Goal: Transaction & Acquisition: Purchase product/service

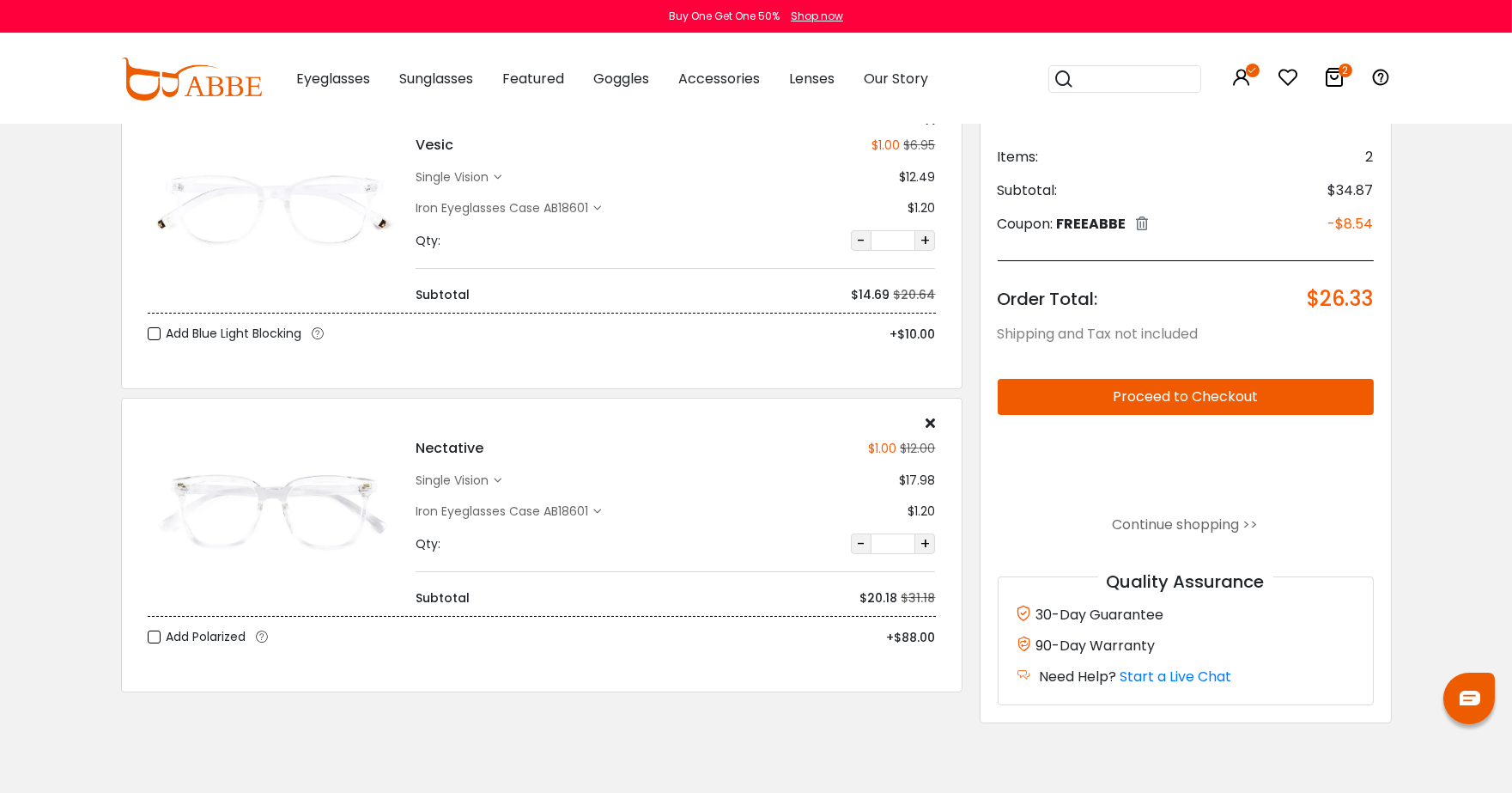
click at [1466, 685] on div at bounding box center [1469, 698] width 51 height 51
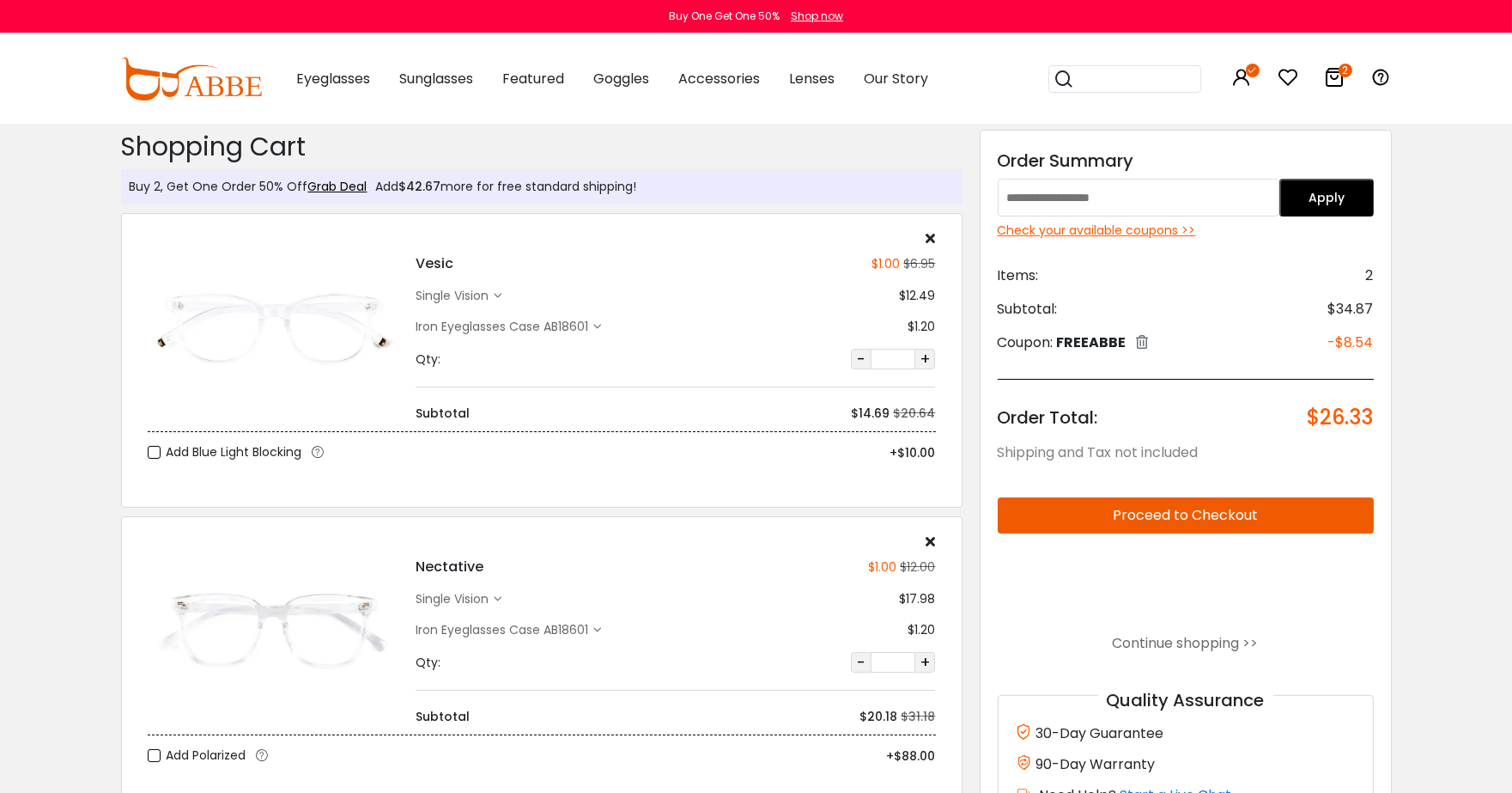
click at [491, 589] on div "Nectative $1.00 $12.00 single vision $17.98" at bounding box center [675, 629] width 536 height 192
click at [498, 604] on div "single vision" at bounding box center [458, 598] width 85 height 18
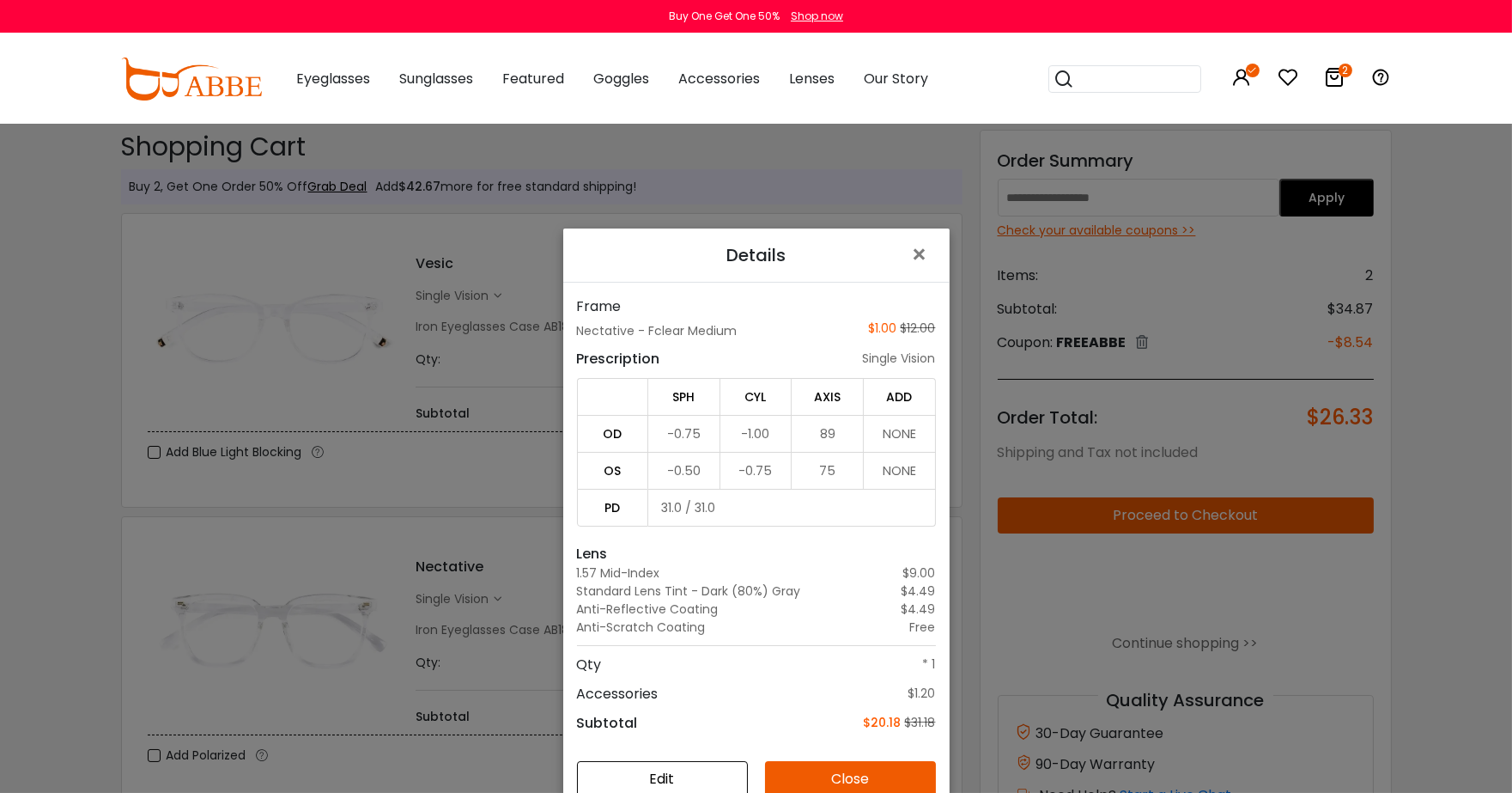
click at [631, 786] on button "Edit" at bounding box center [662, 778] width 171 height 36
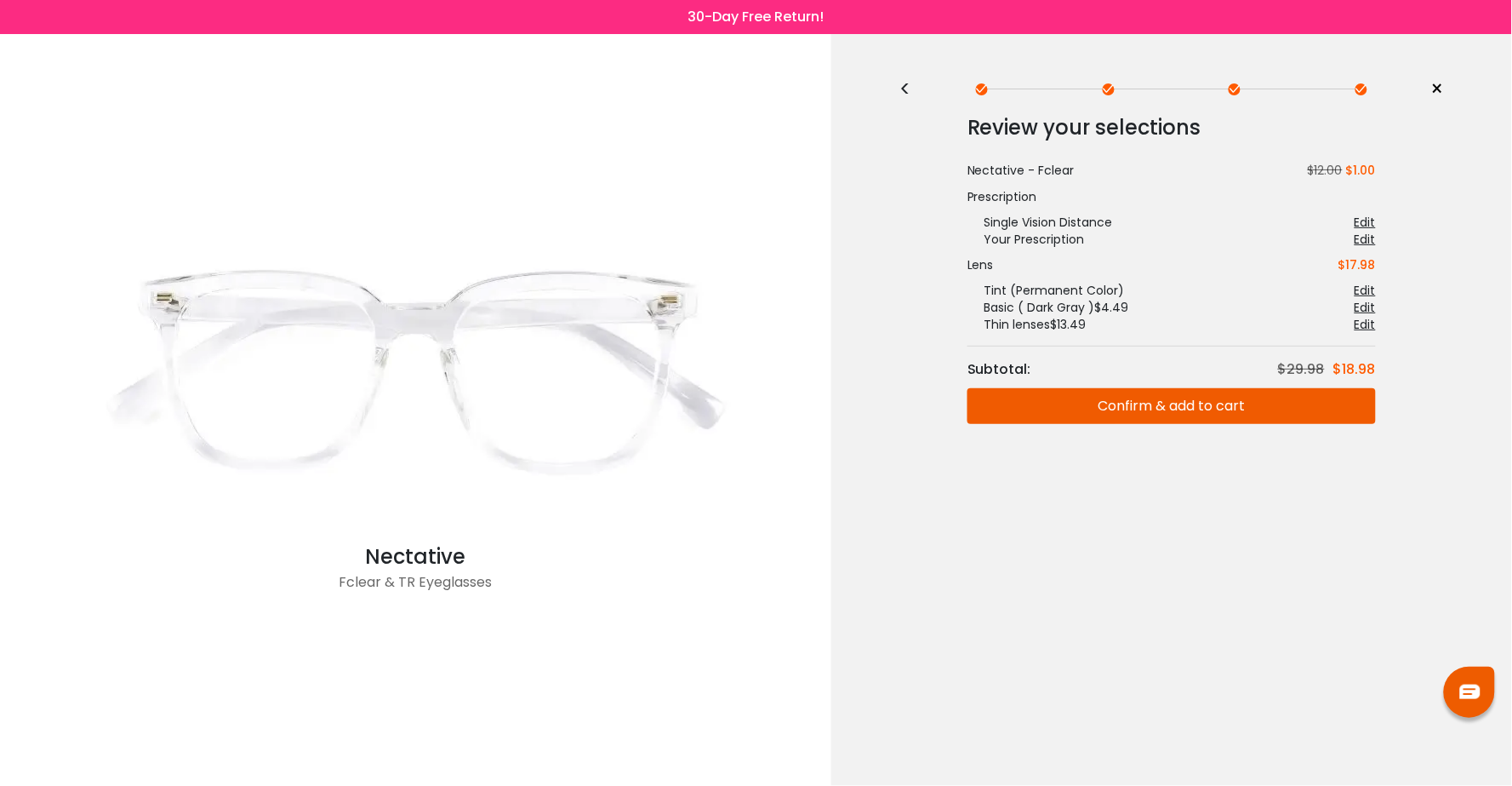
click at [894, 86] on div "< × Choose your usage Single Vision (Distance) This lens helps you see details …" at bounding box center [1171, 410] width 681 height 752
click at [904, 87] on div "<" at bounding box center [912, 90] width 25 height 14
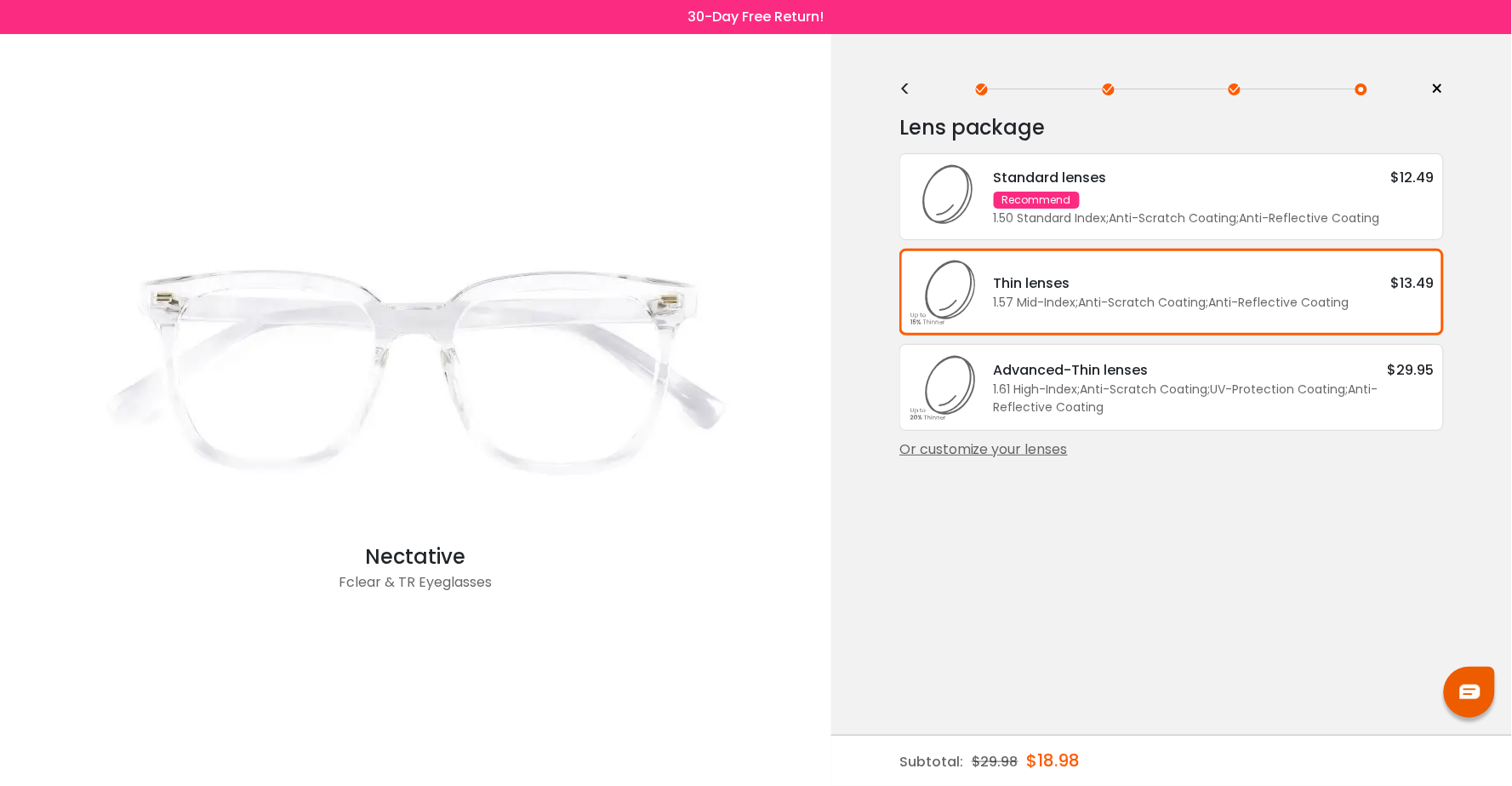
click at [961, 443] on div "Or customize your lenses" at bounding box center [1171, 449] width 544 height 20
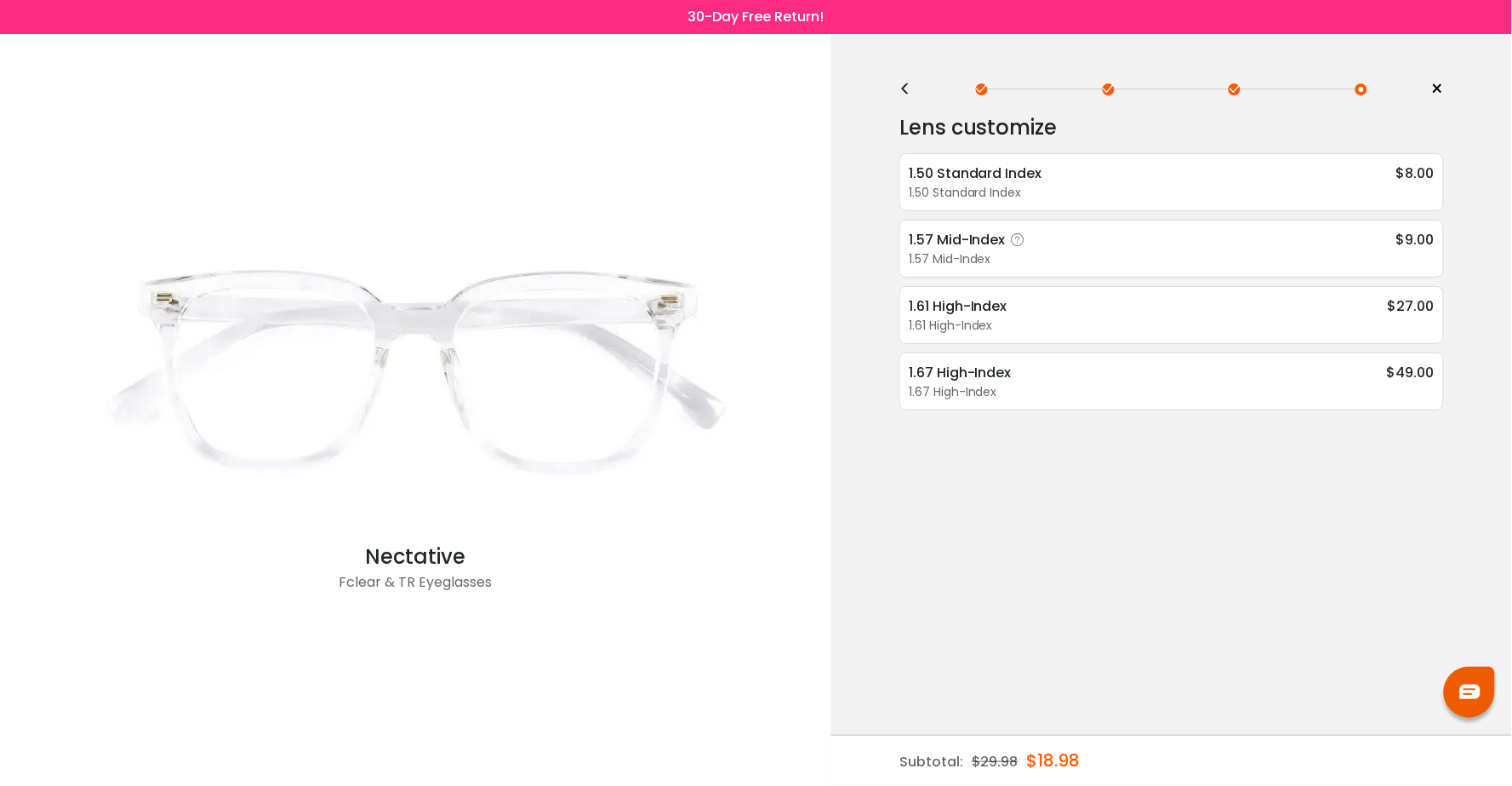
click at [984, 245] on div "1.57 Mid-Index" at bounding box center [970, 240] width 123 height 21
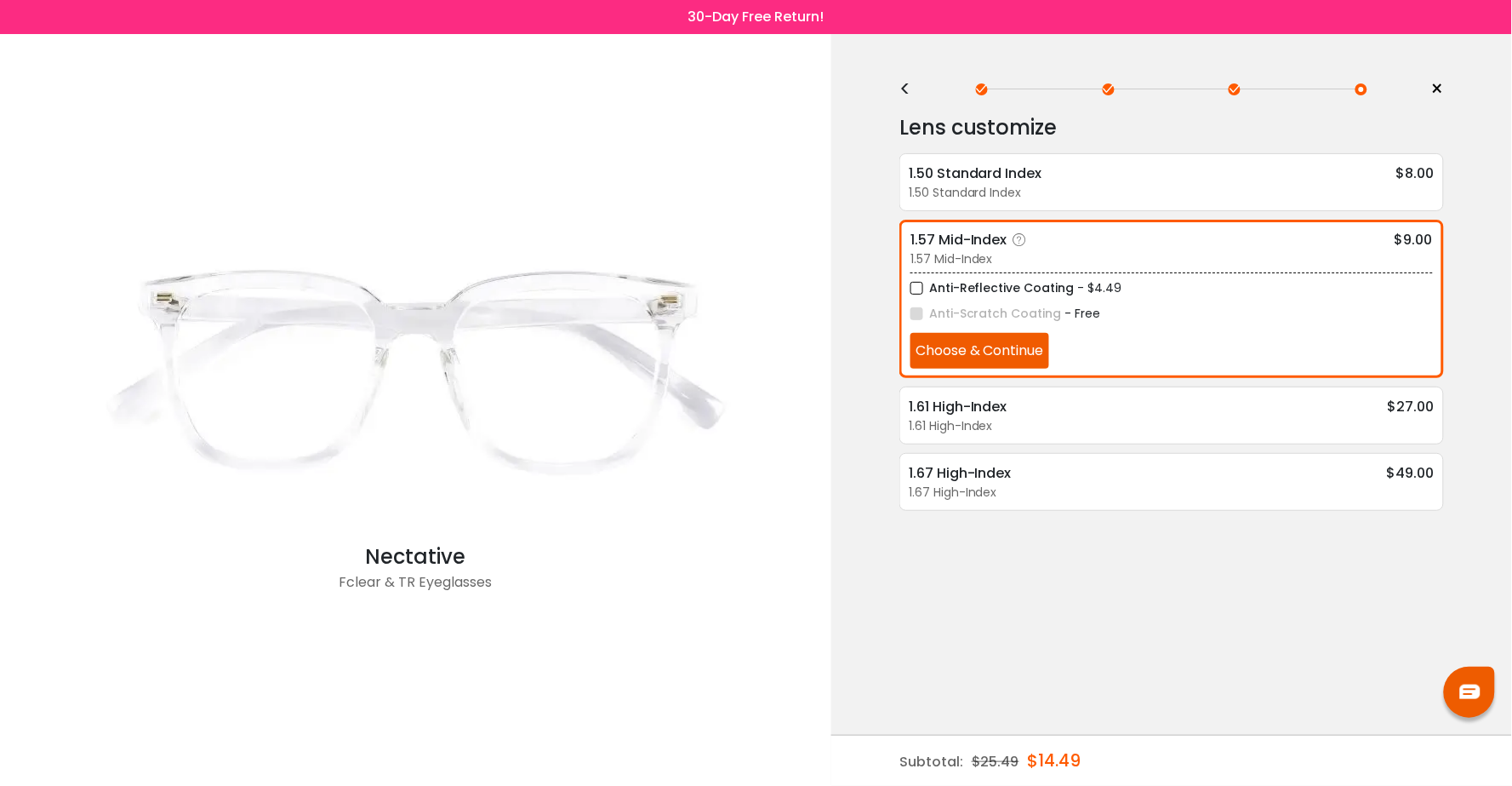
click at [978, 281] on label "Anti-Reflective Coating" at bounding box center [992, 288] width 165 height 21
click at [980, 336] on button "Choose & Continue" at bounding box center [979, 351] width 138 height 36
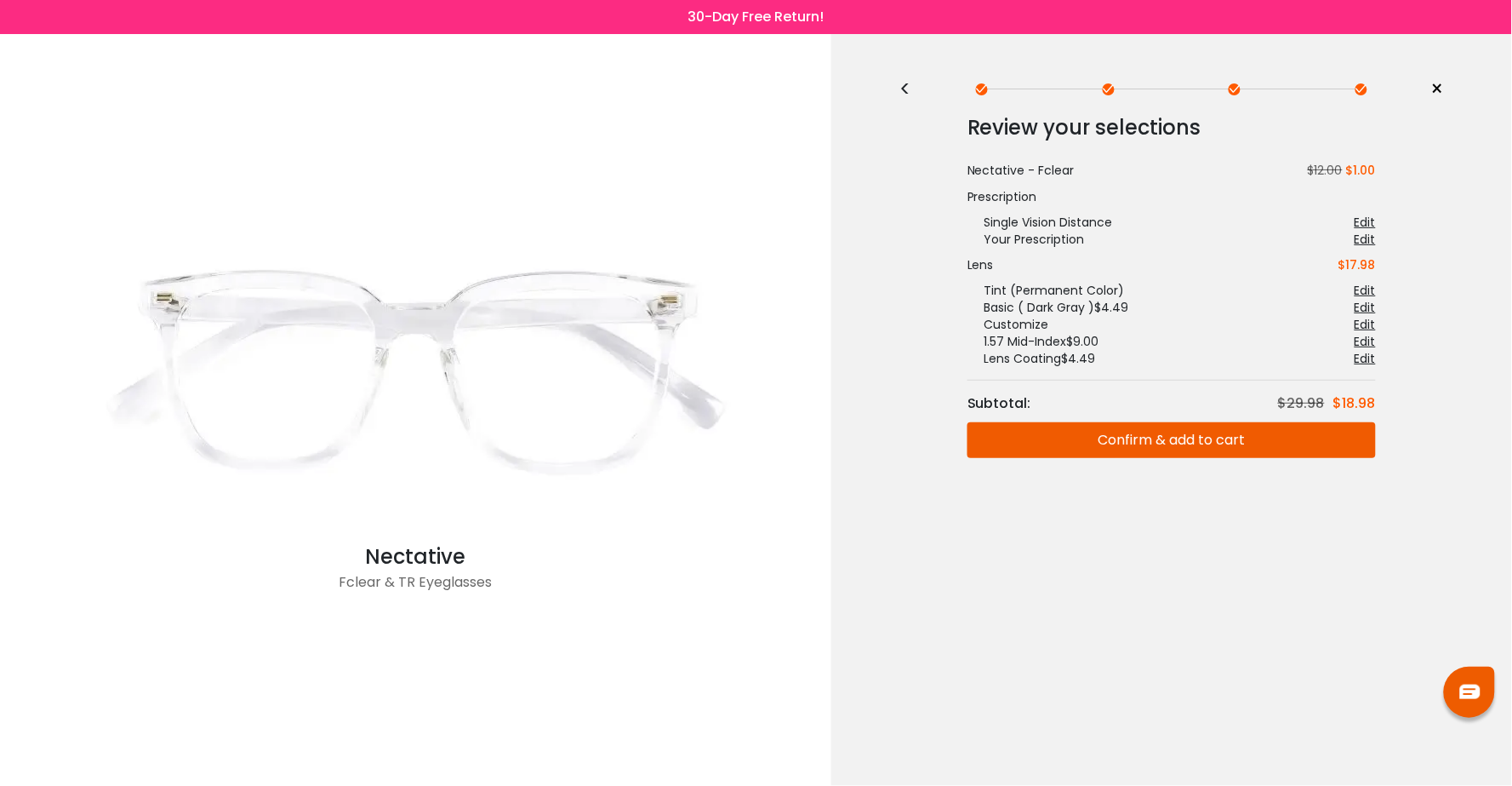
click at [900, 83] on div "<" at bounding box center [912, 90] width 25 height 14
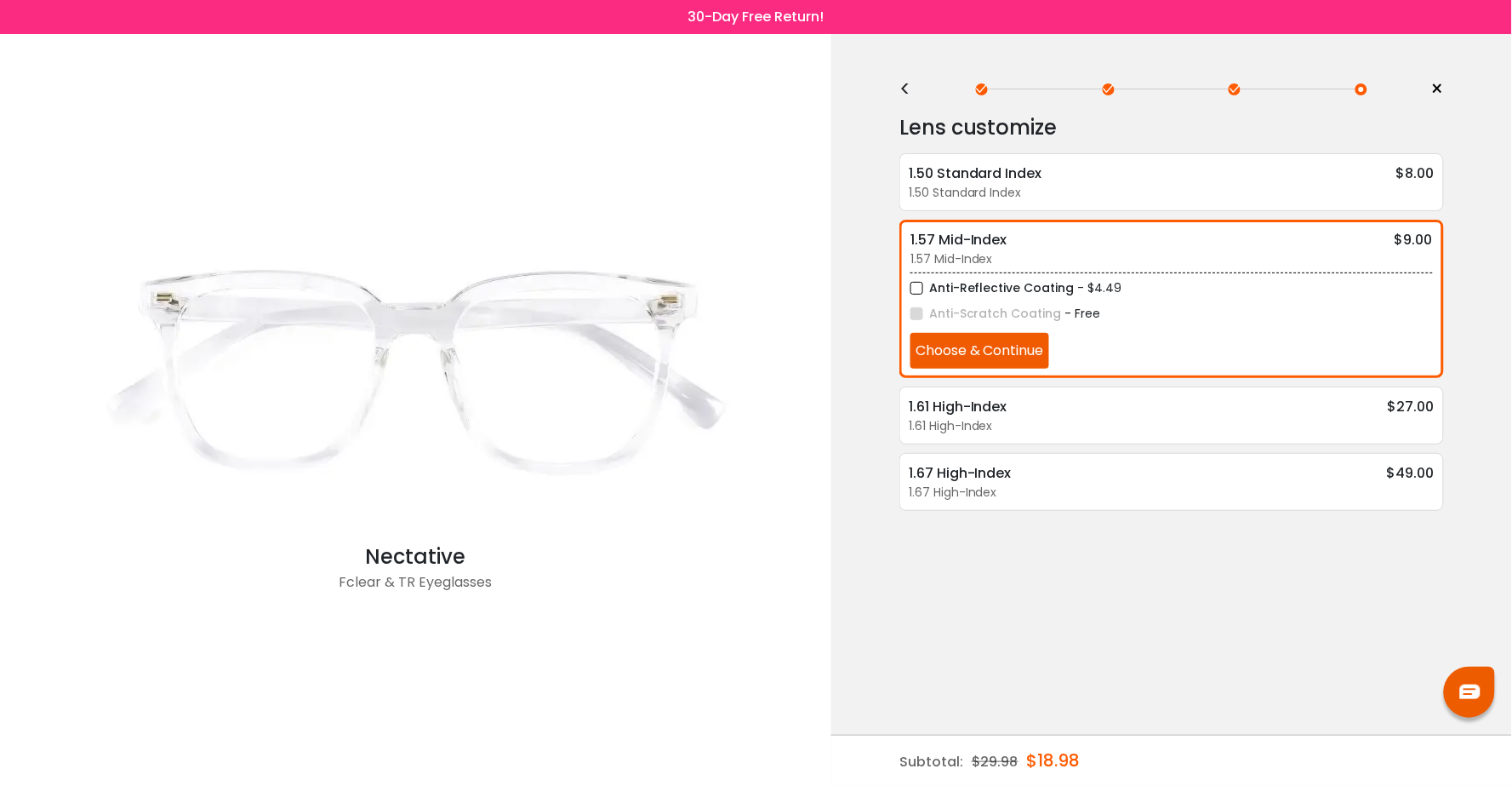
click at [1455, 685] on div at bounding box center [1469, 692] width 51 height 51
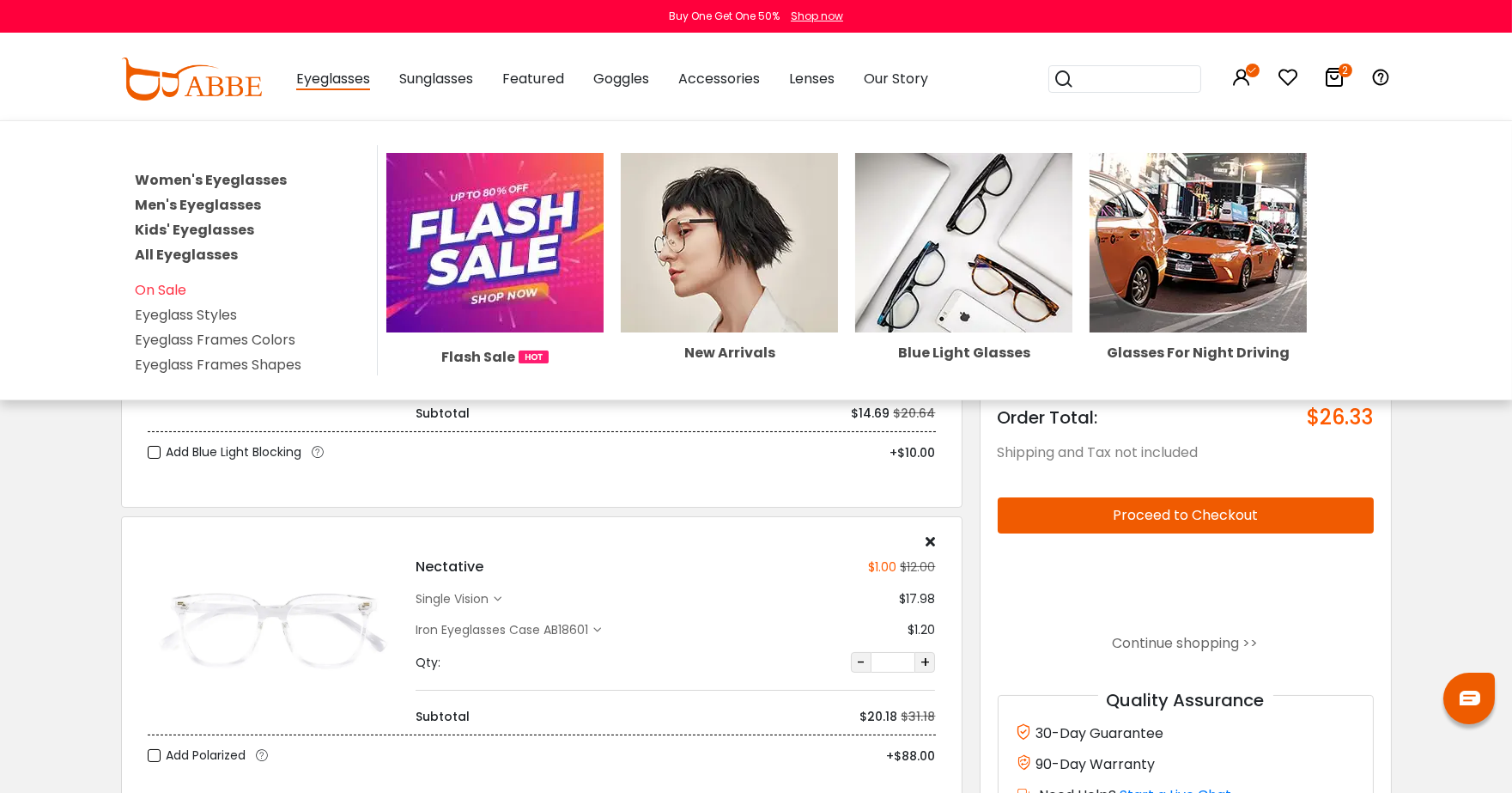
click at [361, 78] on span "Eyeglasses" at bounding box center [332, 80] width 74 height 22
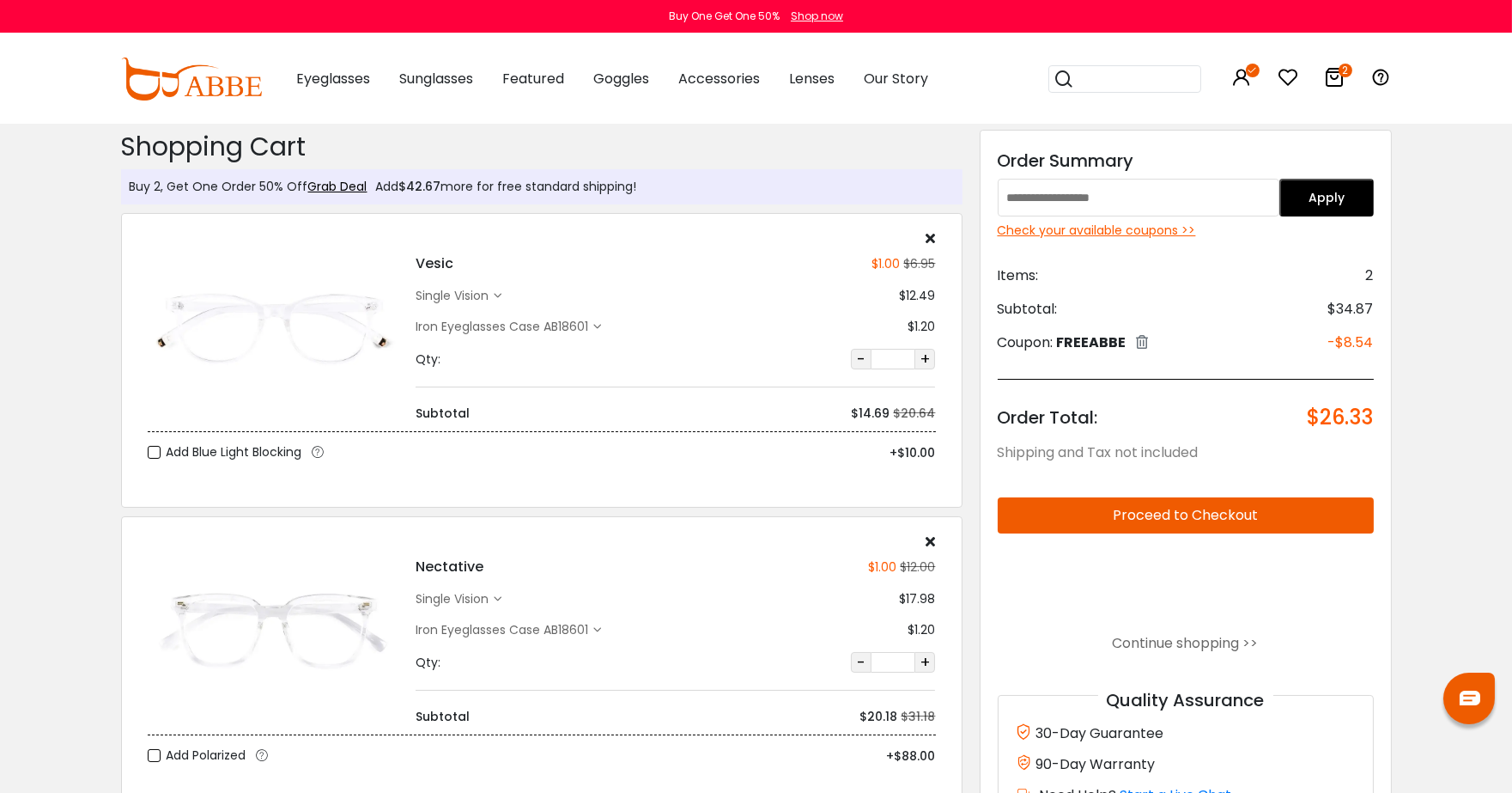
click at [346, 79] on span "Eyeglasses" at bounding box center [332, 79] width 74 height 20
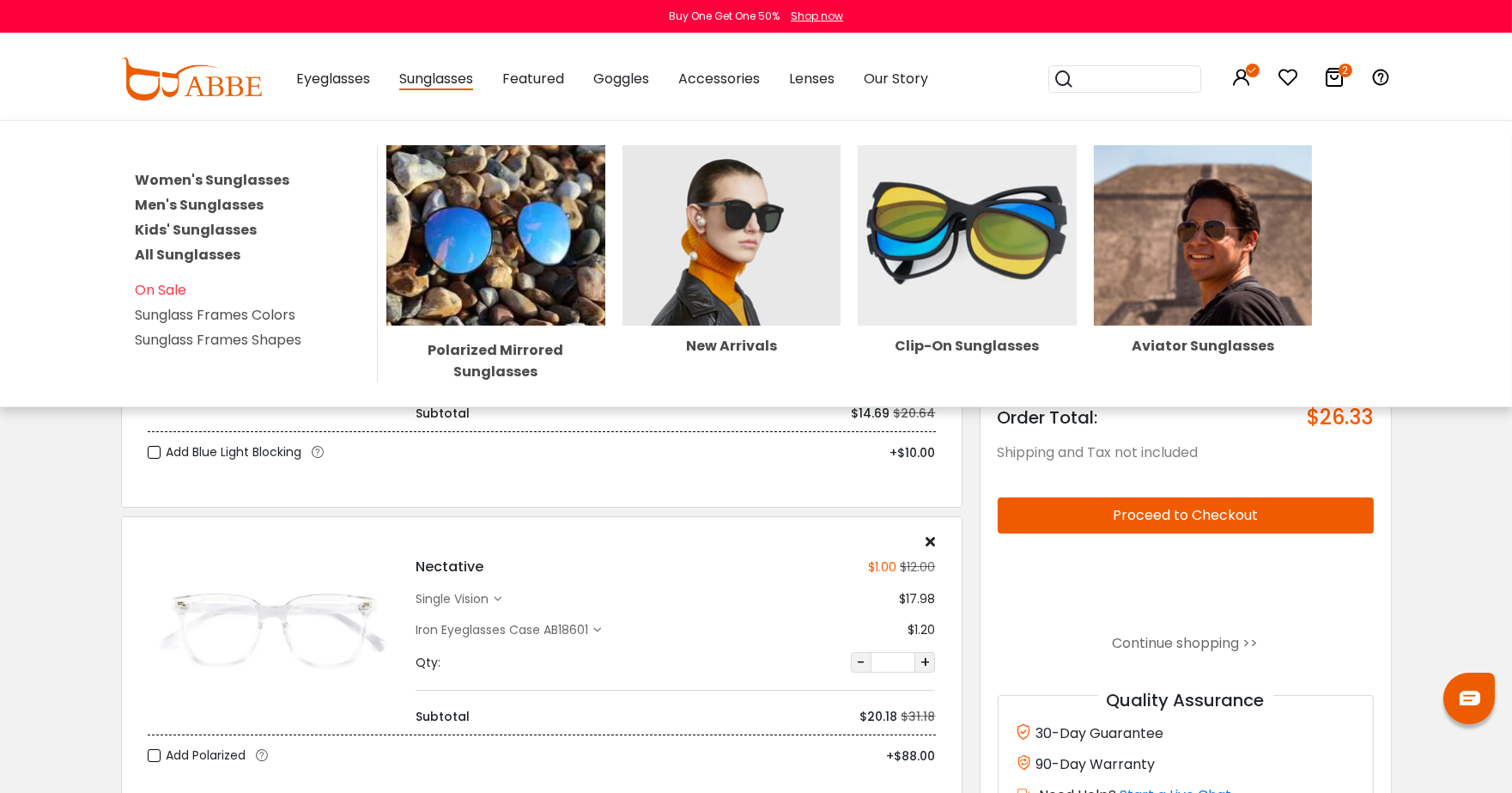
click at [417, 84] on span "Sunglasses" at bounding box center [435, 80] width 74 height 22
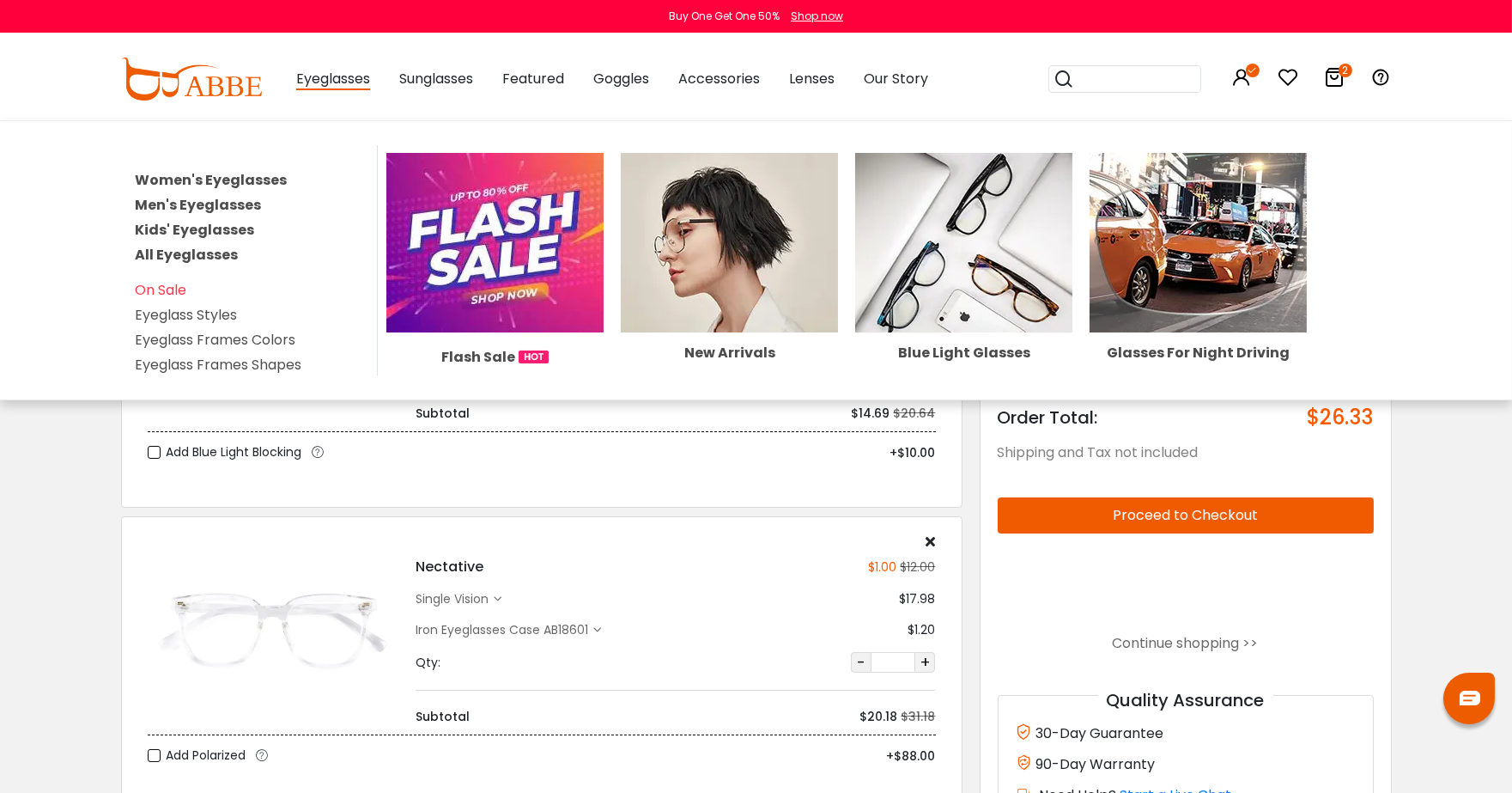
click at [178, 305] on link "Eyeglass Styles" at bounding box center [186, 314] width 102 height 20
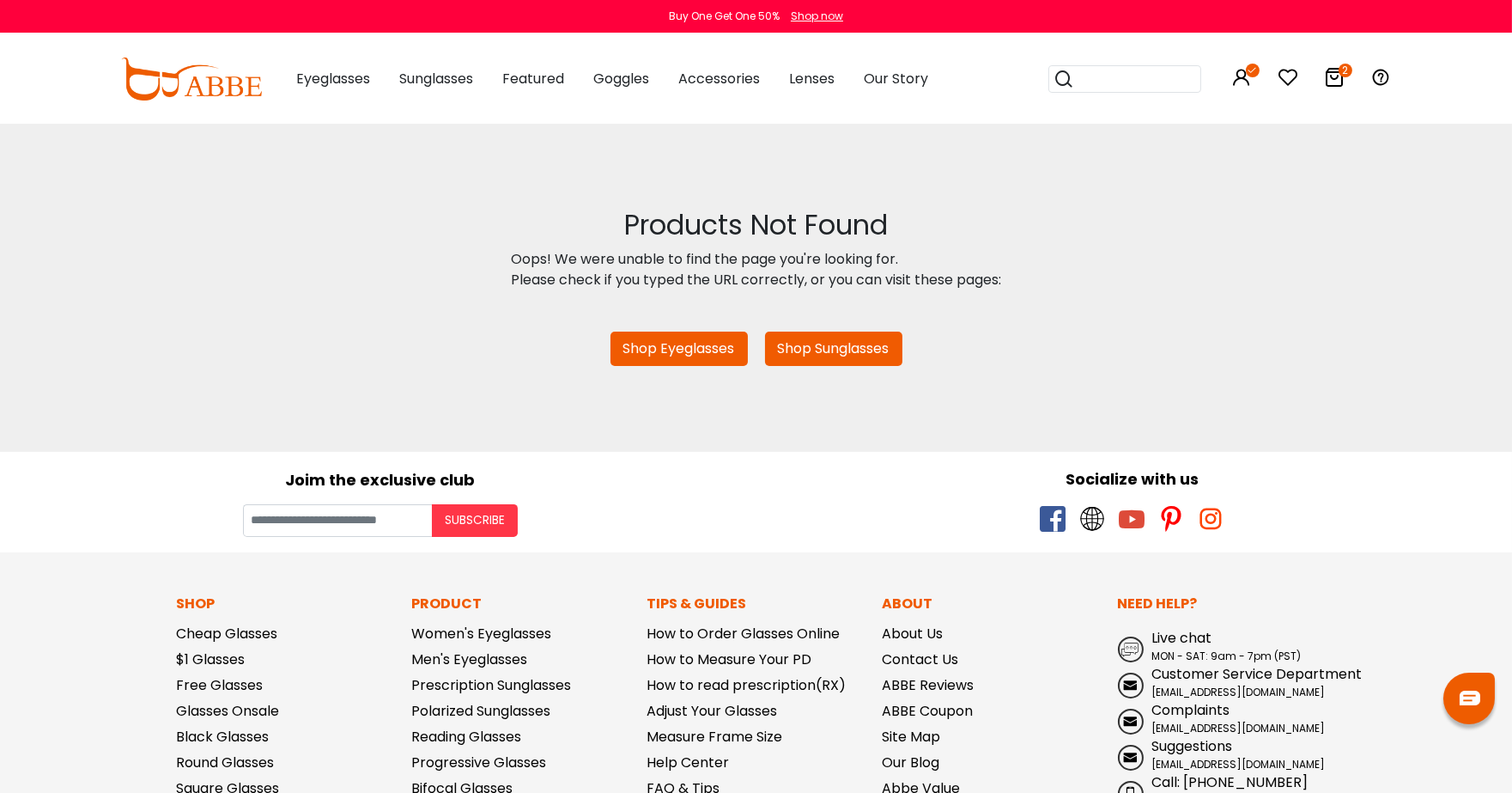
click at [667, 359] on link "Shop Eyeglasses" at bounding box center [679, 348] width 138 height 34
click at [1473, 697] on img at bounding box center [1469, 698] width 21 height 15
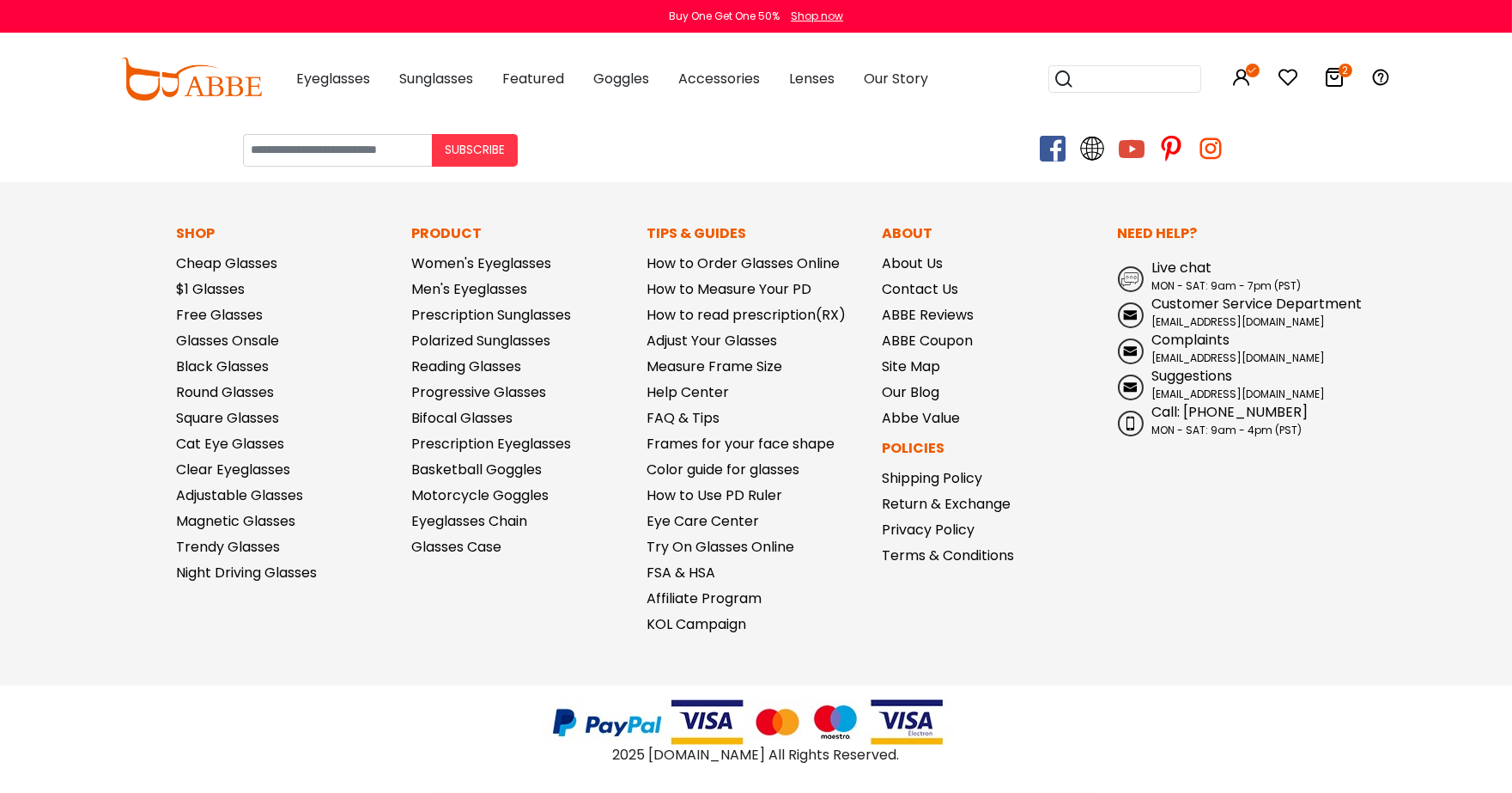
click at [1332, 78] on icon at bounding box center [1334, 77] width 21 height 21
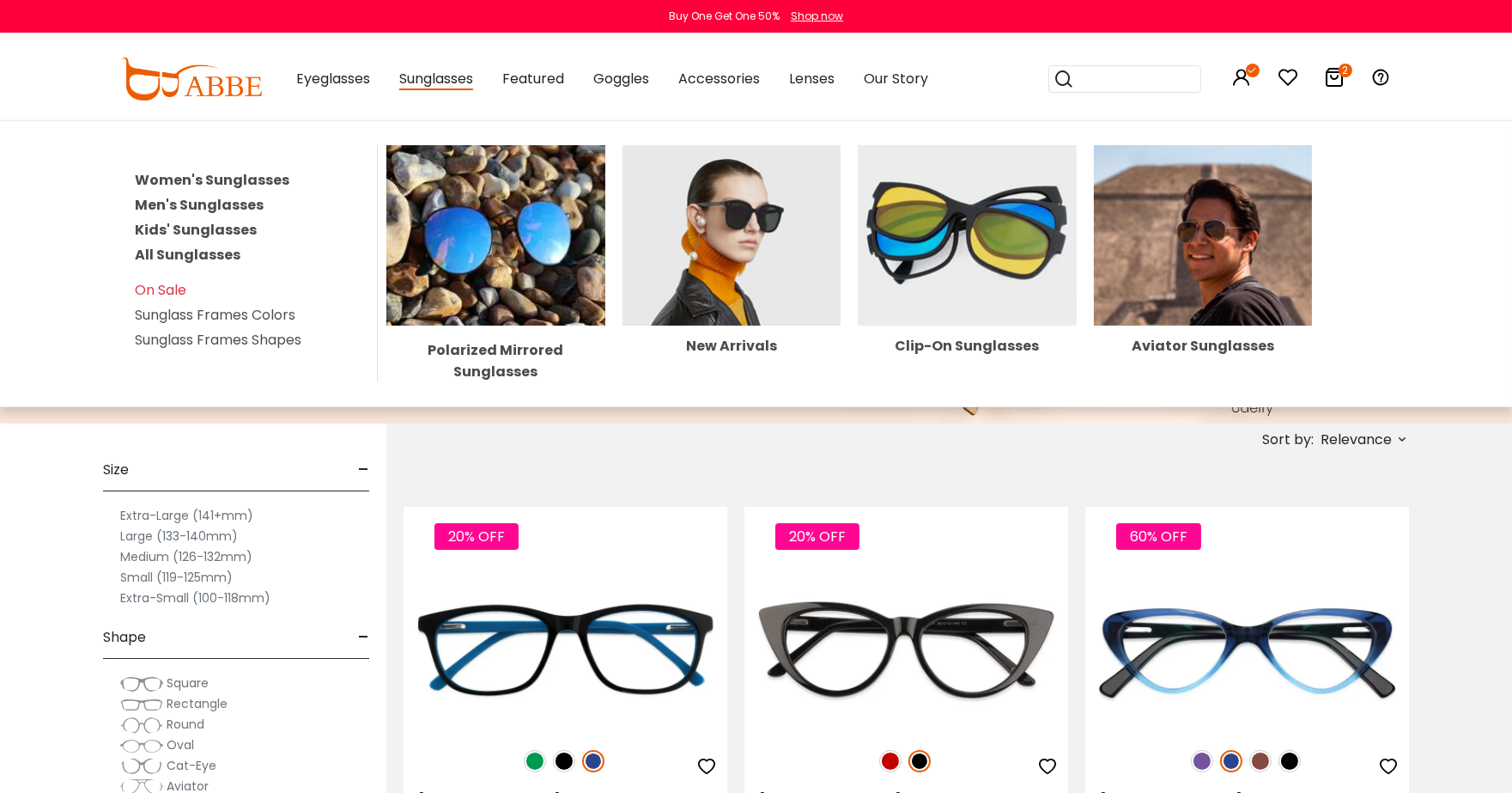
click at [460, 78] on span "Sunglasses" at bounding box center [435, 80] width 74 height 22
click at [436, 78] on span "Sunglasses" at bounding box center [435, 80] width 74 height 22
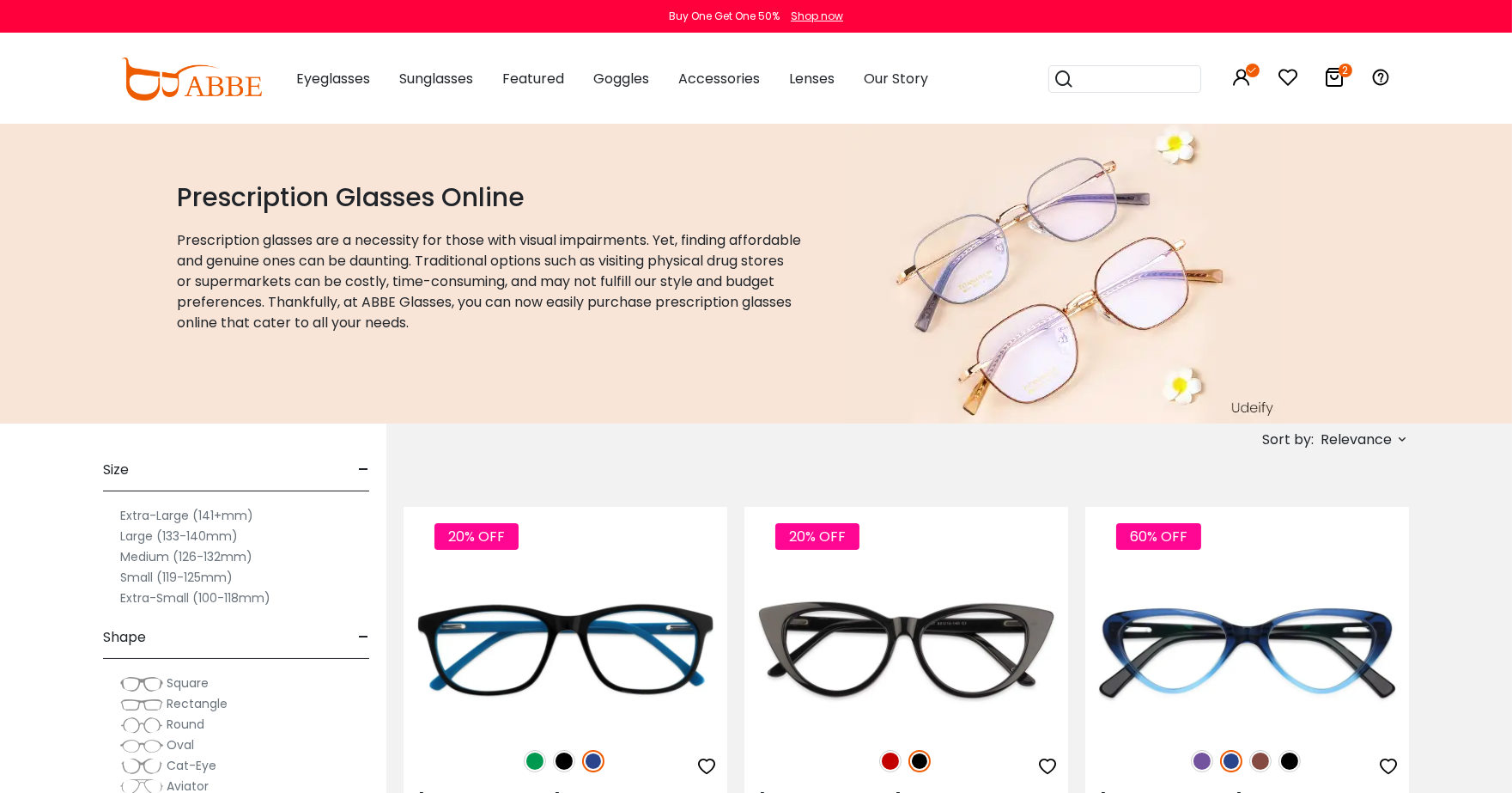
click at [436, 78] on span "Sunglasses" at bounding box center [435, 79] width 74 height 20
click at [440, 85] on span "Sunglasses" at bounding box center [435, 79] width 74 height 20
click at [383, 83] on div "Eyeglasses Women's Eyeglasses Men's Eyeglasses Kids' Eyeglasses All Eyeglasses …" at bounding box center [598, 79] width 657 height 85
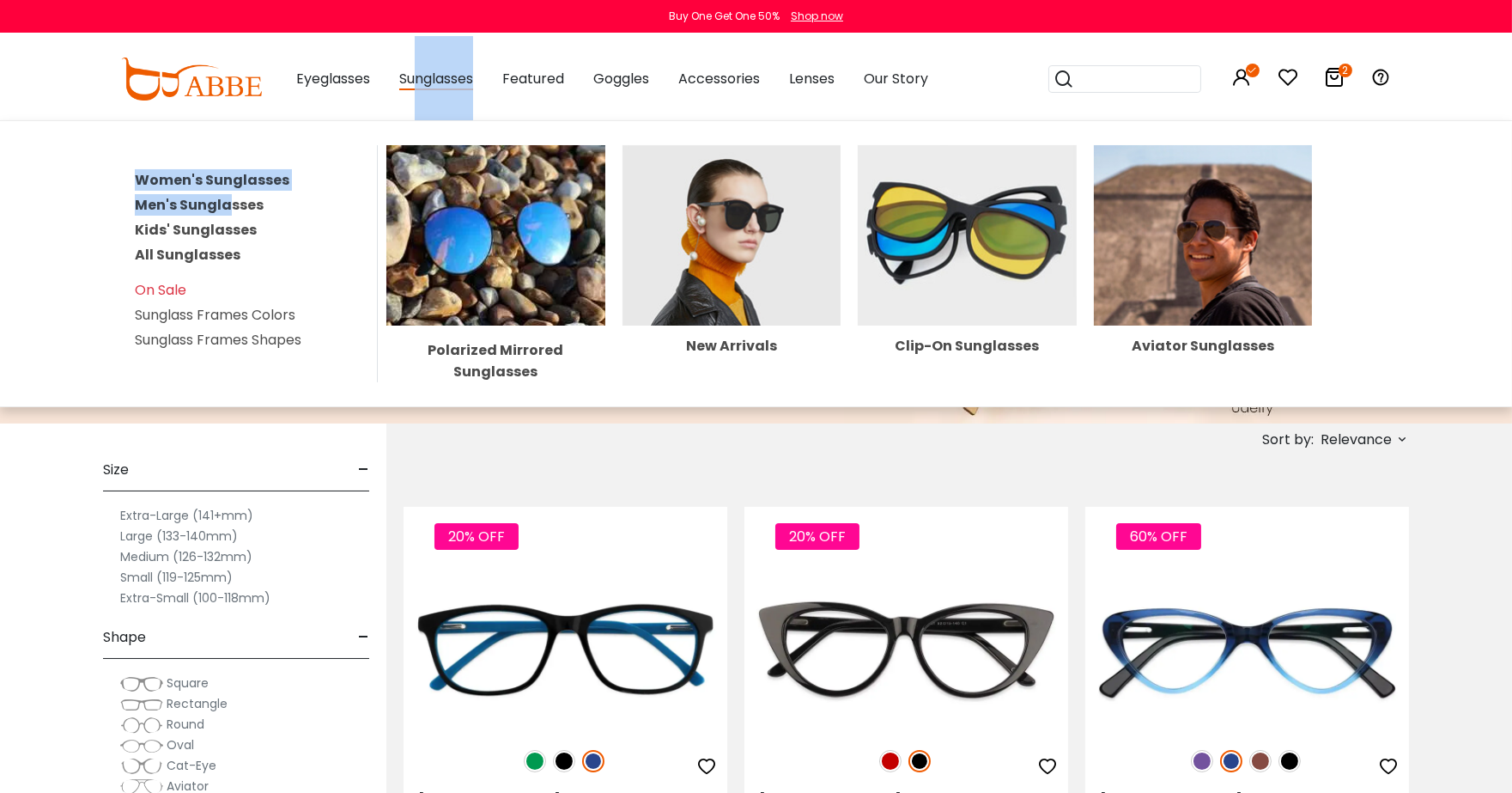
drag, startPoint x: 419, startPoint y: 81, endPoint x: 224, endPoint y: 182, distance: 219.6
click at [399, 122] on div "Sunglasses Women's Sunglasses Men's Sunglasses Kids' Sunglasses All Sunglasses …" at bounding box center [435, 79] width 74 height 85
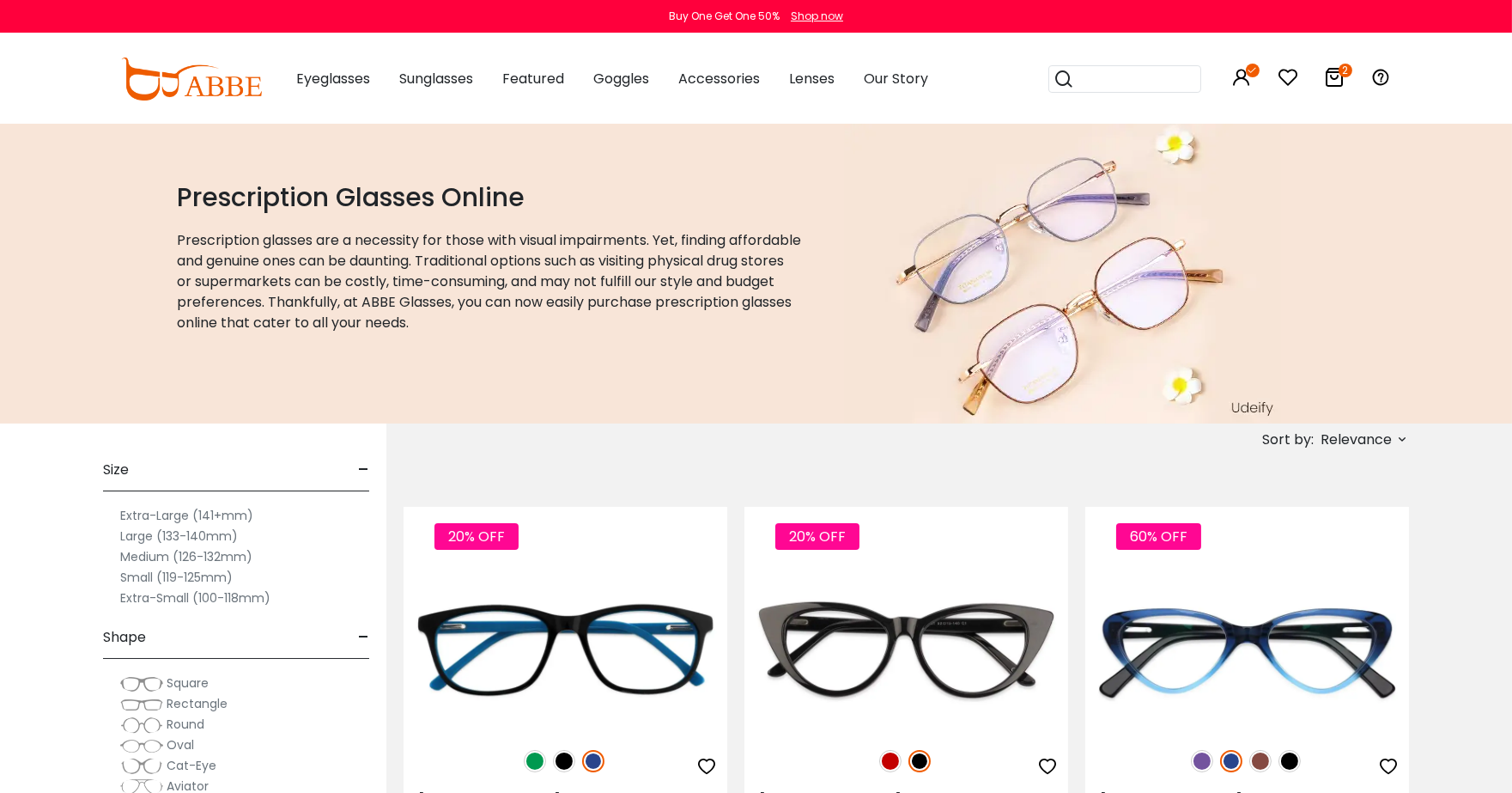
click at [224, 182] on h1 "Prescription Glasses Online" at bounding box center [490, 197] width 625 height 30
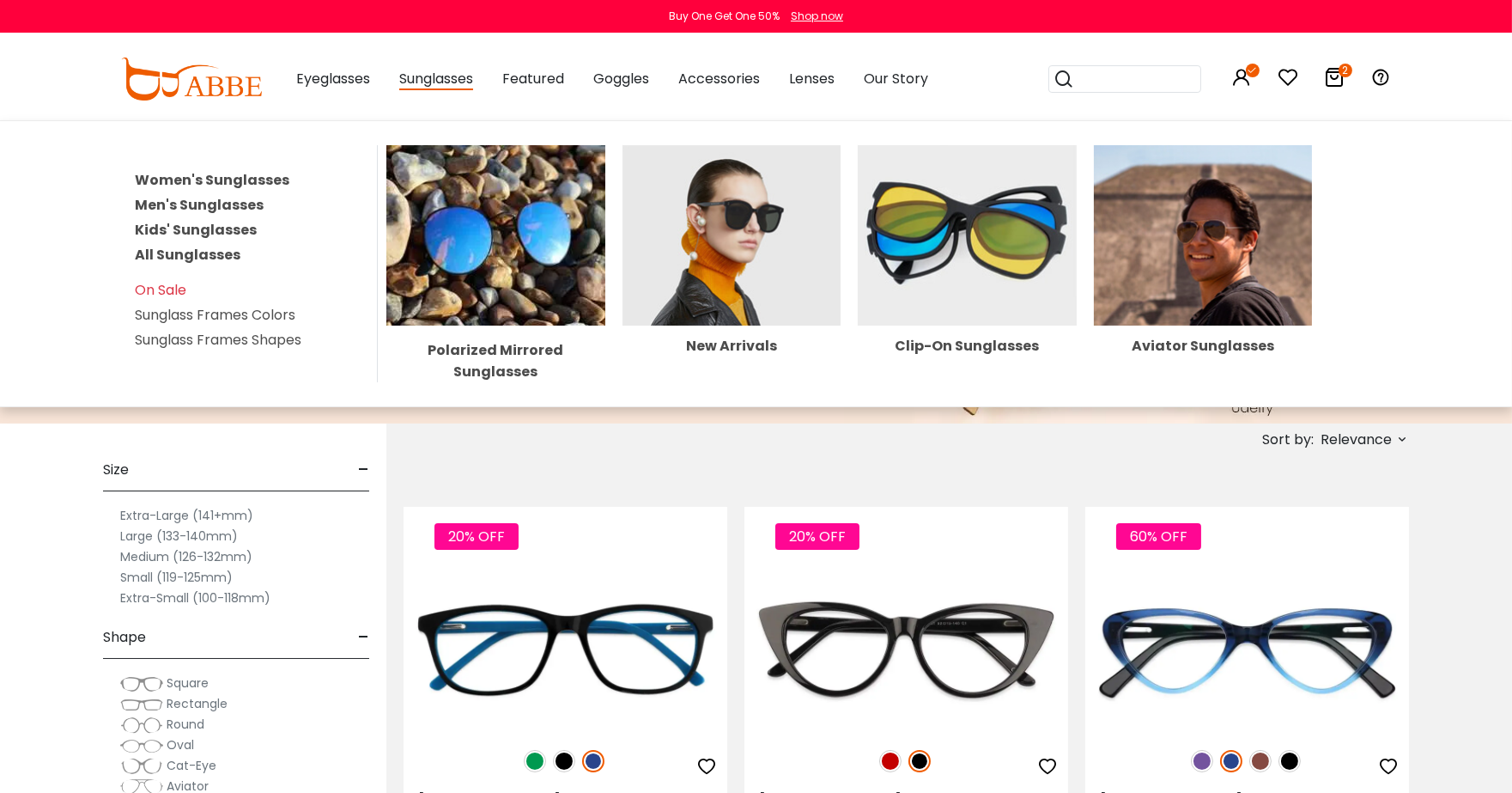
click at [453, 78] on span "Sunglasses" at bounding box center [435, 80] width 74 height 22
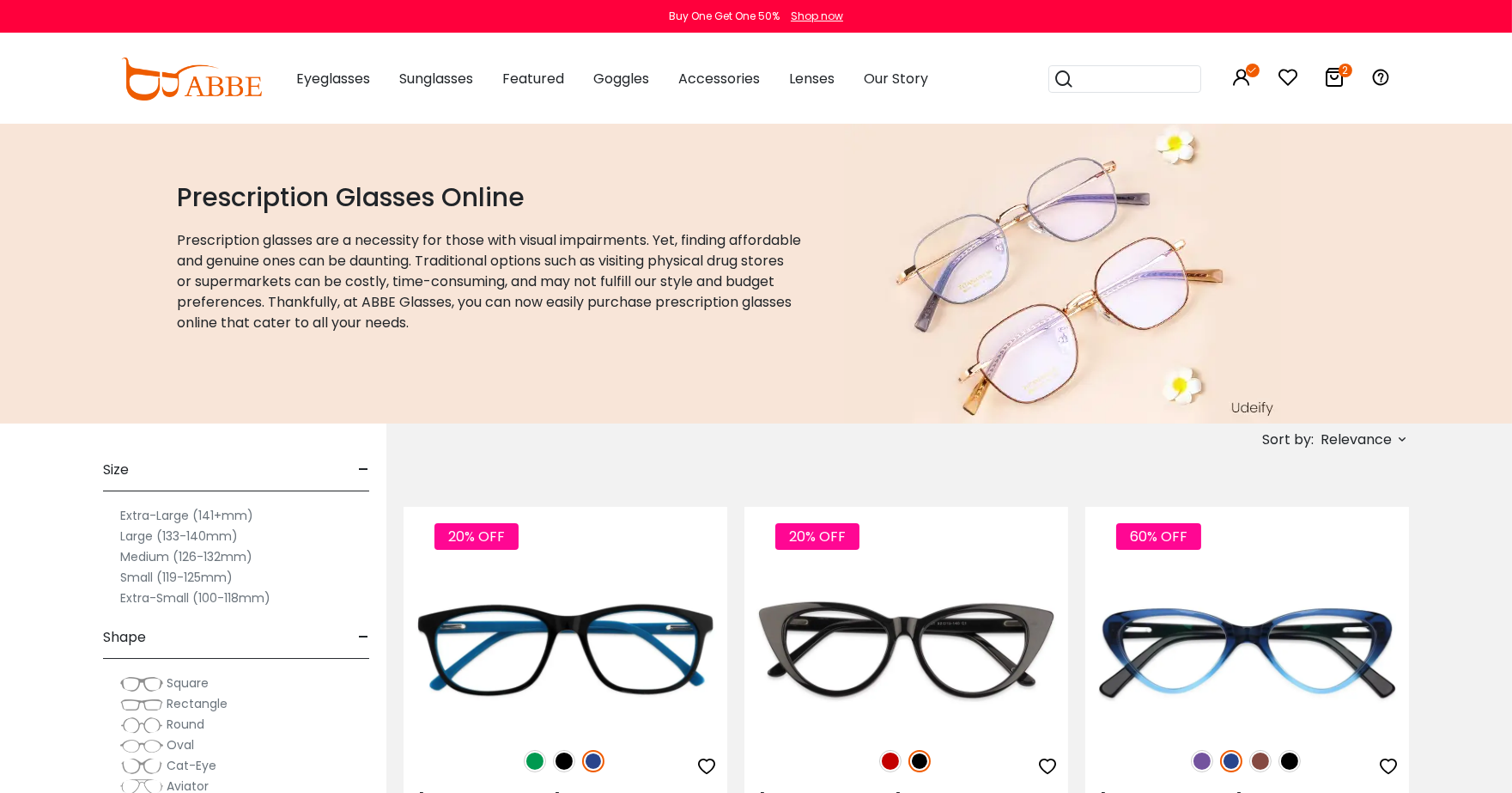
click at [453, 78] on span "Sunglasses" at bounding box center [435, 79] width 74 height 20
click at [433, 79] on span "Sunglasses" at bounding box center [435, 79] width 74 height 20
click at [259, 187] on h1 "Prescription Glasses Online" at bounding box center [490, 197] width 625 height 30
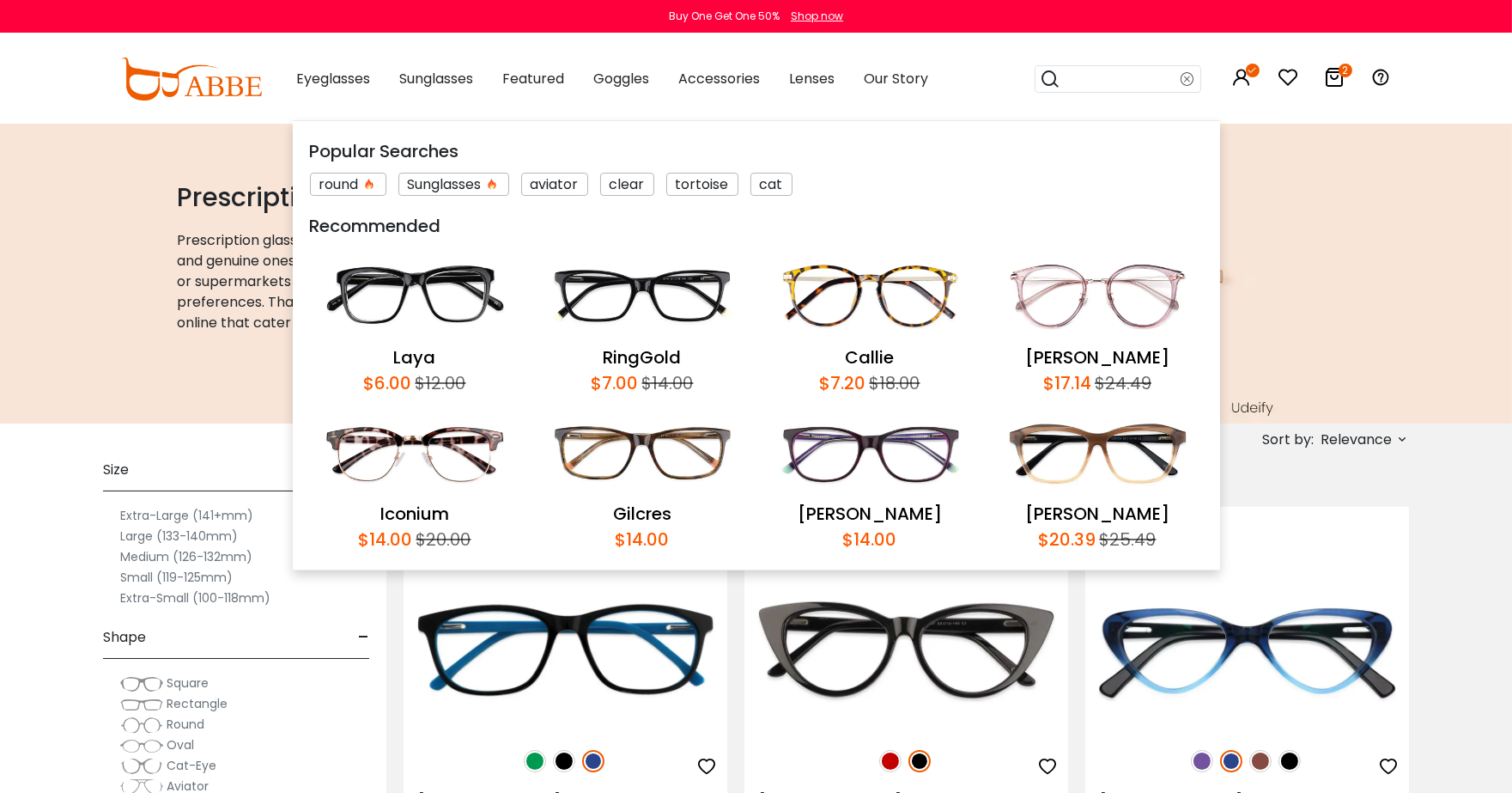
click at [1094, 72] on input "search" at bounding box center [1121, 79] width 120 height 26
type input "***"
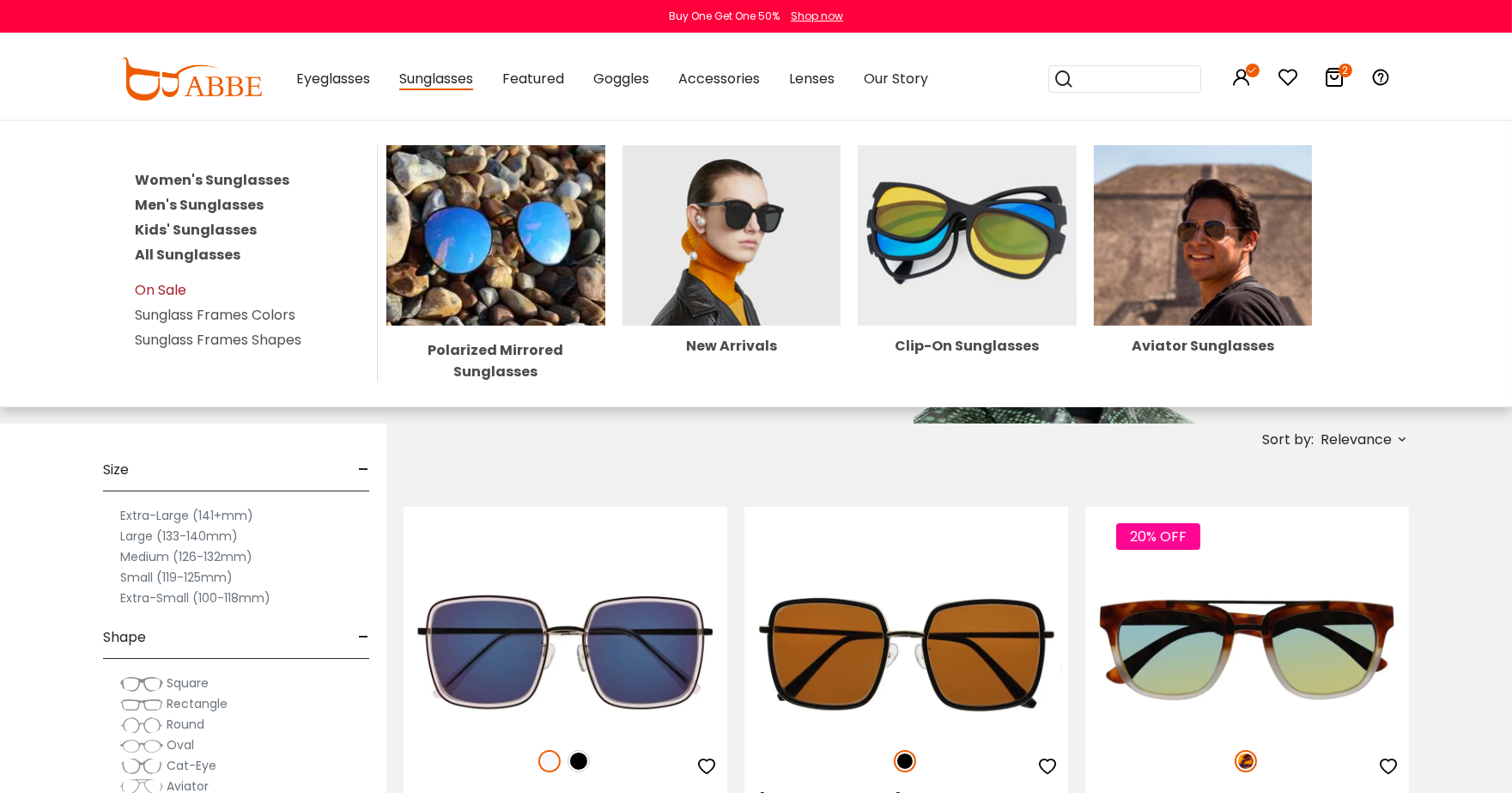
click at [160, 280] on link "On Sale" at bounding box center [160, 290] width 51 height 20
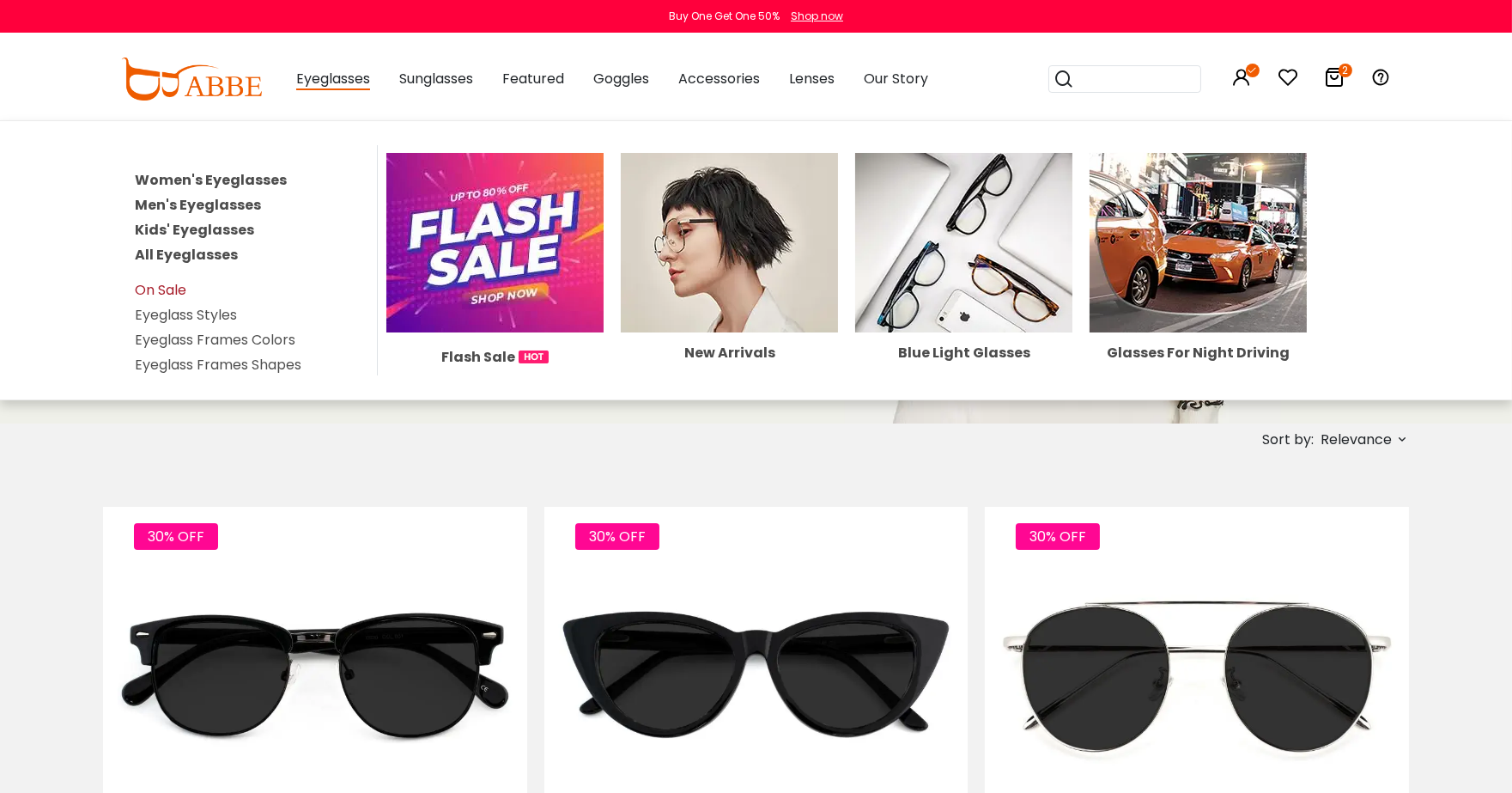
click at [170, 280] on link "On Sale" at bounding box center [160, 290] width 51 height 20
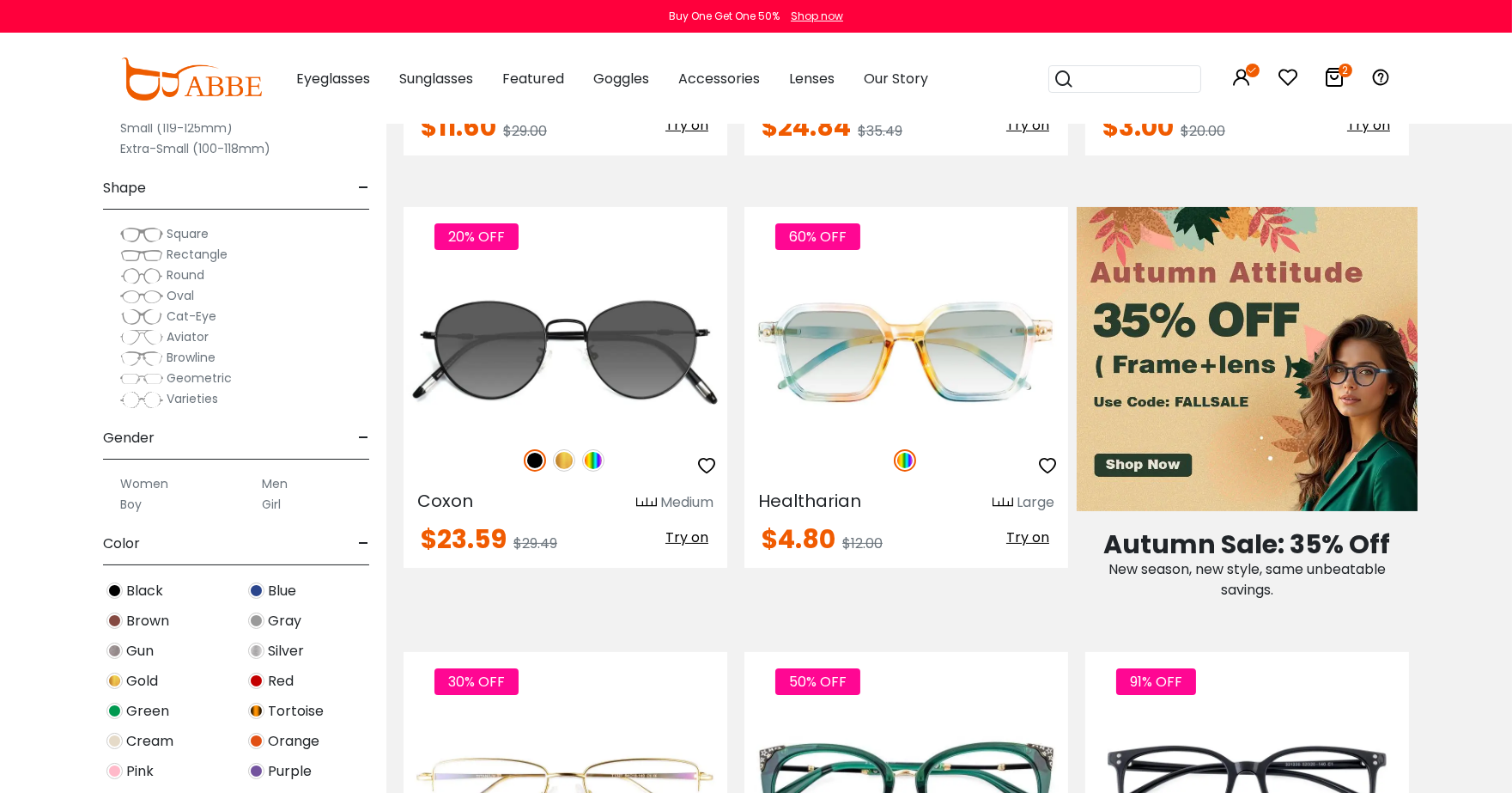
scroll to position [1192, 0]
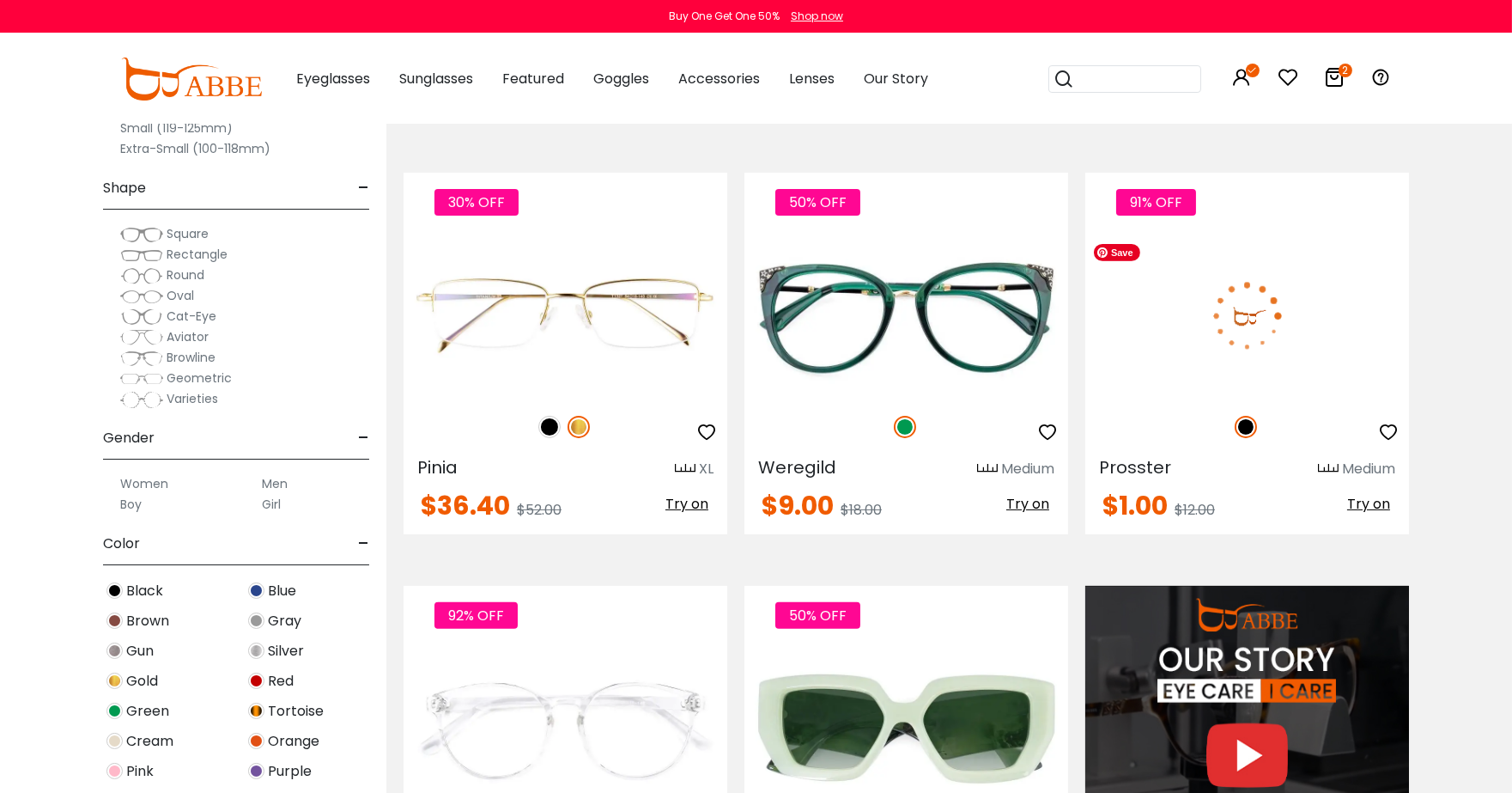
click at [1273, 242] on img at bounding box center [1246, 315] width 323 height 162
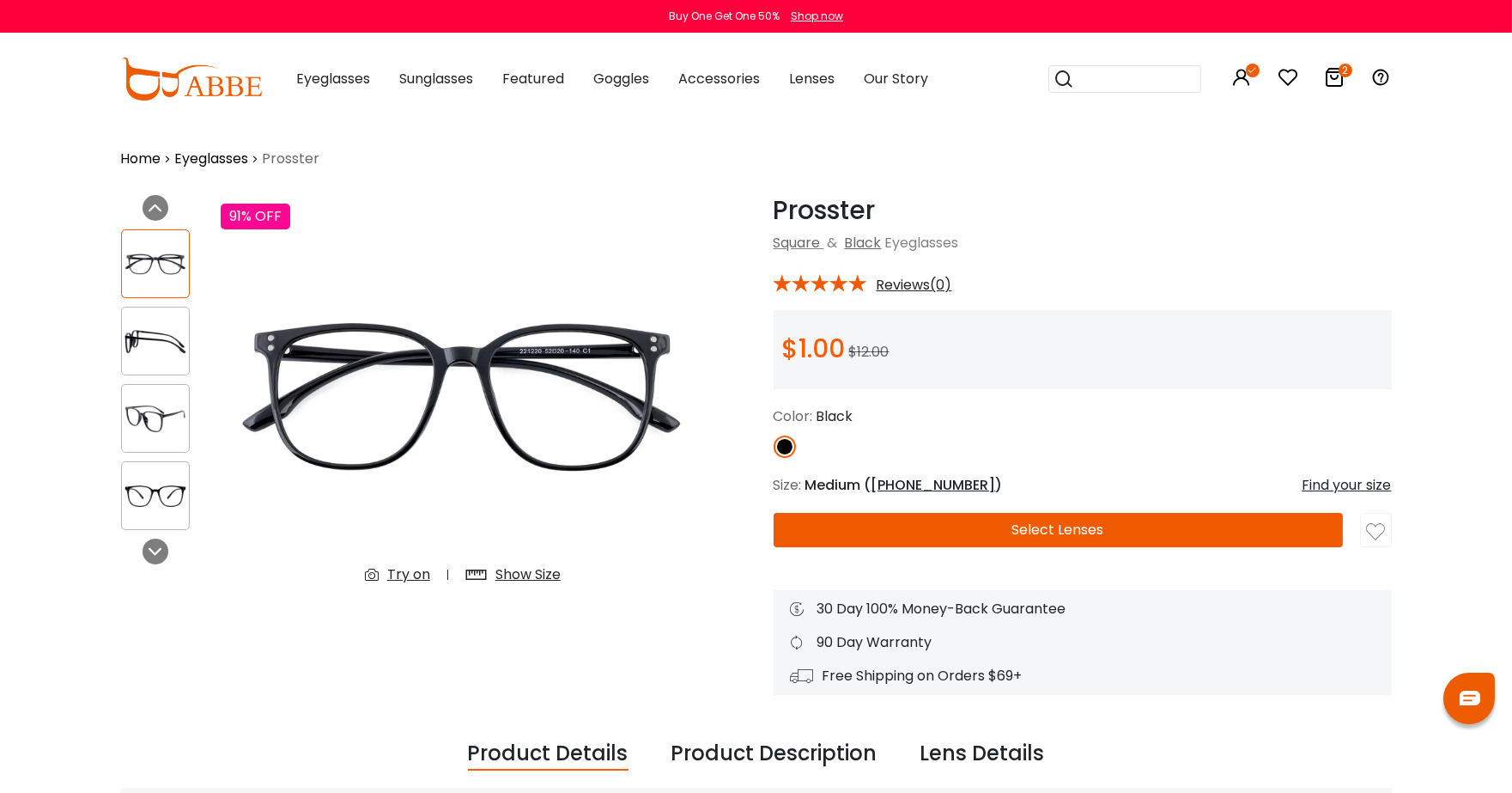
click at [1176, 528] on button "Select Lenses" at bounding box center [1057, 530] width 569 height 34
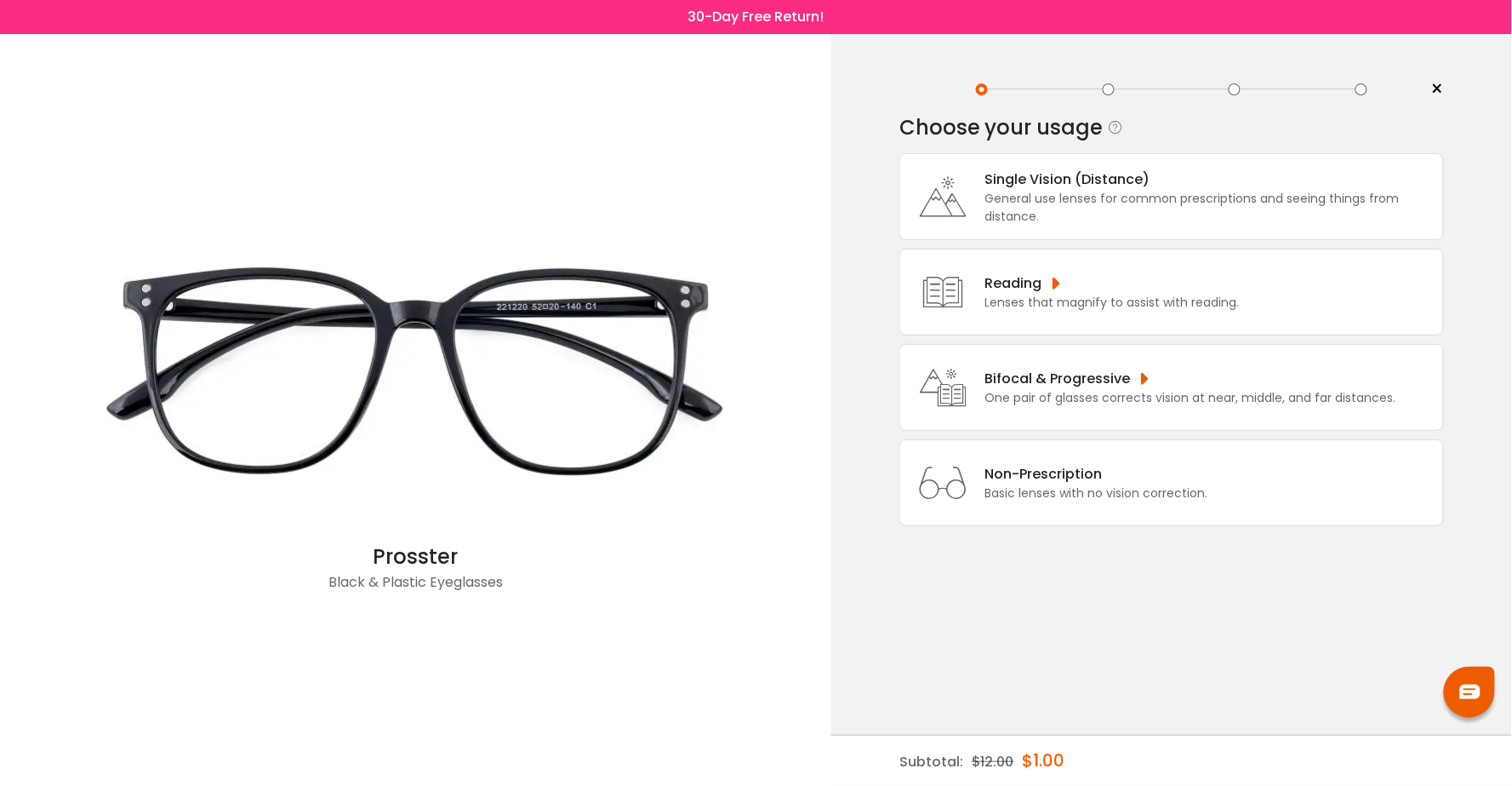
click at [1192, 201] on div "General use lenses for common prescriptions and seeing things from distance." at bounding box center [1209, 207] width 449 height 36
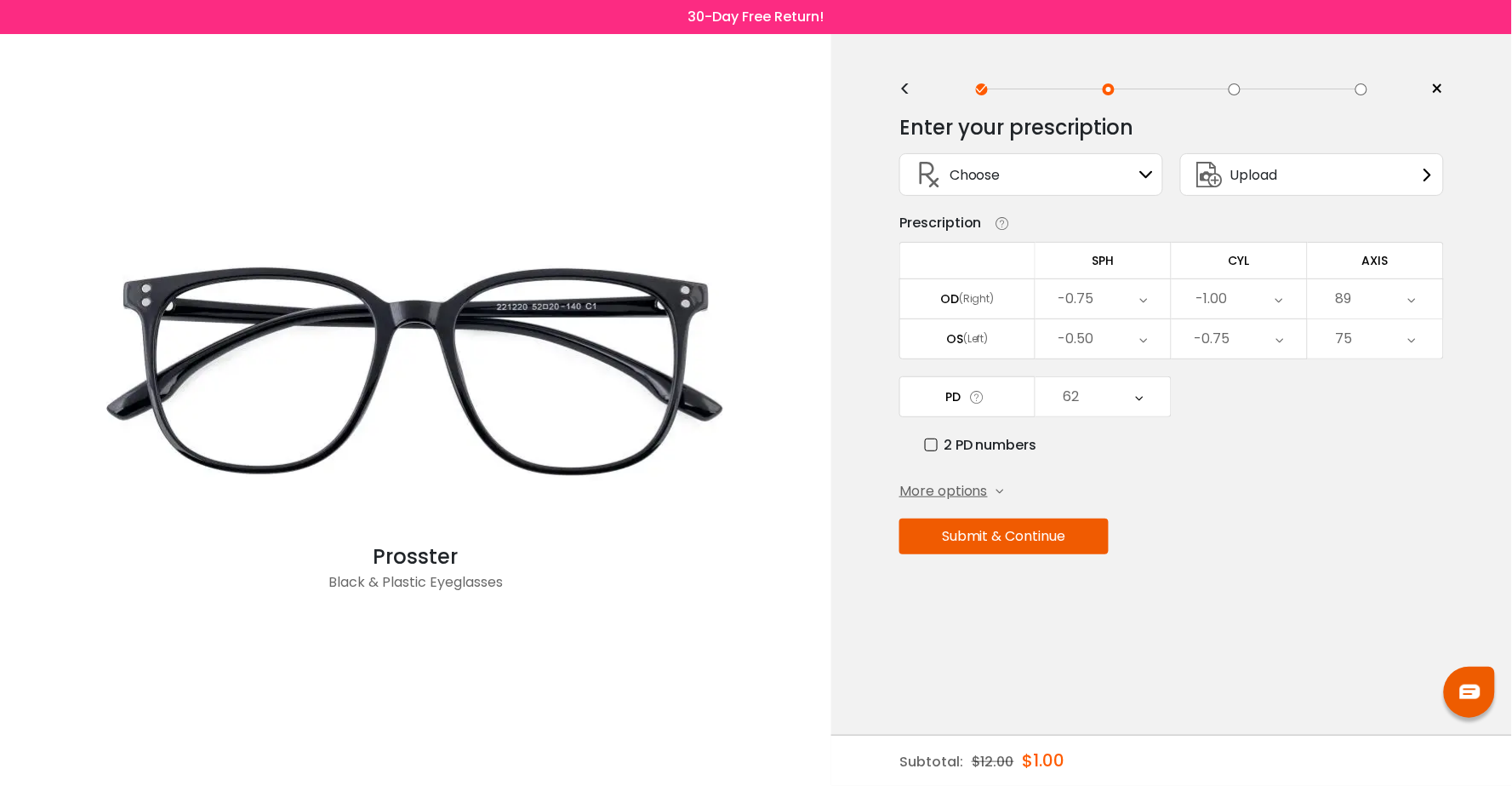
click at [1074, 546] on button "Submit & Continue" at bounding box center [1004, 536] width 209 height 36
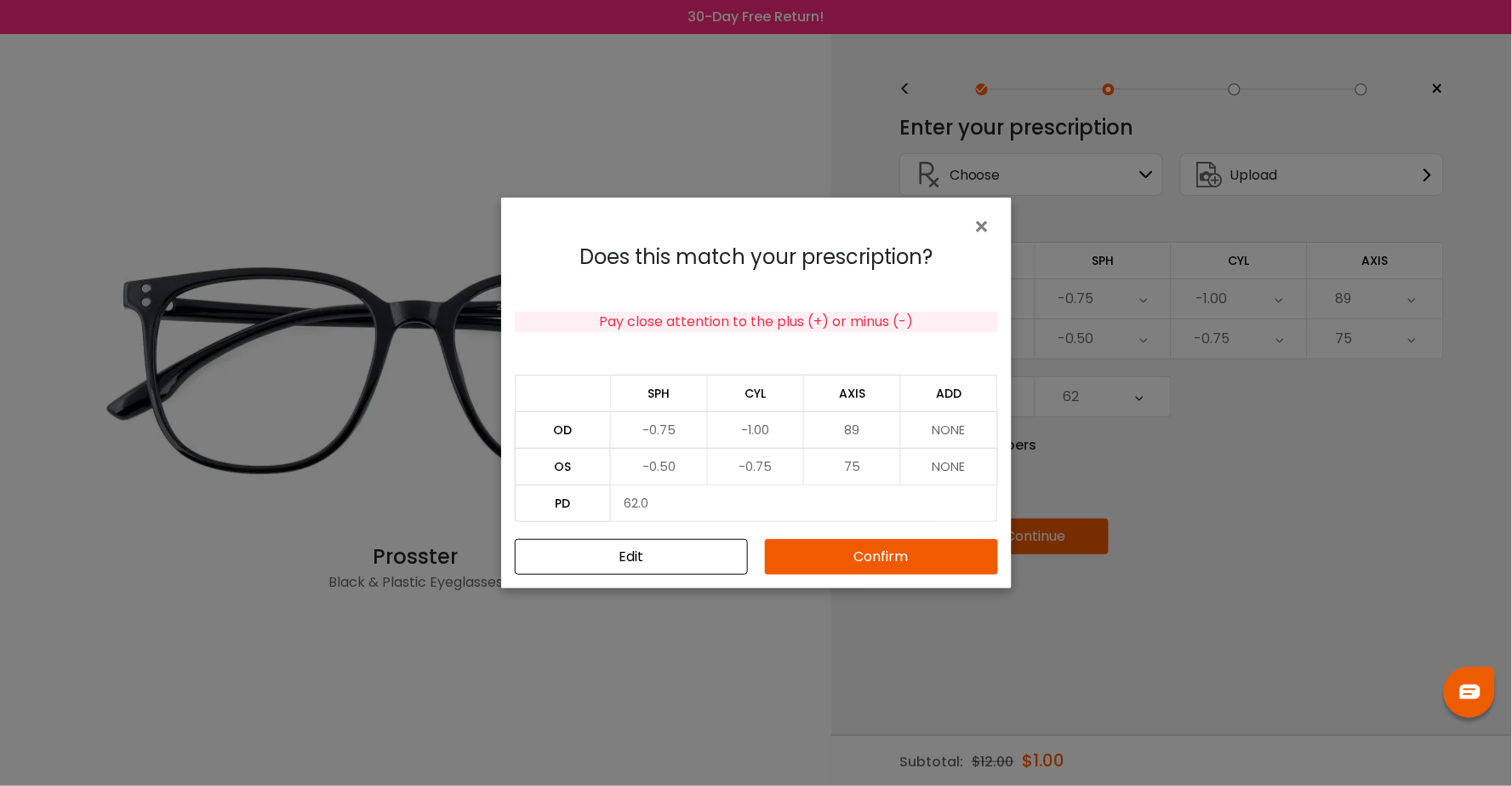
click at [978, 563] on button "Confirm" at bounding box center [881, 556] width 233 height 36
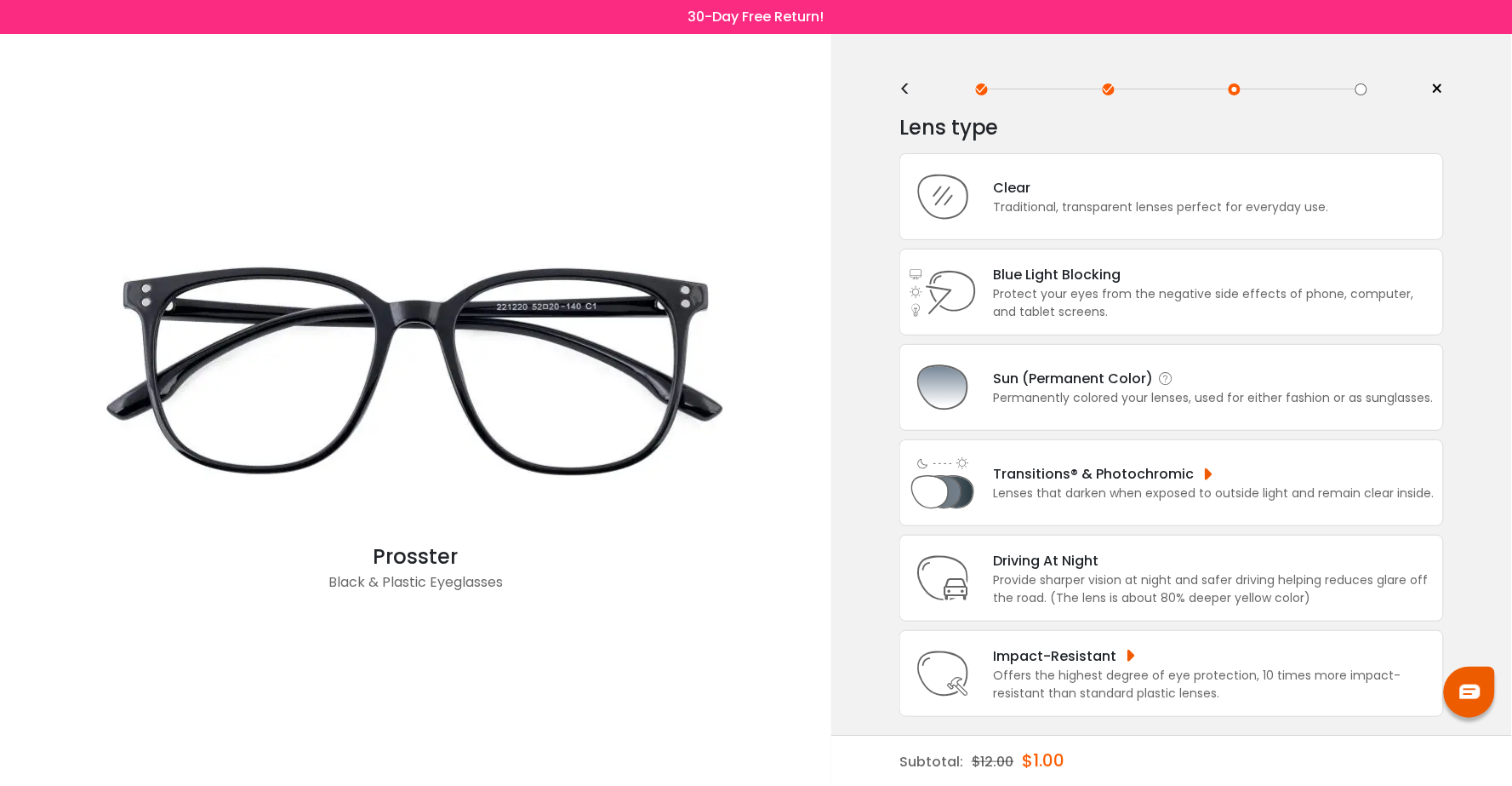
click at [1160, 398] on div "Permanently colored your lenses, used for either fashion or as sunglasses." at bounding box center [1214, 397] width 440 height 18
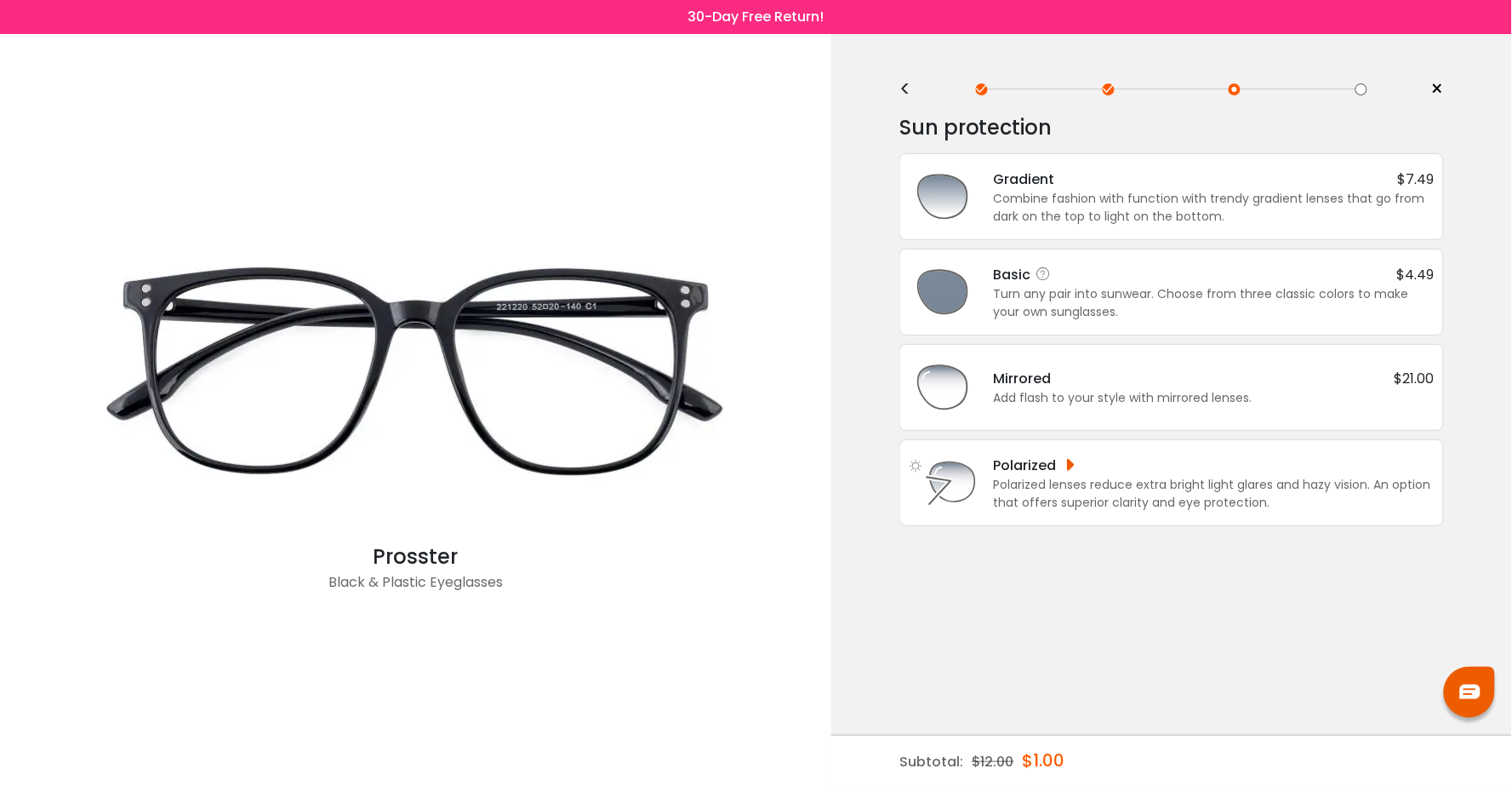
click at [1155, 285] on div "Turn any pair into sunwear. Choose from three classic colors to make your own s…" at bounding box center [1214, 303] width 441 height 36
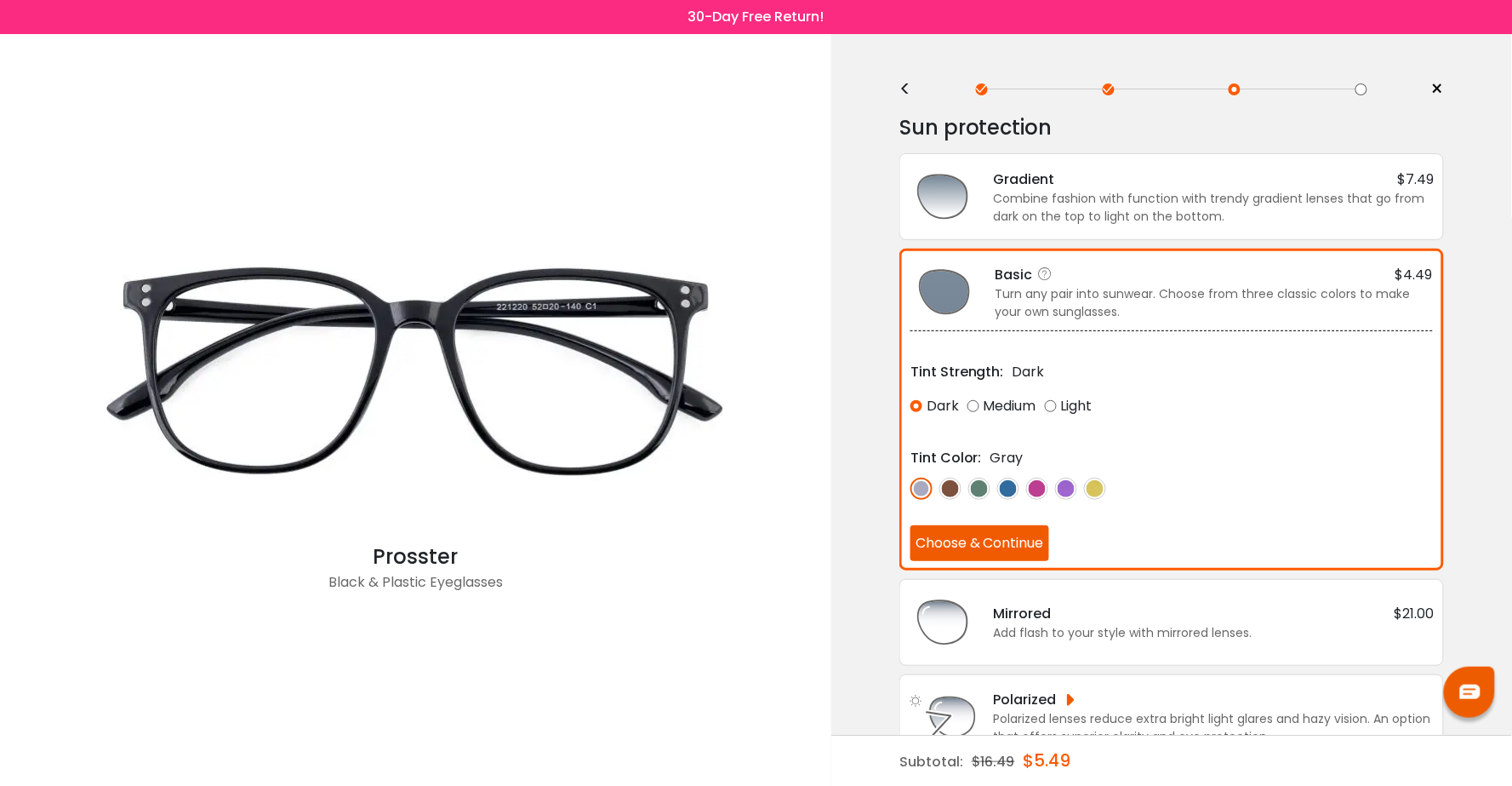
click at [1000, 554] on button "Choose & Continue" at bounding box center [979, 543] width 138 height 36
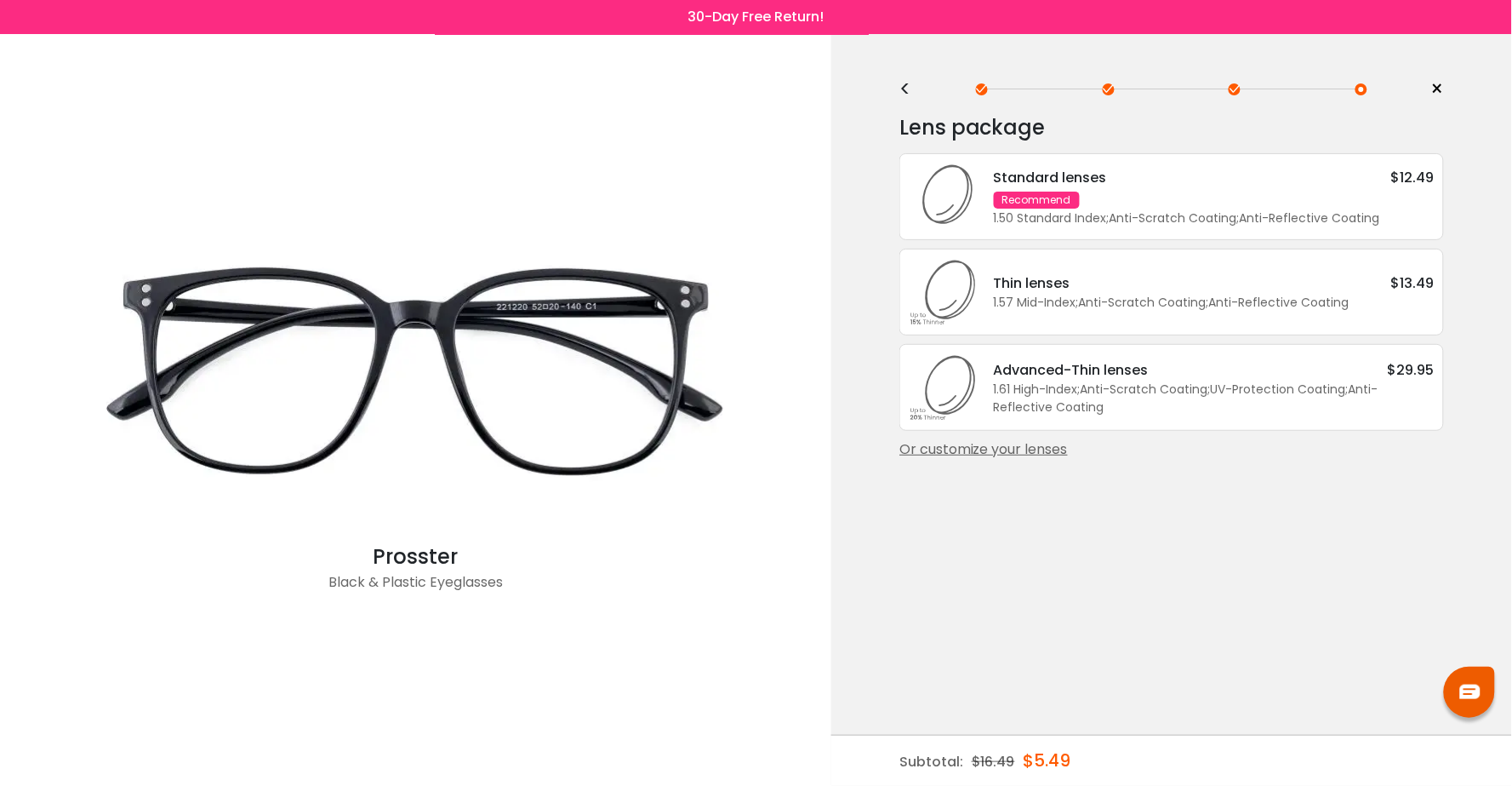
click at [1007, 452] on div "Or customize your lenses" at bounding box center [1171, 449] width 544 height 20
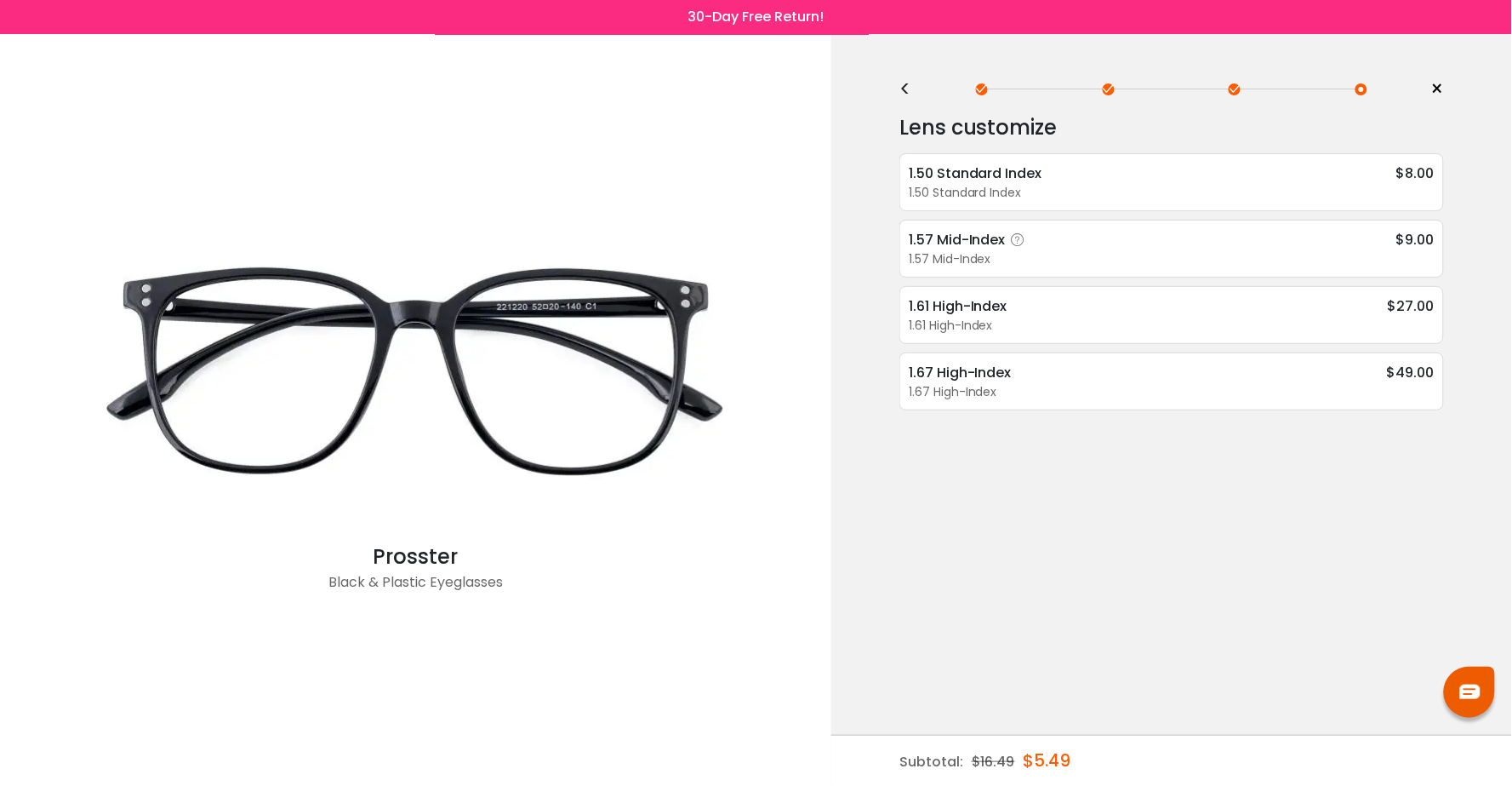
click at [1018, 256] on div "1.57 Mid-Index" at bounding box center [1171, 259] width 526 height 18
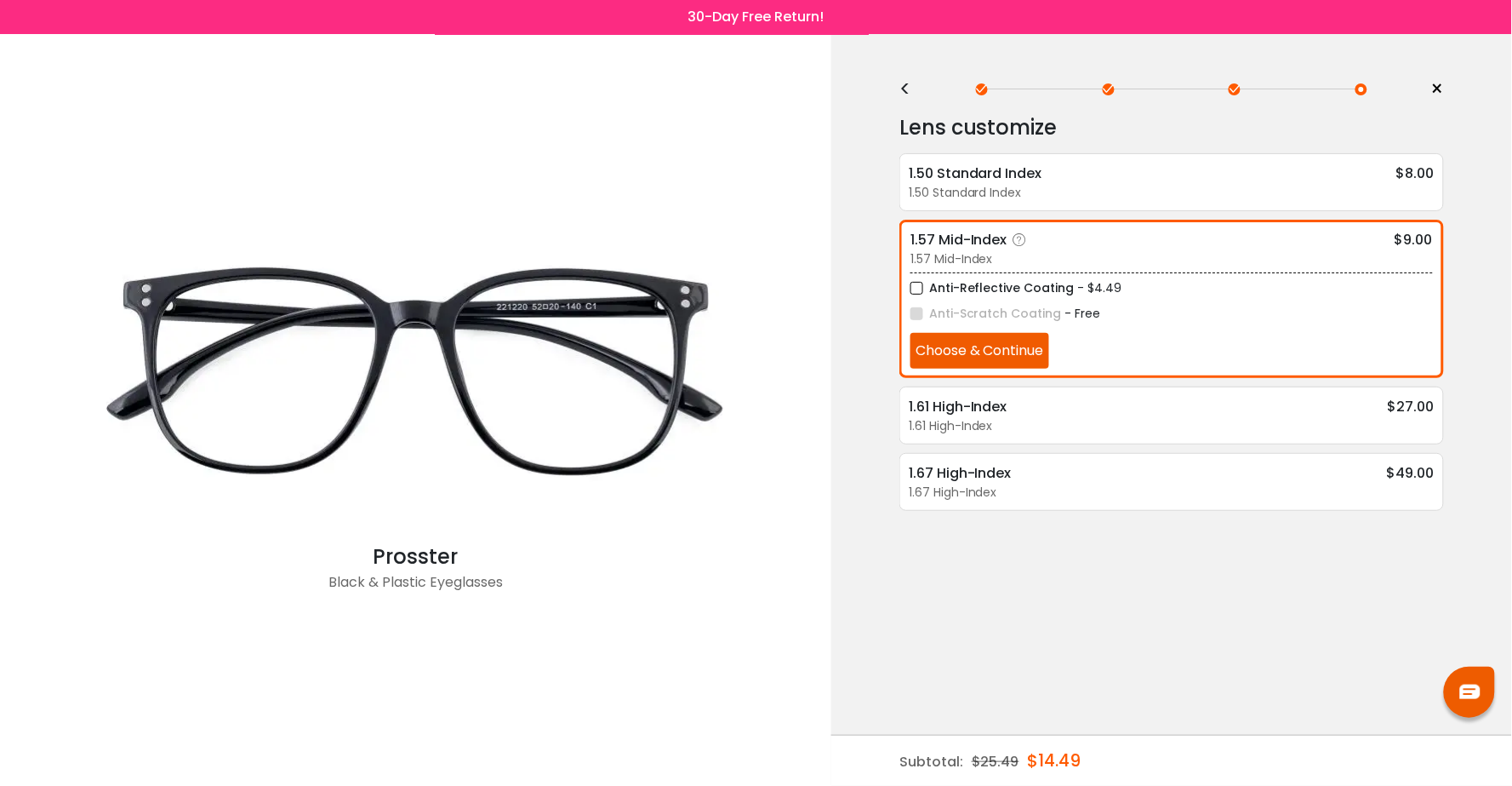
click at [1016, 280] on label "Anti-Reflective Coating" at bounding box center [992, 288] width 165 height 21
click at [1009, 355] on button "Choose & Continue" at bounding box center [979, 351] width 138 height 36
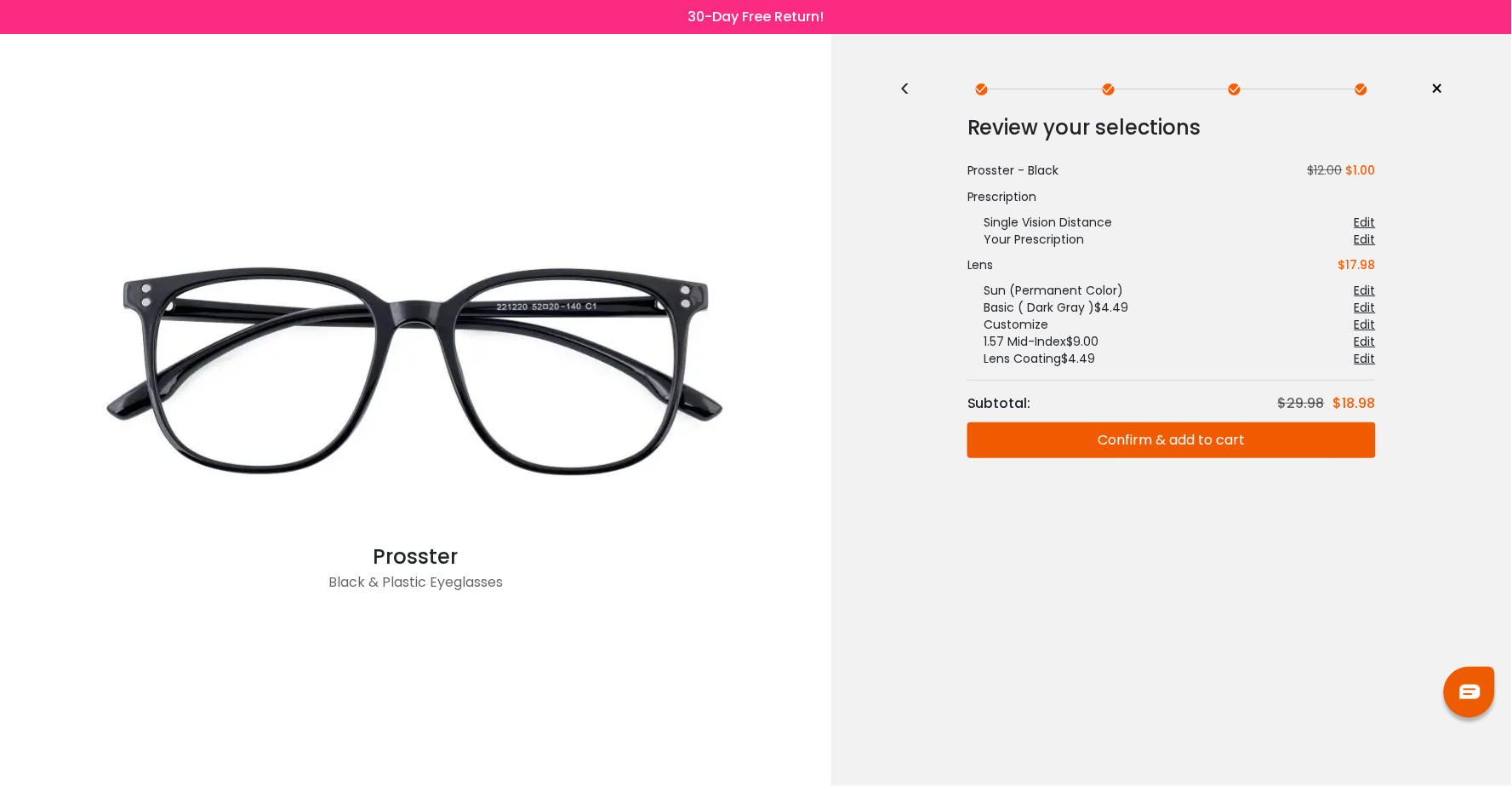
click at [1031, 442] on button "Confirm & add to cart" at bounding box center [1170, 439] width 408 height 36
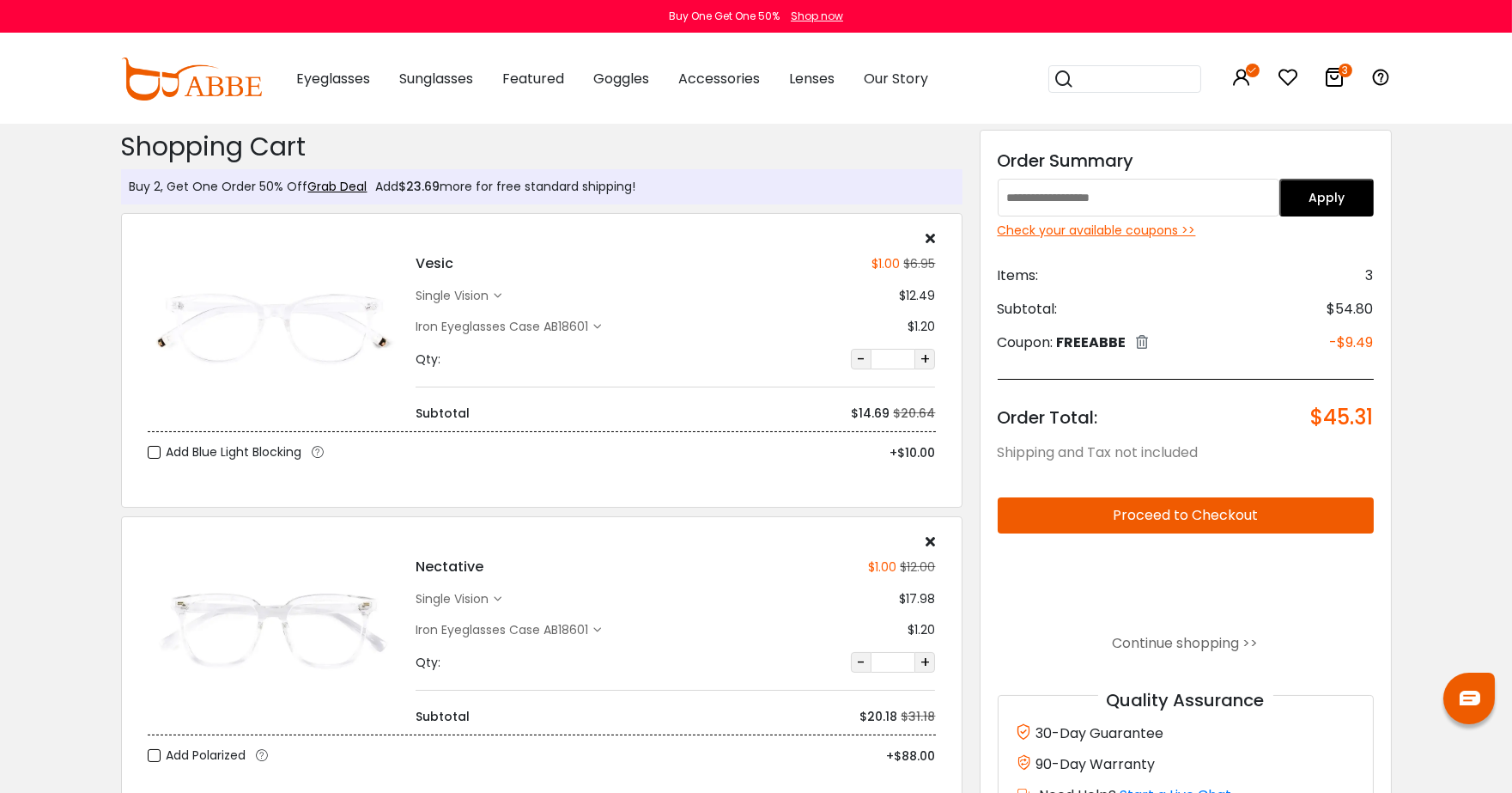
click at [1472, 708] on div at bounding box center [1469, 698] width 51 height 51
click at [492, 290] on div "single vision" at bounding box center [455, 296] width 79 height 18
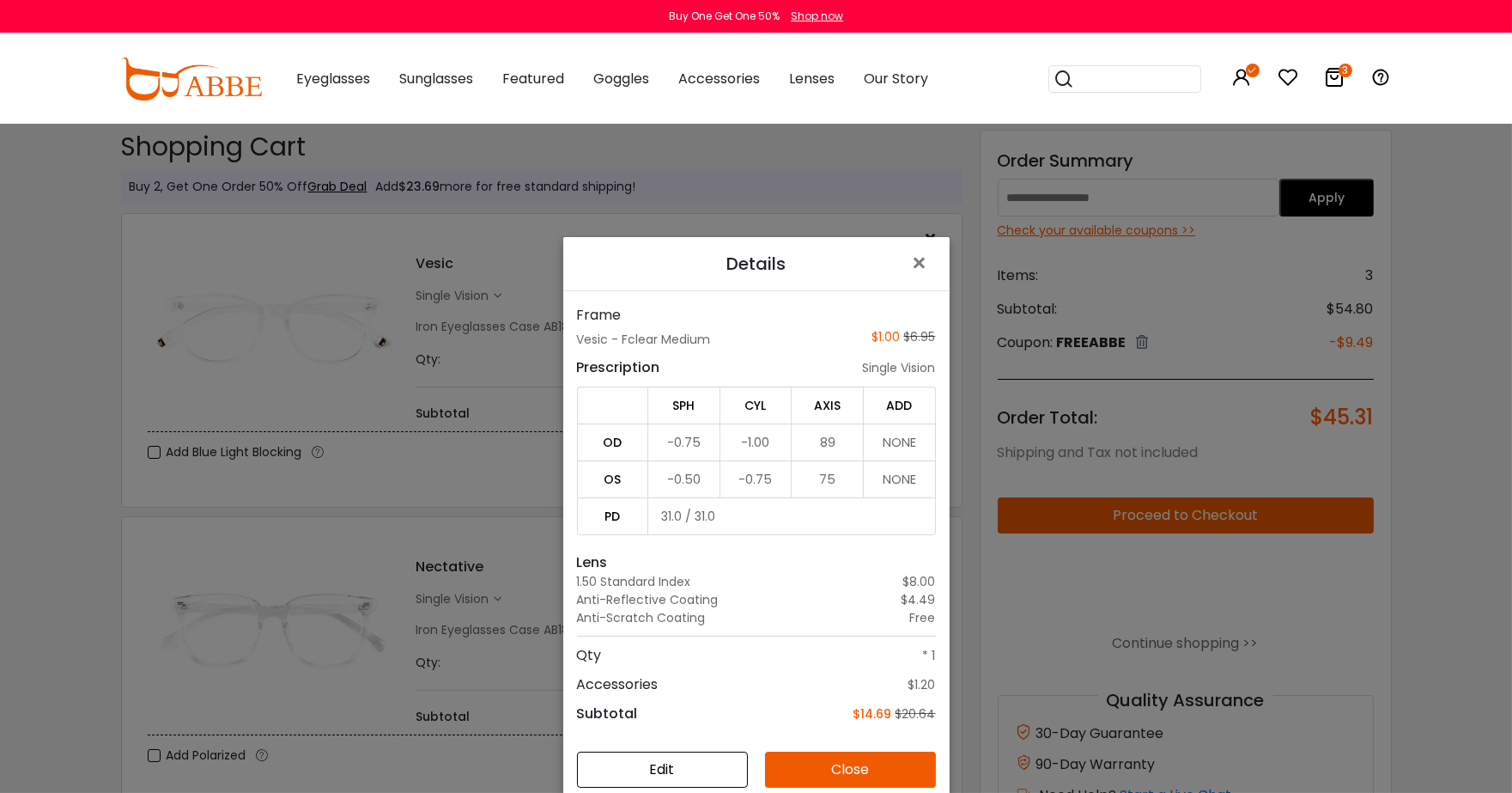
click at [690, 761] on button "Edit" at bounding box center [662, 769] width 171 height 36
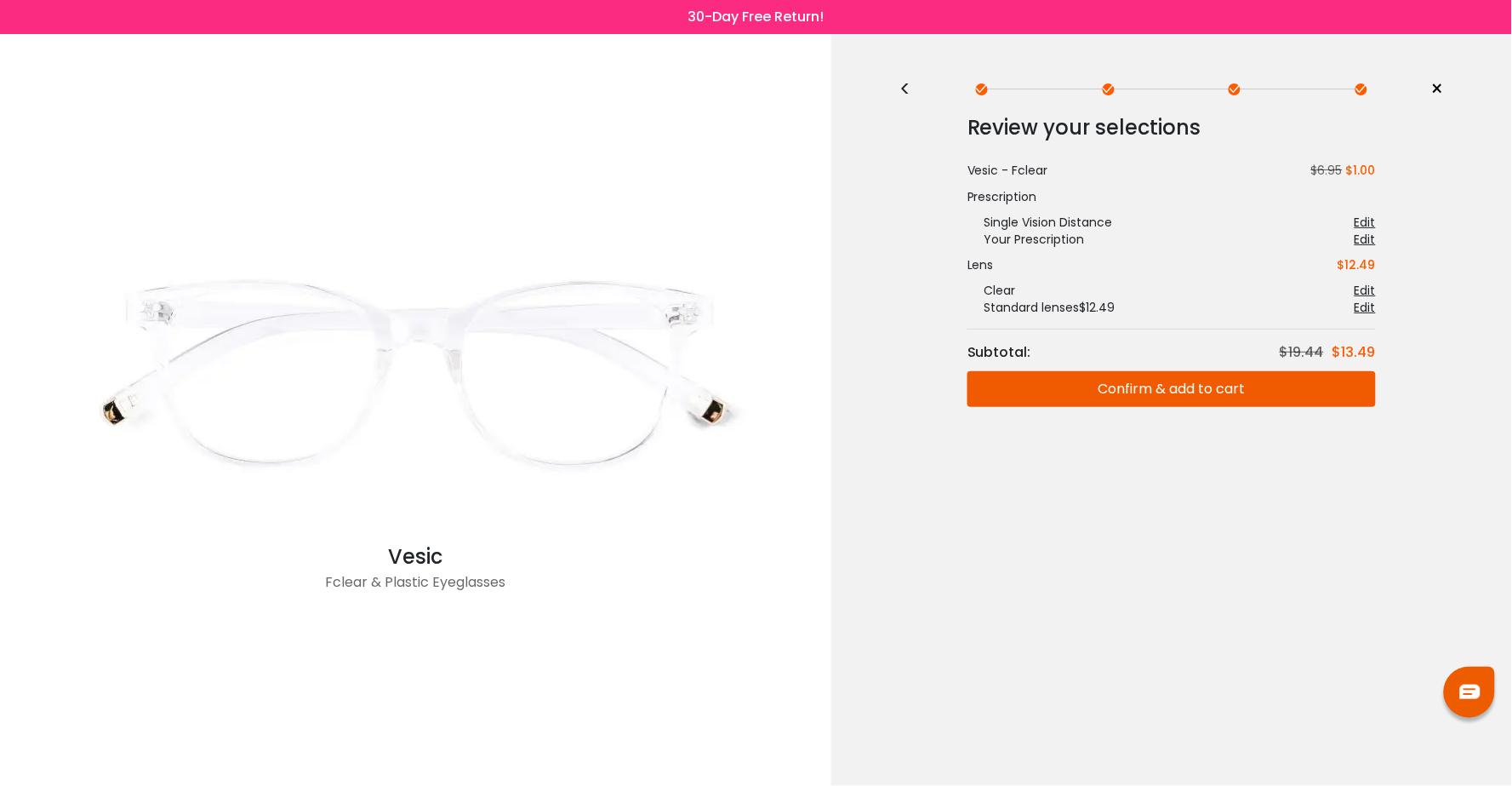
click at [906, 83] on div "<" at bounding box center [912, 90] width 25 height 14
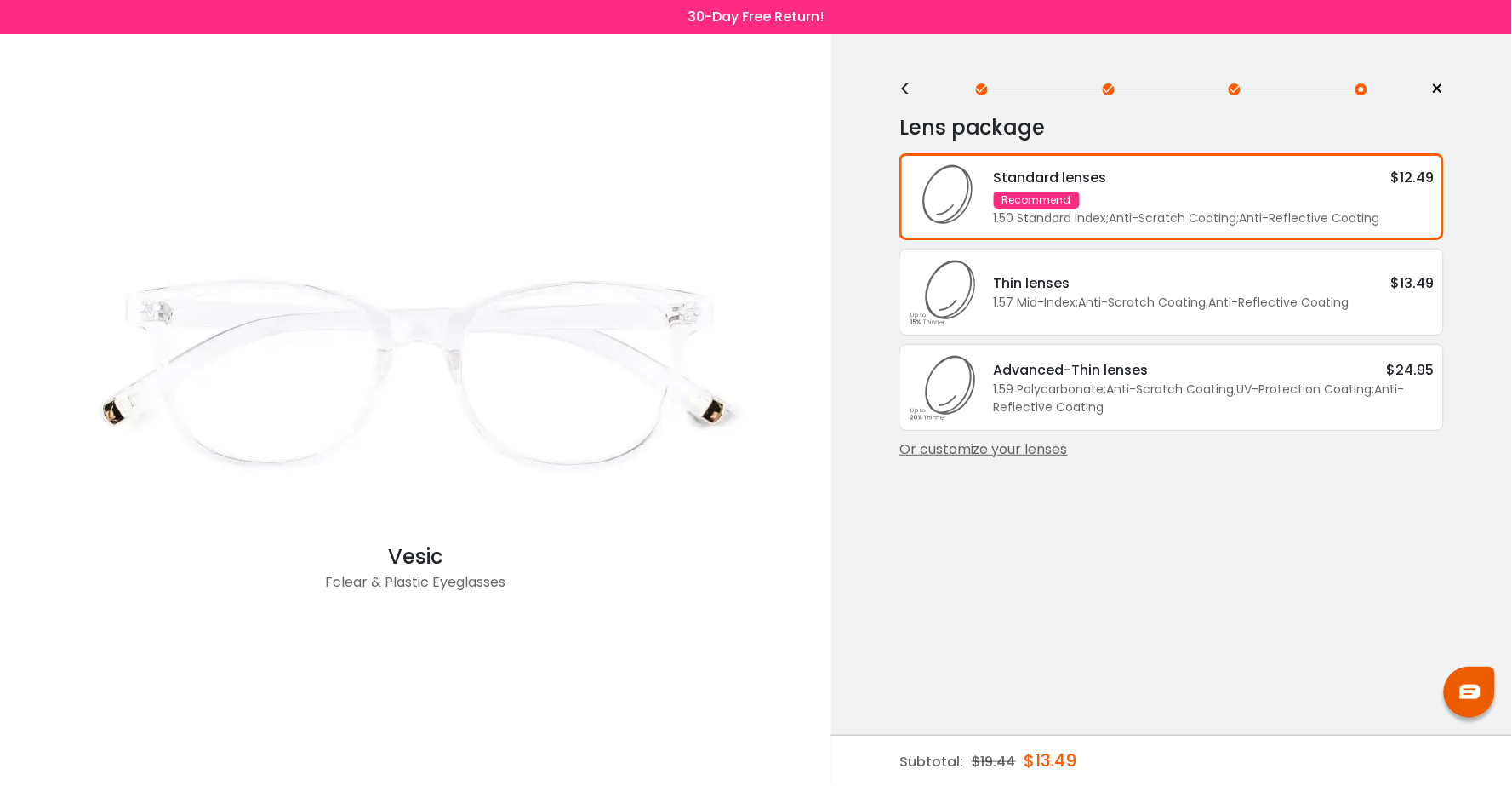
click at [950, 439] on div "Or customize your lenses" at bounding box center [1171, 449] width 544 height 20
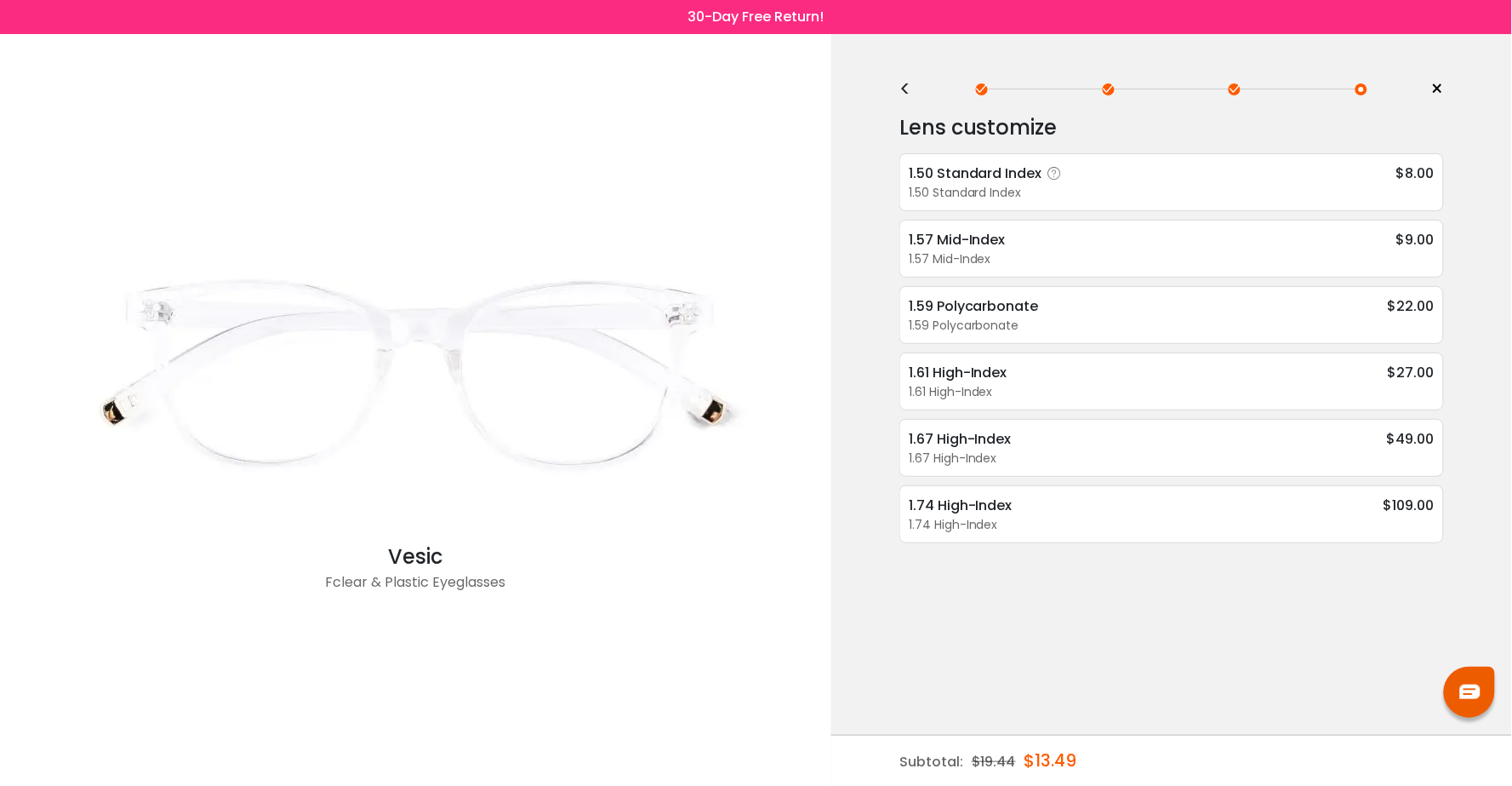
click at [975, 165] on div "1.50 Standard Index" at bounding box center [987, 173] width 159 height 21
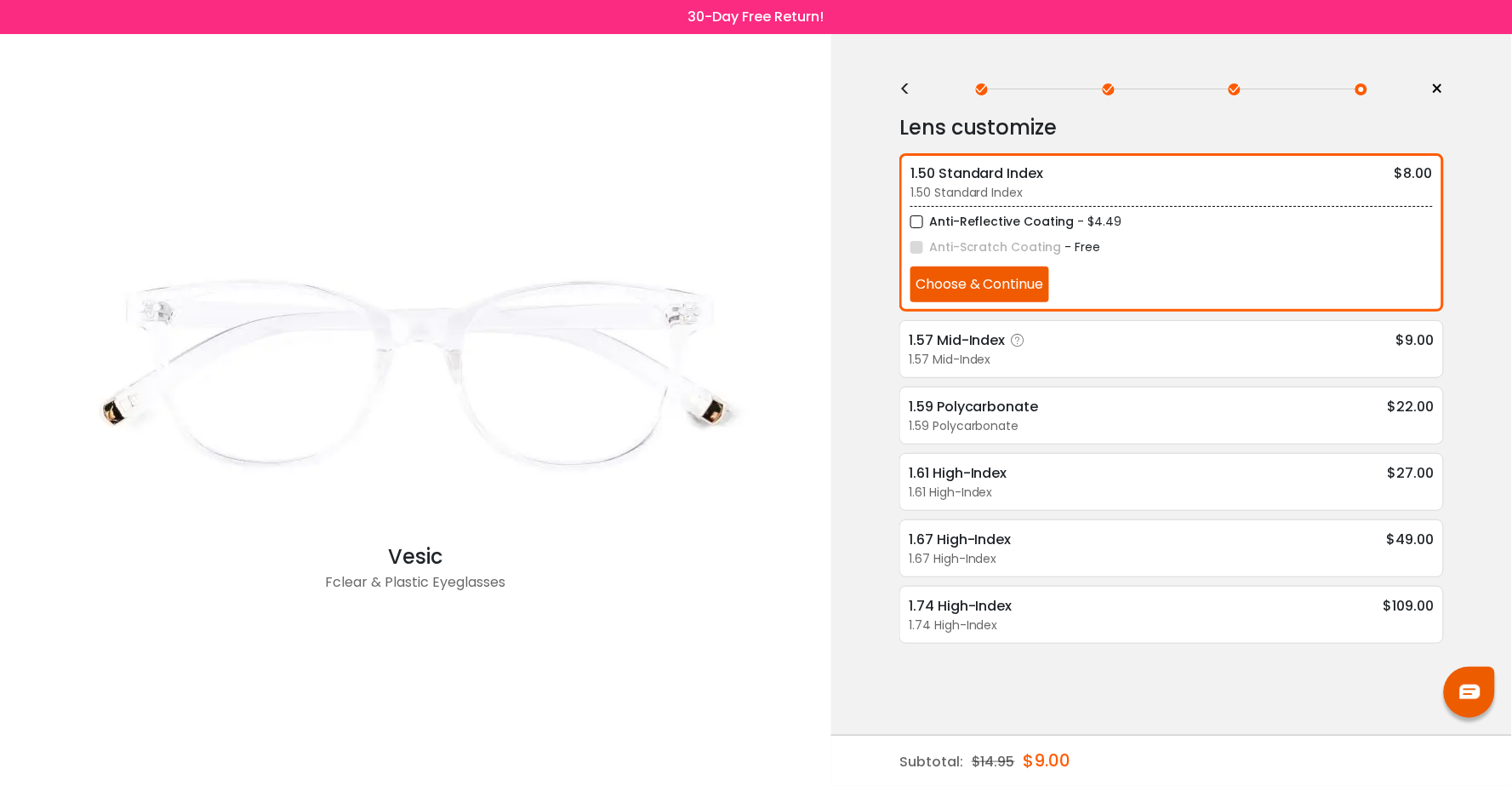
click at [996, 359] on div "1.57 Mid-Index" at bounding box center [1171, 359] width 526 height 18
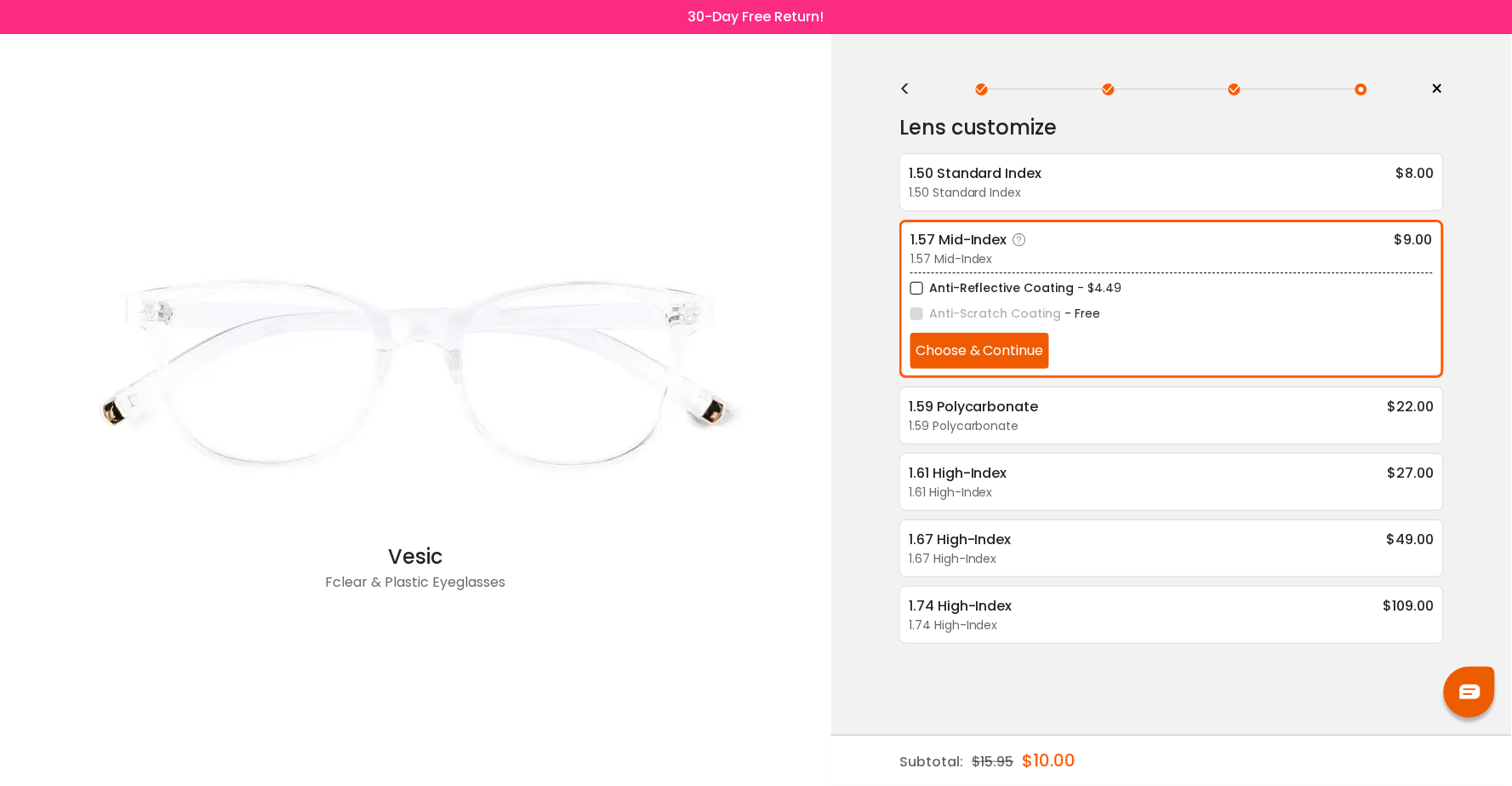
click at [996, 359] on button "Choose & Continue" at bounding box center [979, 351] width 138 height 36
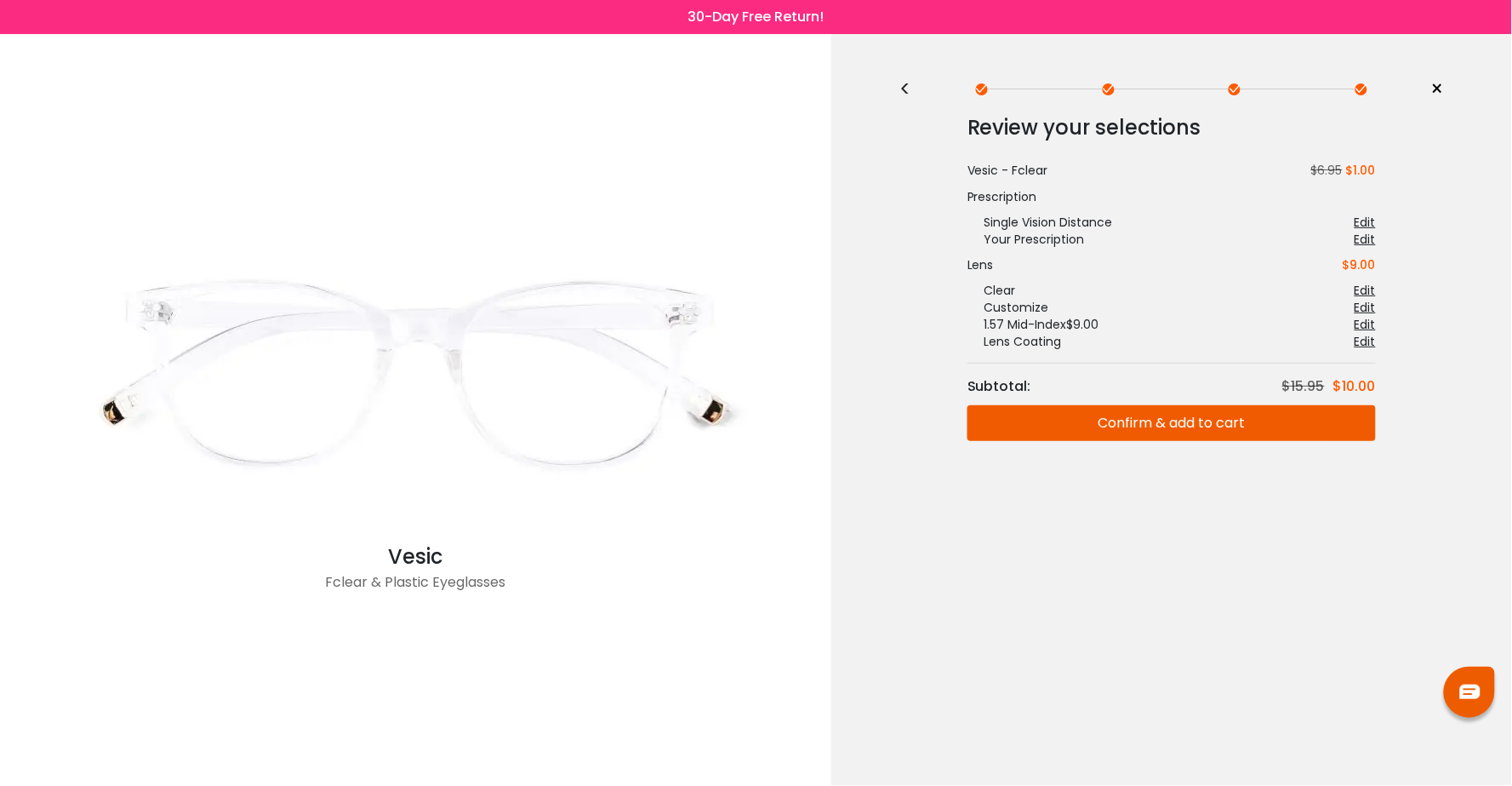
click at [908, 84] on div "<" at bounding box center [912, 90] width 25 height 14
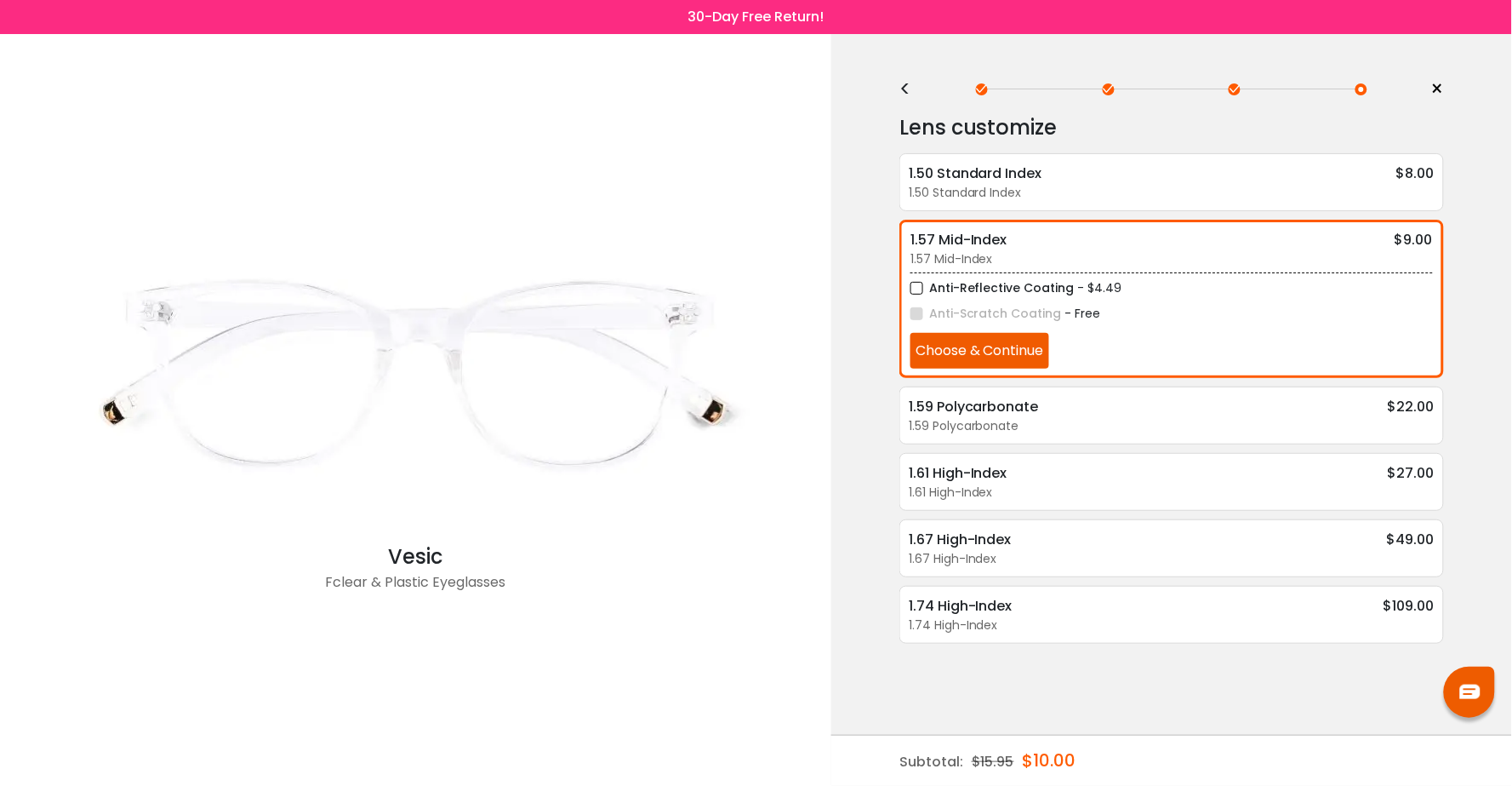
click at [908, 84] on div "<" at bounding box center [912, 90] width 25 height 14
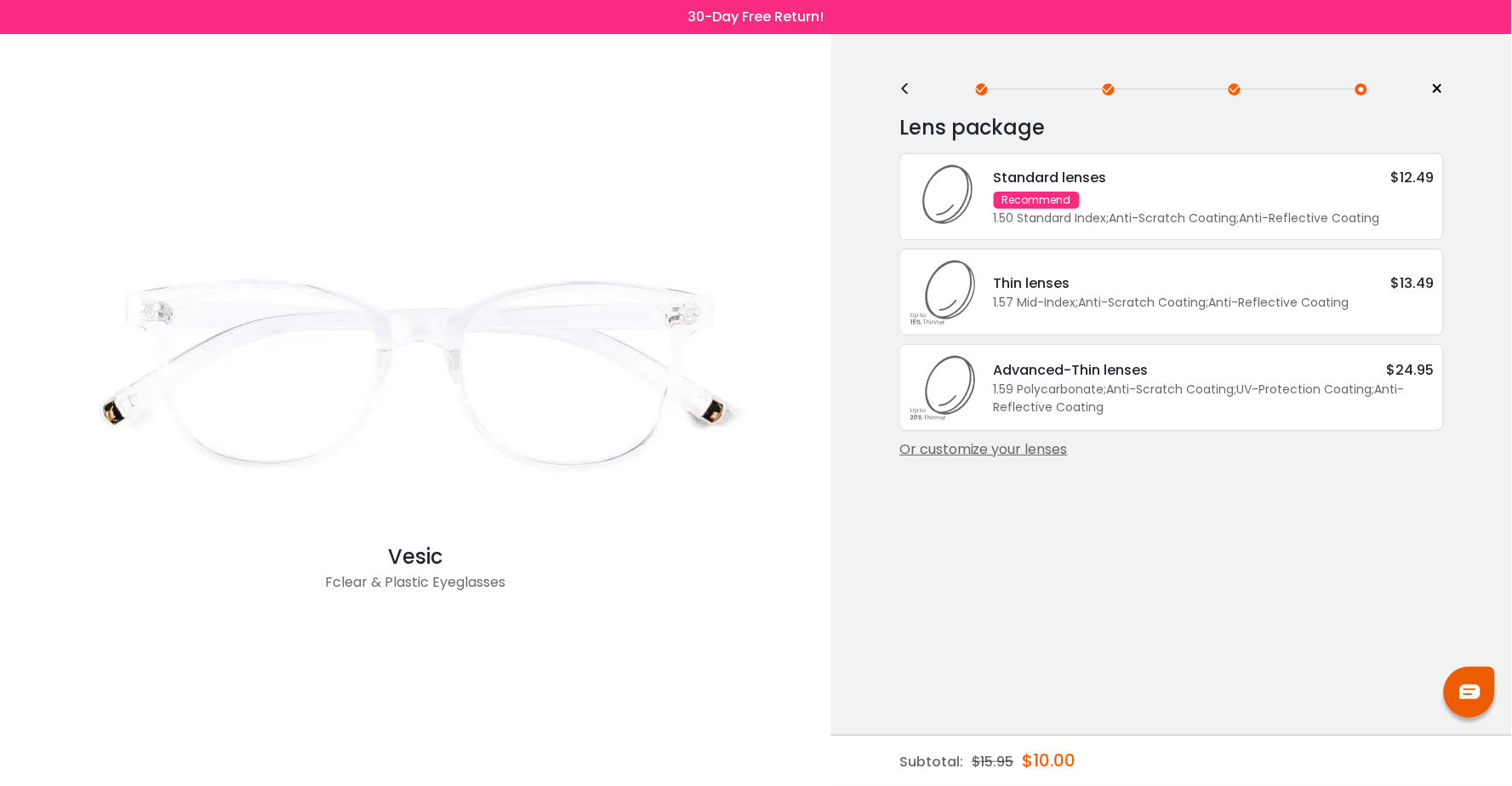
click at [1059, 448] on div "Or customize your lenses" at bounding box center [1171, 449] width 544 height 20
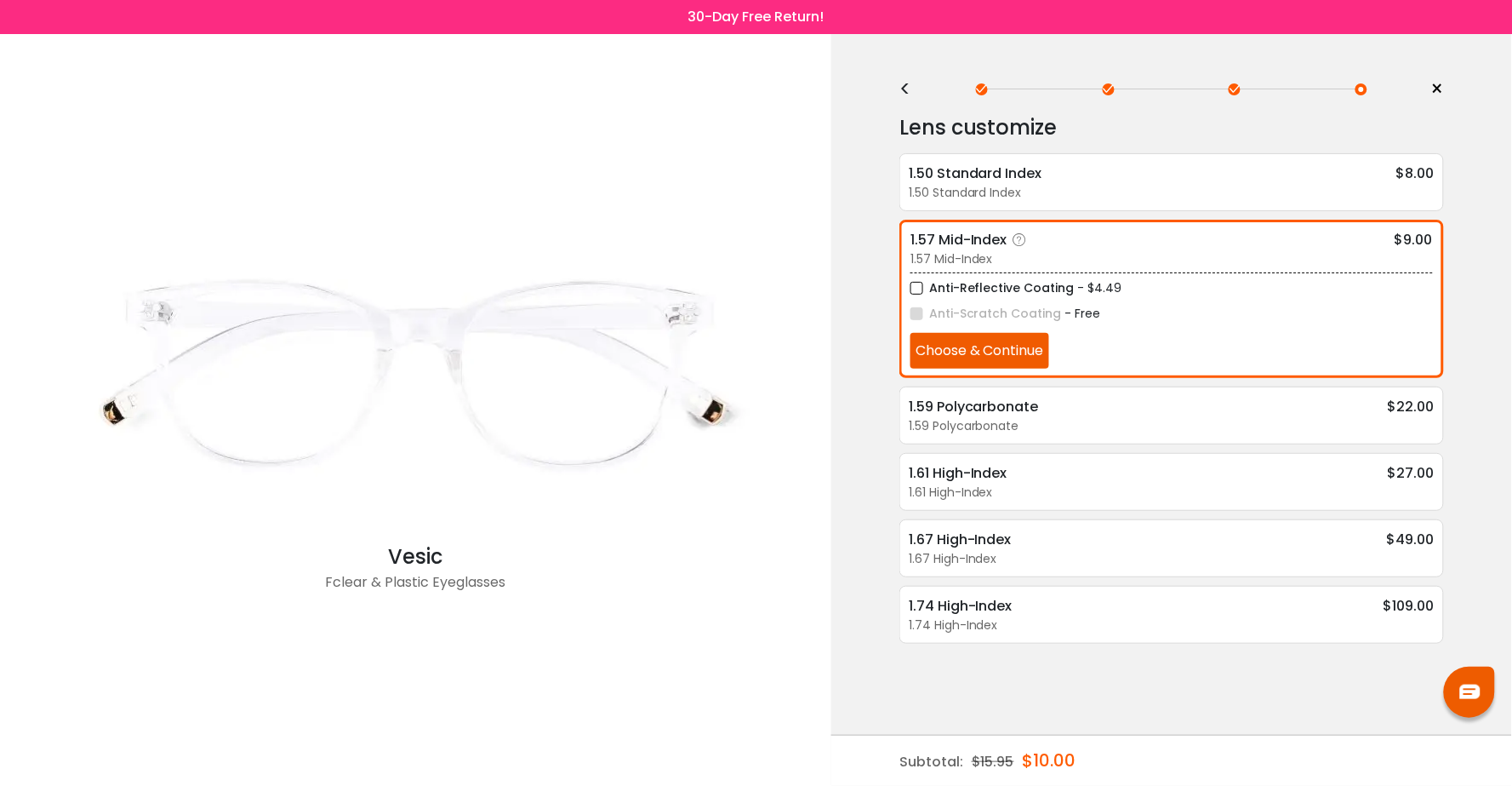
click at [1092, 335] on div "Anti-Reflective Coating - $4.49 Anti-Scratch Coating - Free Choose & Continue" at bounding box center [1171, 320] width 523 height 96
click at [906, 84] on div "<" at bounding box center [912, 90] width 25 height 14
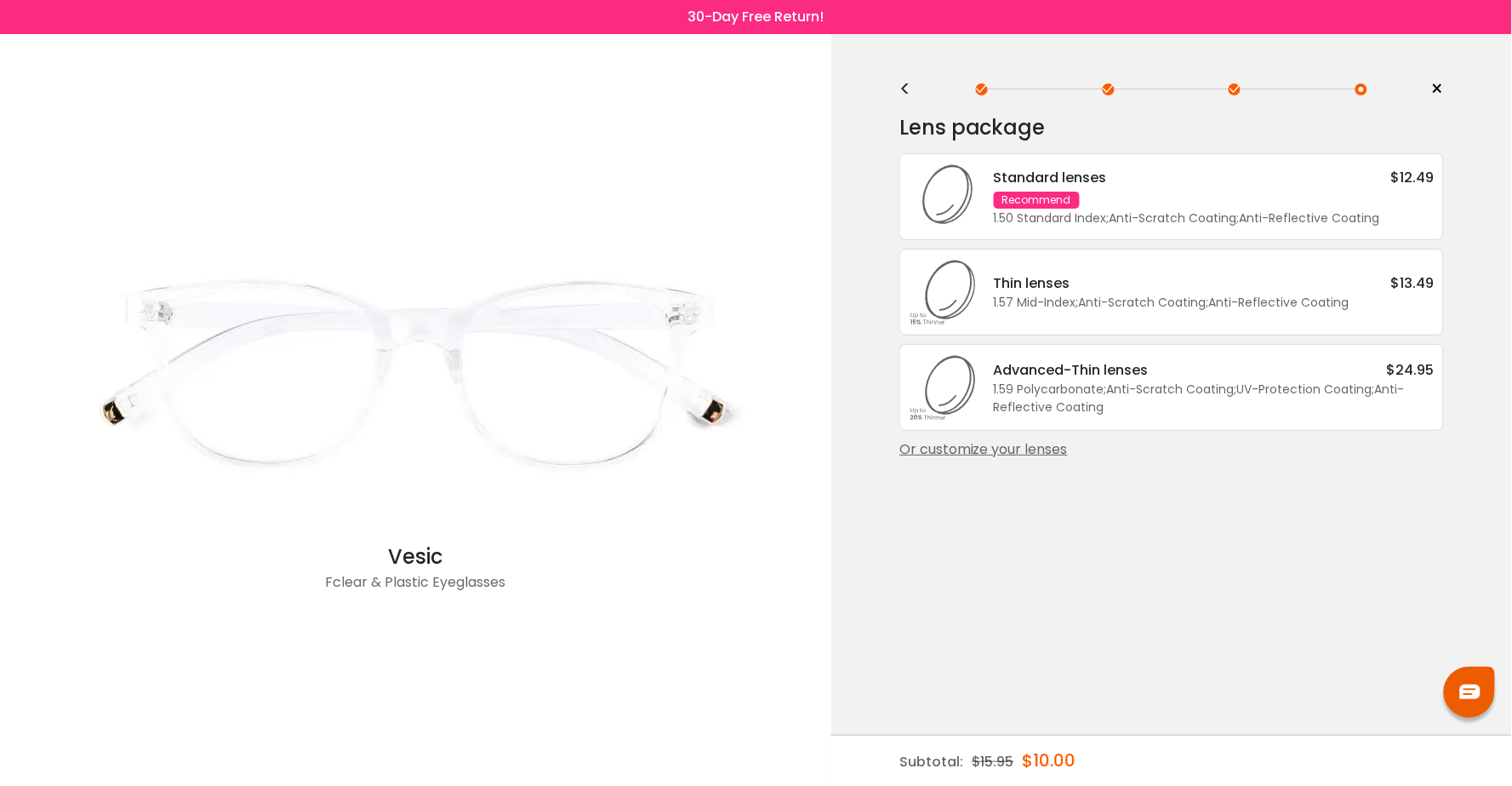
click at [960, 176] on icon at bounding box center [942, 197] width 68 height 68
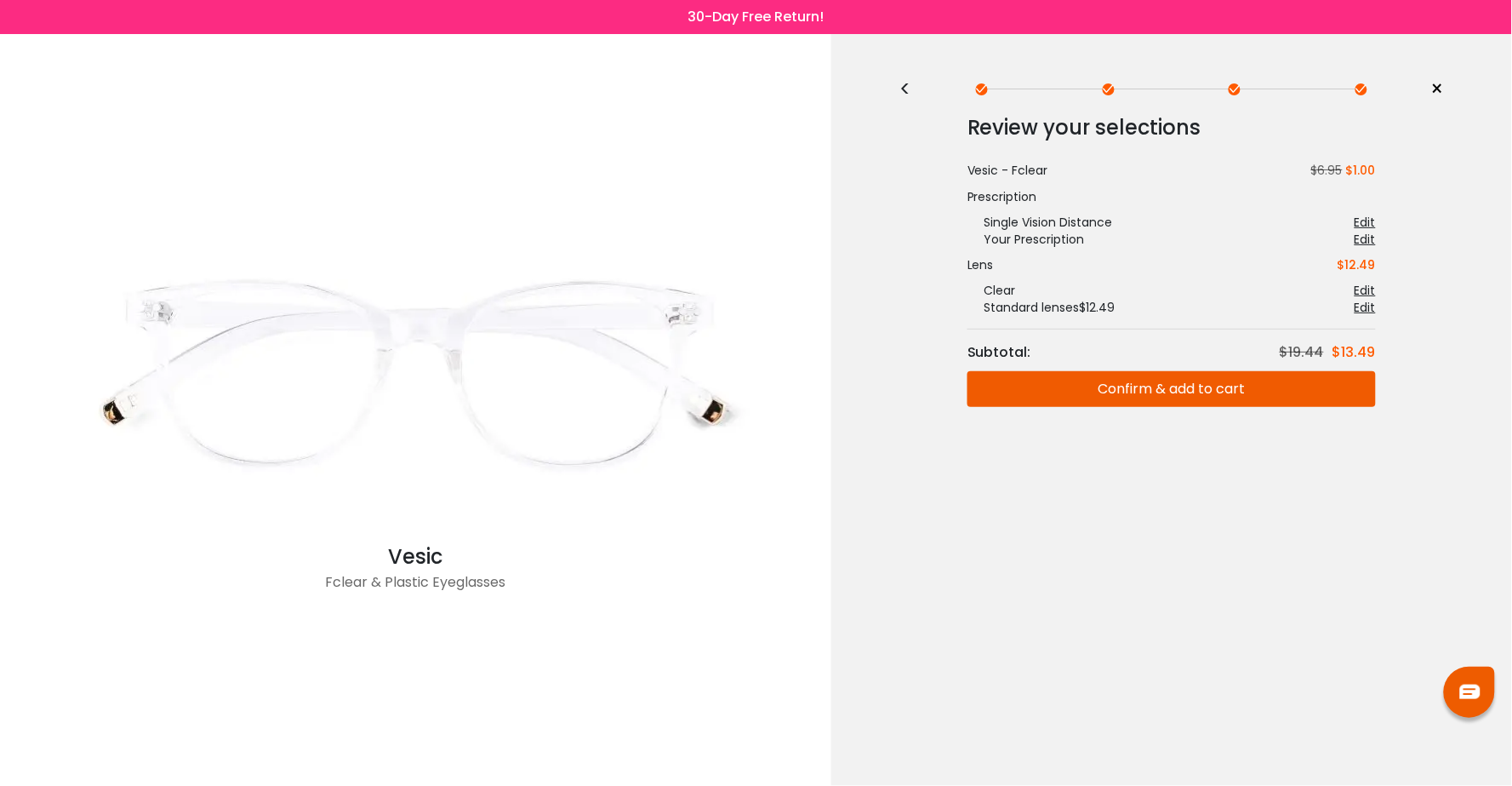
click at [1131, 390] on button "Confirm & add to cart" at bounding box center [1170, 389] width 408 height 36
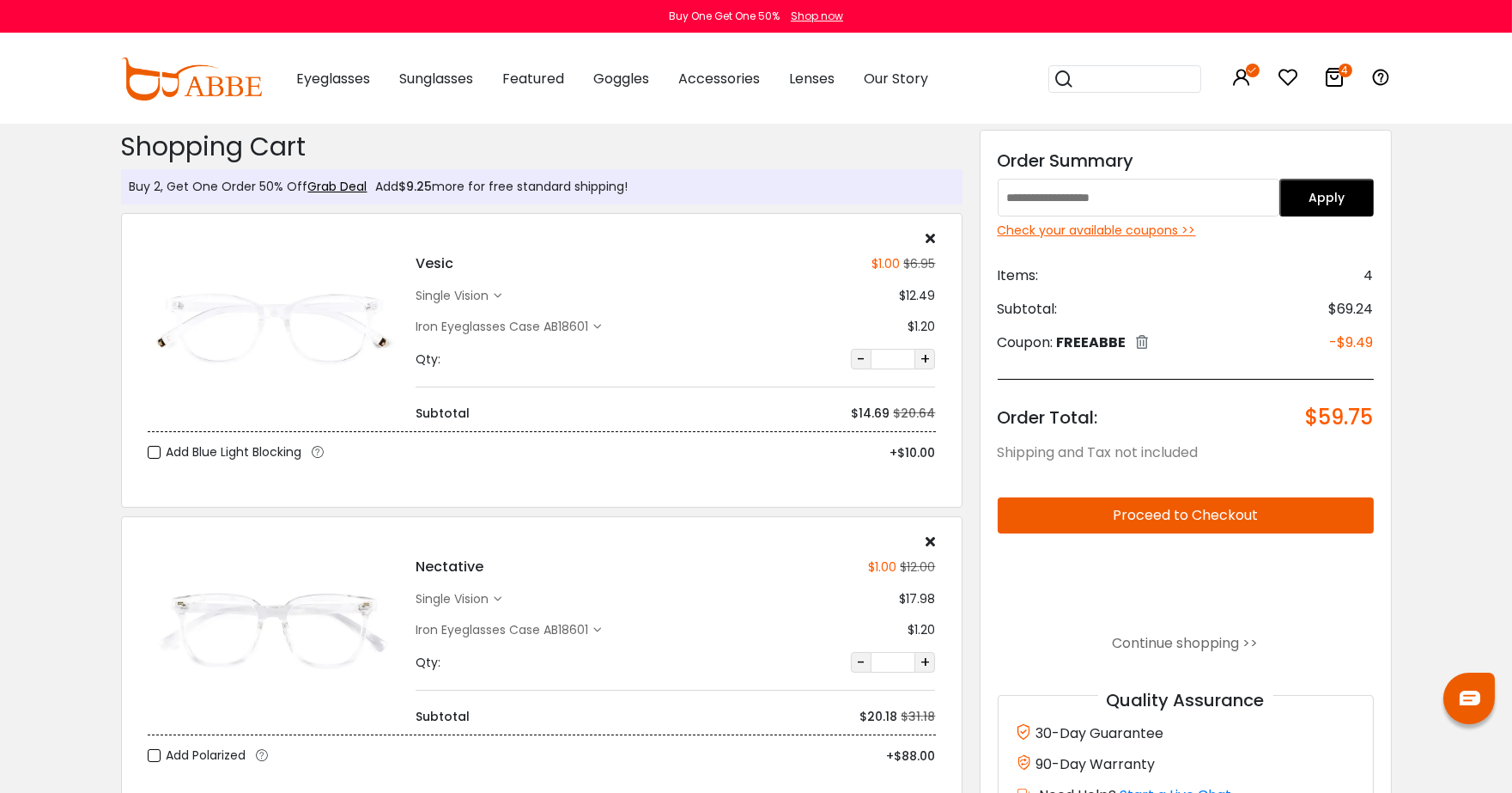
click at [1478, 696] on img at bounding box center [1469, 698] width 21 height 15
click at [1339, 80] on icon at bounding box center [1334, 77] width 21 height 21
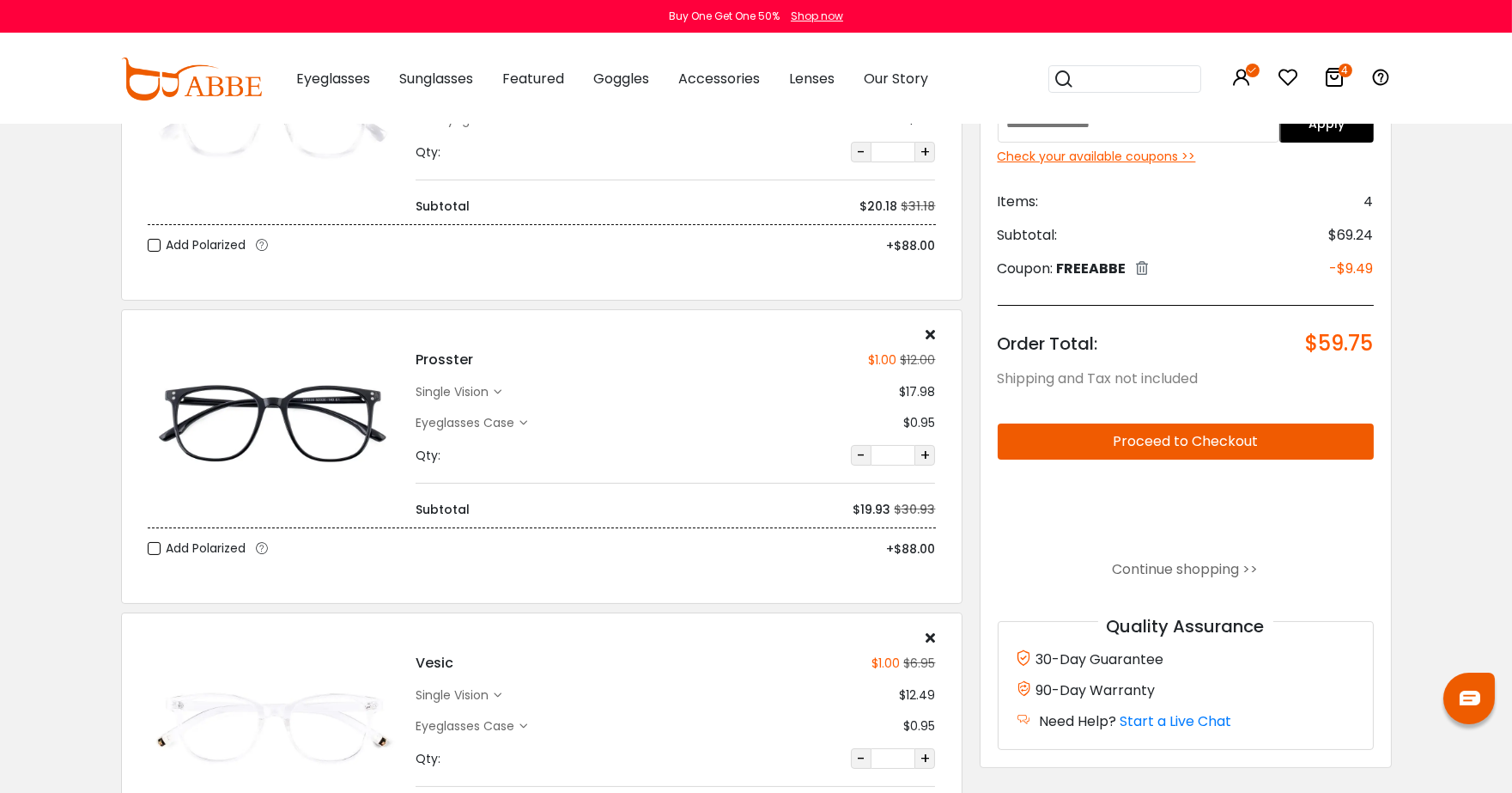
scroll to position [516, 0]
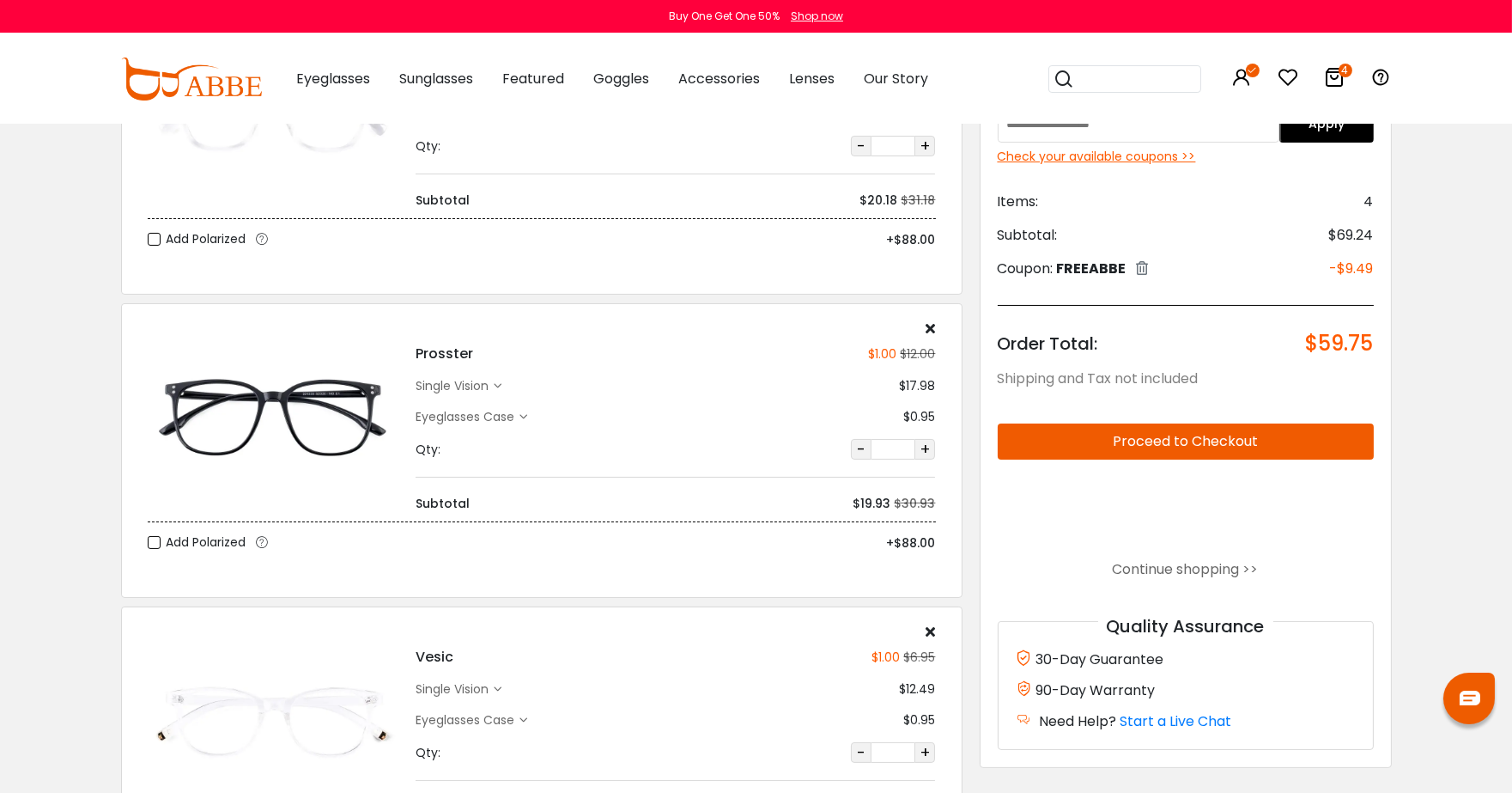
click at [934, 330] on icon at bounding box center [930, 328] width 10 height 14
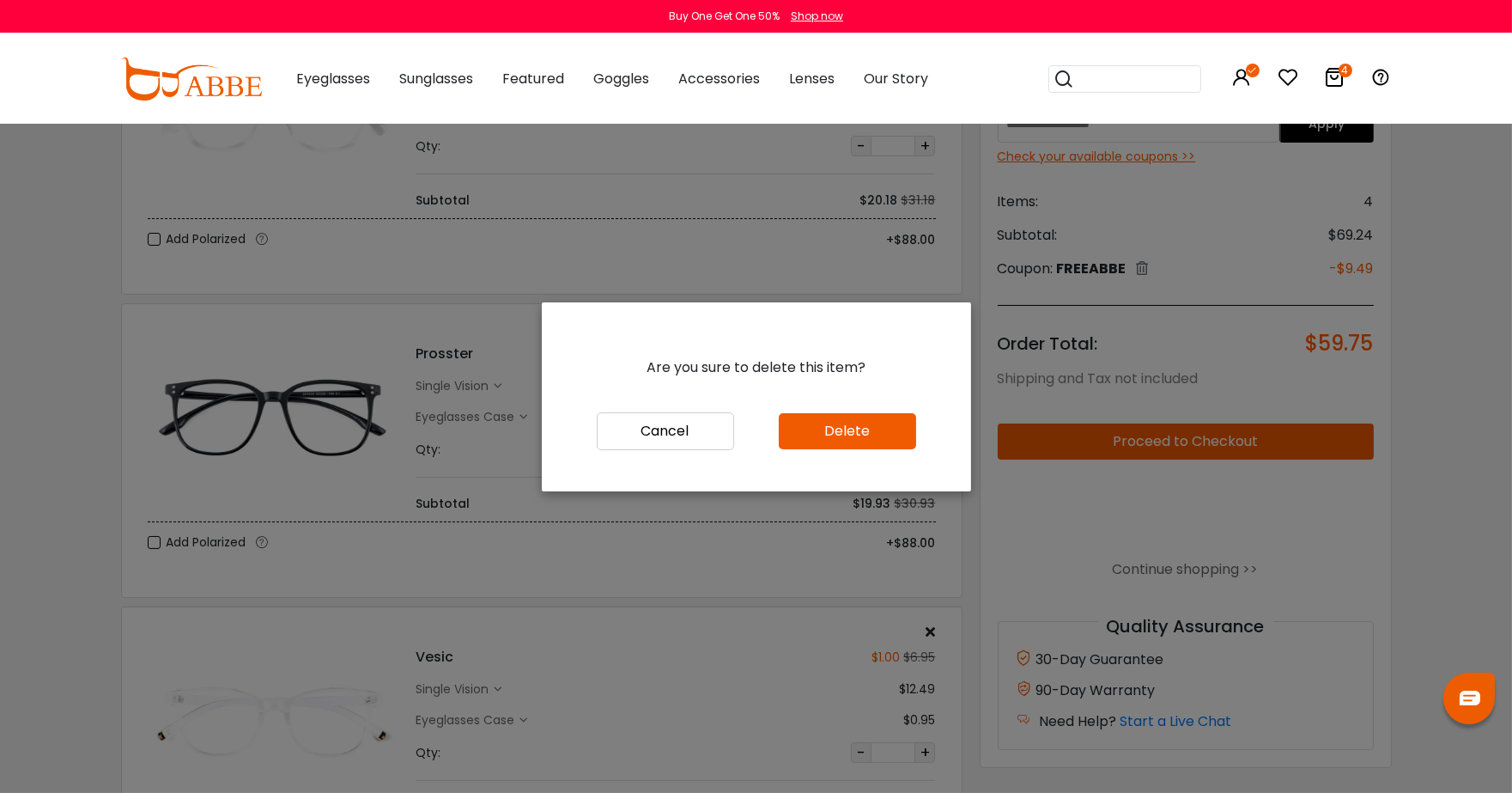
click at [848, 443] on button "Delete" at bounding box center [848, 430] width 138 height 36
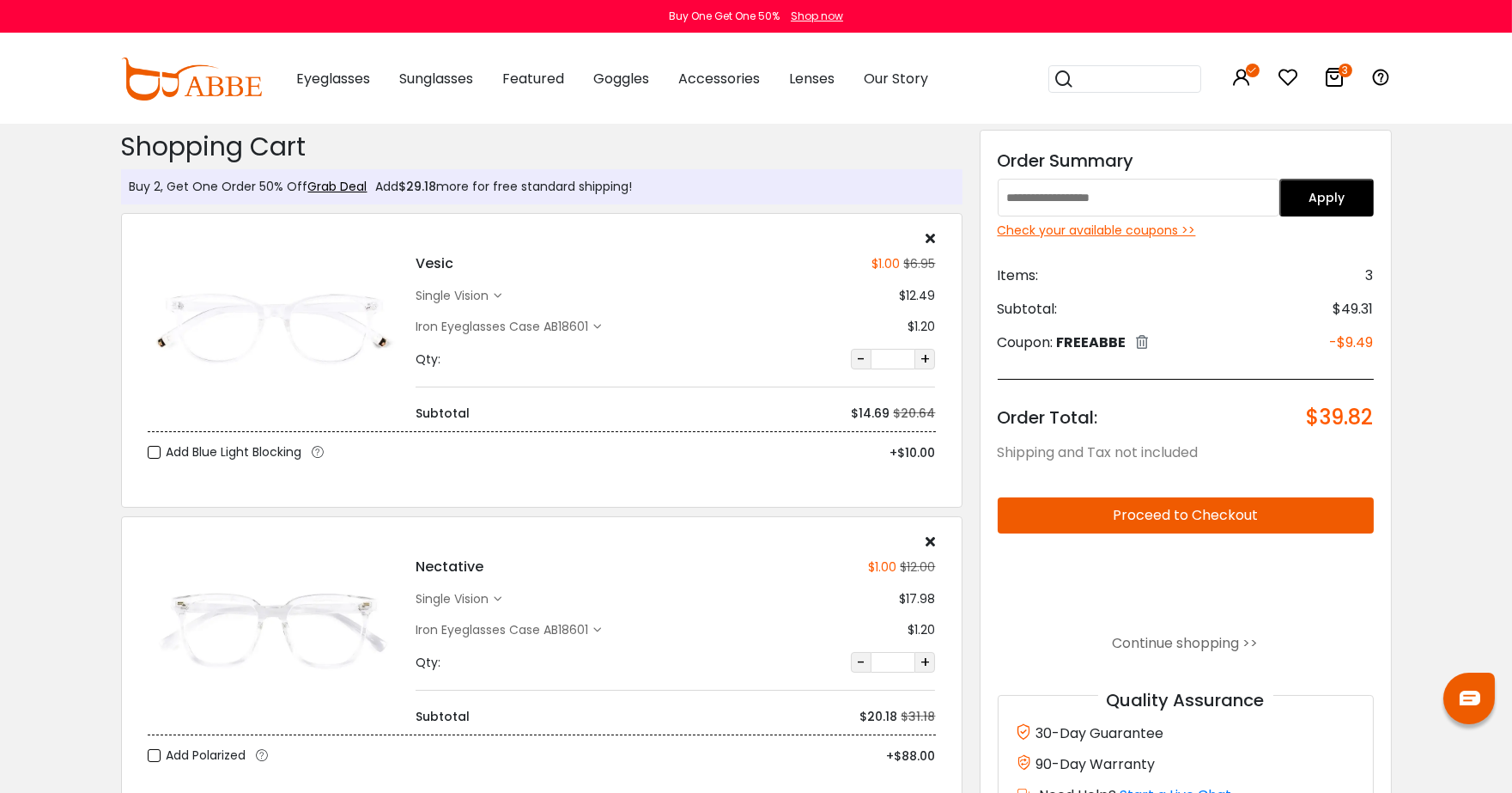
click at [496, 595] on div "single vision" at bounding box center [458, 598] width 85 height 18
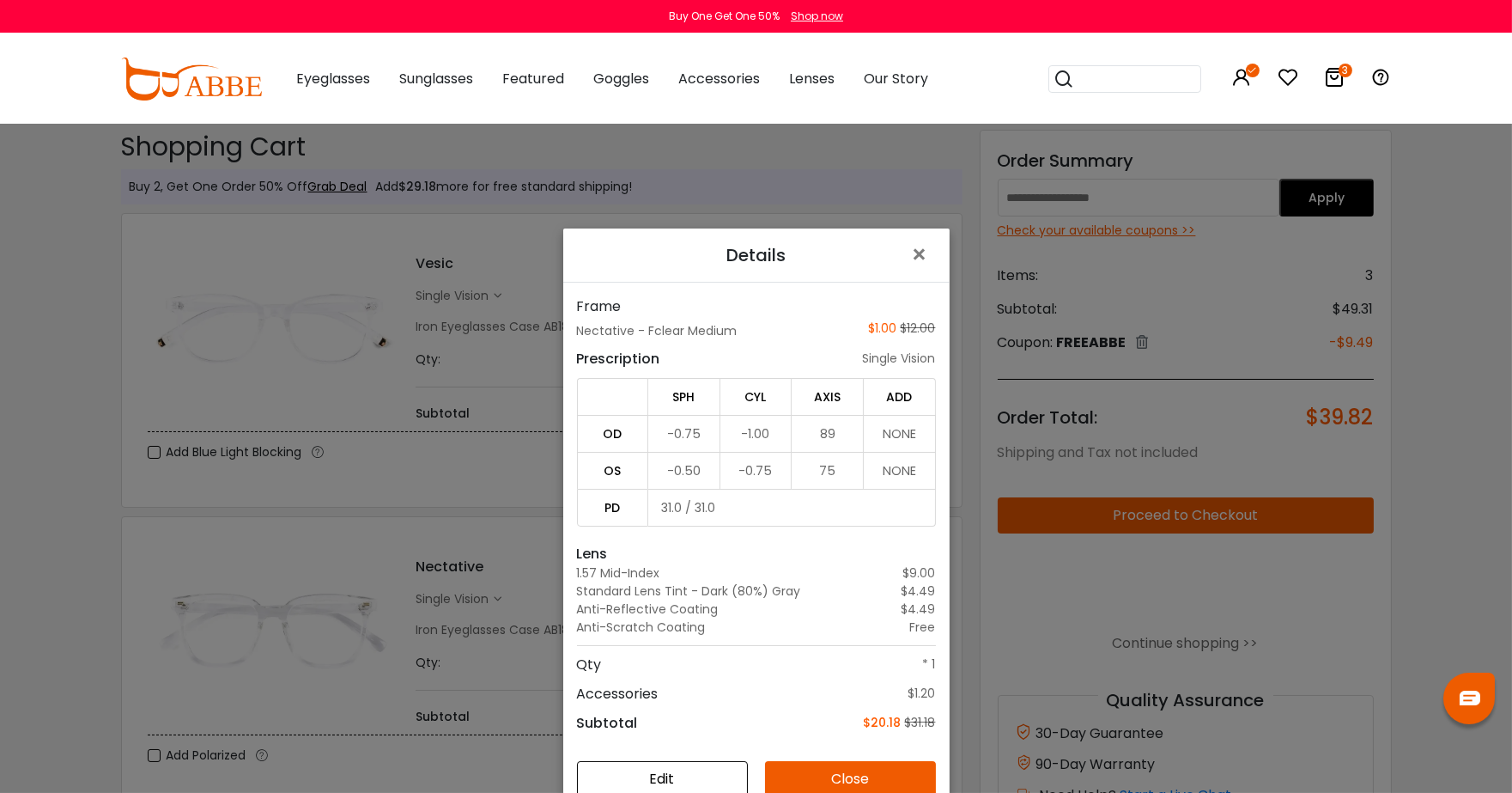
click at [1473, 678] on div at bounding box center [1469, 698] width 51 height 51
click at [1316, 753] on div "Details × Frame Nectative - Fclear Medium $1.00 $12.00 Prescription single visi…" at bounding box center [756, 396] width 1512 height 793
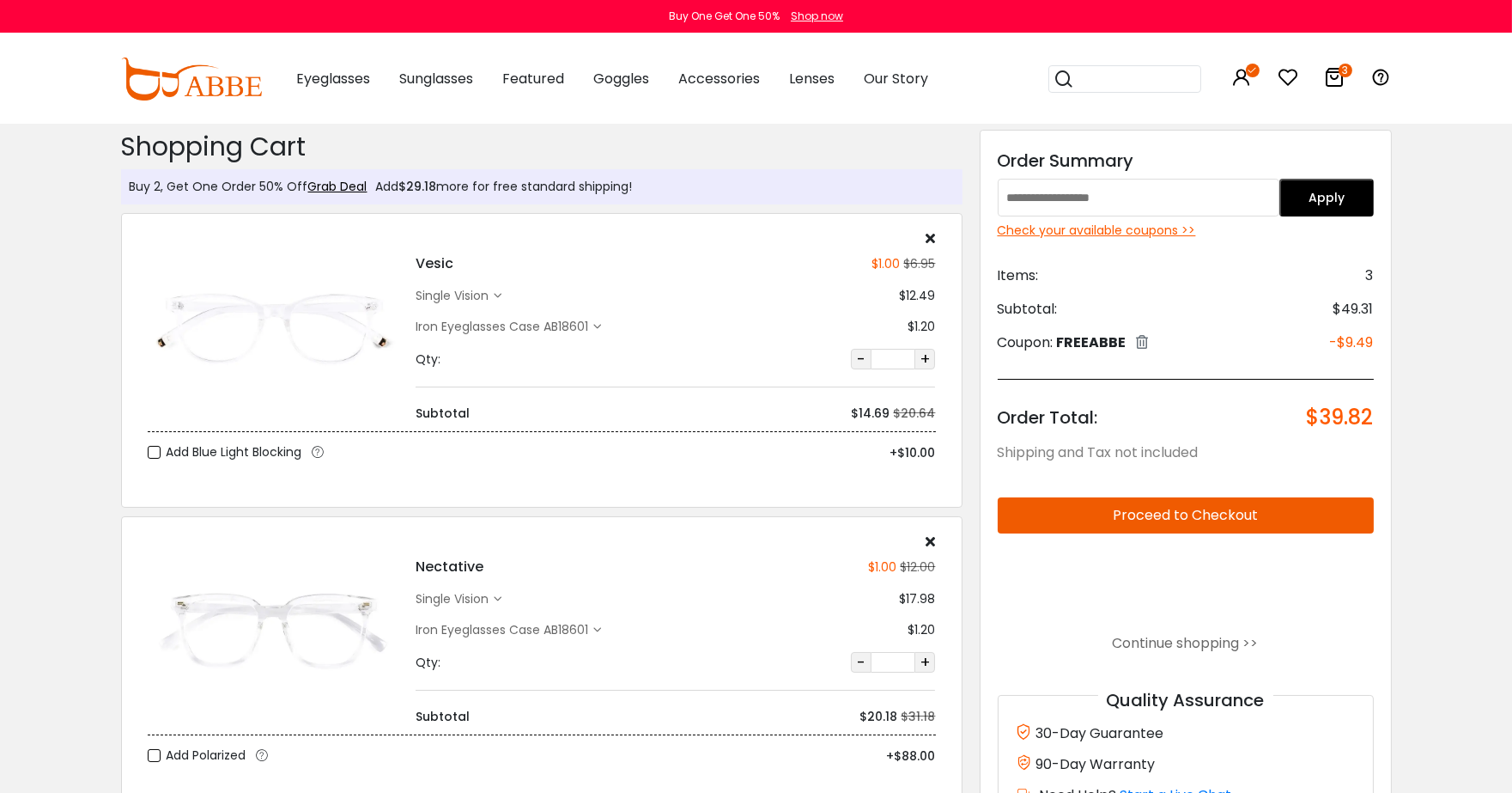
click at [869, 166] on div "Shopping Cart ( 3 ): $39.82 Shipping and Tax not included Shopping Cart Buy 2, …" at bounding box center [541, 618] width 859 height 991
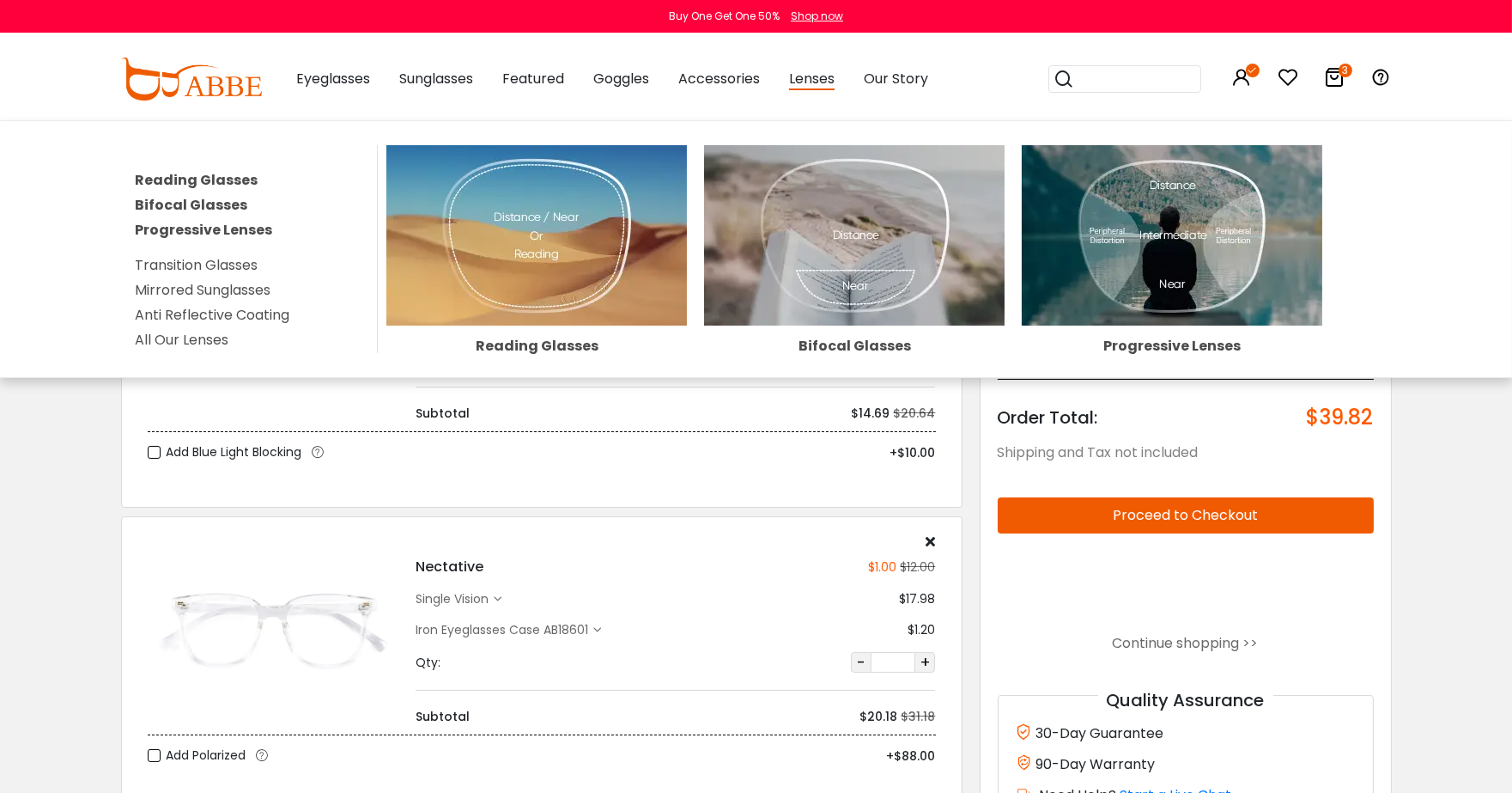
click at [203, 330] on link "All Our Lenses" at bounding box center [181, 340] width 93 height 20
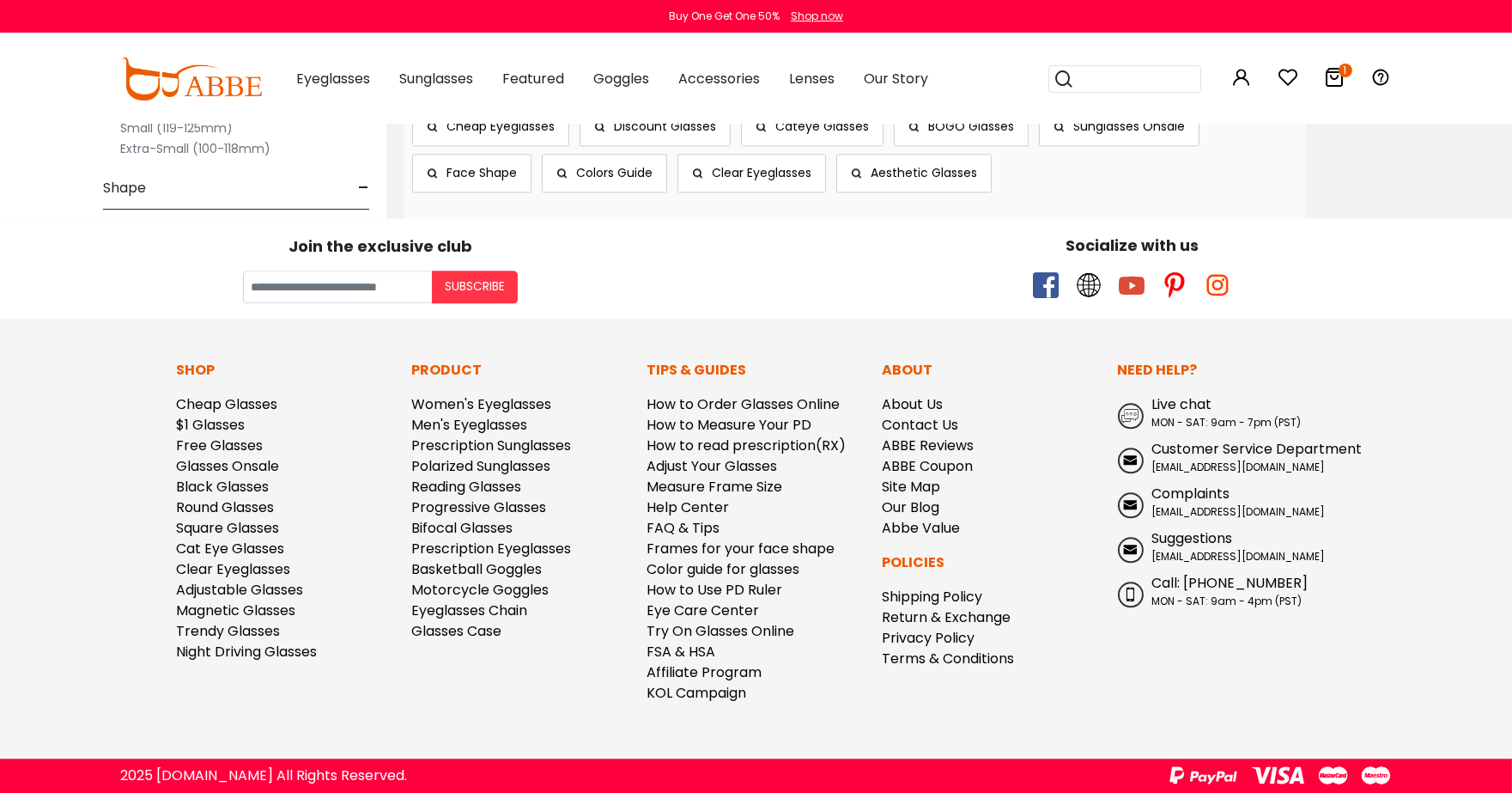
click at [1331, 69] on icon at bounding box center [1334, 77] width 21 height 21
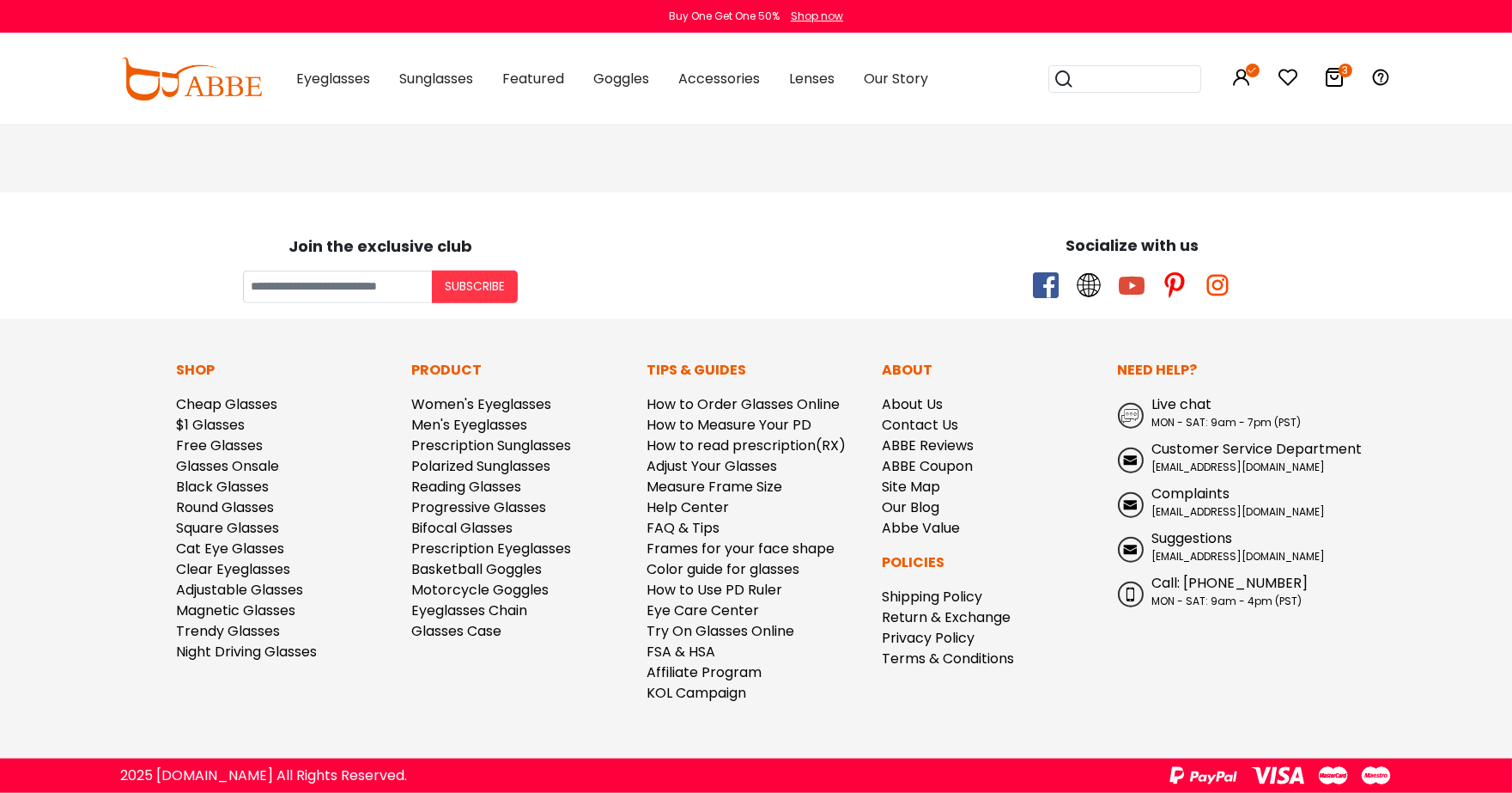
scroll to position [3372, 0]
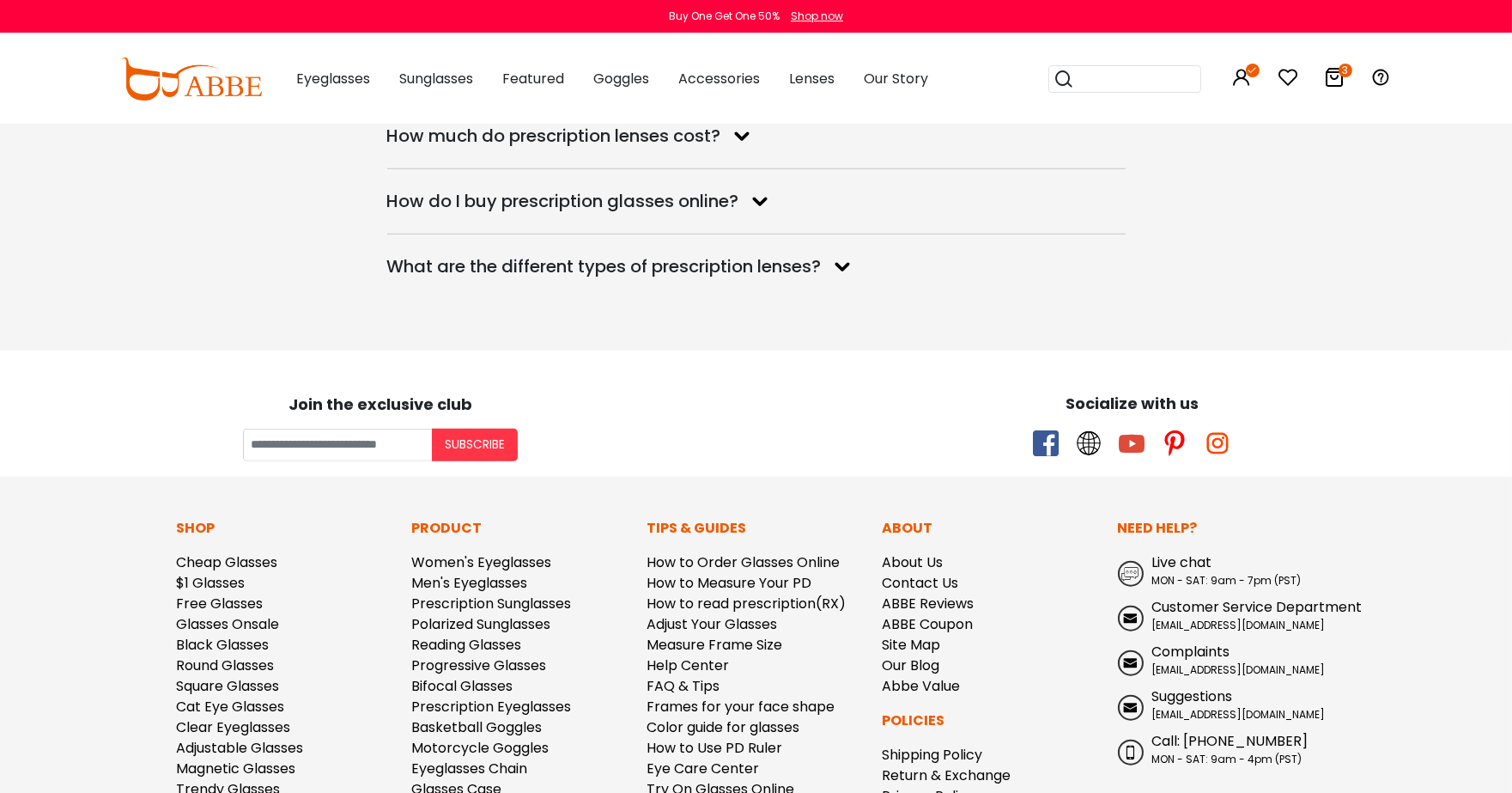
click at [1161, 85] on input "search" at bounding box center [1135, 79] width 120 height 26
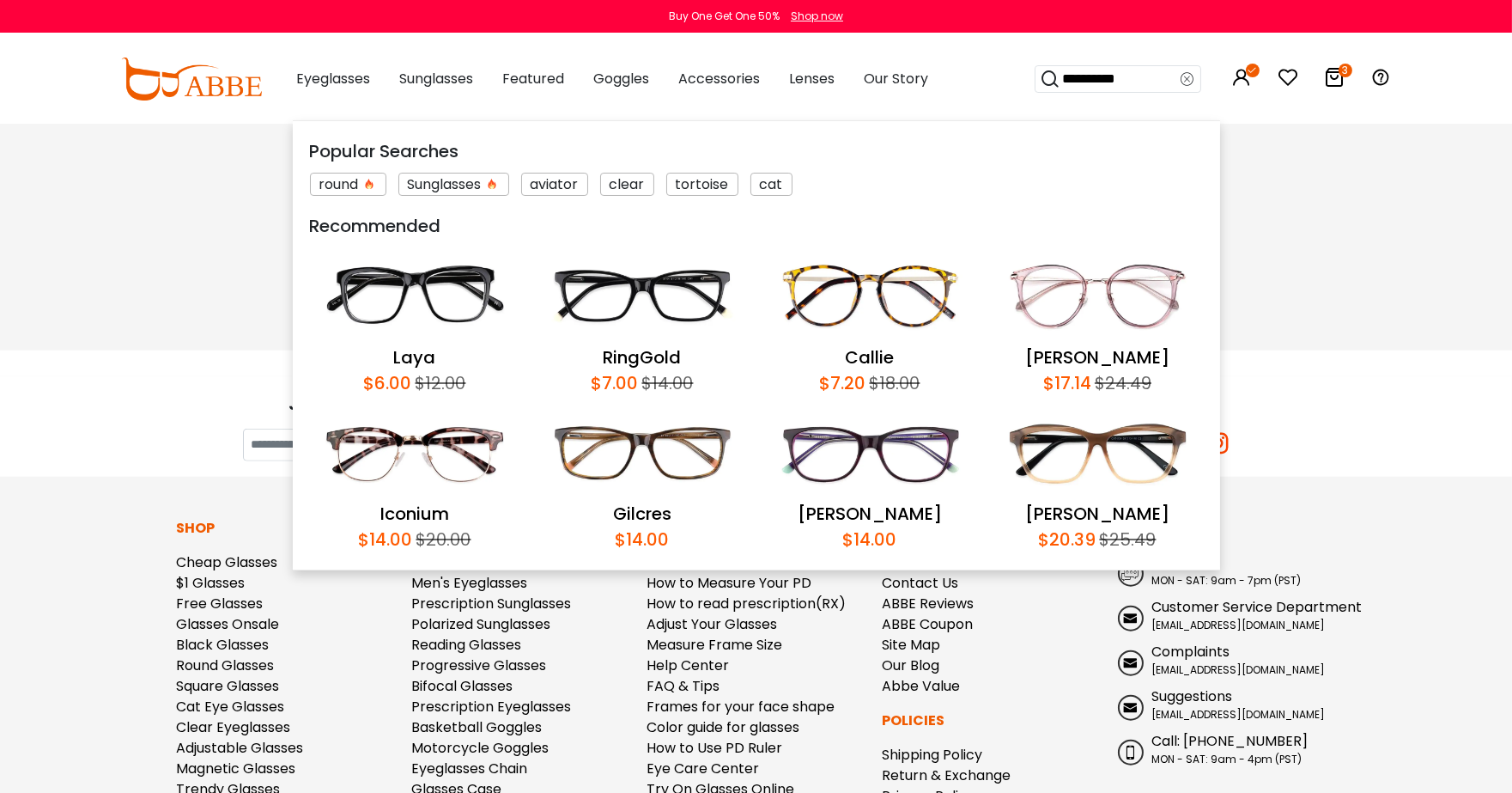
type input "**********"
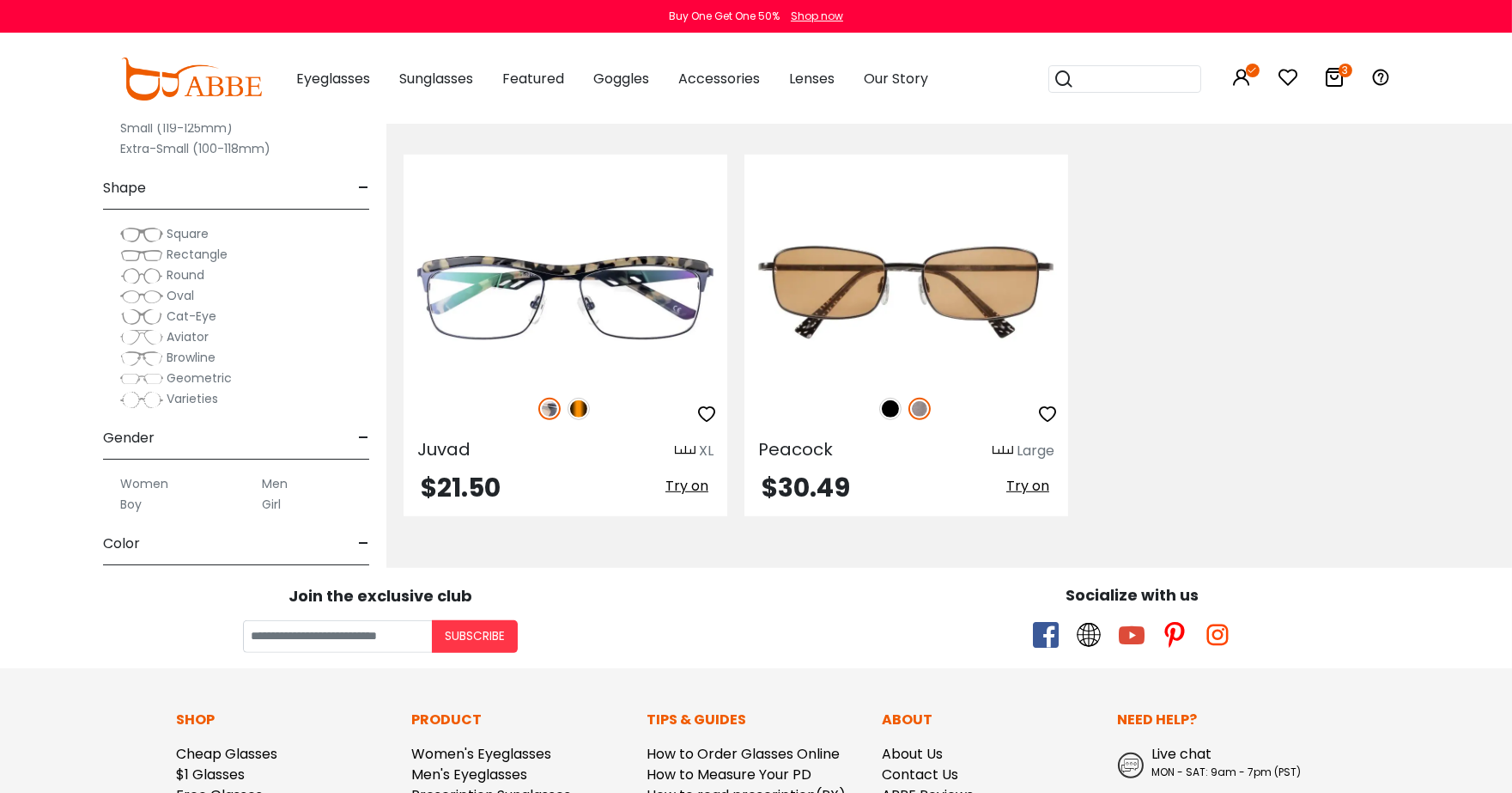
scroll to position [2387, 0]
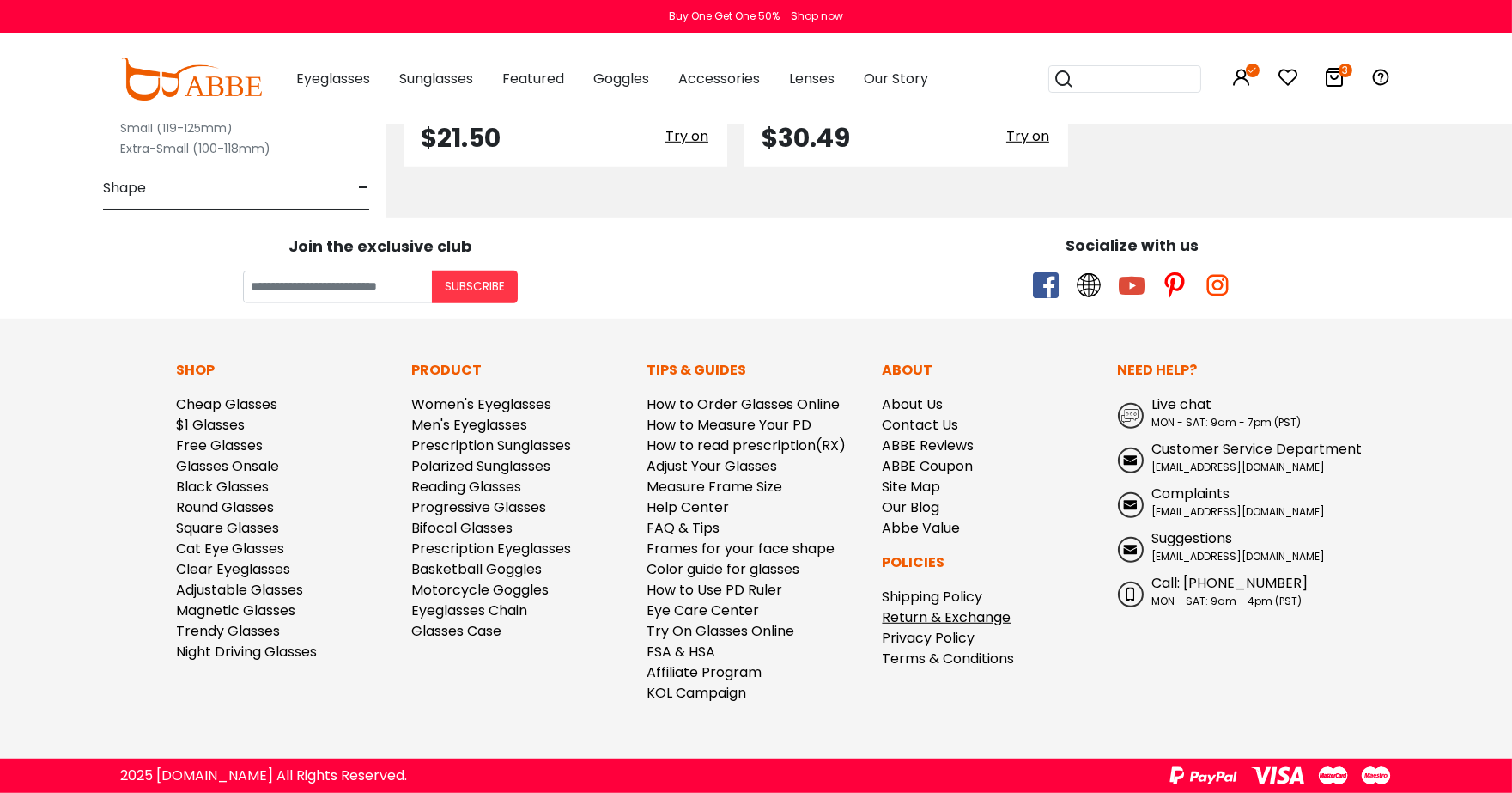
click at [1005, 616] on link "Return & Exchange" at bounding box center [946, 617] width 129 height 20
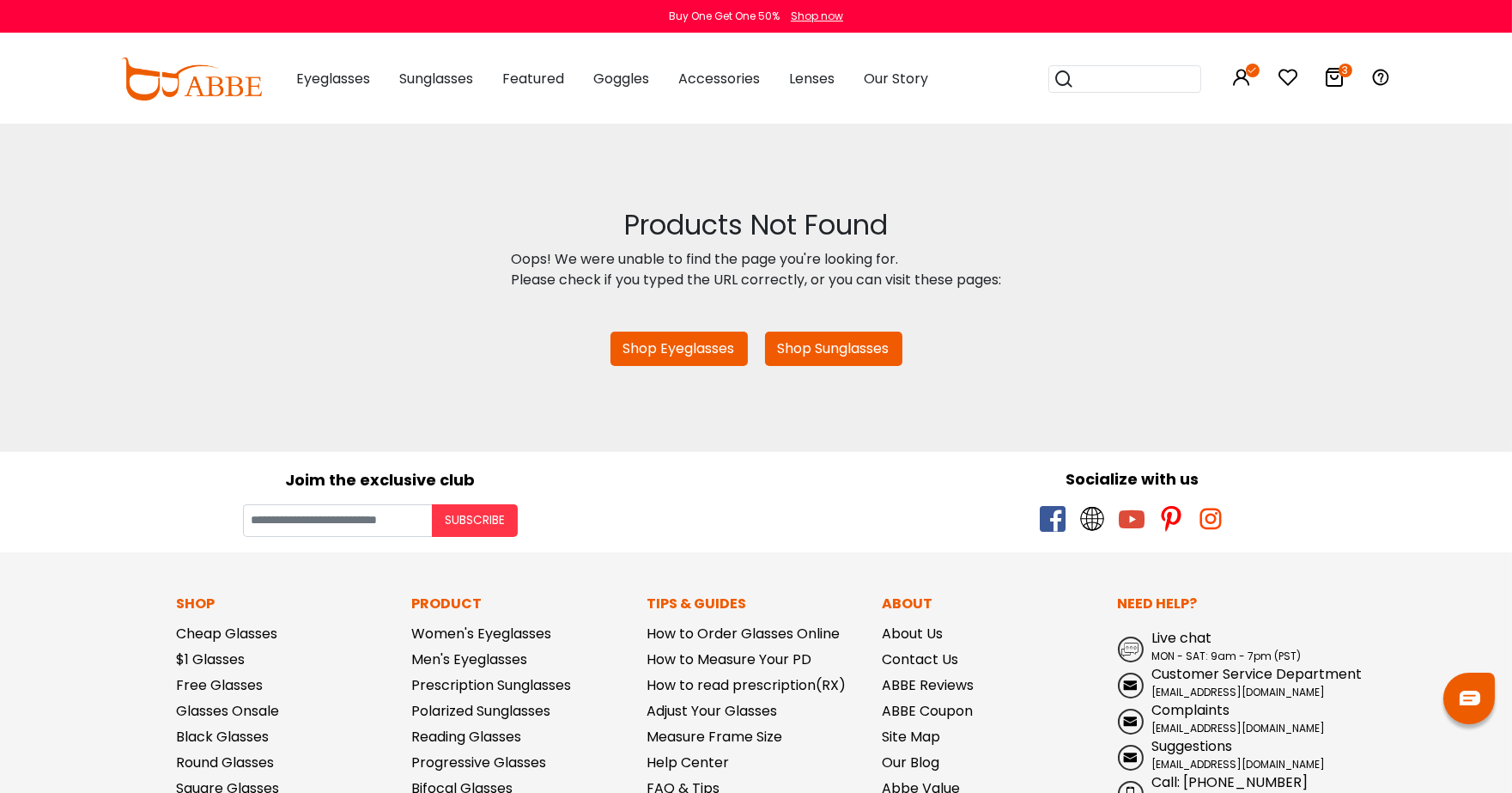
drag, startPoint x: 551, startPoint y: 269, endPoint x: 1365, endPoint y: 380, distance: 821.5
click at [1365, 380] on div "Products Not Found Oops! We were unable to find the page you're looking for. Pl…" at bounding box center [756, 287] width 1512 height 328
click at [202, 90] on img at bounding box center [191, 80] width 140 height 43
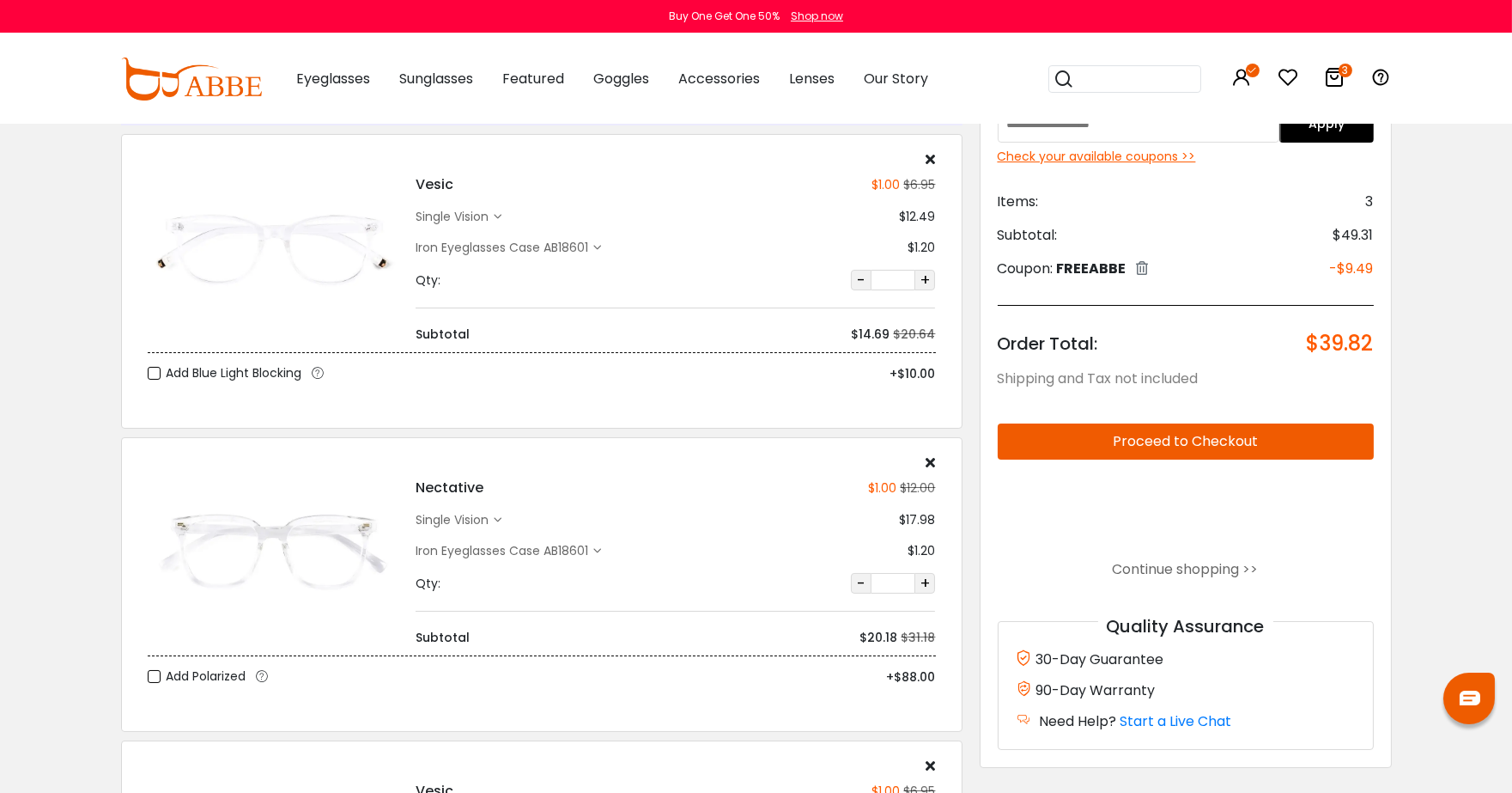
scroll to position [62, 0]
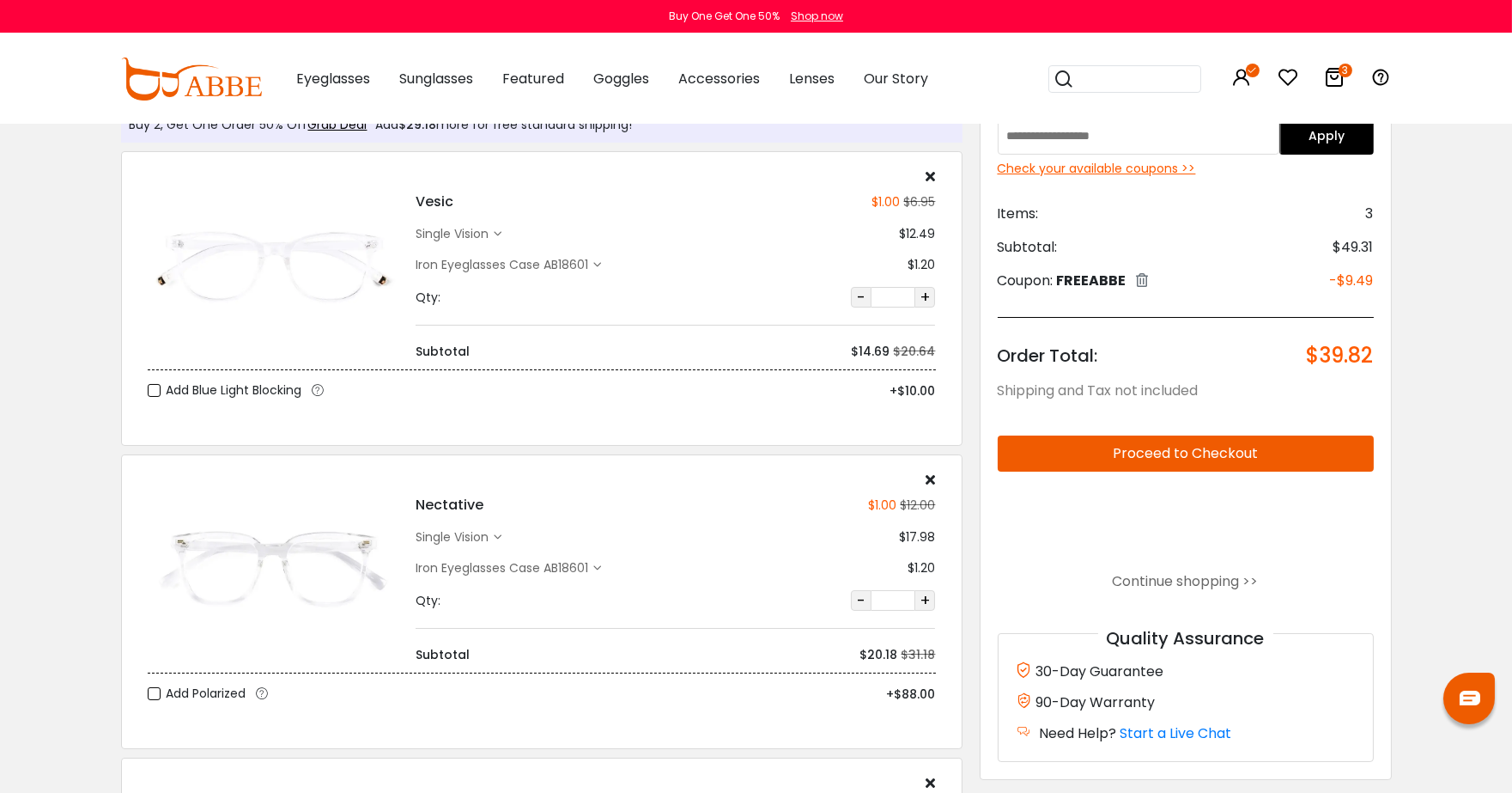
click at [496, 539] on icon at bounding box center [497, 538] width 8 height 8
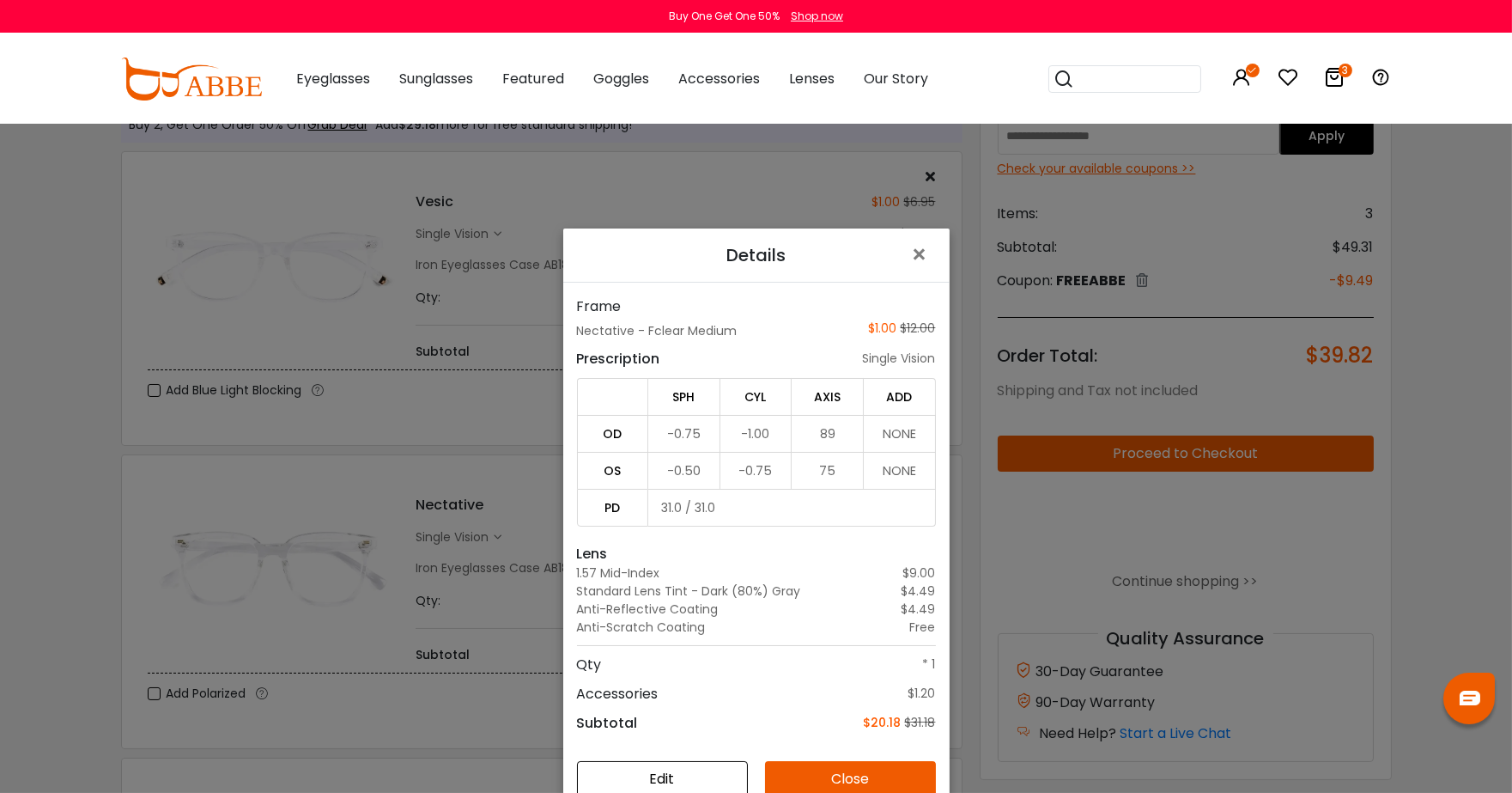
click at [680, 779] on button "Edit" at bounding box center [662, 778] width 171 height 36
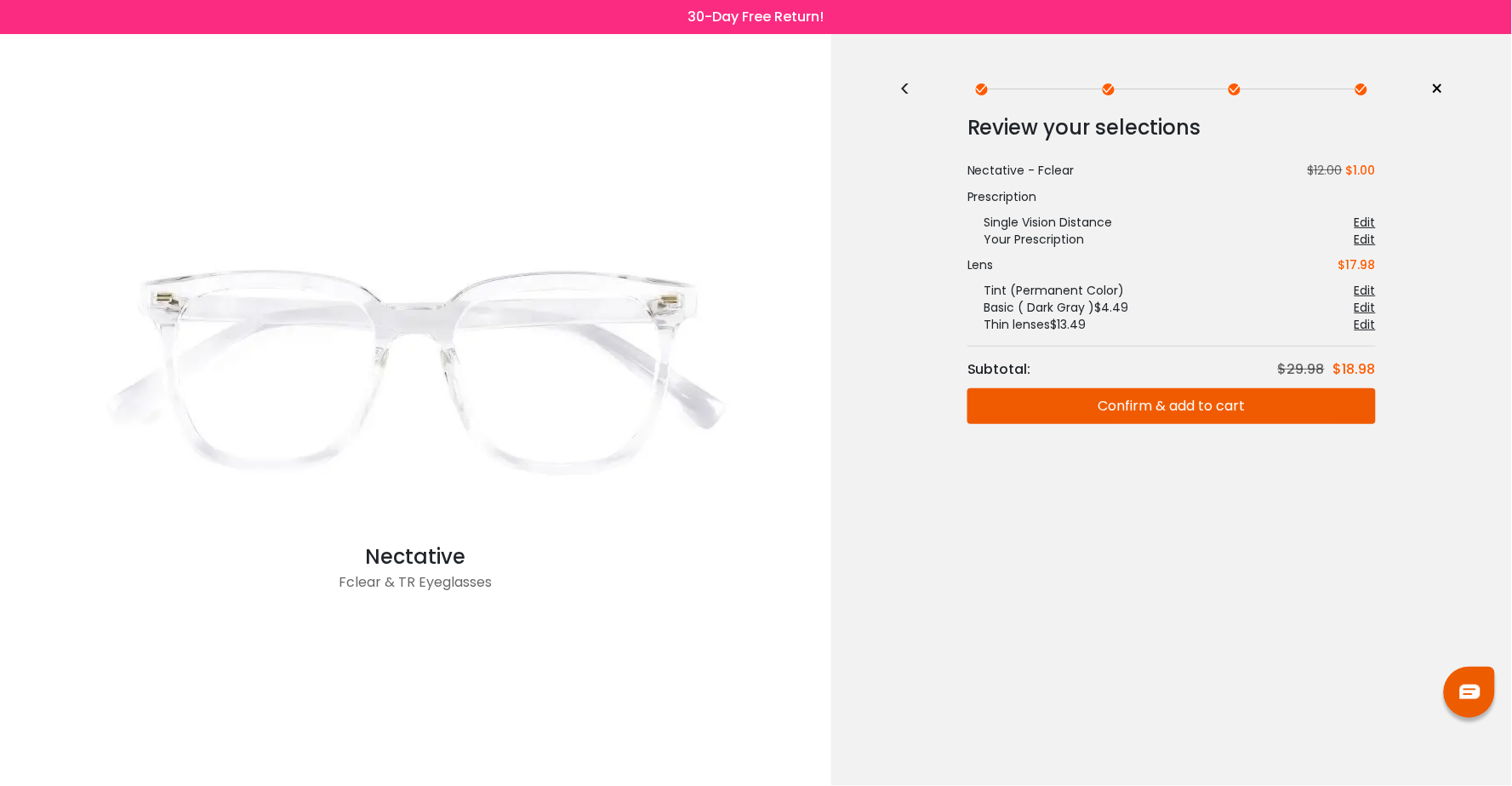
click at [896, 84] on div "< × Choose your usage Single Vision (Distance) This lens helps you see details …" at bounding box center [1171, 410] width 681 height 752
click at [908, 88] on div "<" at bounding box center [912, 90] width 25 height 14
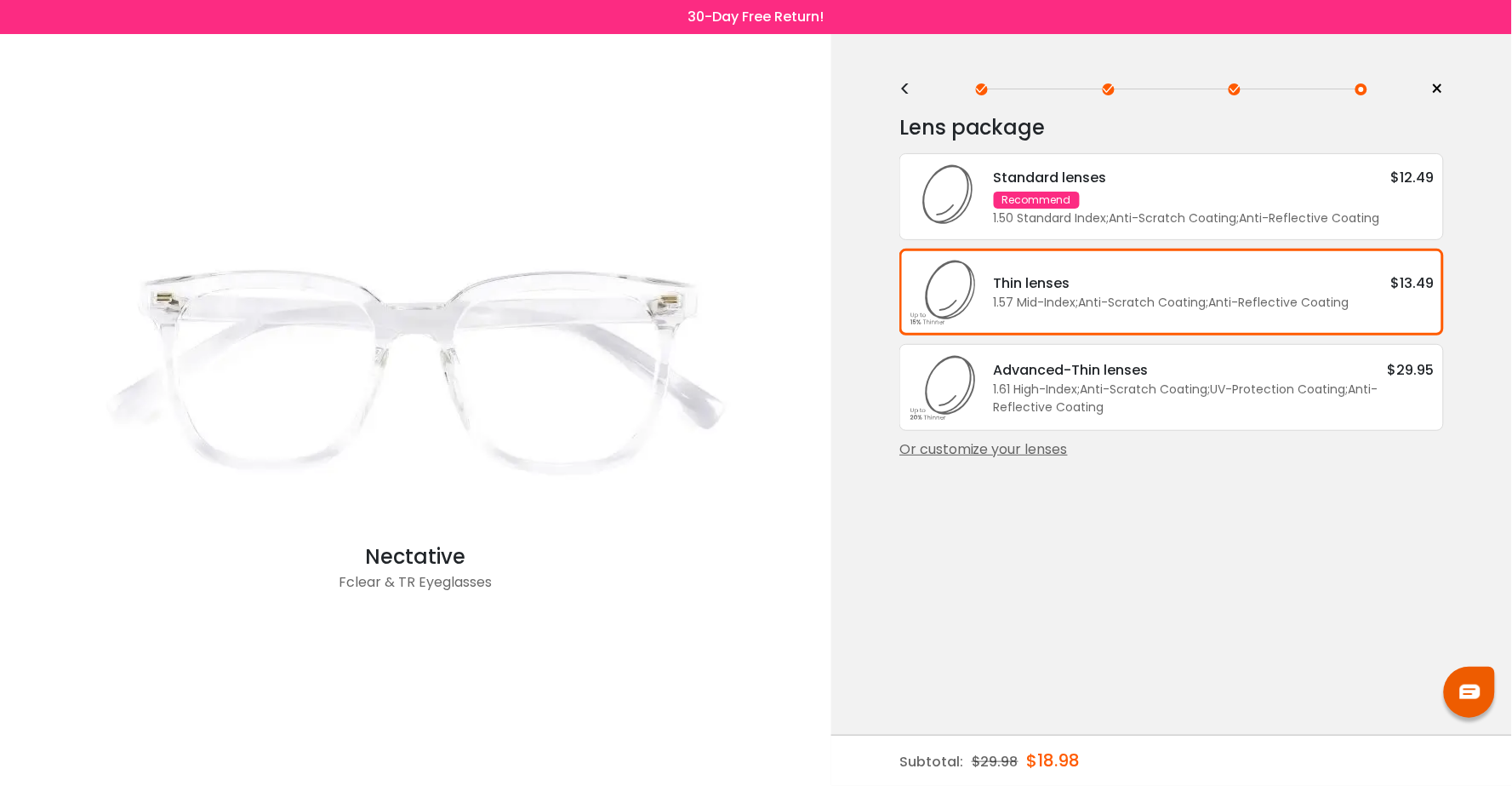
drag, startPoint x: 1346, startPoint y: 401, endPoint x: 1021, endPoint y: 453, distance: 329.1
click at [1021, 453] on div "Lens package * Standard lenses $12.49 Recommend 1.50 Standard Index ; Anti-Scra…" at bounding box center [1171, 285] width 544 height 349
click at [1021, 448] on div "Or customize your lenses" at bounding box center [1171, 449] width 544 height 20
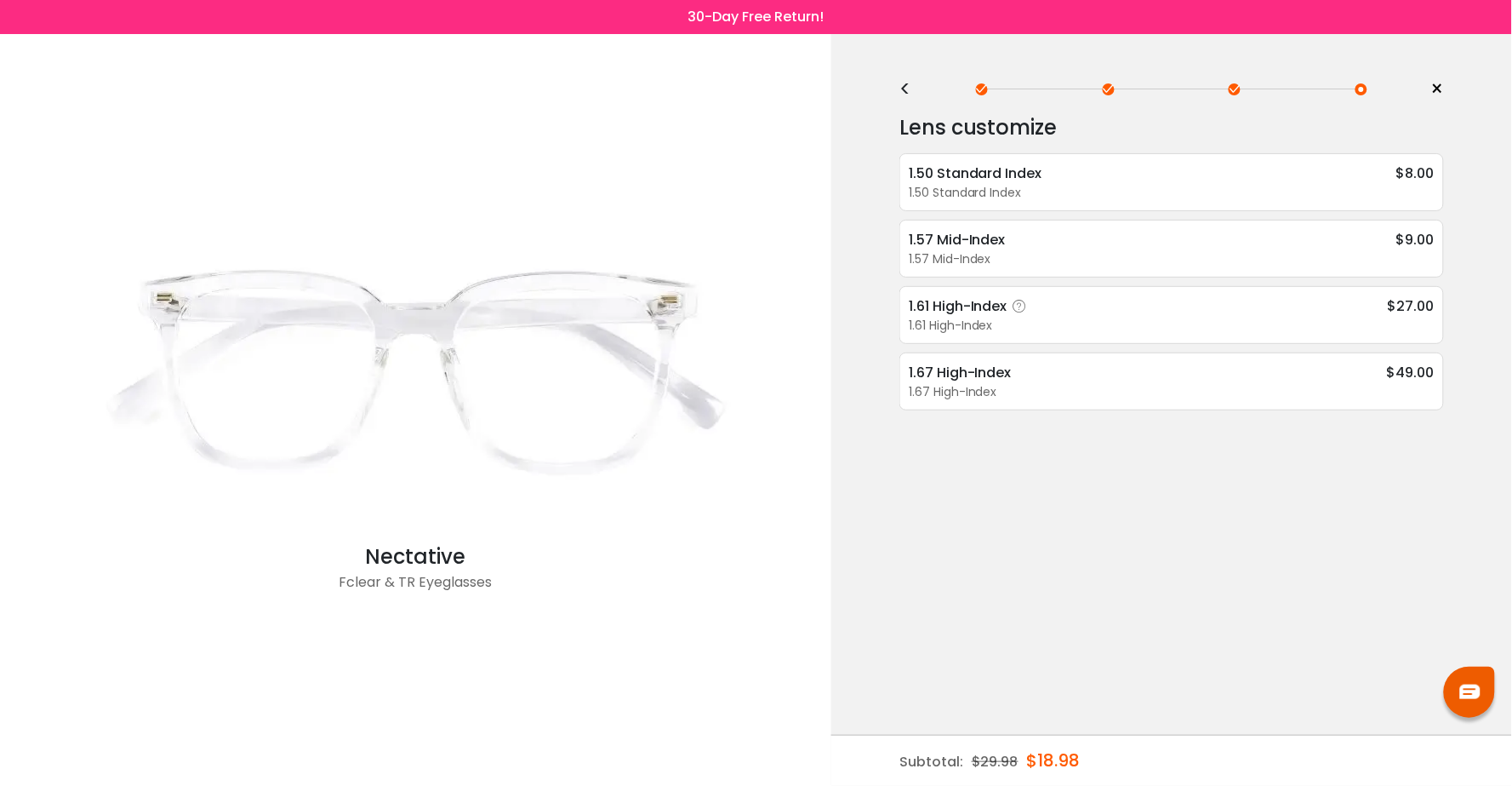
click at [1013, 321] on div "1.61 High-Index" at bounding box center [1171, 325] width 526 height 18
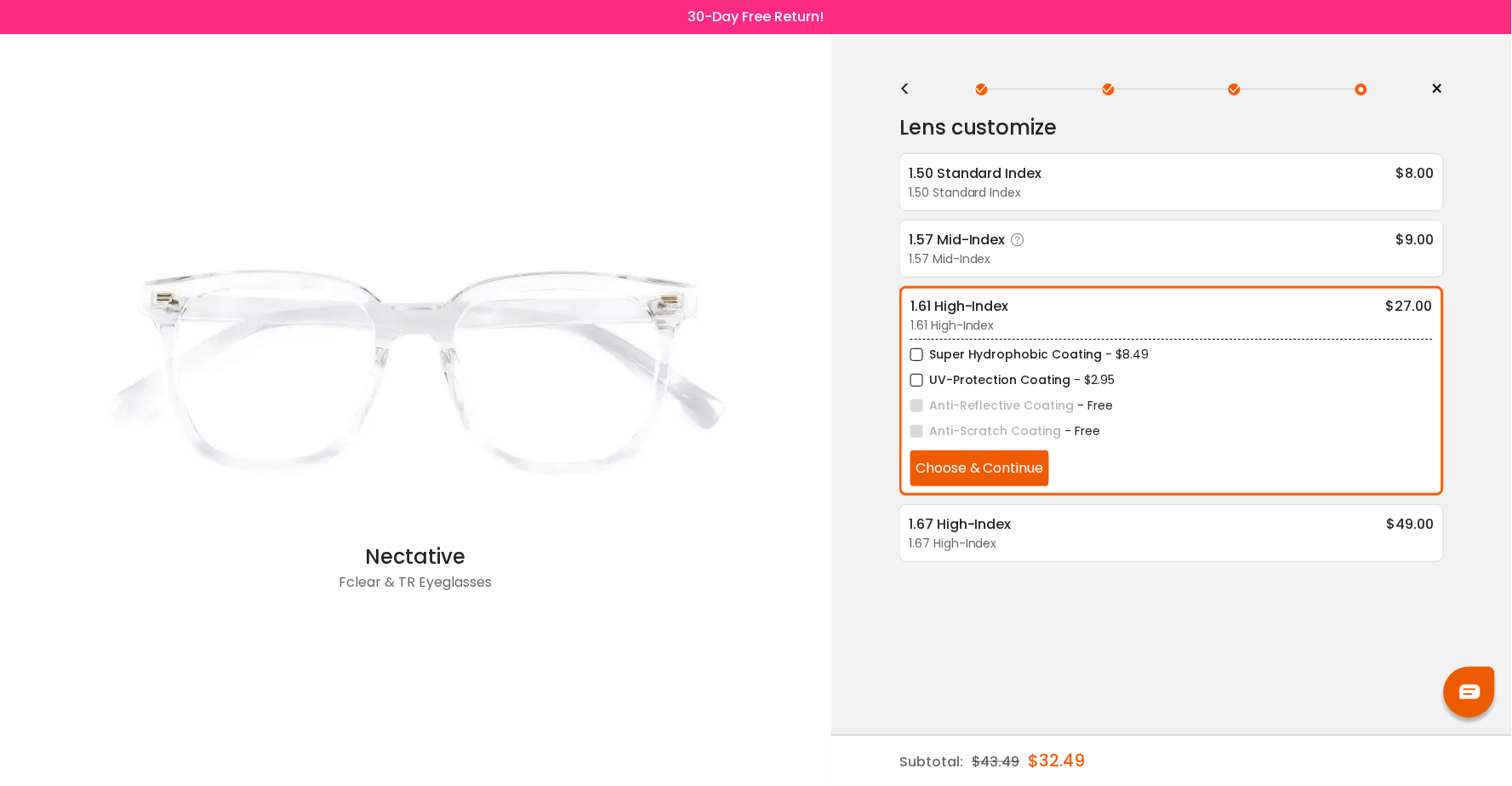
click at [1004, 233] on div "1.57 Mid-Index" at bounding box center [970, 240] width 123 height 21
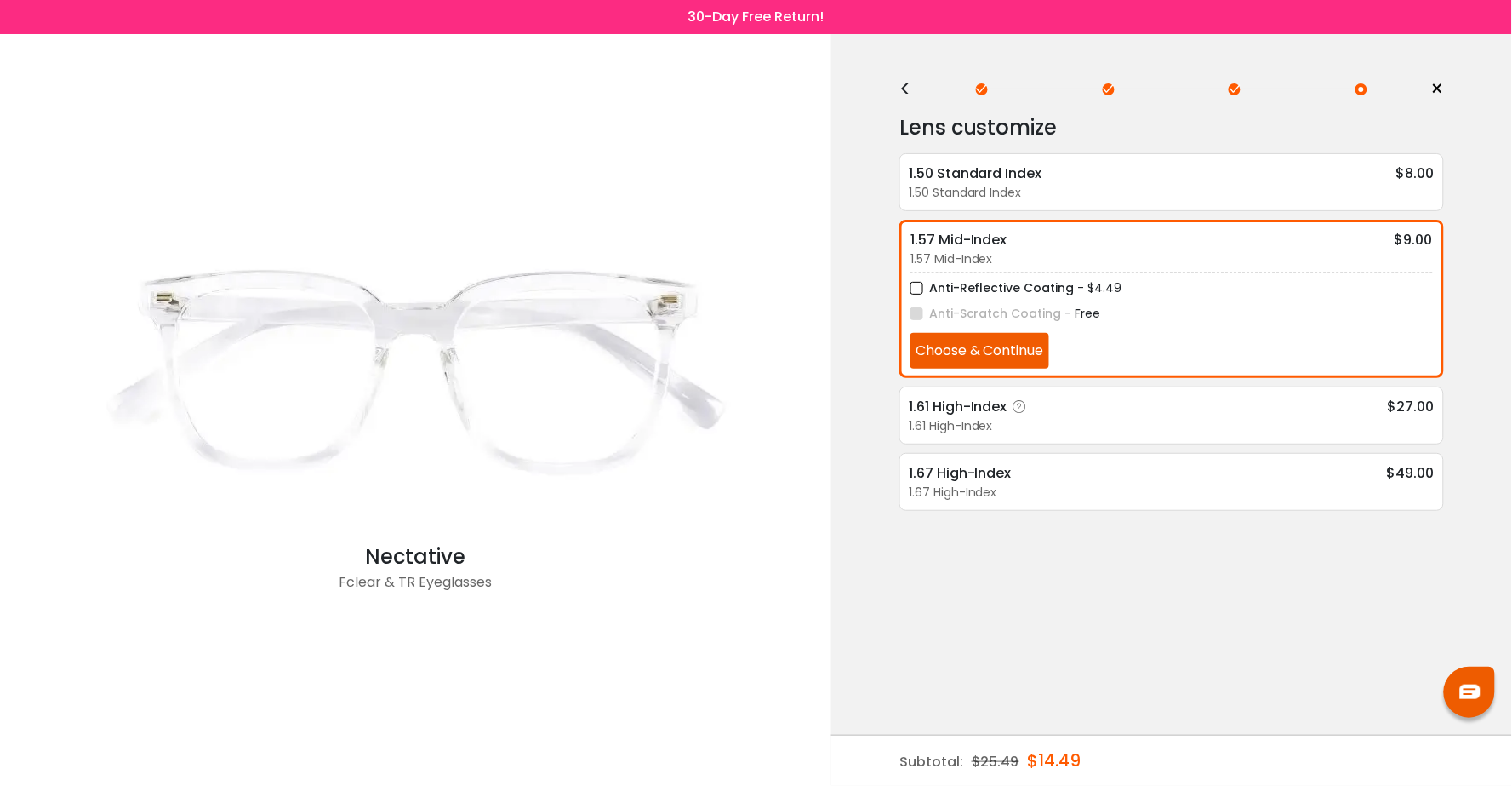
click at [990, 395] on div "1.61 High-Index" at bounding box center [971, 406] width 125 height 21
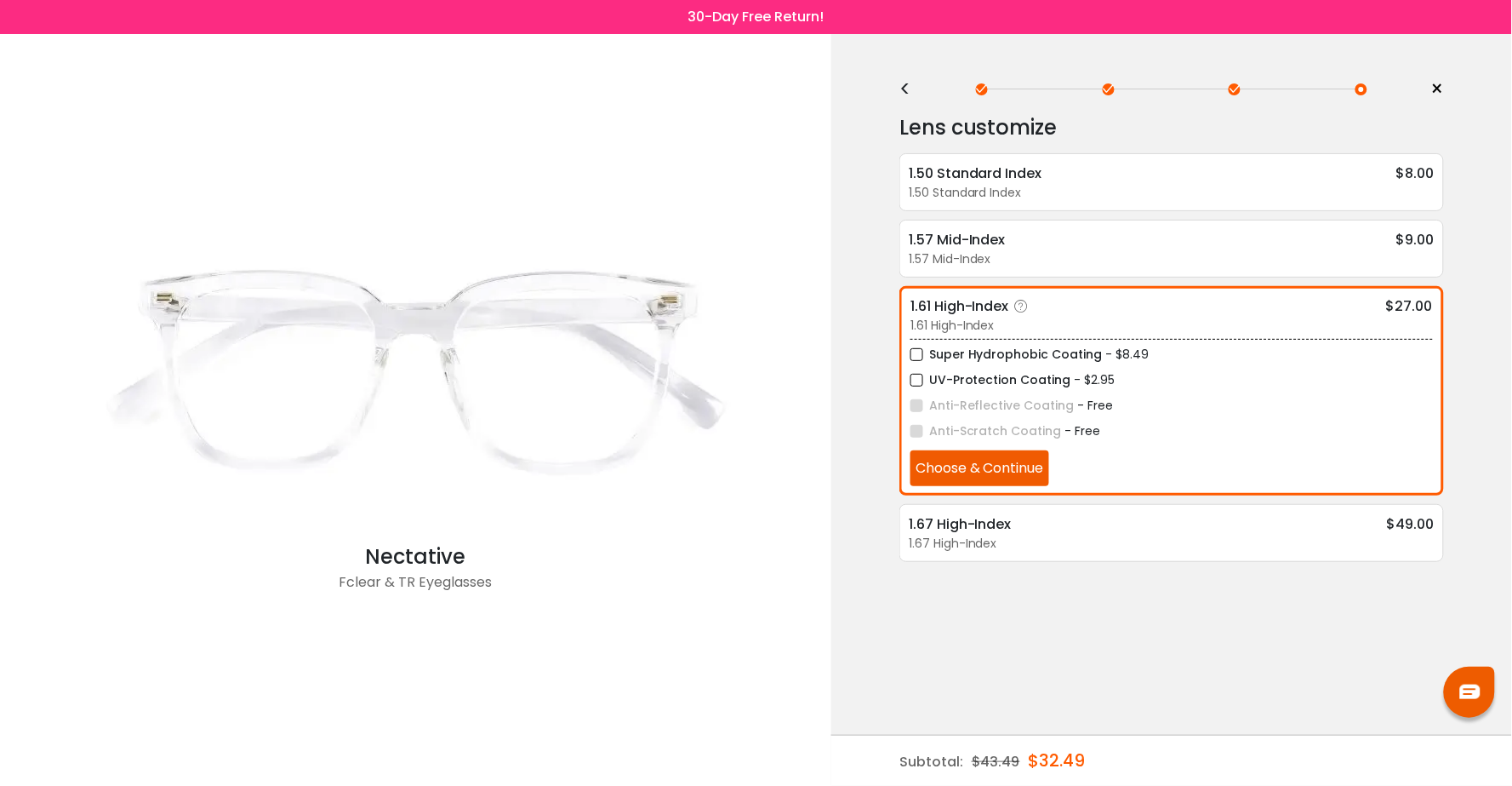
click at [981, 372] on label "UV-Protection Coating" at bounding box center [990, 380] width 161 height 21
click at [987, 454] on button "Choose & Continue" at bounding box center [979, 468] width 138 height 36
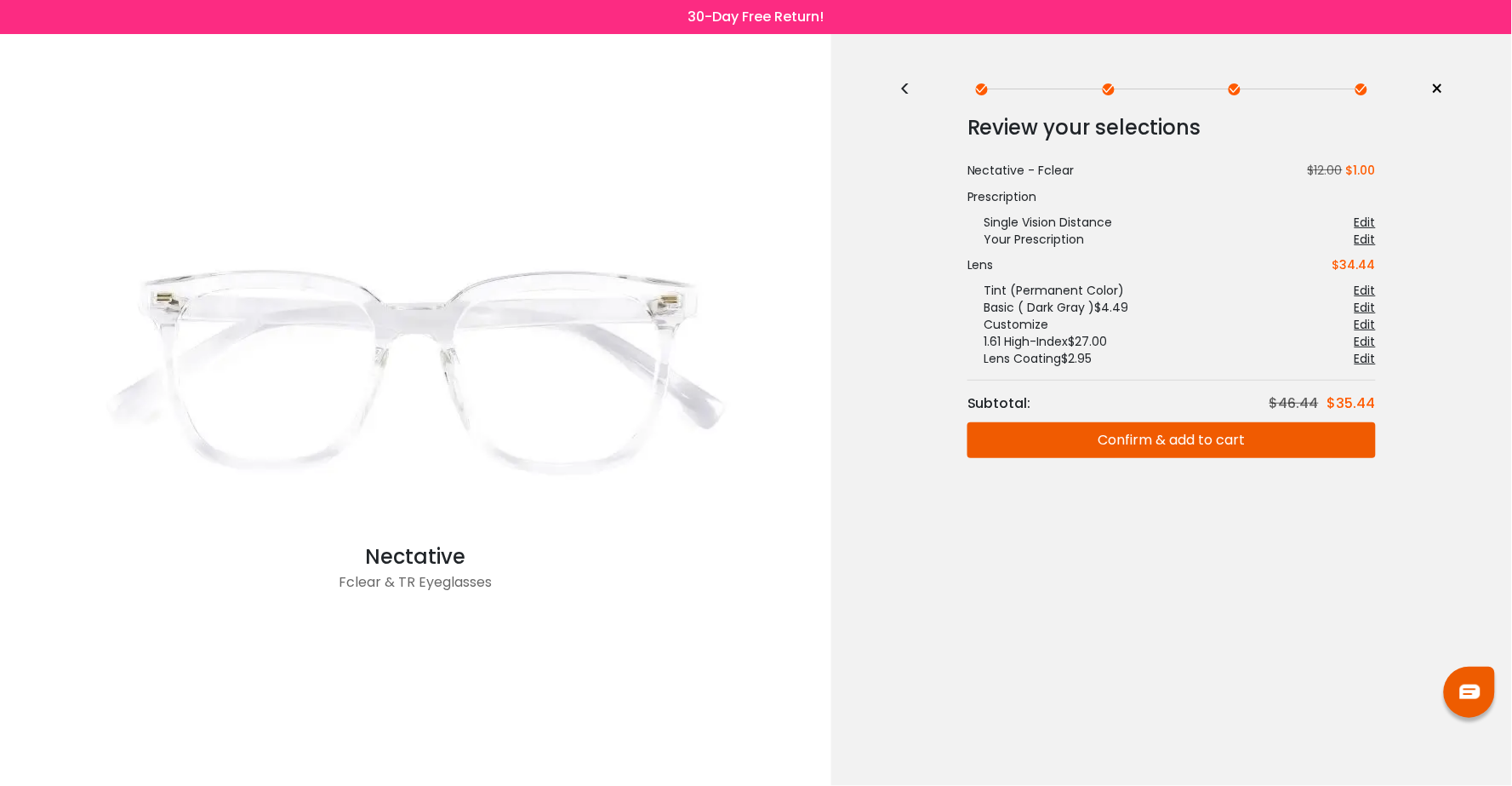
click at [988, 431] on button "Confirm & add to cart" at bounding box center [1170, 439] width 408 height 36
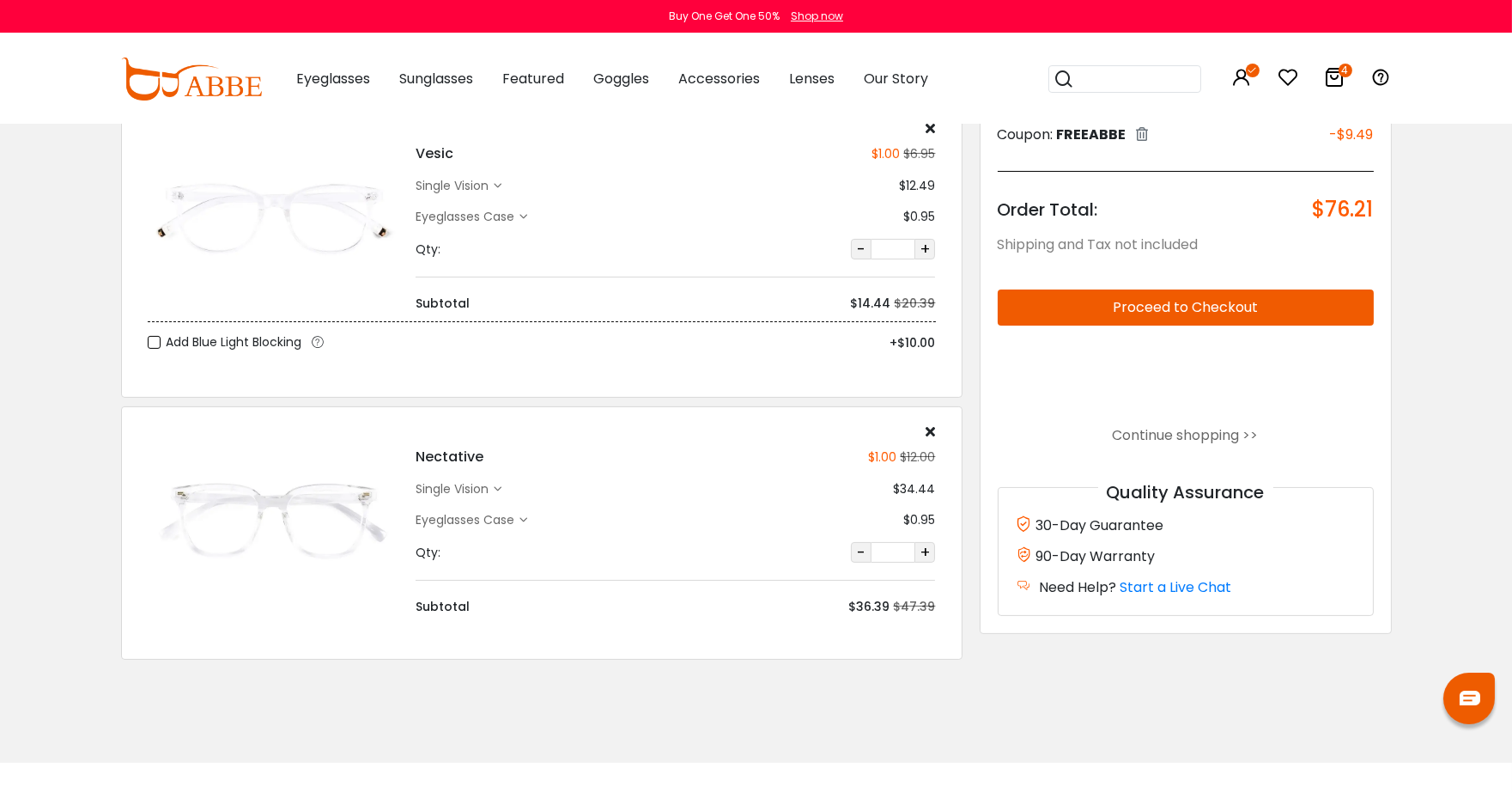
scroll to position [672, 0]
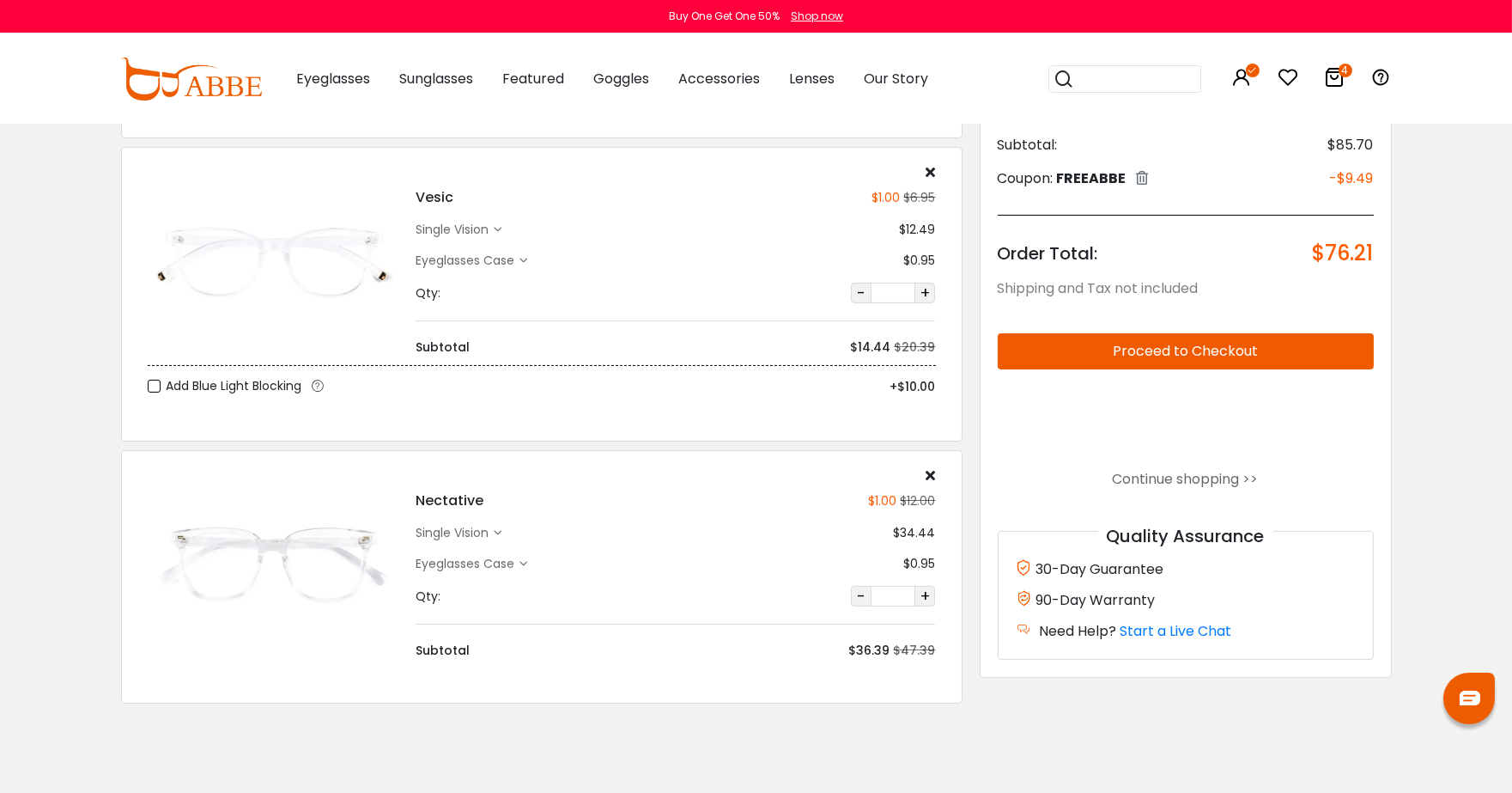
click at [931, 473] on icon at bounding box center [930, 475] width 10 height 14
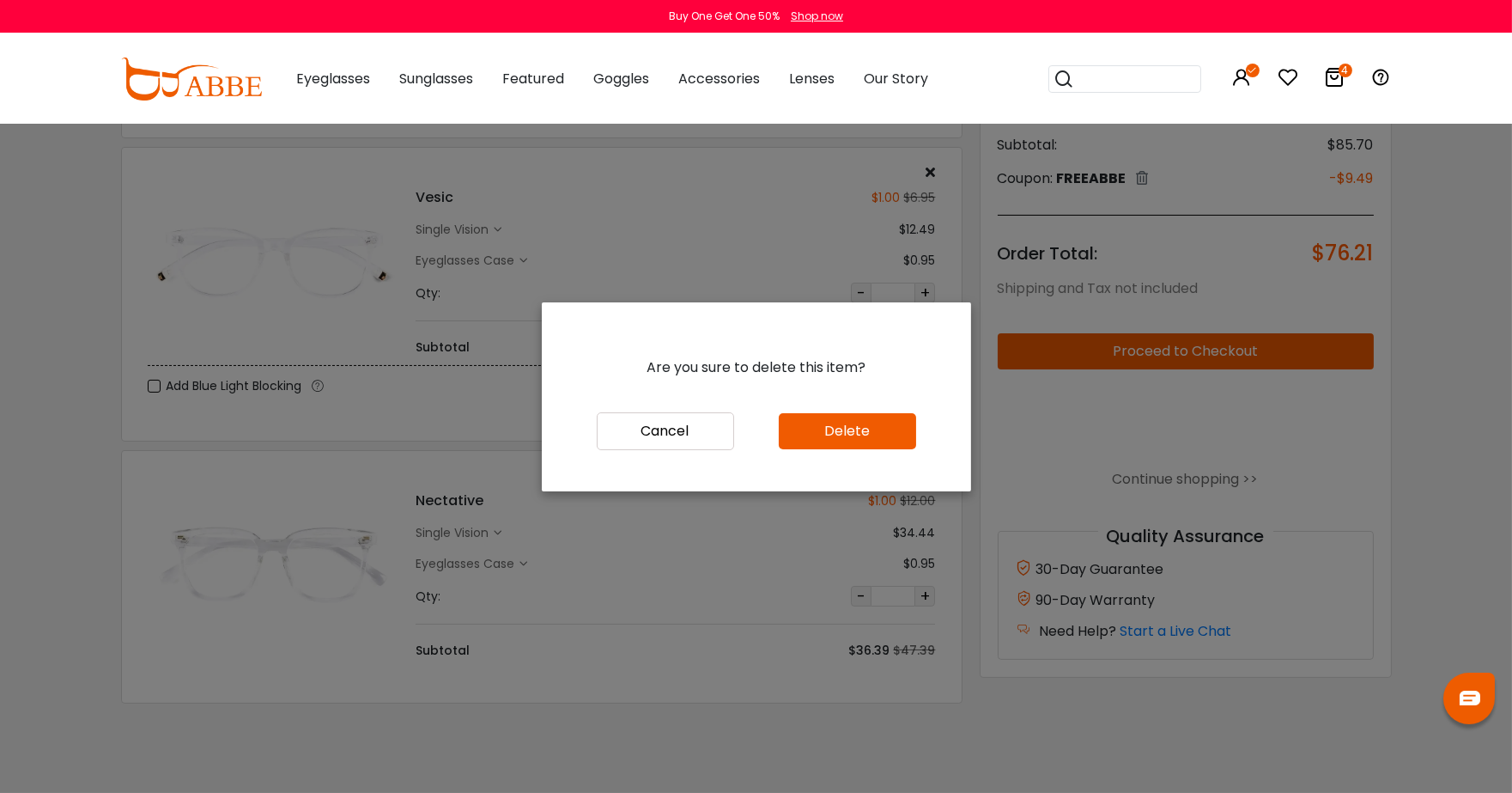
click at [894, 443] on button "Delete" at bounding box center [848, 430] width 138 height 36
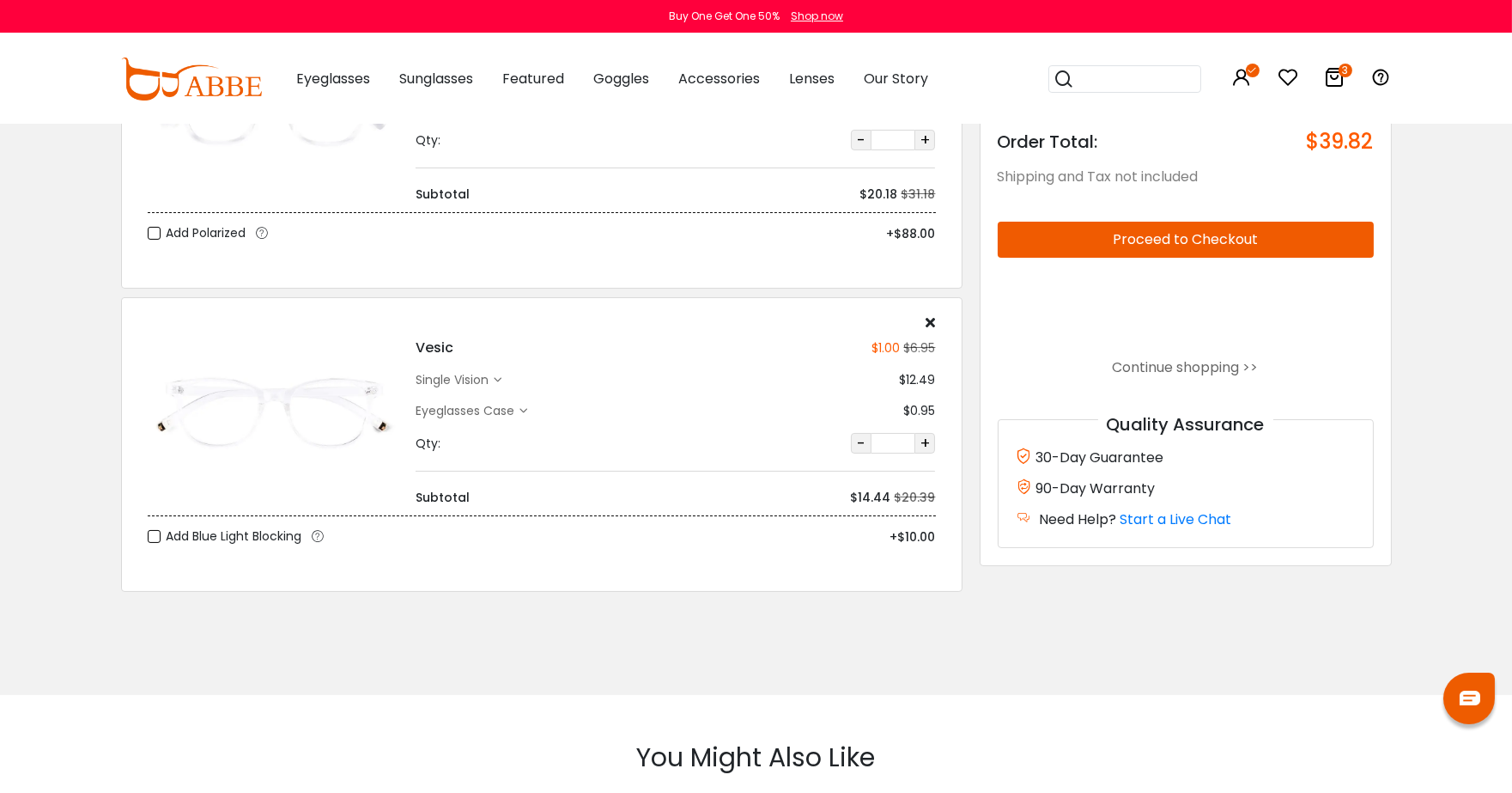
scroll to position [553, 0]
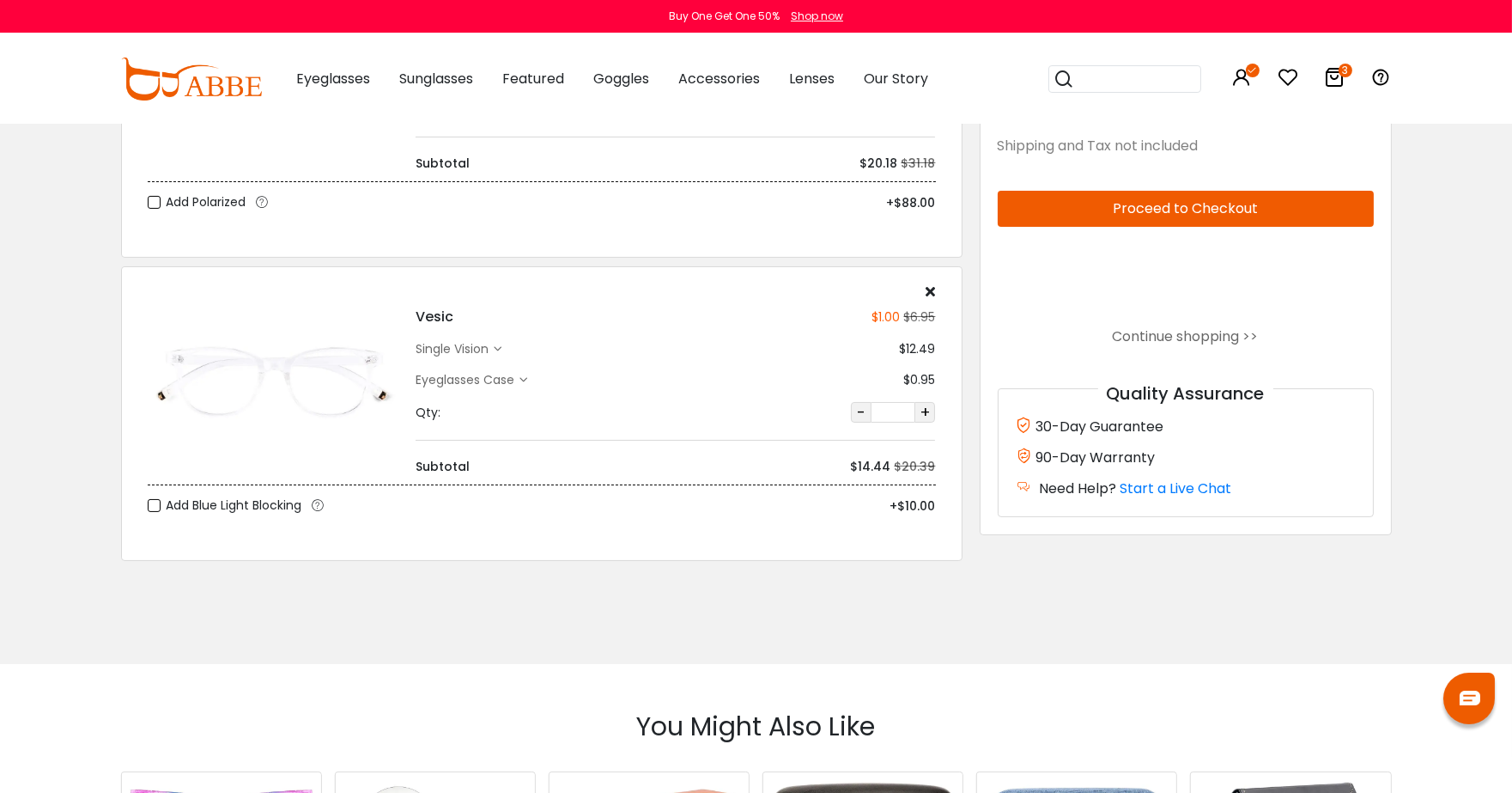
click at [928, 288] on icon at bounding box center [930, 291] width 10 height 14
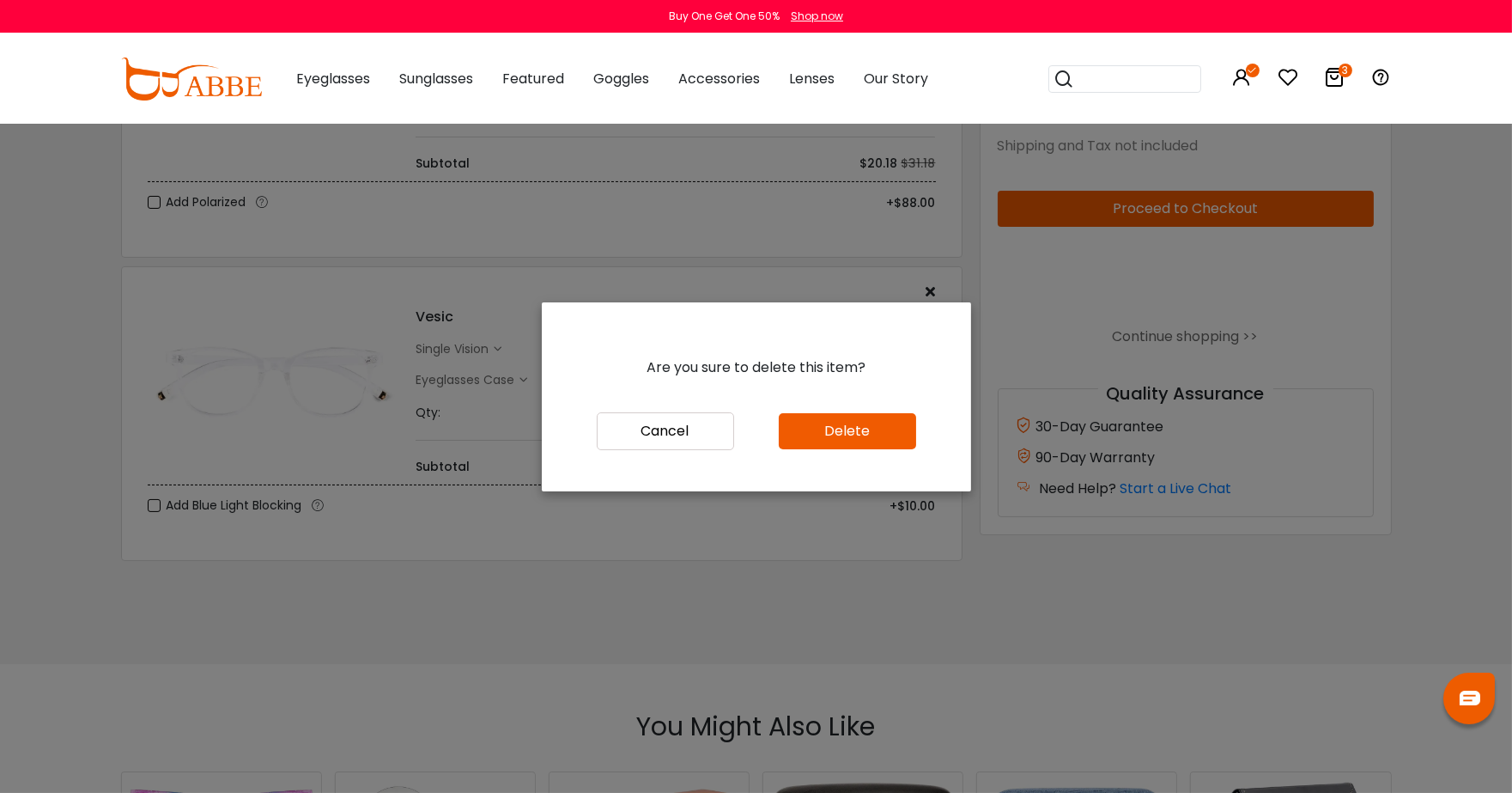
click at [856, 439] on button "Delete" at bounding box center [848, 430] width 138 height 36
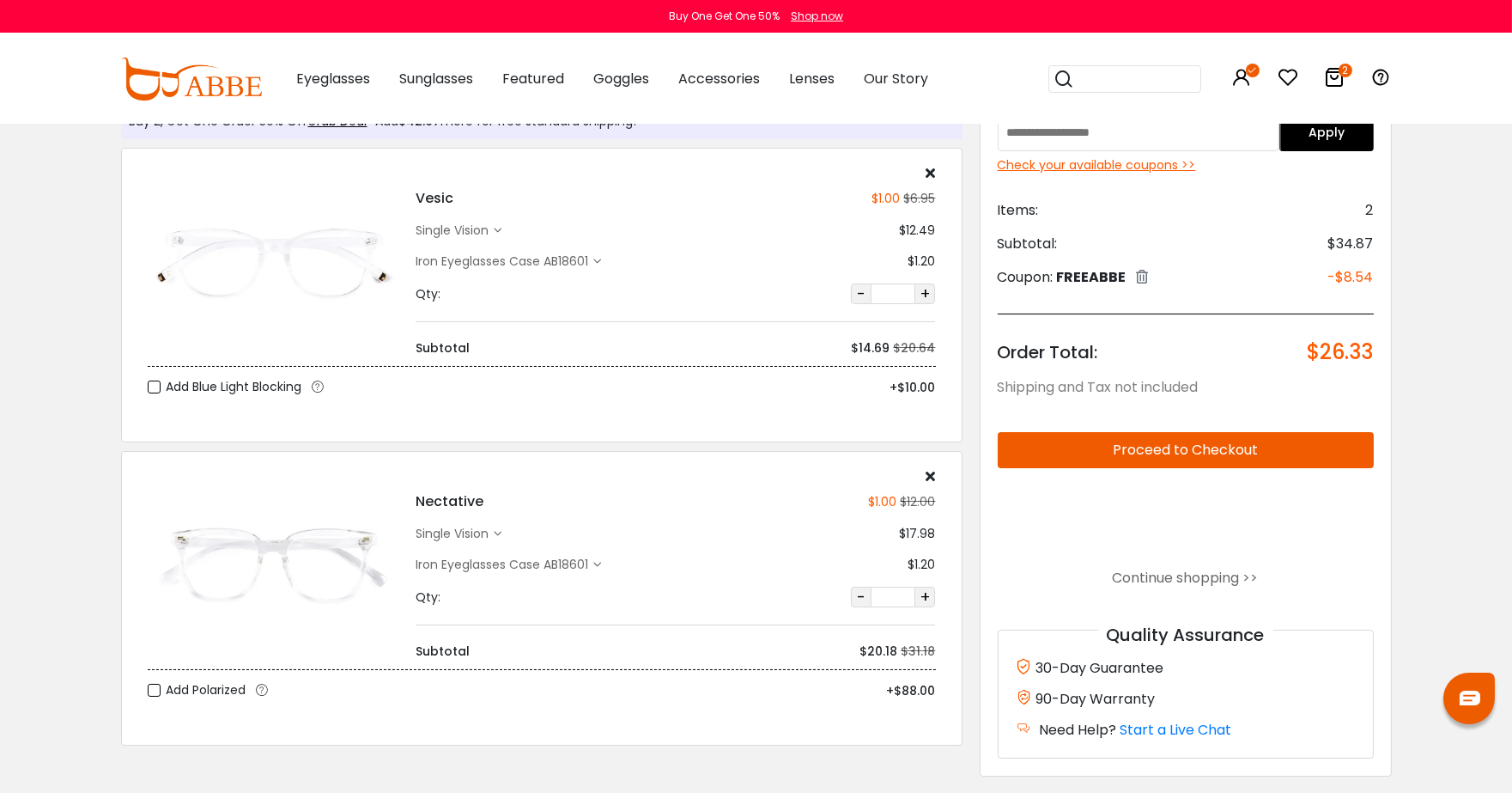
scroll to position [100, 0]
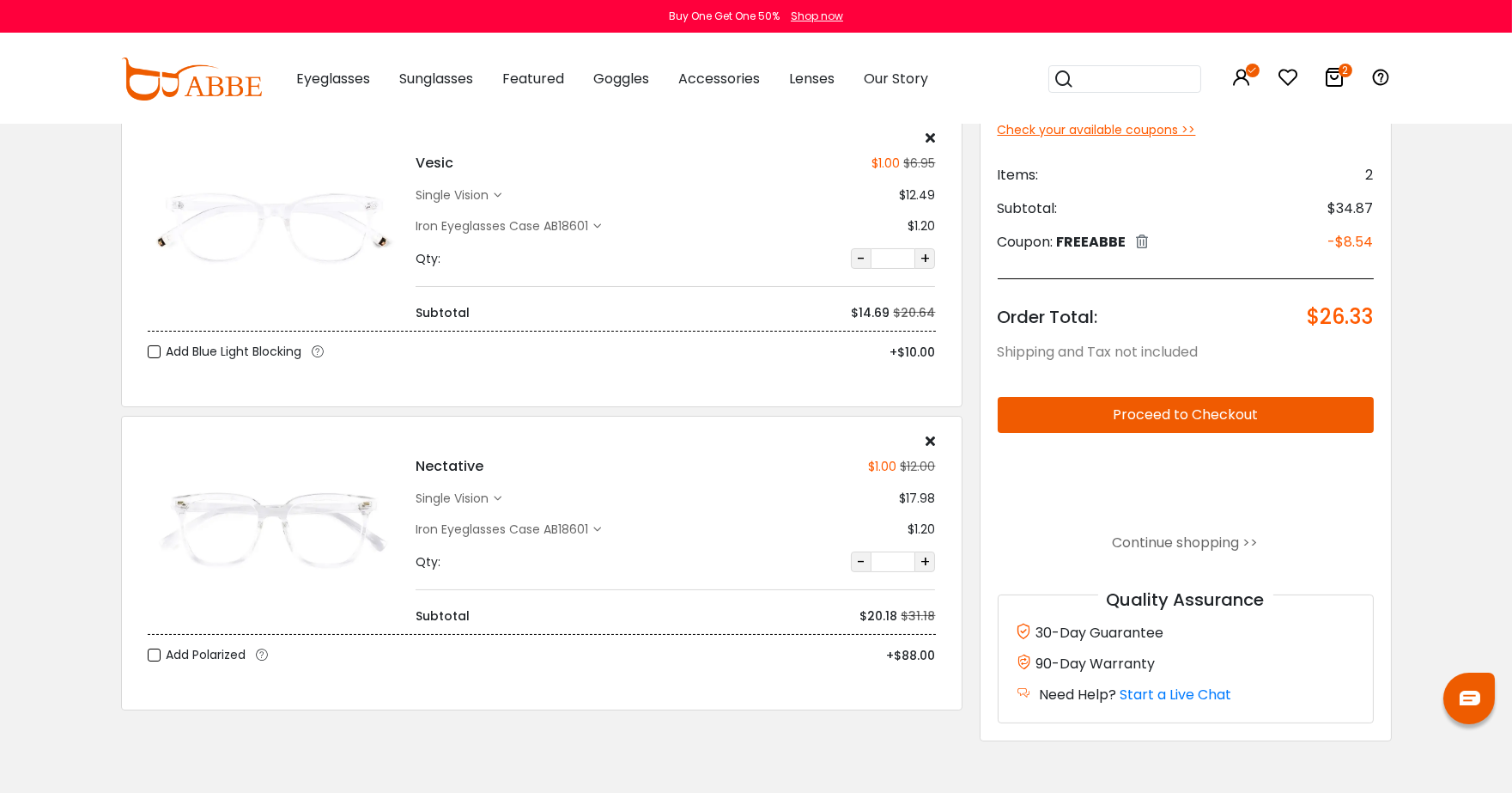
click at [481, 499] on div "single vision" at bounding box center [455, 498] width 79 height 18
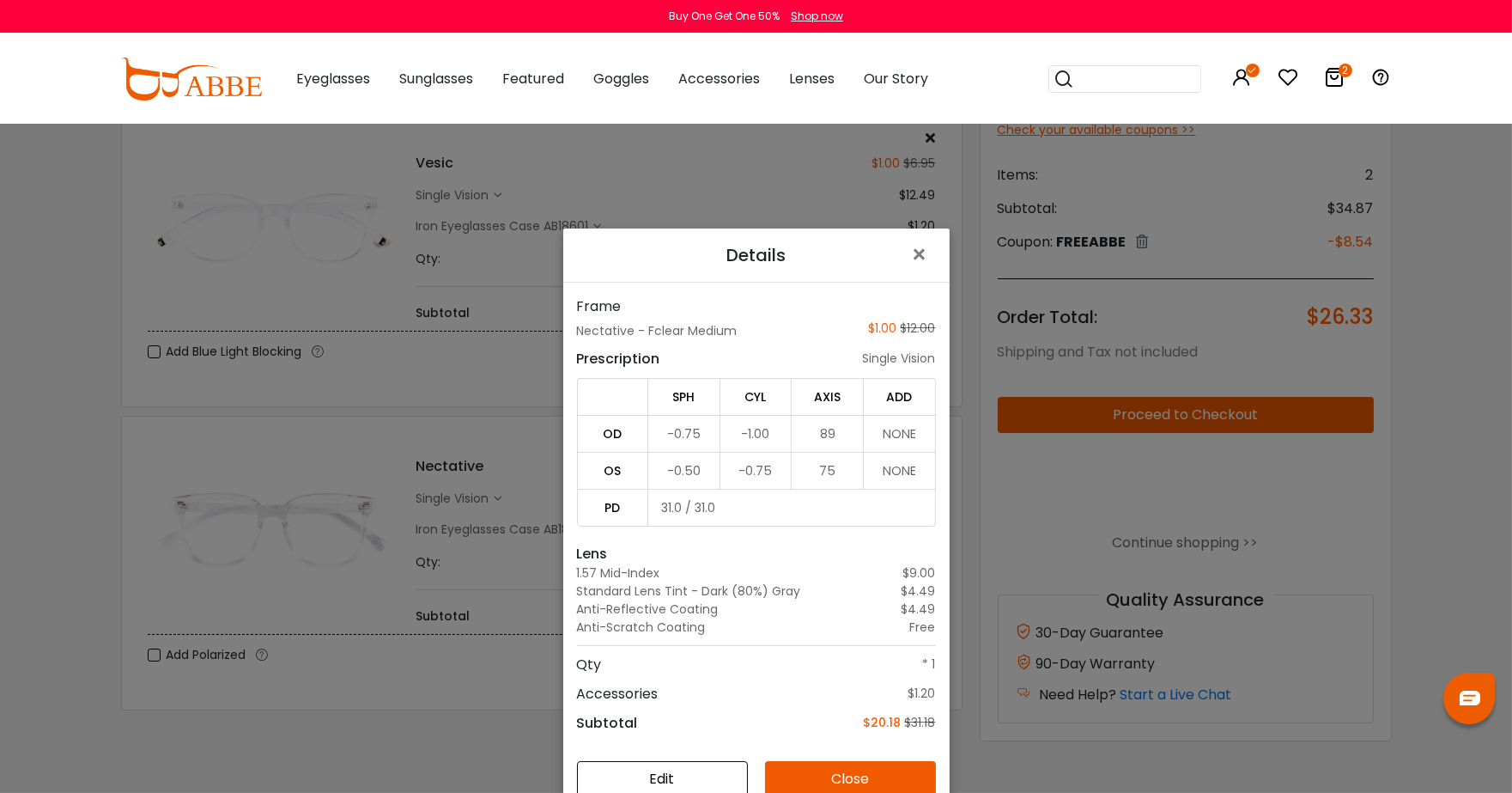
click at [702, 778] on button "Edit" at bounding box center [662, 778] width 171 height 36
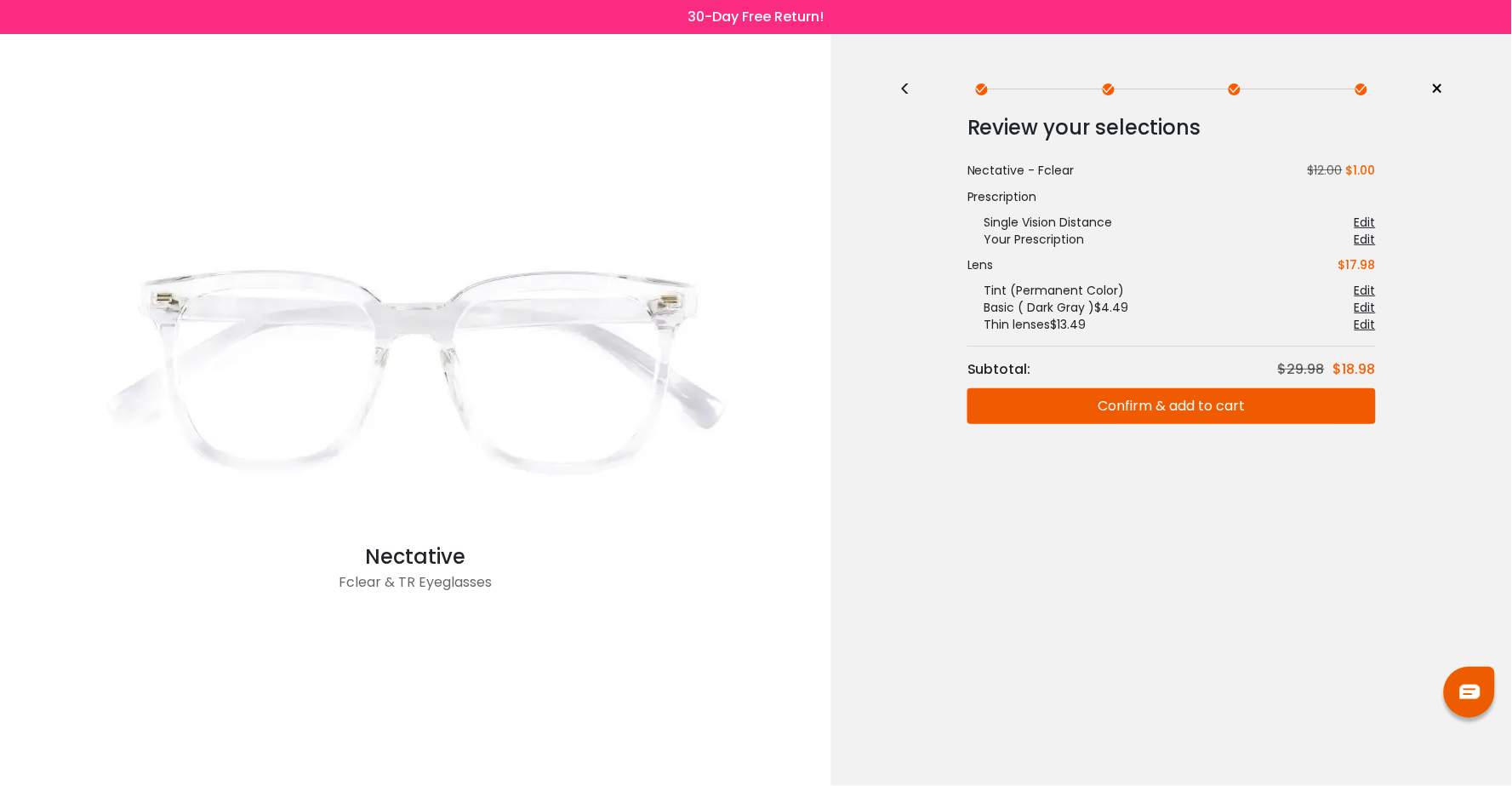
click at [907, 90] on div "<" at bounding box center [912, 90] width 25 height 14
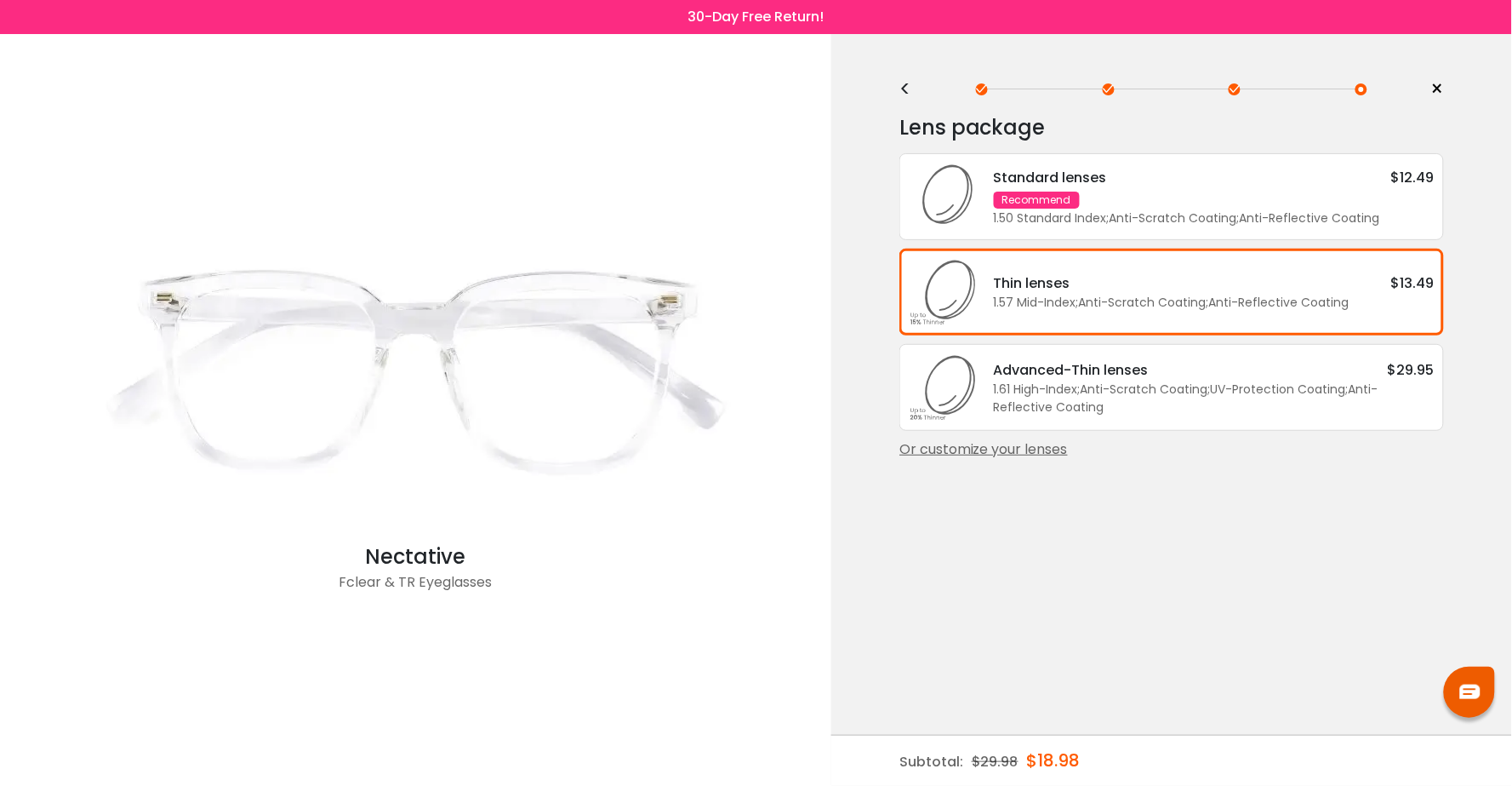
click at [1092, 385] on div "1.61 High-Index ; Anti-Scratch Coating ; UV-Protection Coating ; Anti-Reflectiv…" at bounding box center [1214, 398] width 441 height 36
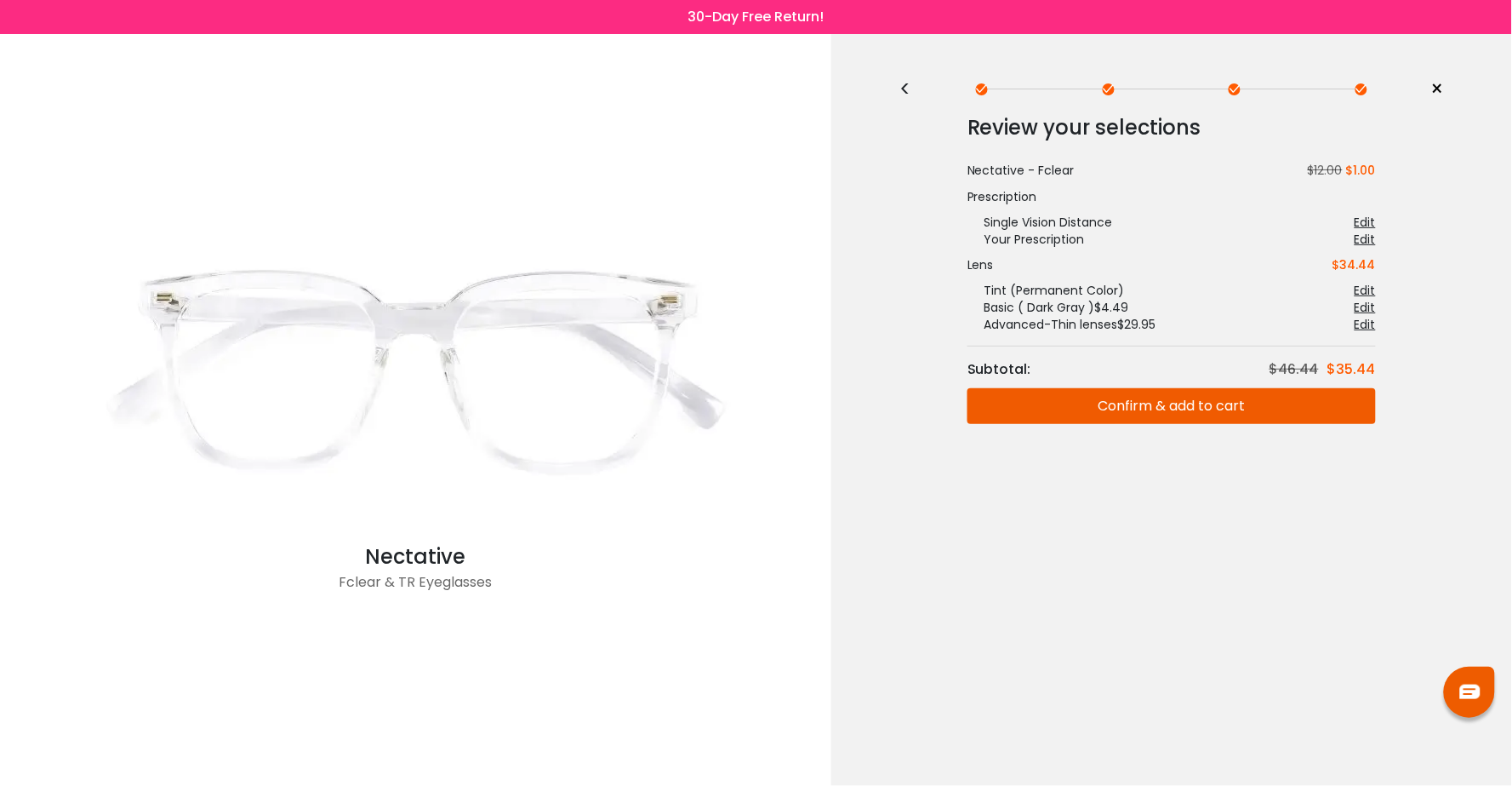
click at [1093, 400] on button "Confirm & add to cart" at bounding box center [1170, 405] width 408 height 36
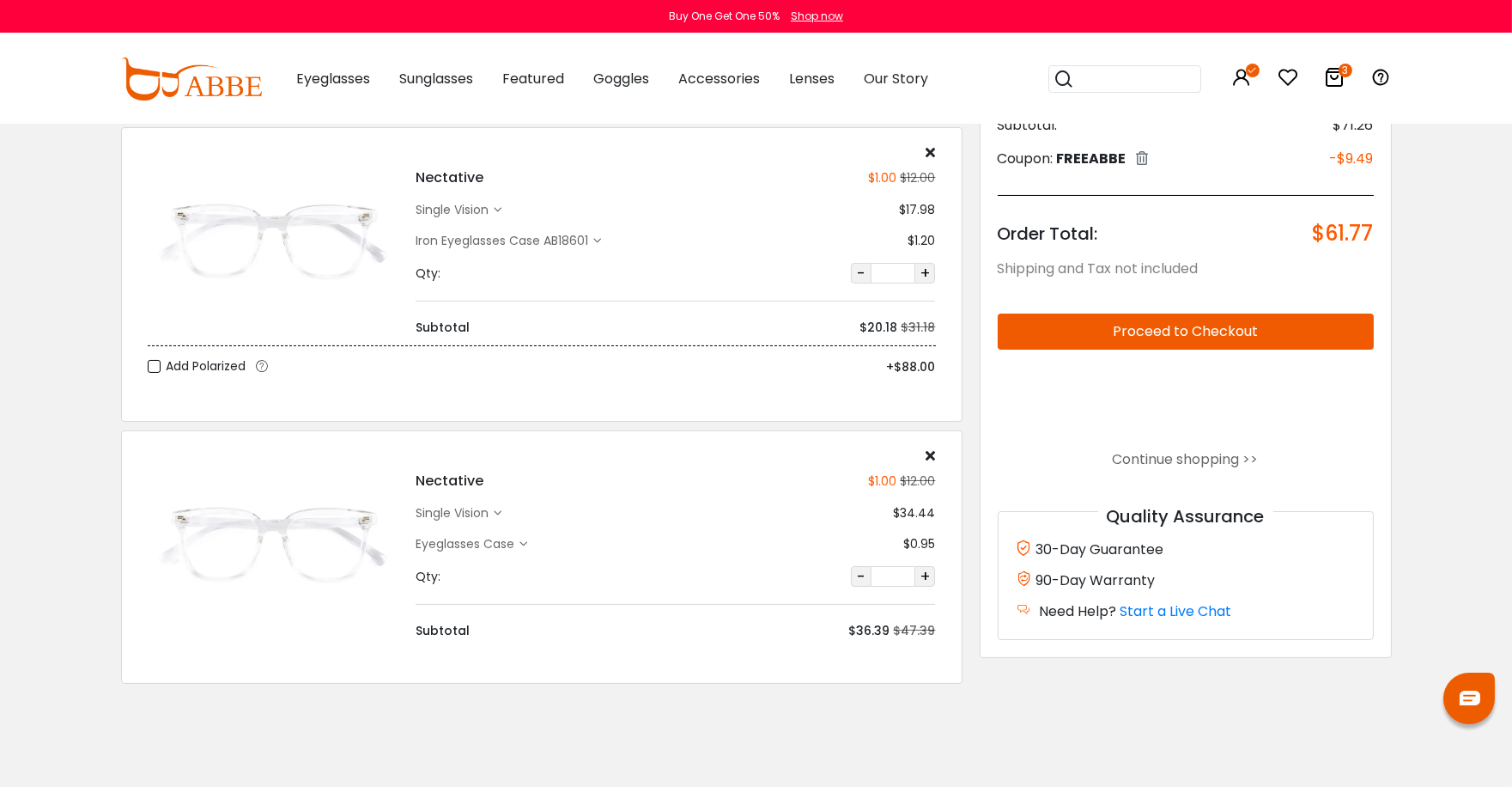
scroll to position [362, 0]
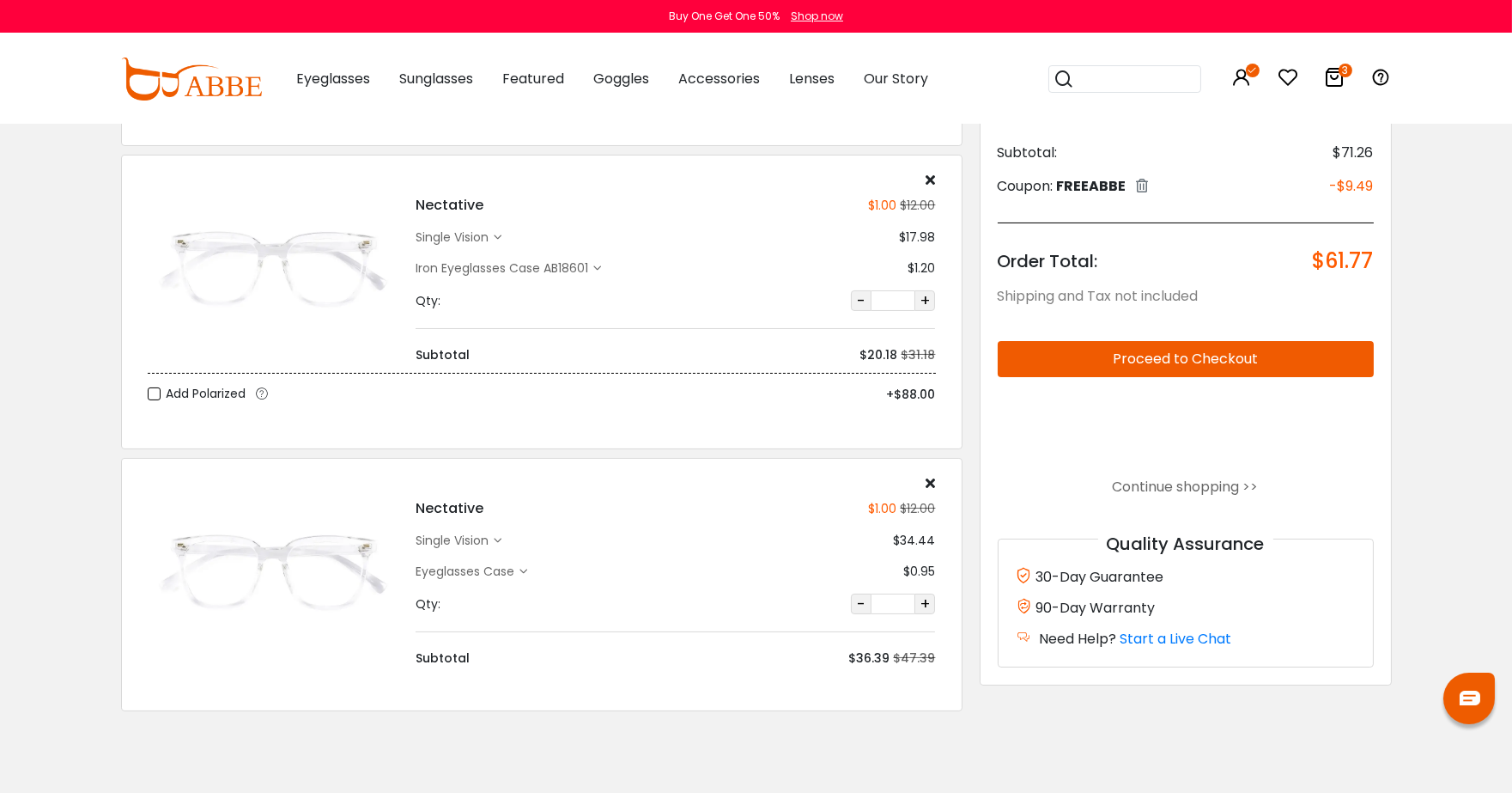
click at [934, 179] on icon at bounding box center [930, 180] width 10 height 14
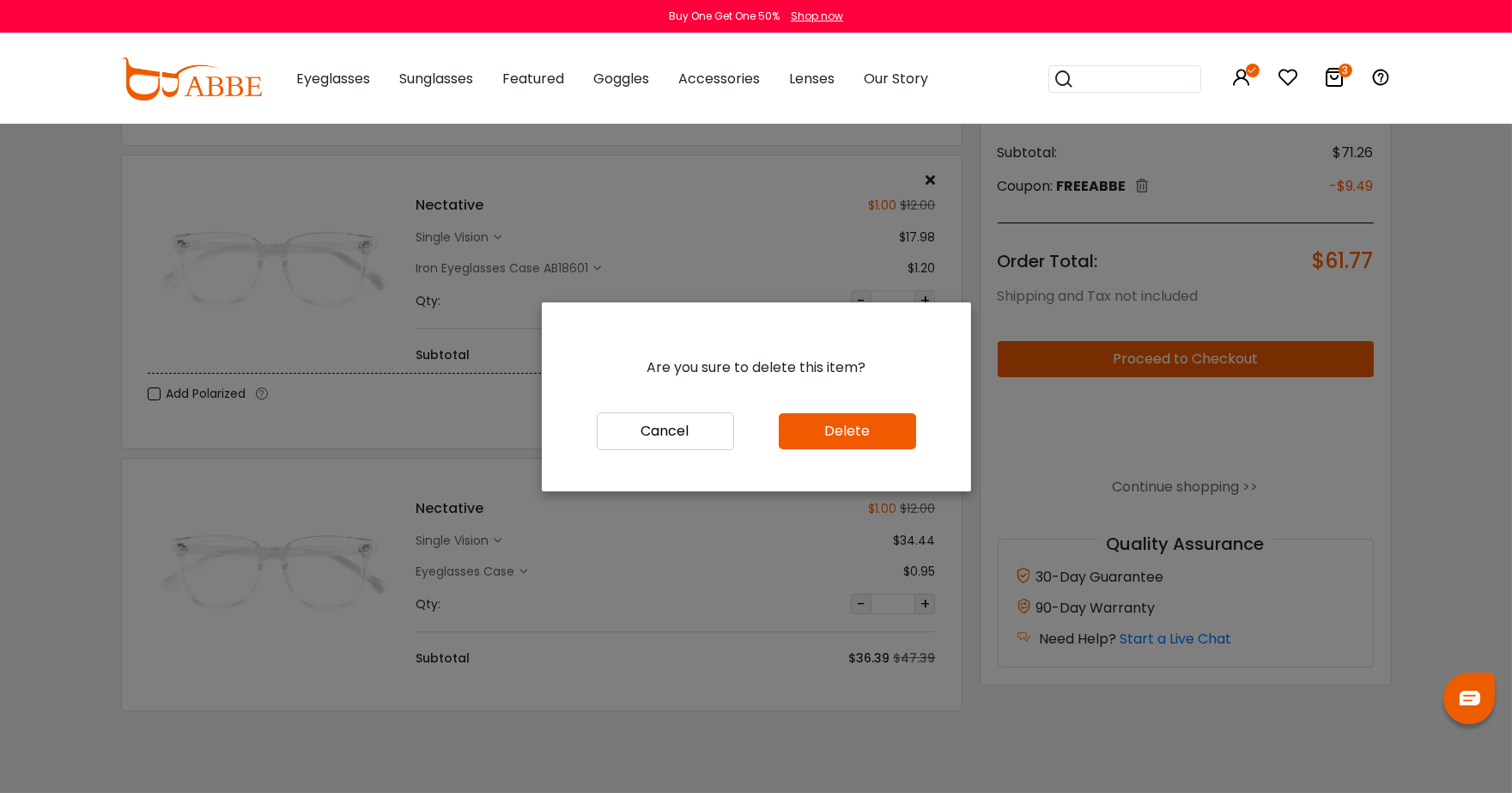
click at [896, 425] on button "Delete" at bounding box center [848, 430] width 138 height 36
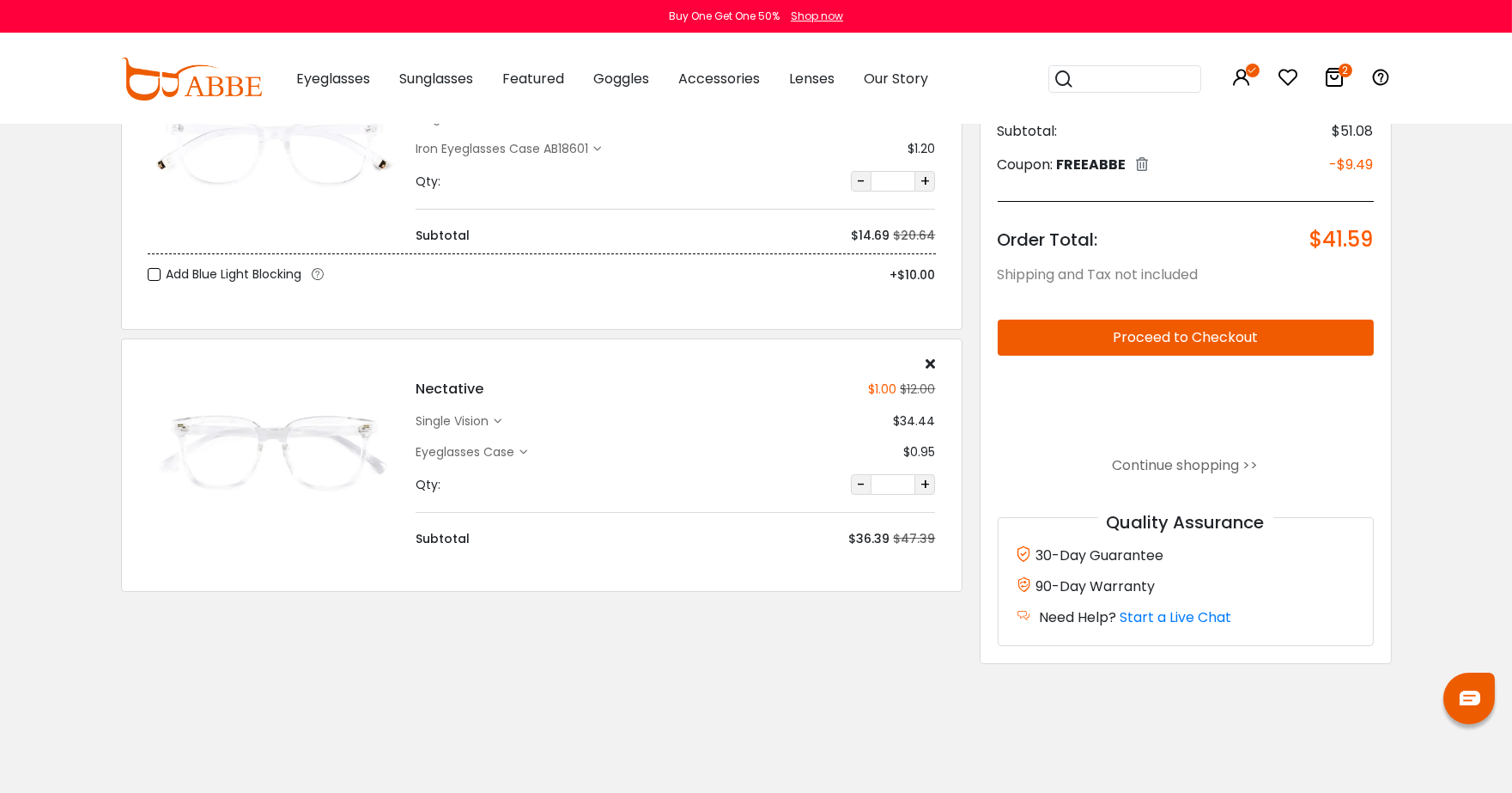
scroll to position [170, 0]
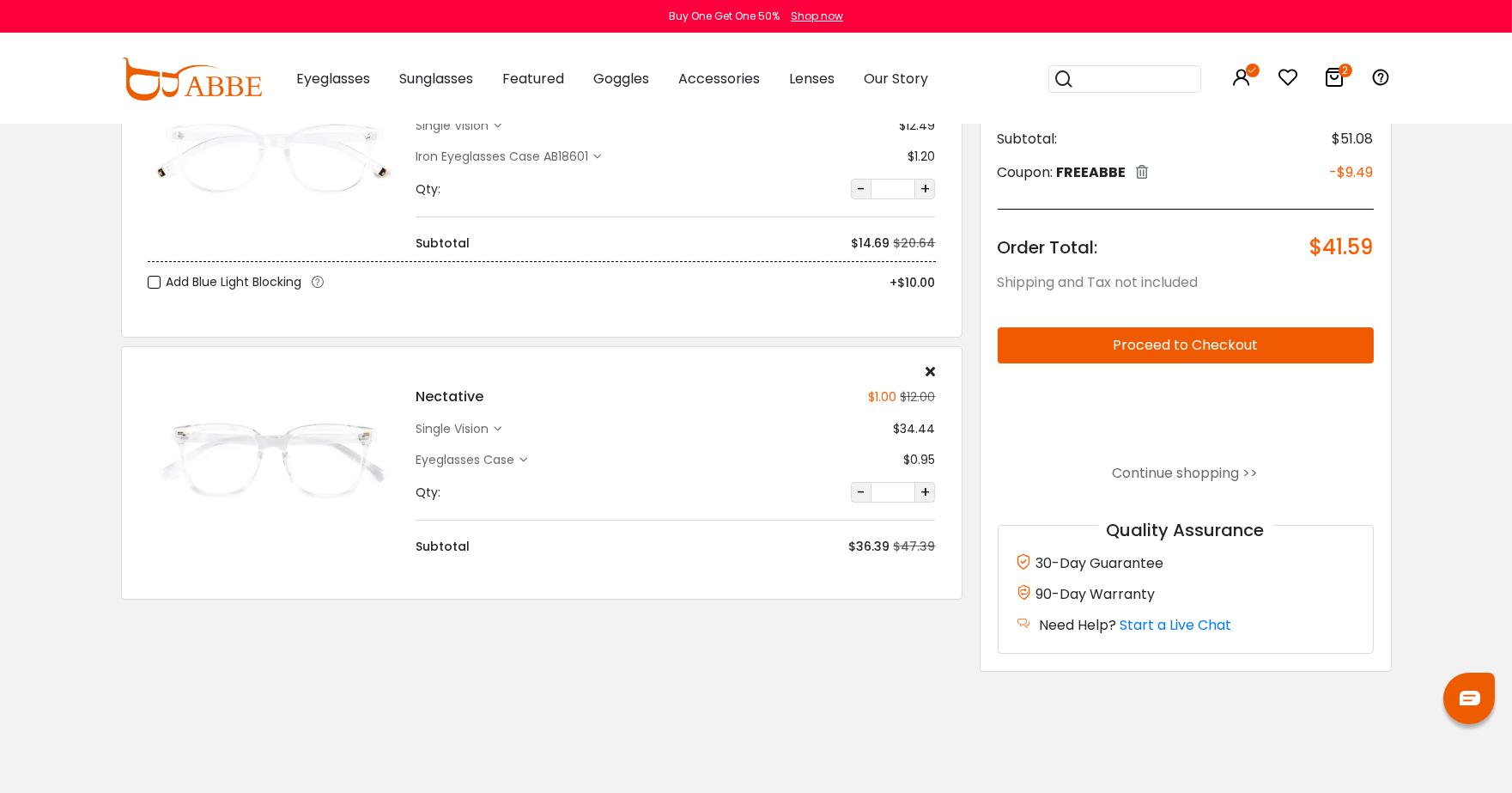
click at [483, 425] on div "single vision" at bounding box center [455, 428] width 79 height 18
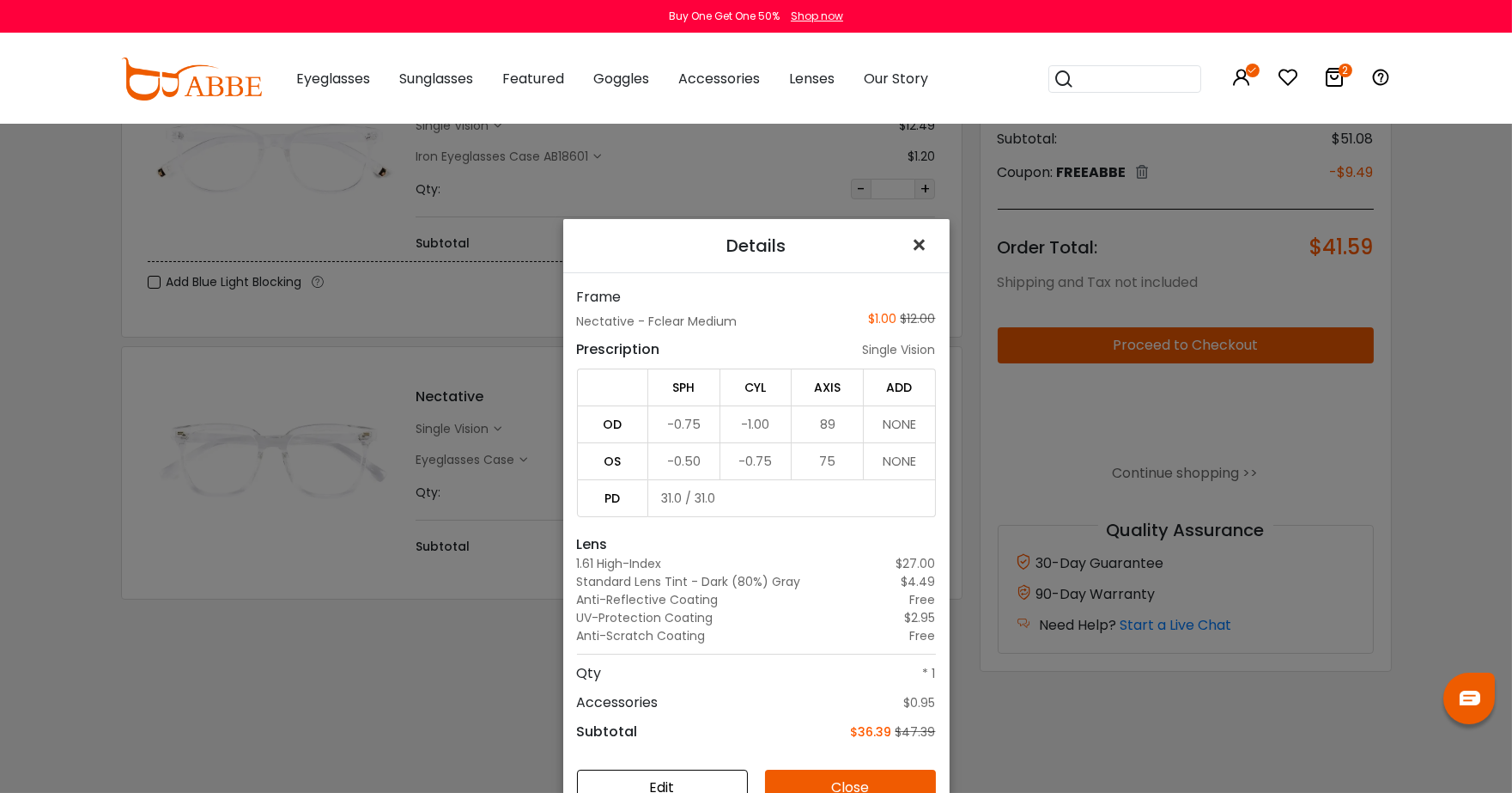
click at [915, 239] on span "×" at bounding box center [923, 246] width 25 height 37
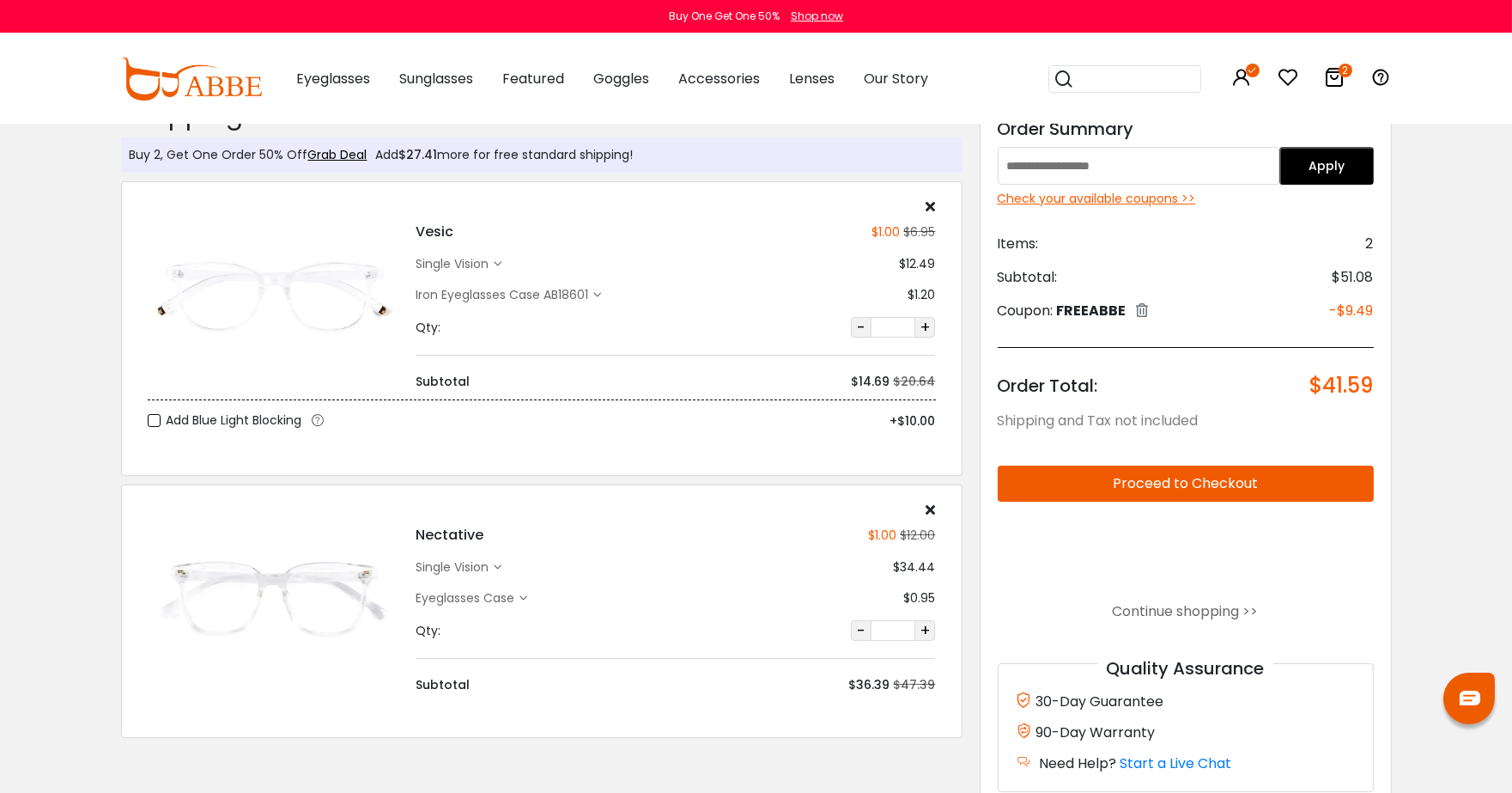
scroll to position [30, 0]
click at [1024, 169] on input "text" at bounding box center [1138, 167] width 282 height 37
click at [1335, 163] on button "Apply" at bounding box center [1326, 167] width 94 height 37
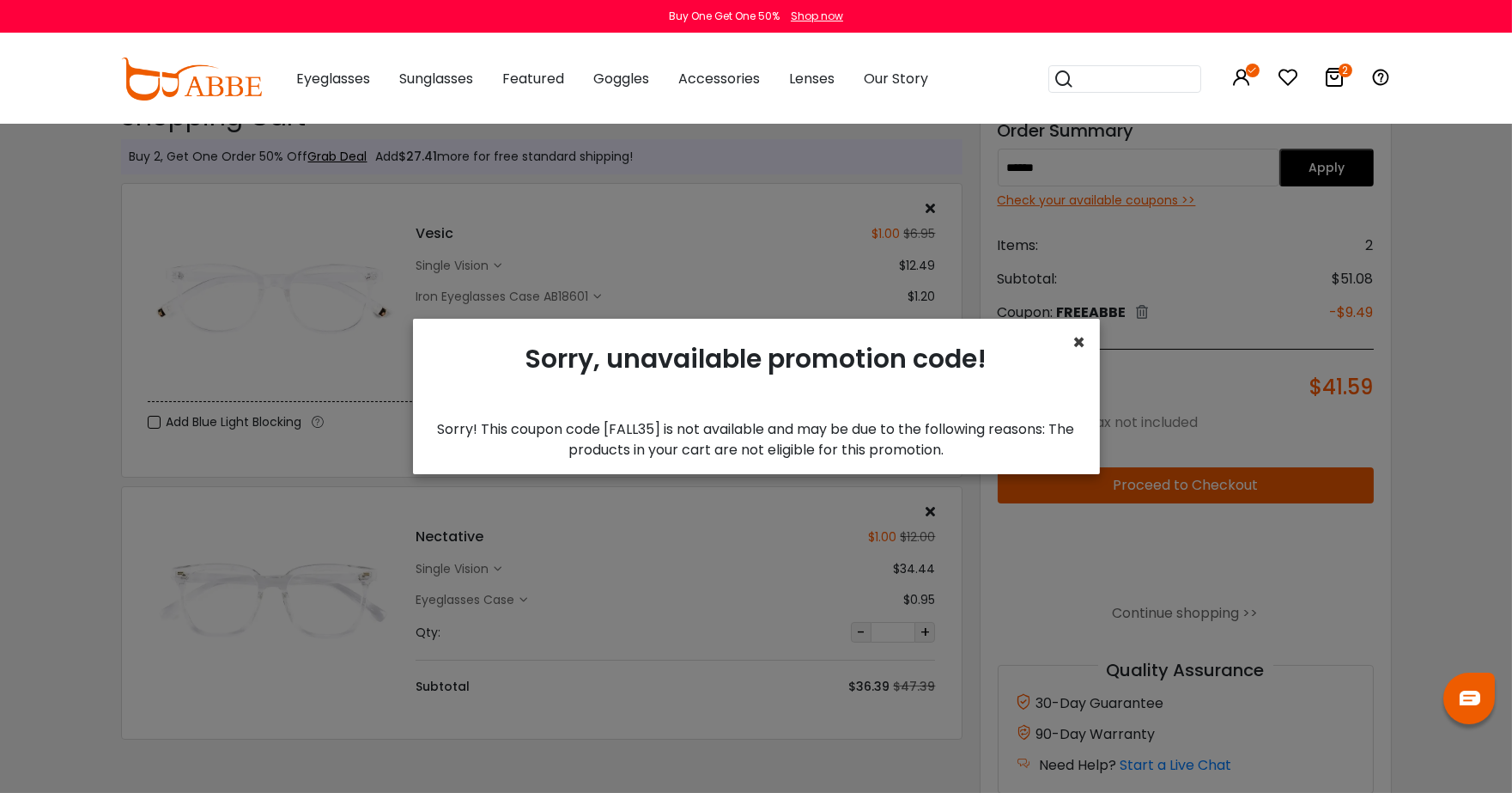
click at [1079, 340] on span "×" at bounding box center [1079, 342] width 13 height 28
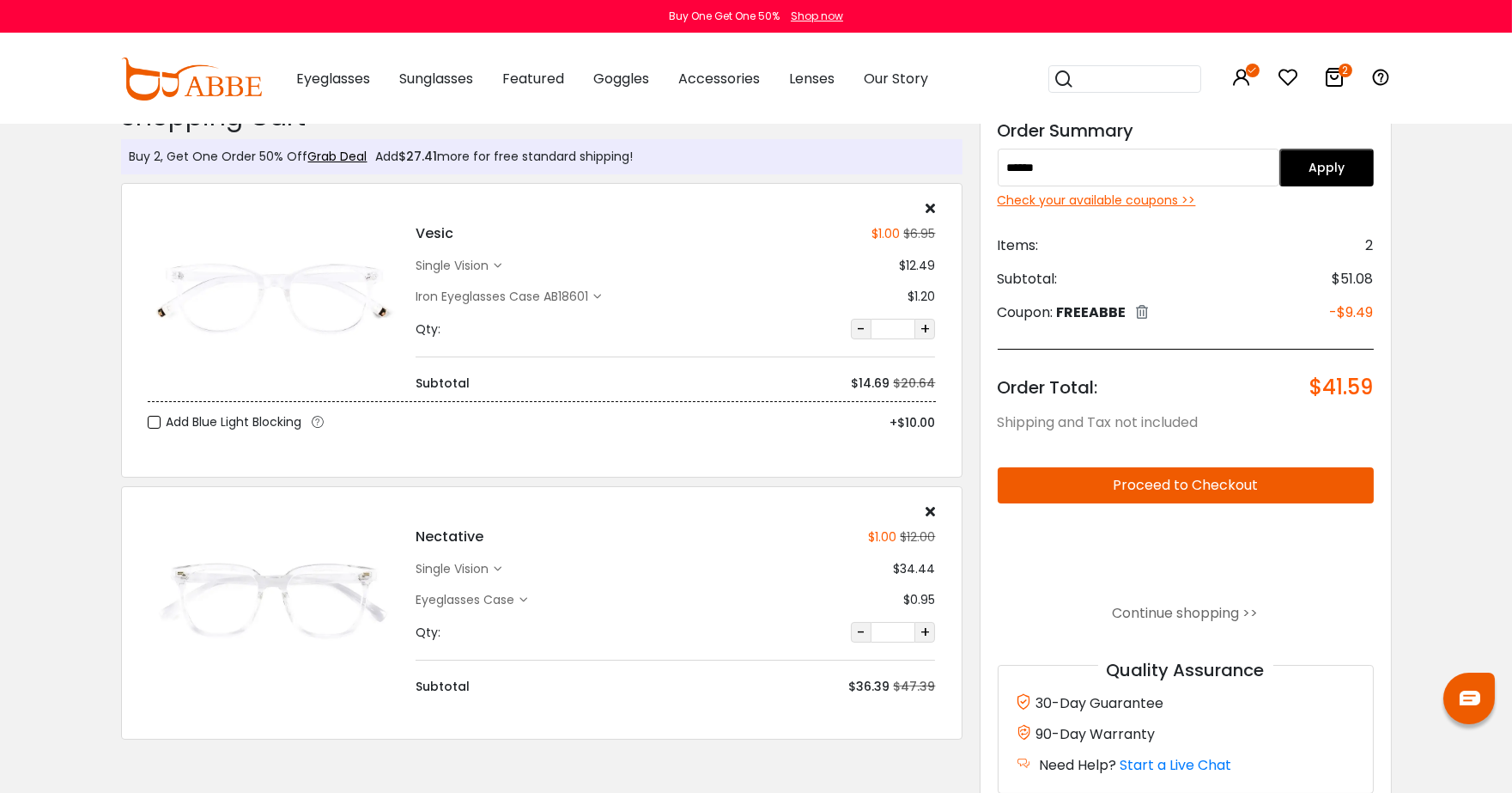
drag, startPoint x: 1204, startPoint y: 164, endPoint x: 949, endPoint y: 174, distance: 255.2
click at [949, 174] on div "Buy 2, Get One Order 50% Off Grab Deal Add $27.41 more for free standard shippi…" at bounding box center [756, 465] width 1288 height 745
type input "*********"
click at [1331, 163] on button "Apply" at bounding box center [1326, 167] width 94 height 37
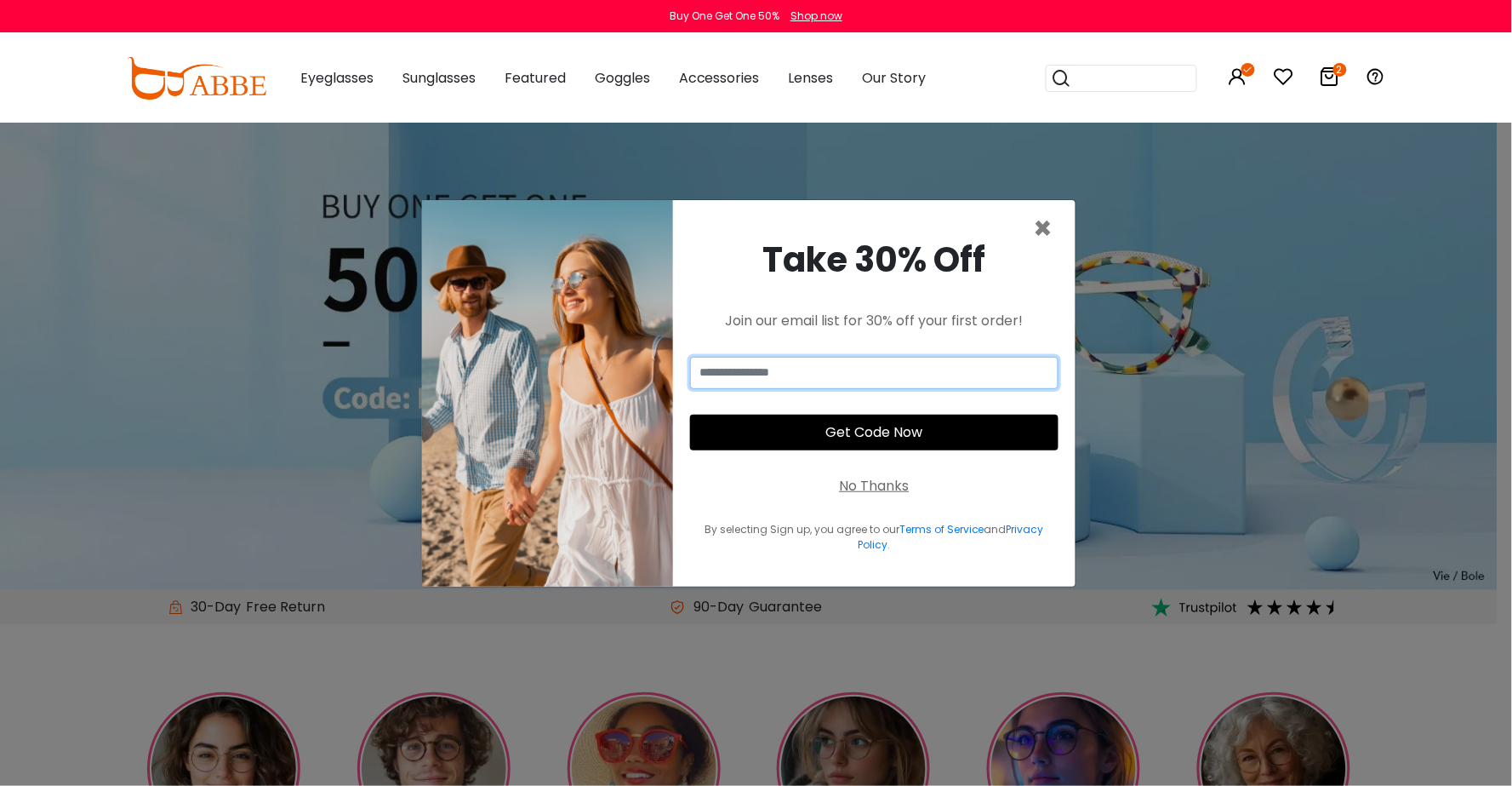
click at [940, 381] on input "email" at bounding box center [874, 372] width 368 height 32
type input "**********"
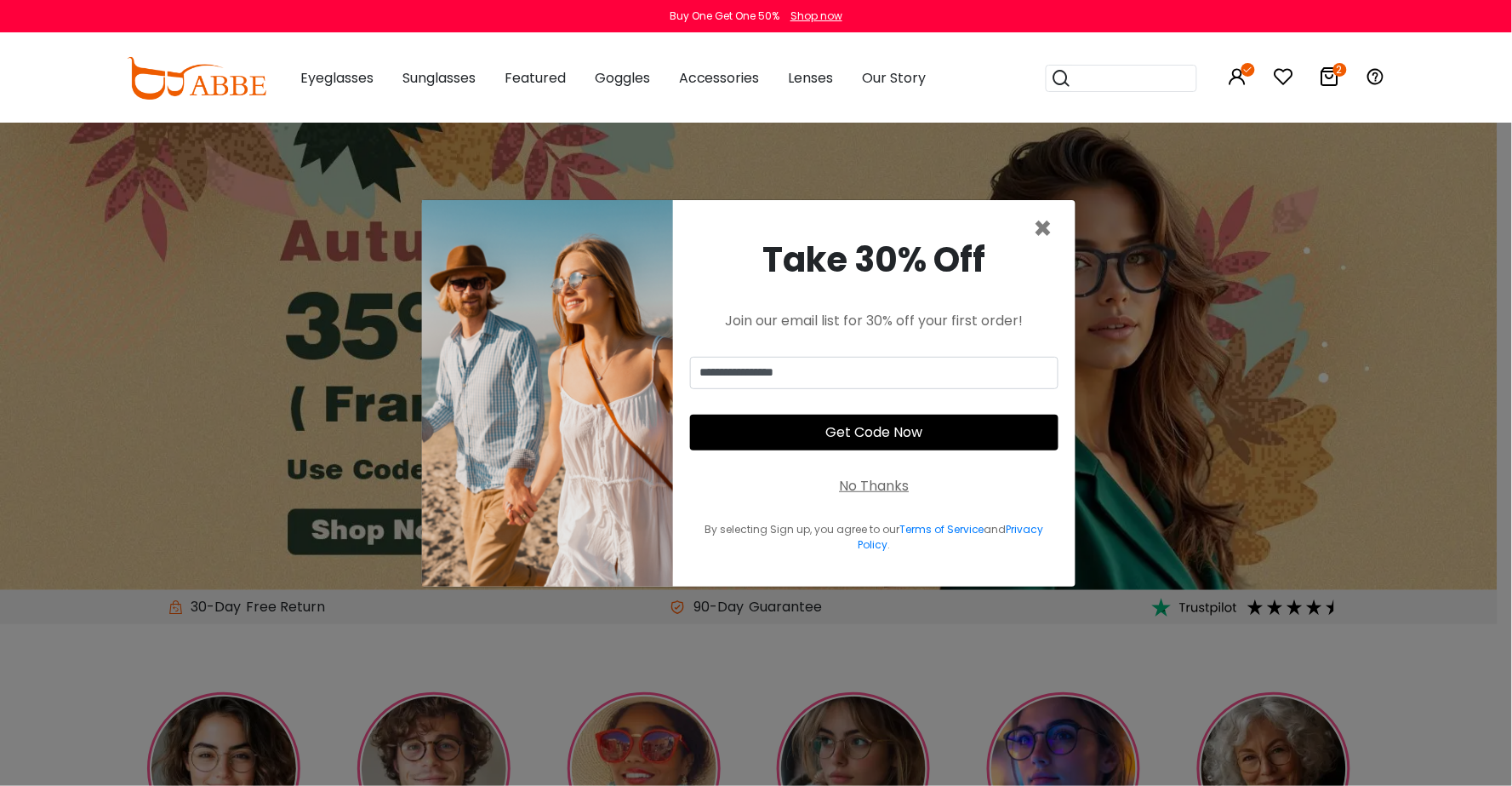
click at [908, 432] on button "Get Code Now" at bounding box center [874, 432] width 368 height 36
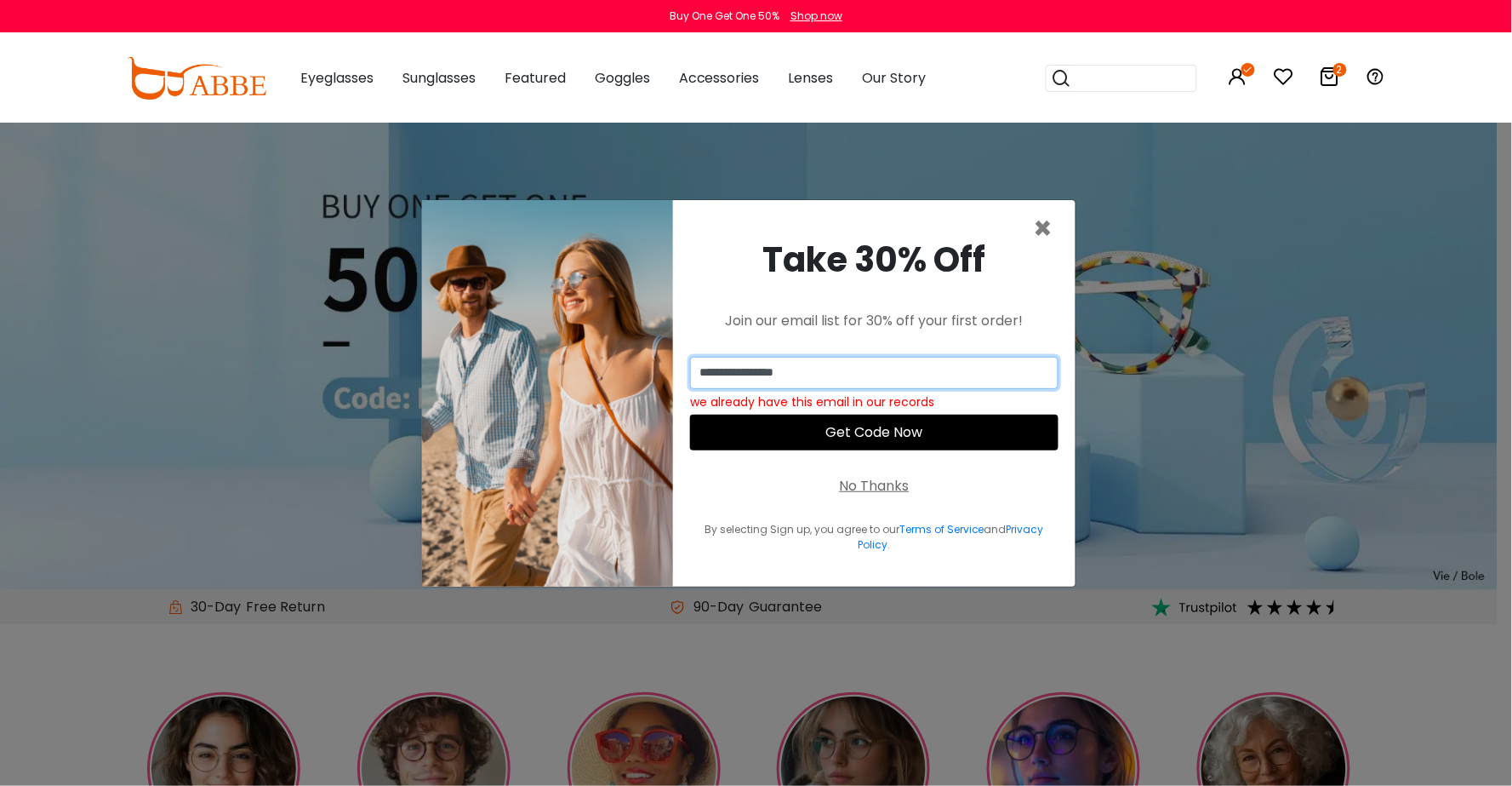
drag, startPoint x: 900, startPoint y: 371, endPoint x: 675, endPoint y: 383, distance: 225.3
click at [675, 383] on div "**********" at bounding box center [873, 393] width 402 height 387
type input "**********"
click at [879, 435] on button "Get Code Now" at bounding box center [874, 432] width 368 height 36
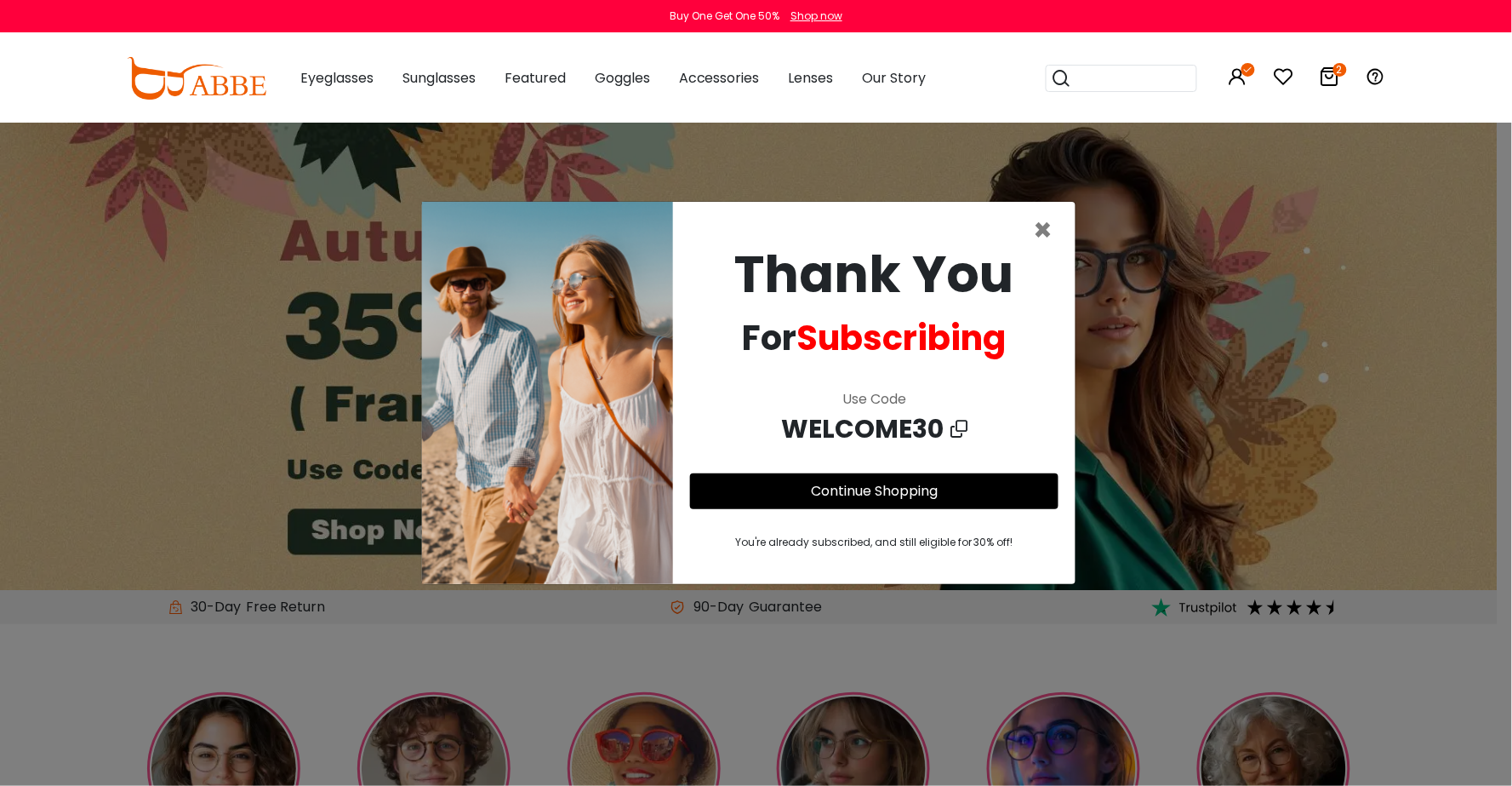
click at [995, 490] on button "Continue Shopping" at bounding box center [874, 491] width 368 height 36
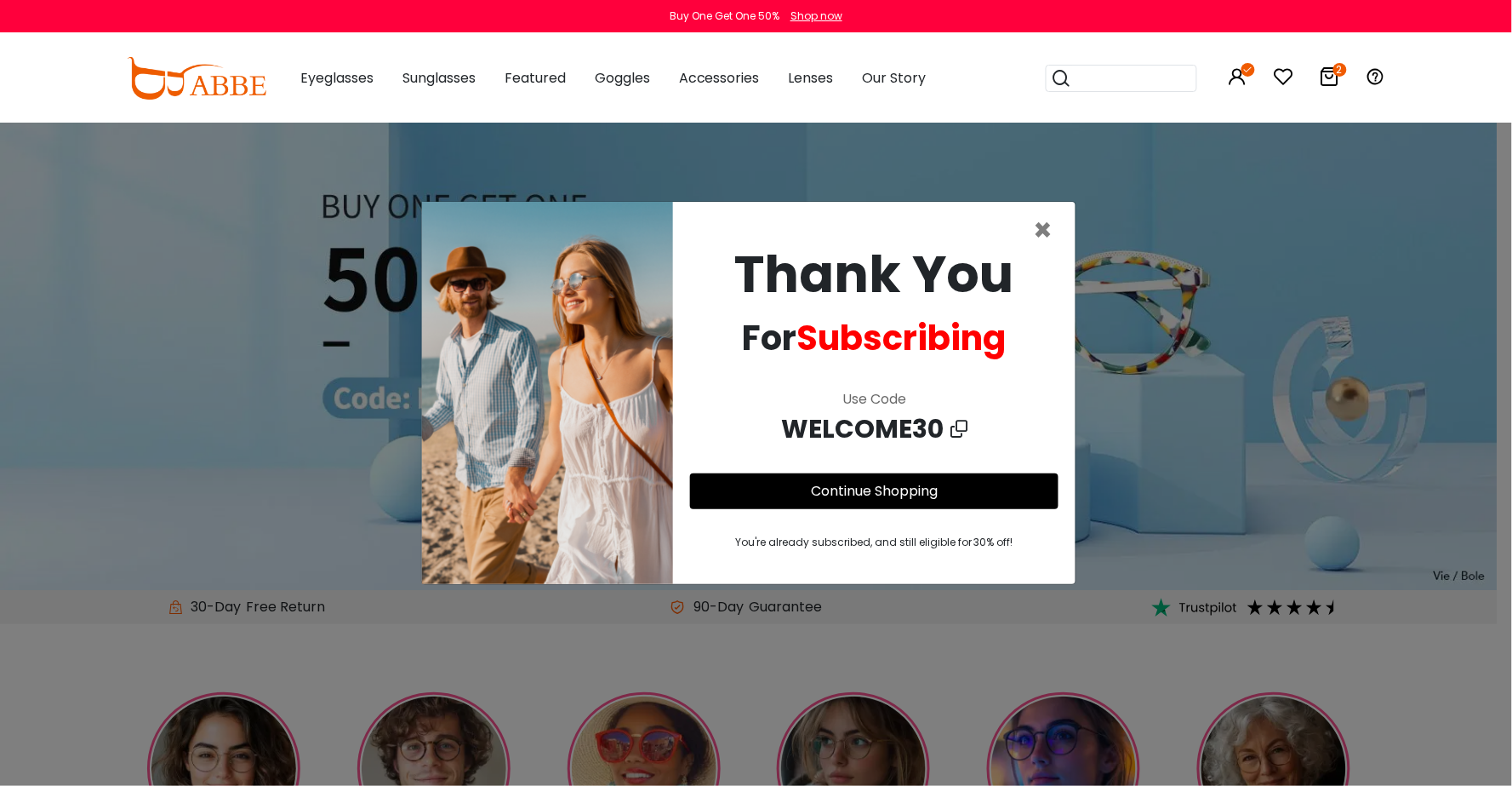
click at [867, 495] on link "Continue Shopping" at bounding box center [874, 491] width 127 height 19
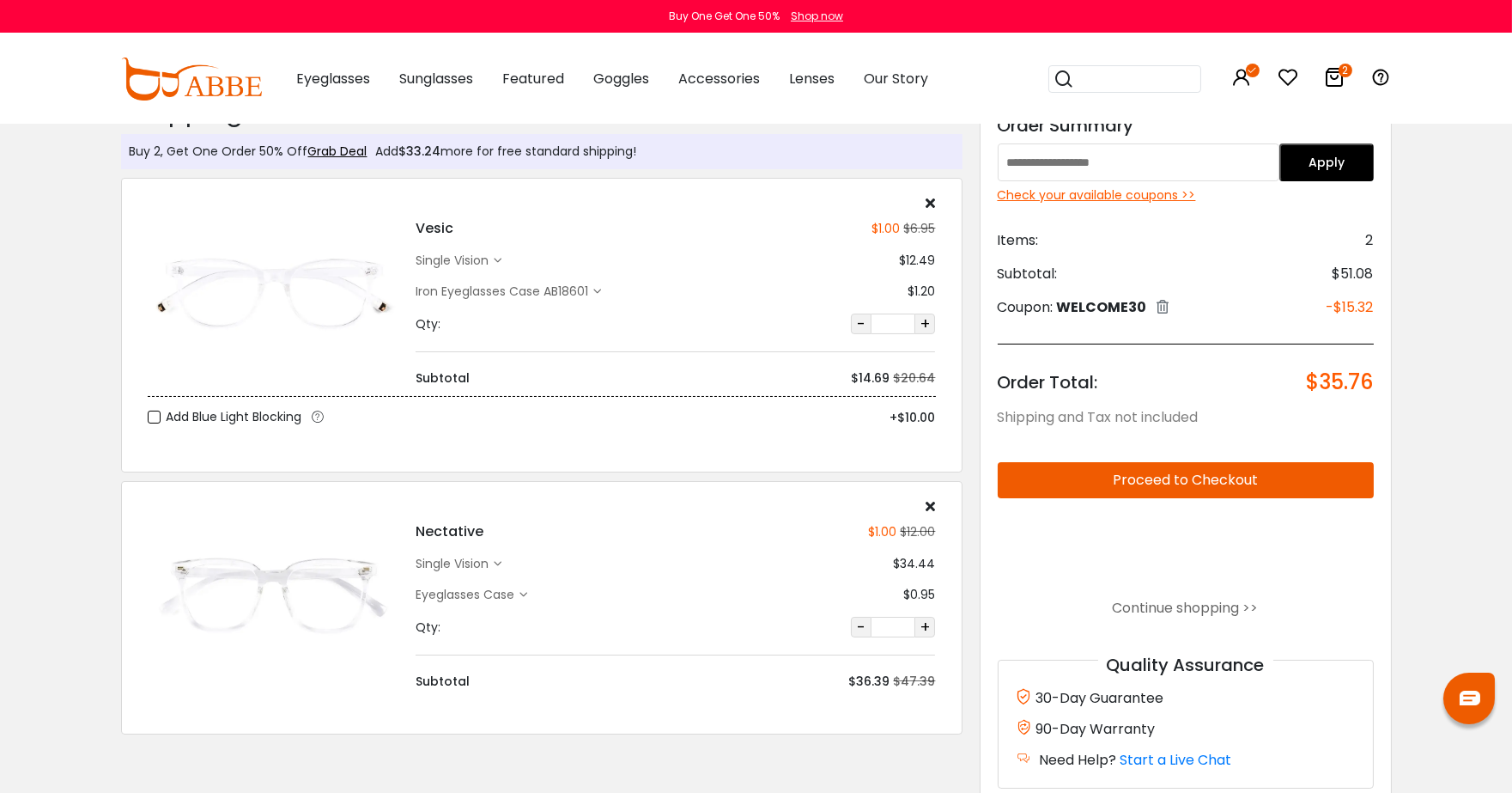
scroll to position [43, 0]
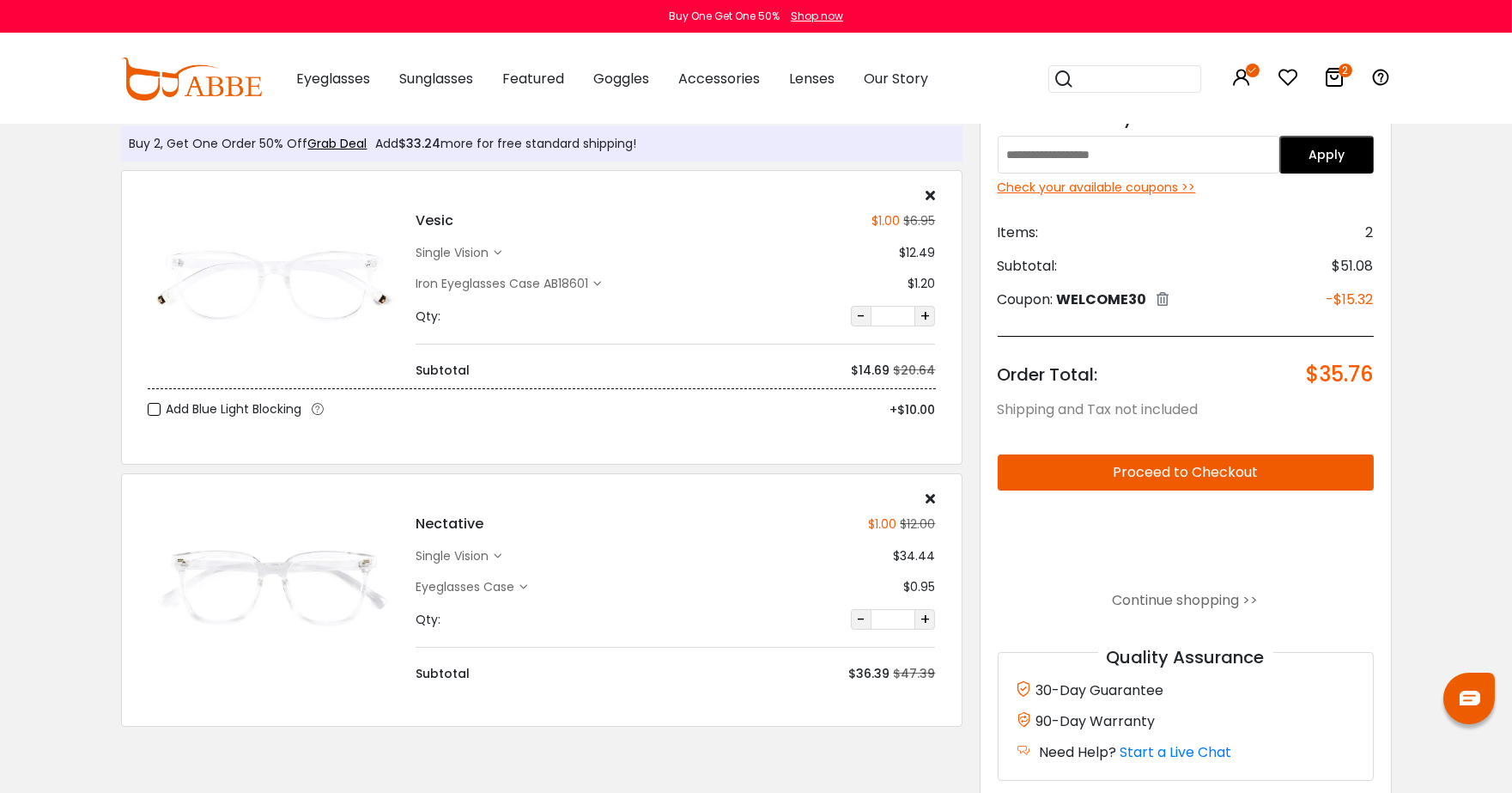
click at [1465, 700] on img at bounding box center [1469, 698] width 21 height 15
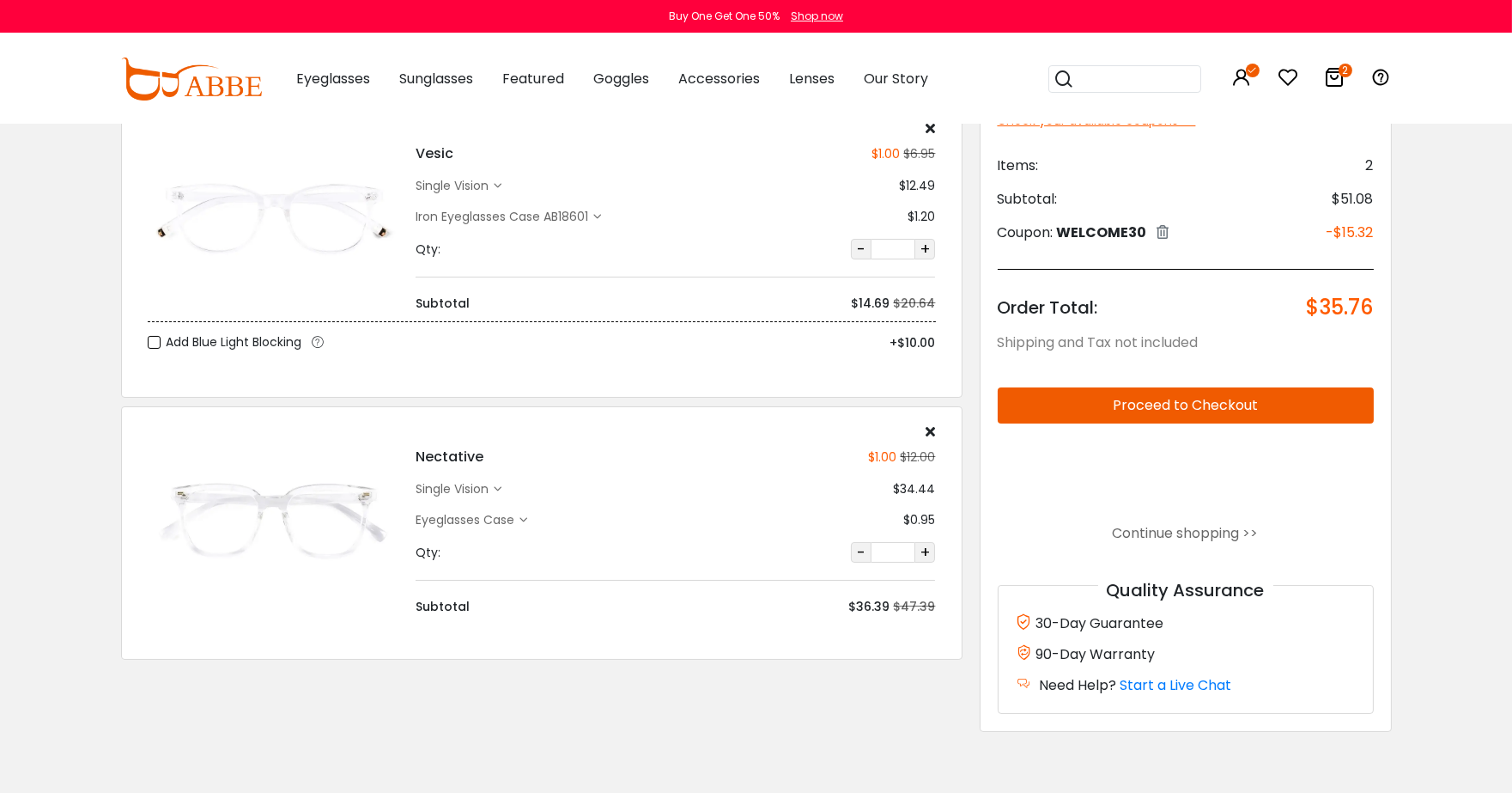
scroll to position [142, 0]
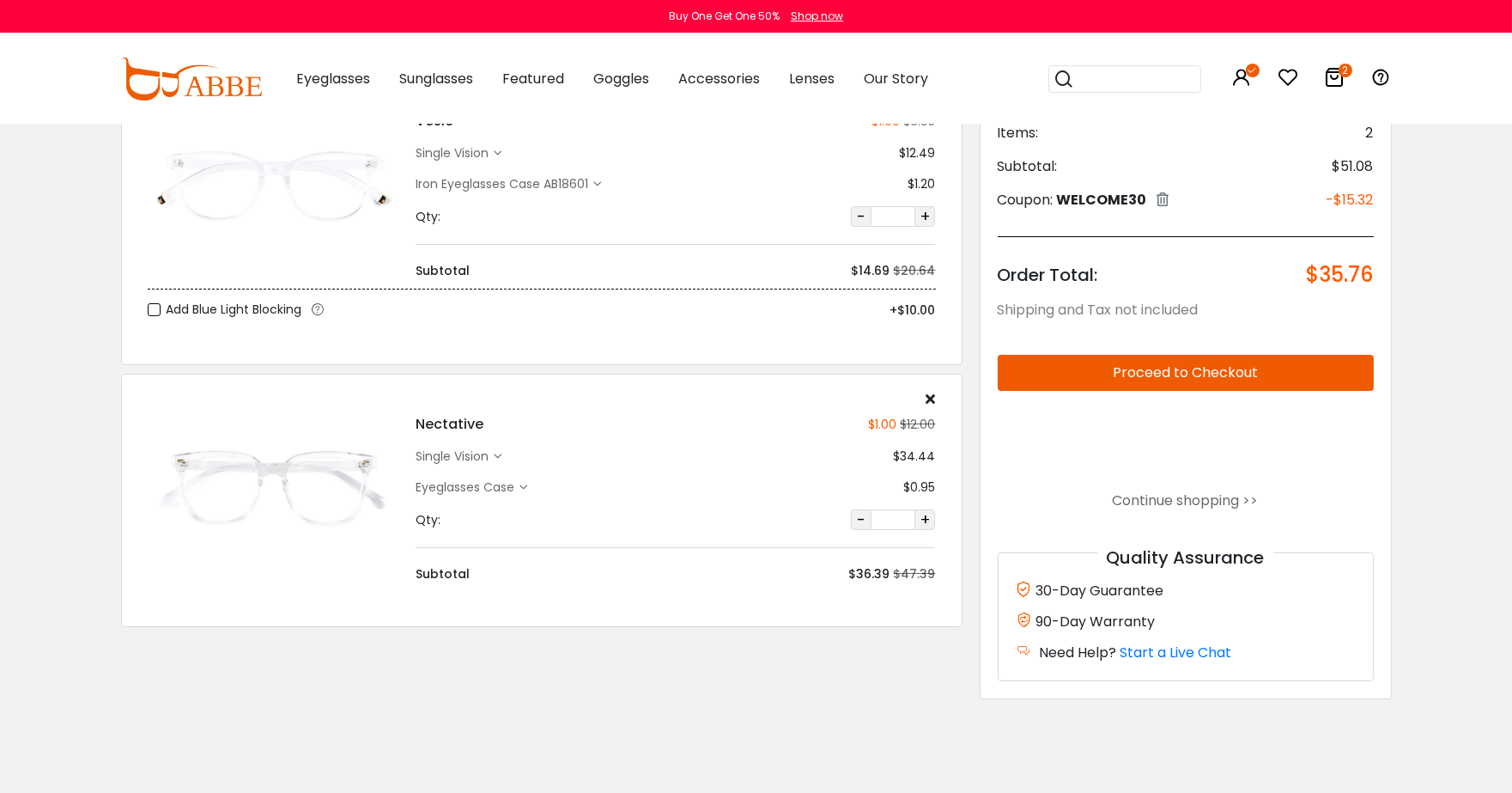
click at [520, 485] on div "Eyeglasses Case" at bounding box center [468, 487] width 104 height 18
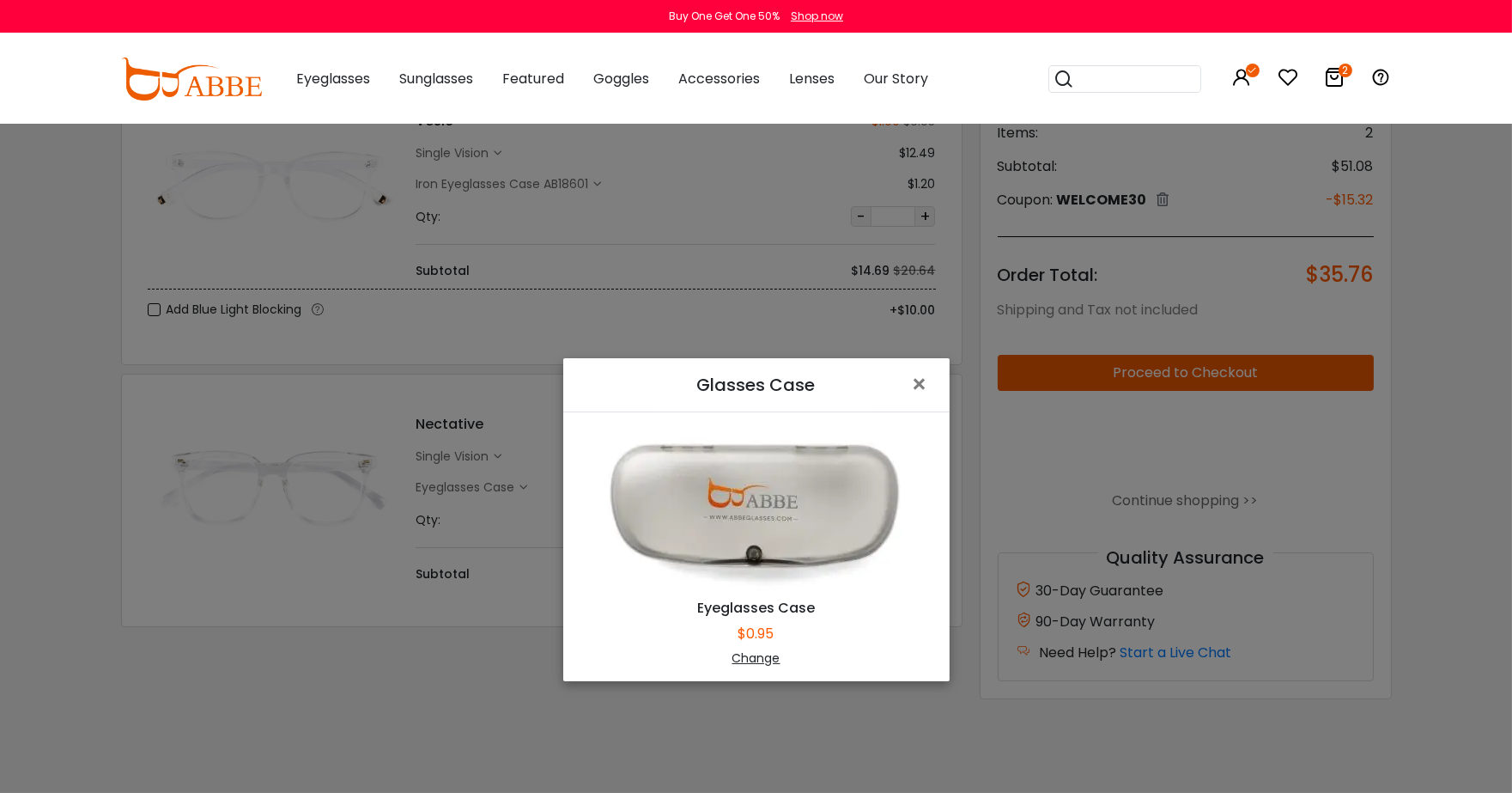
click at [520, 485] on div "Glasses Case × Eyeglasses Case $0.95 Change" at bounding box center [756, 396] width 1512 height 793
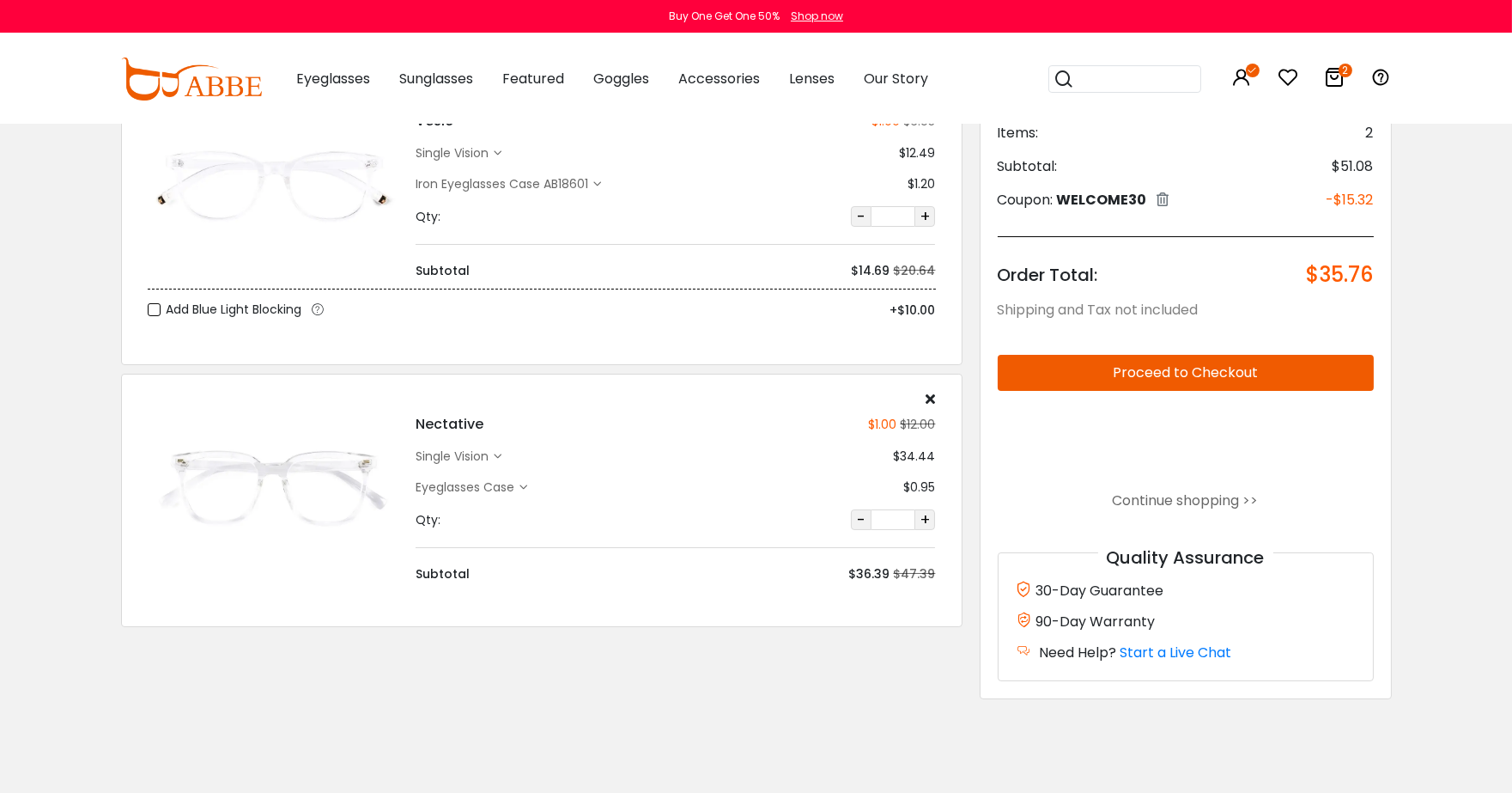
click at [495, 452] on icon at bounding box center [497, 456] width 8 height 8
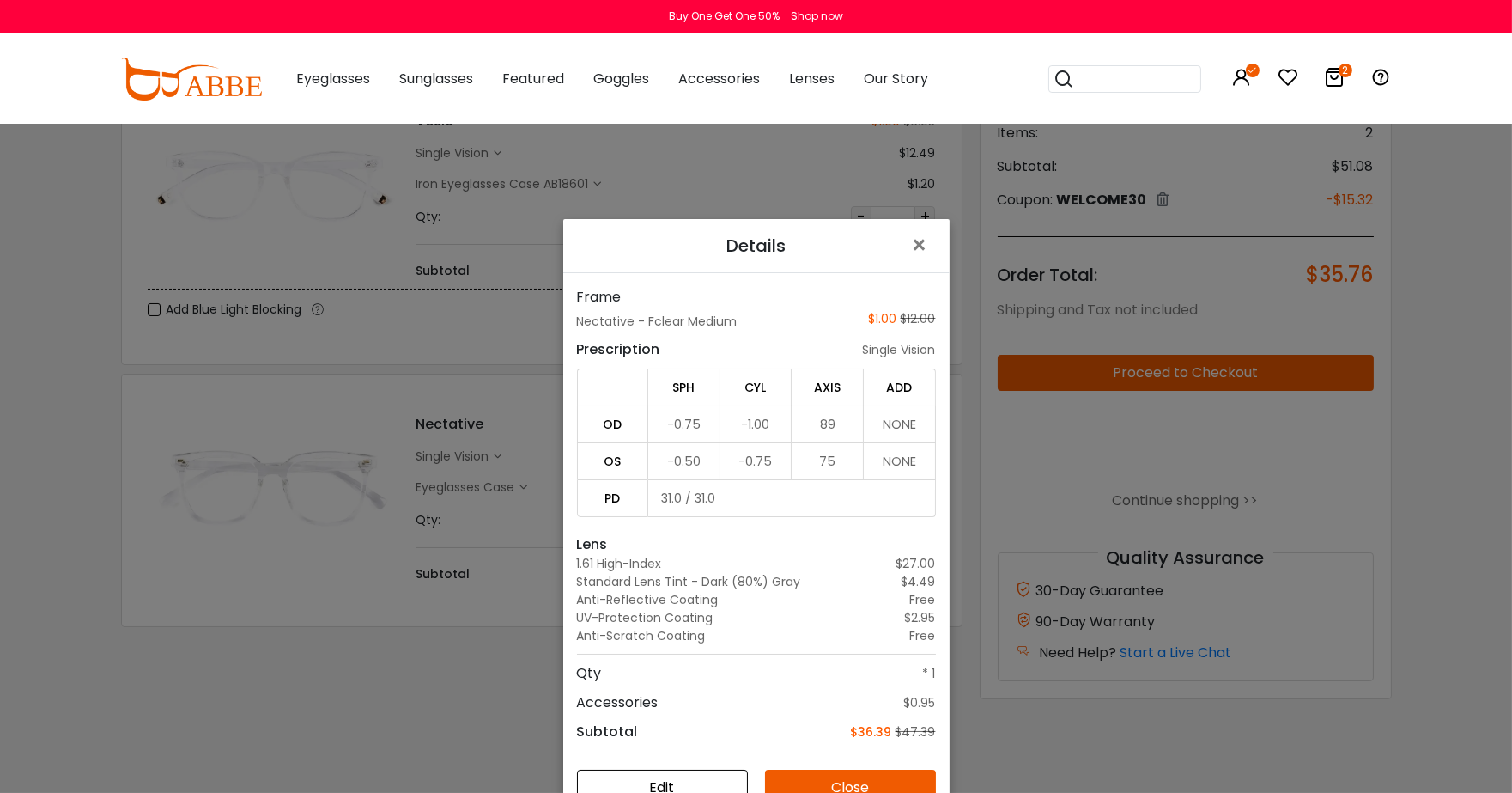
click at [495, 452] on div "Details × Frame Nectative - Fclear Medium $1.00 $12.00 Prescription single visi…" at bounding box center [756, 396] width 1512 height 793
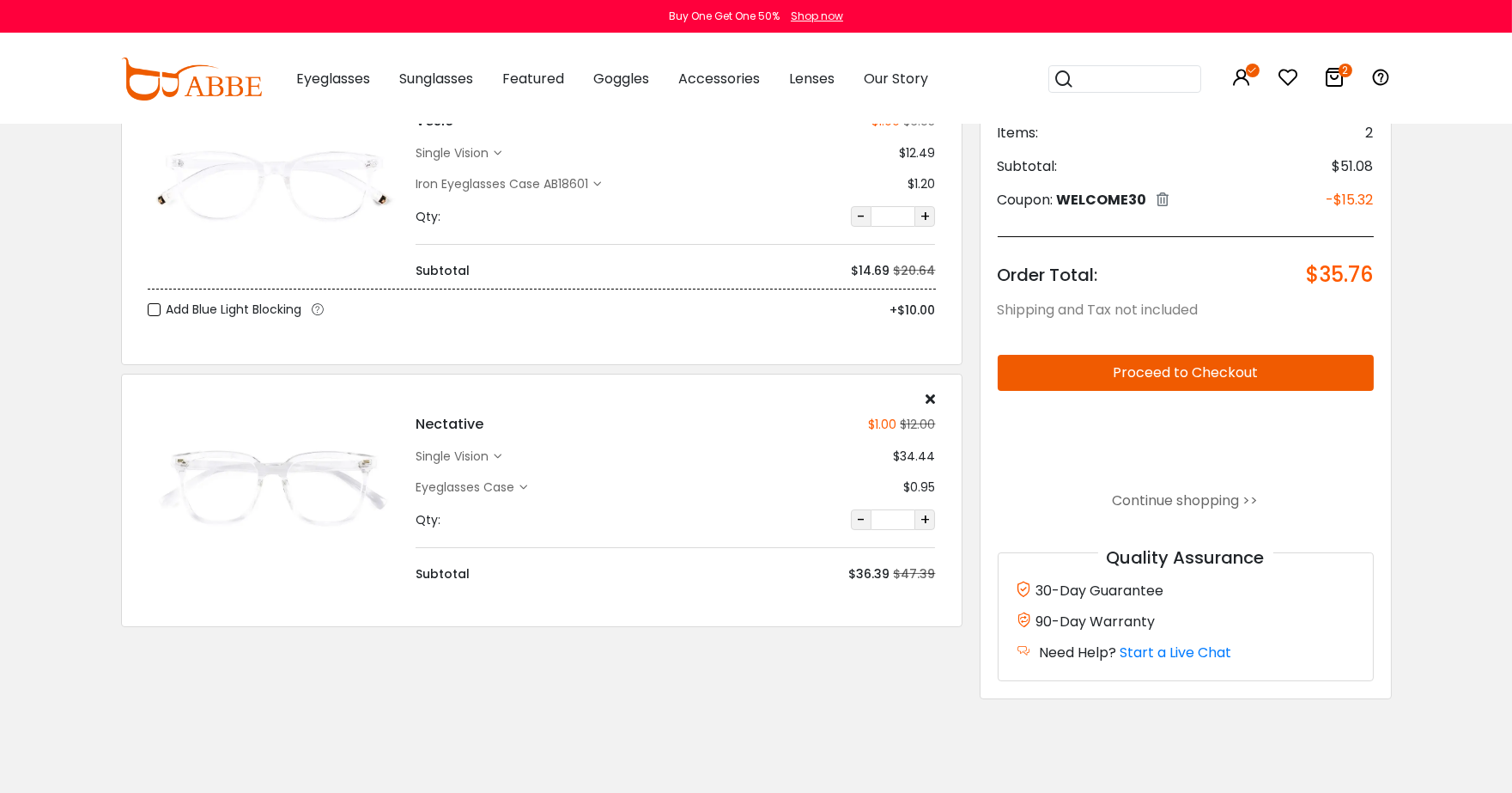
click at [522, 486] on icon at bounding box center [524, 487] width 8 height 8
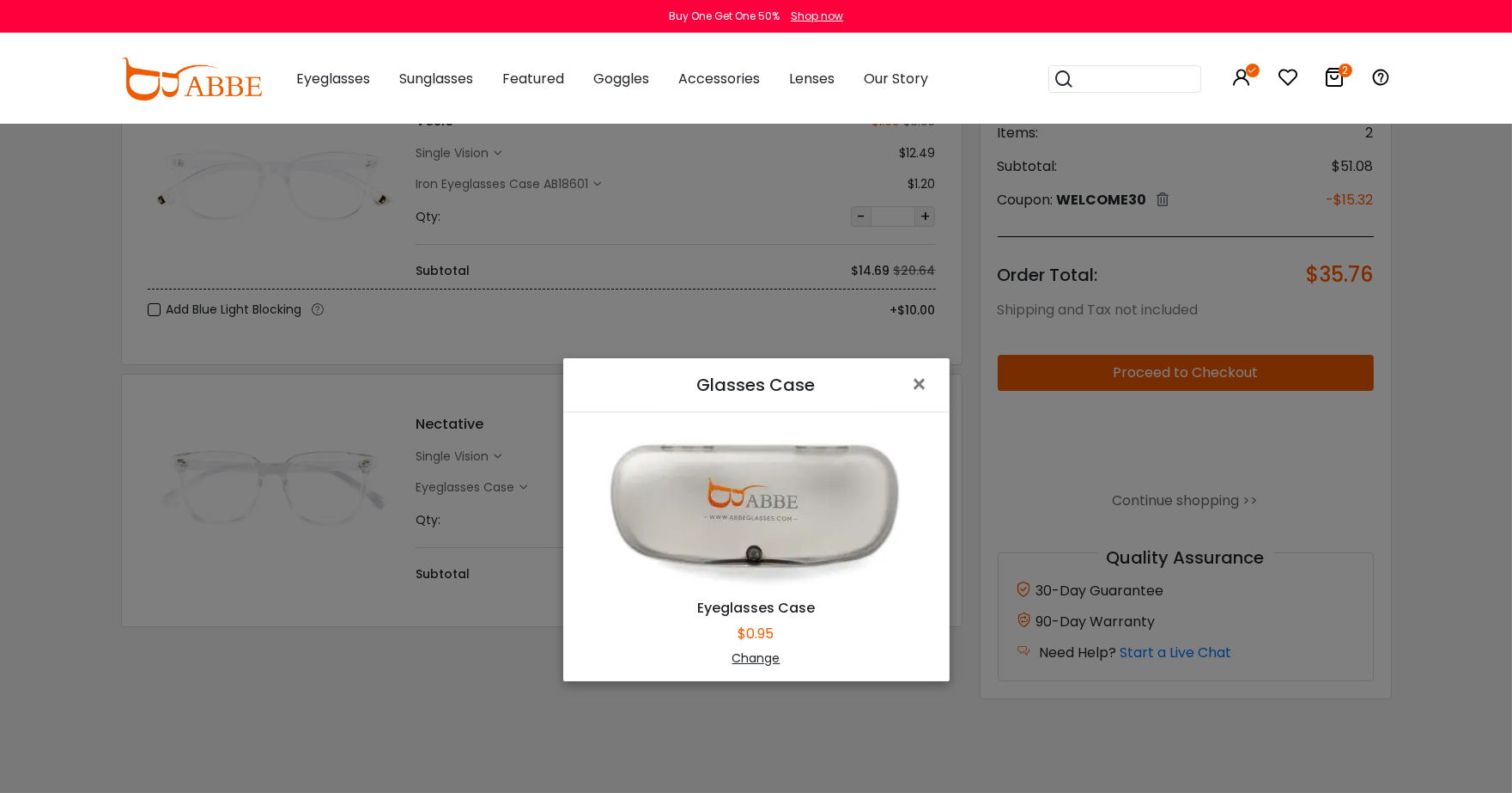
click at [758, 655] on div "Change" at bounding box center [756, 658] width 344 height 18
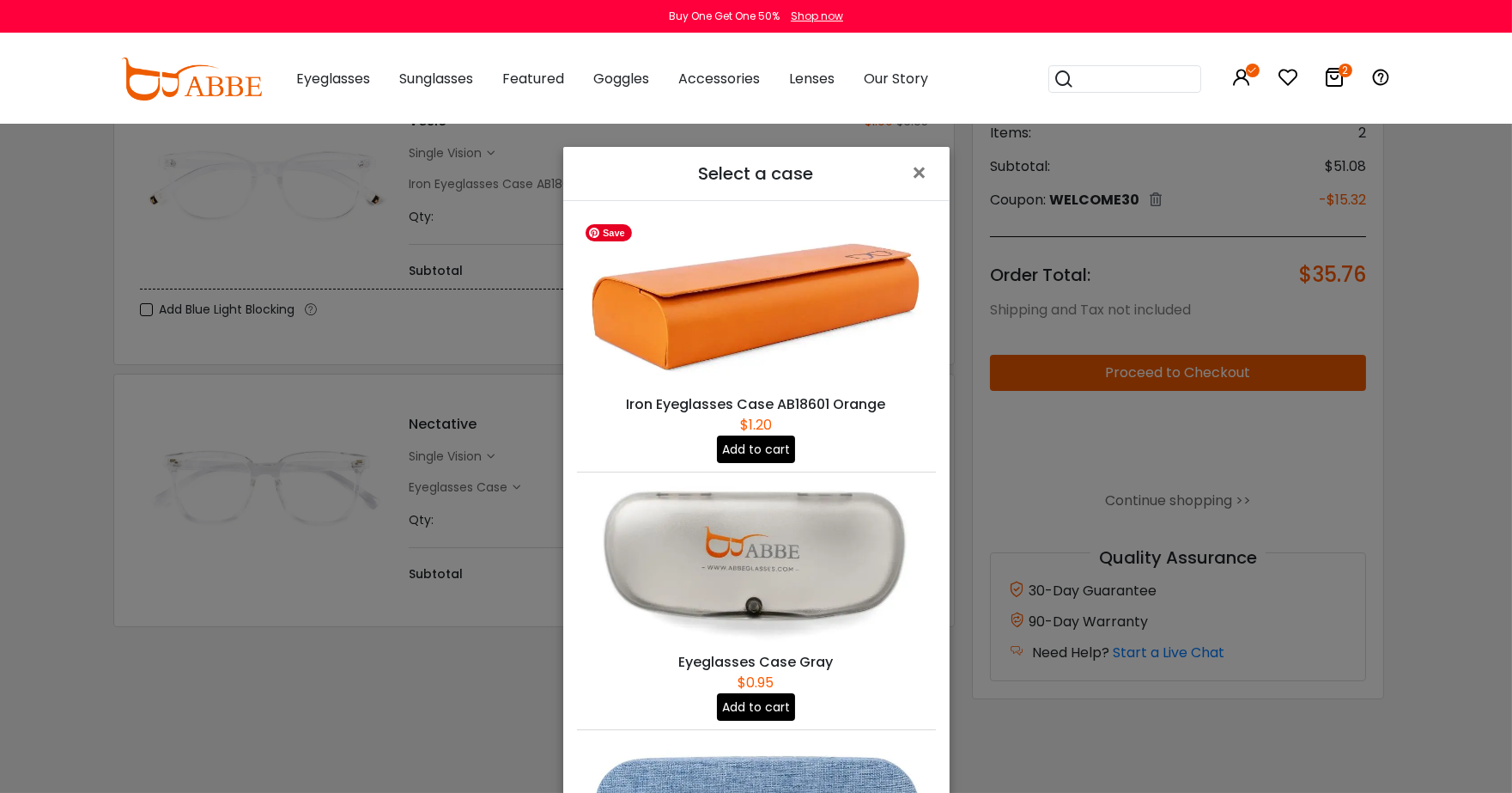
click at [758, 370] on img at bounding box center [756, 304] width 359 height 180
click at [745, 450] on button "Add to cart" at bounding box center [756, 449] width 79 height 28
click at [744, 445] on button "Add to cart" at bounding box center [756, 449] width 79 height 28
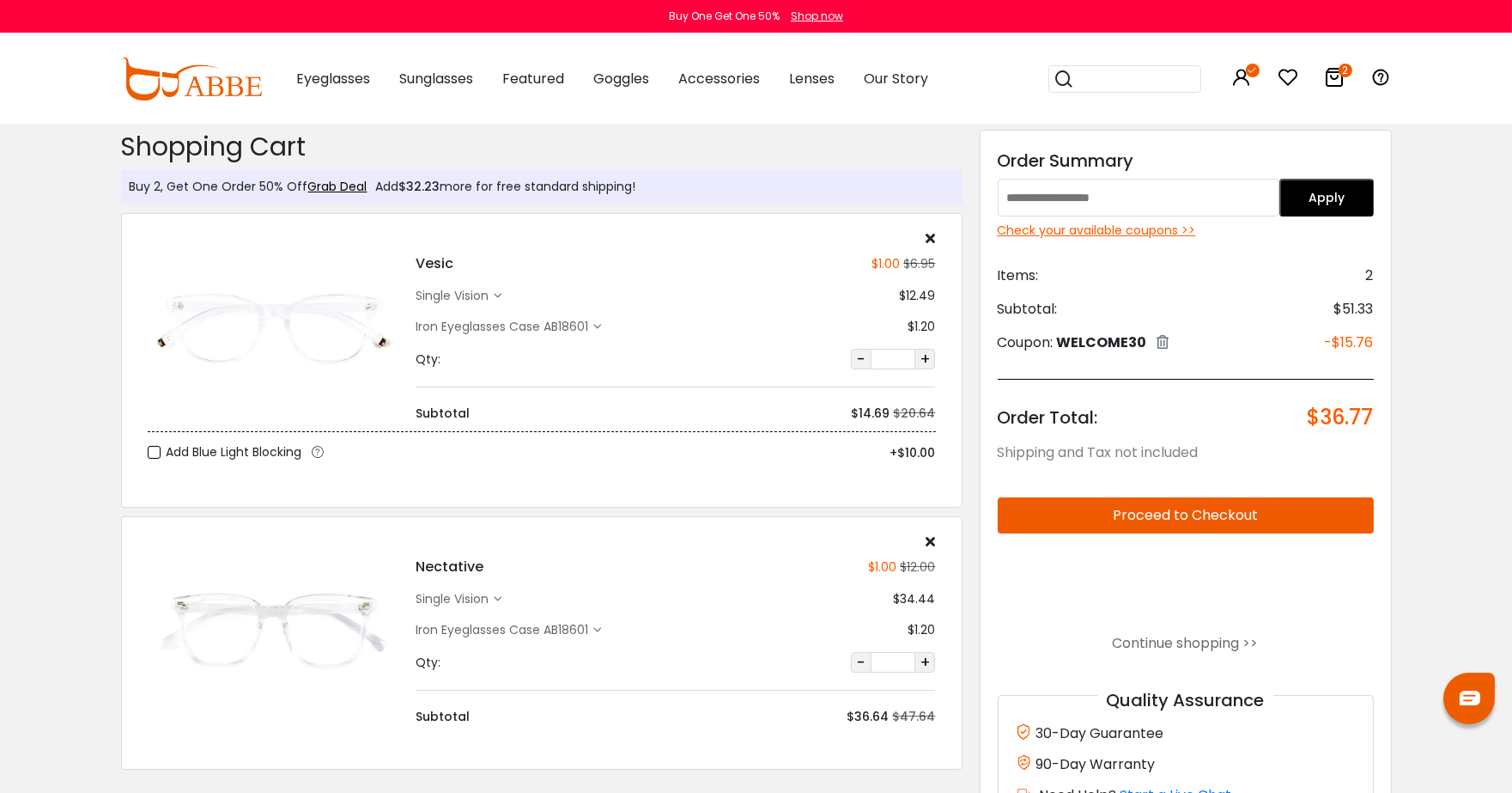
click at [599, 324] on icon at bounding box center [597, 327] width 8 height 8
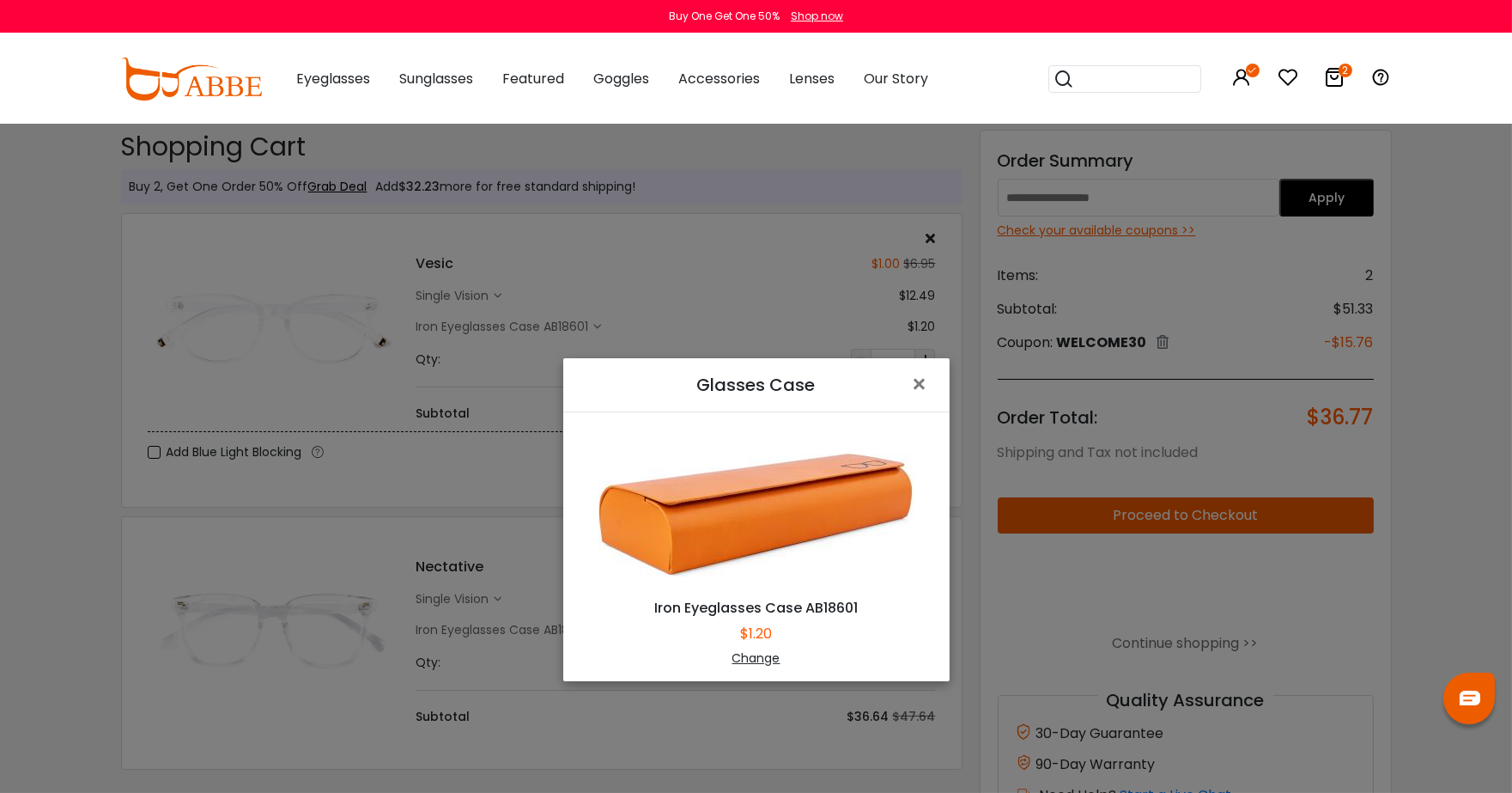
click at [752, 655] on div "Change" at bounding box center [756, 658] width 344 height 18
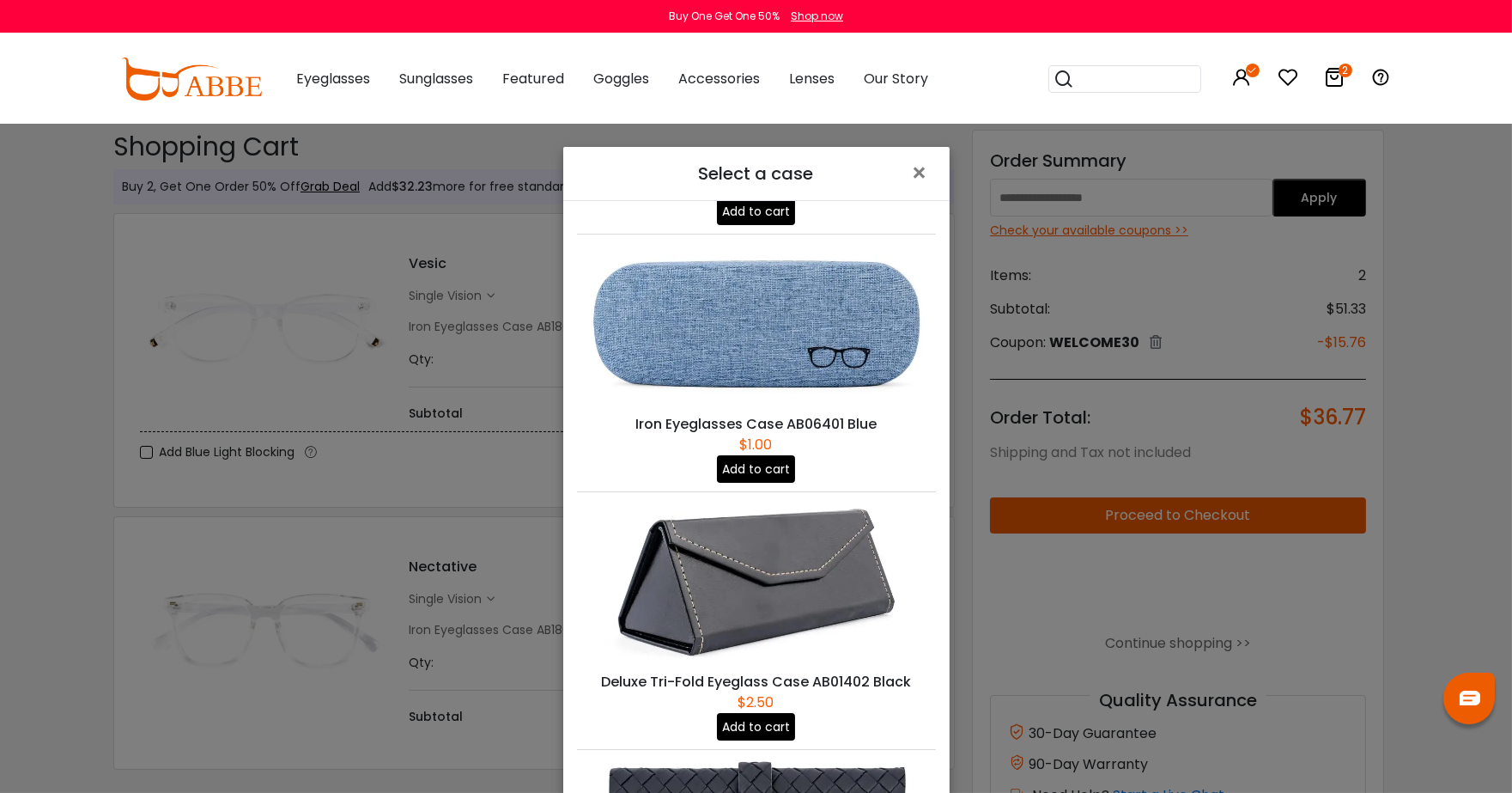
scroll to position [478, 0]
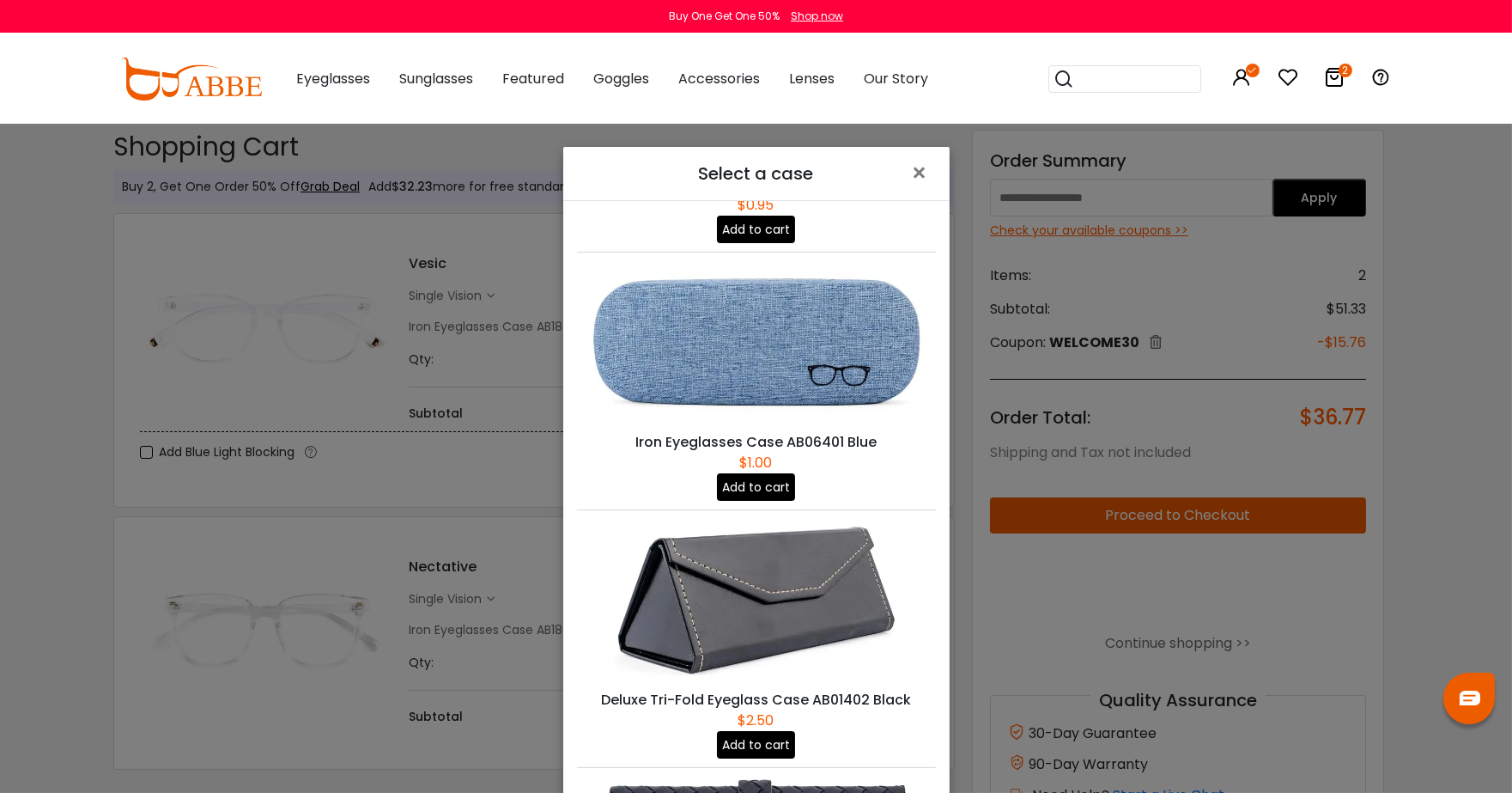
click at [756, 473] on button "Add to cart" at bounding box center [756, 486] width 79 height 28
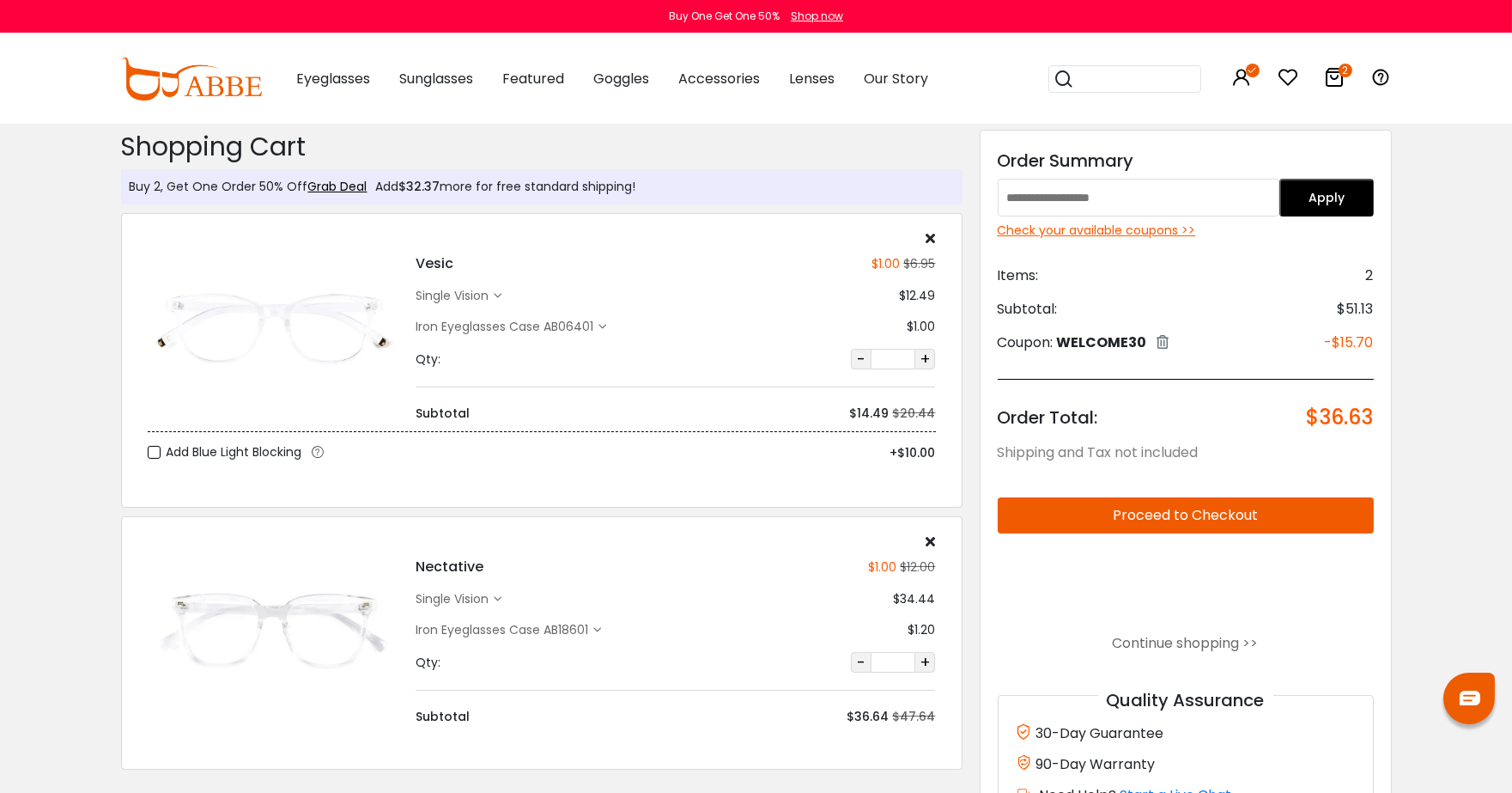
click at [925, 234] on icon at bounding box center [930, 238] width 10 height 14
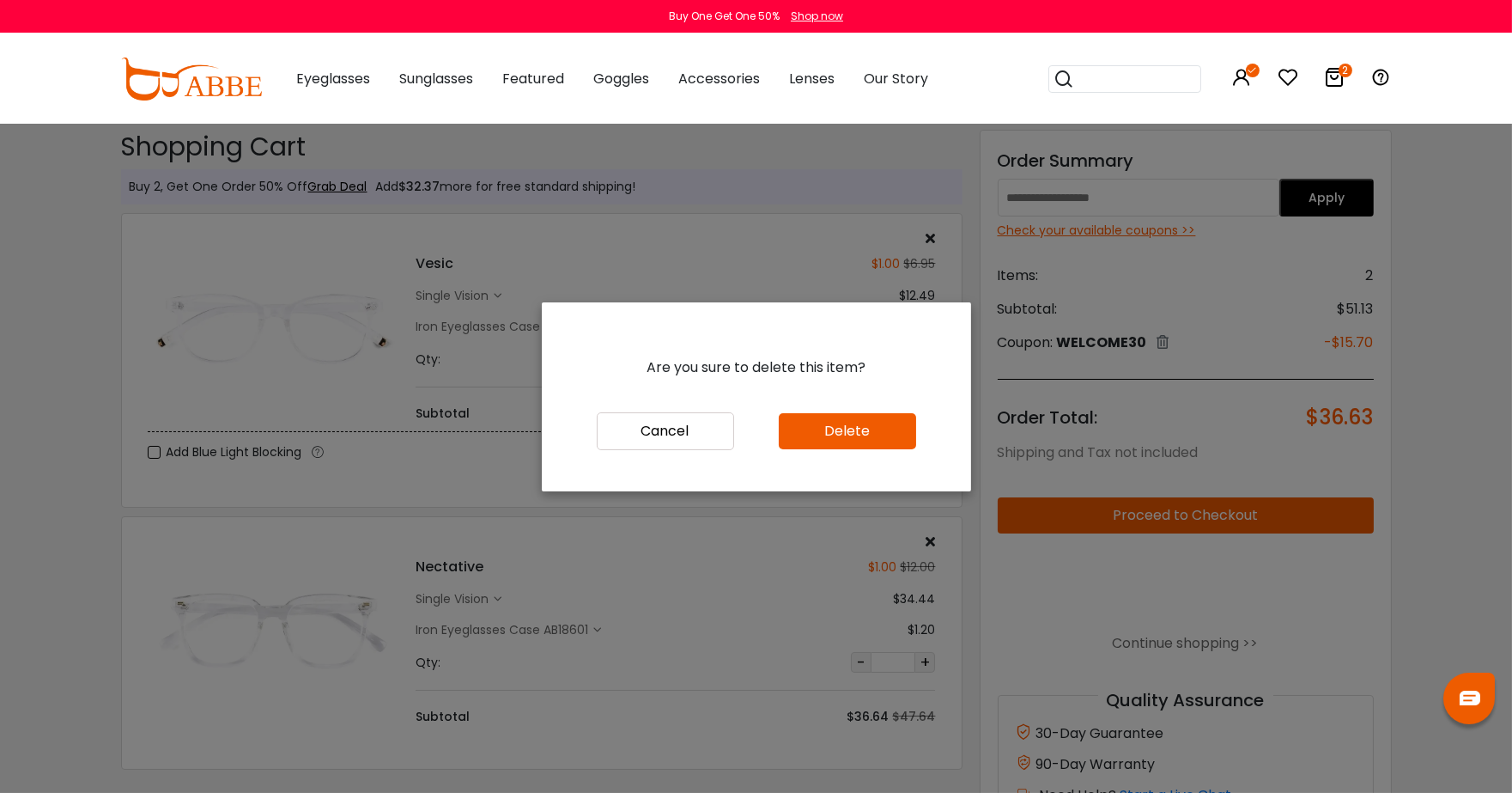
click at [851, 441] on button "Delete" at bounding box center [848, 430] width 138 height 36
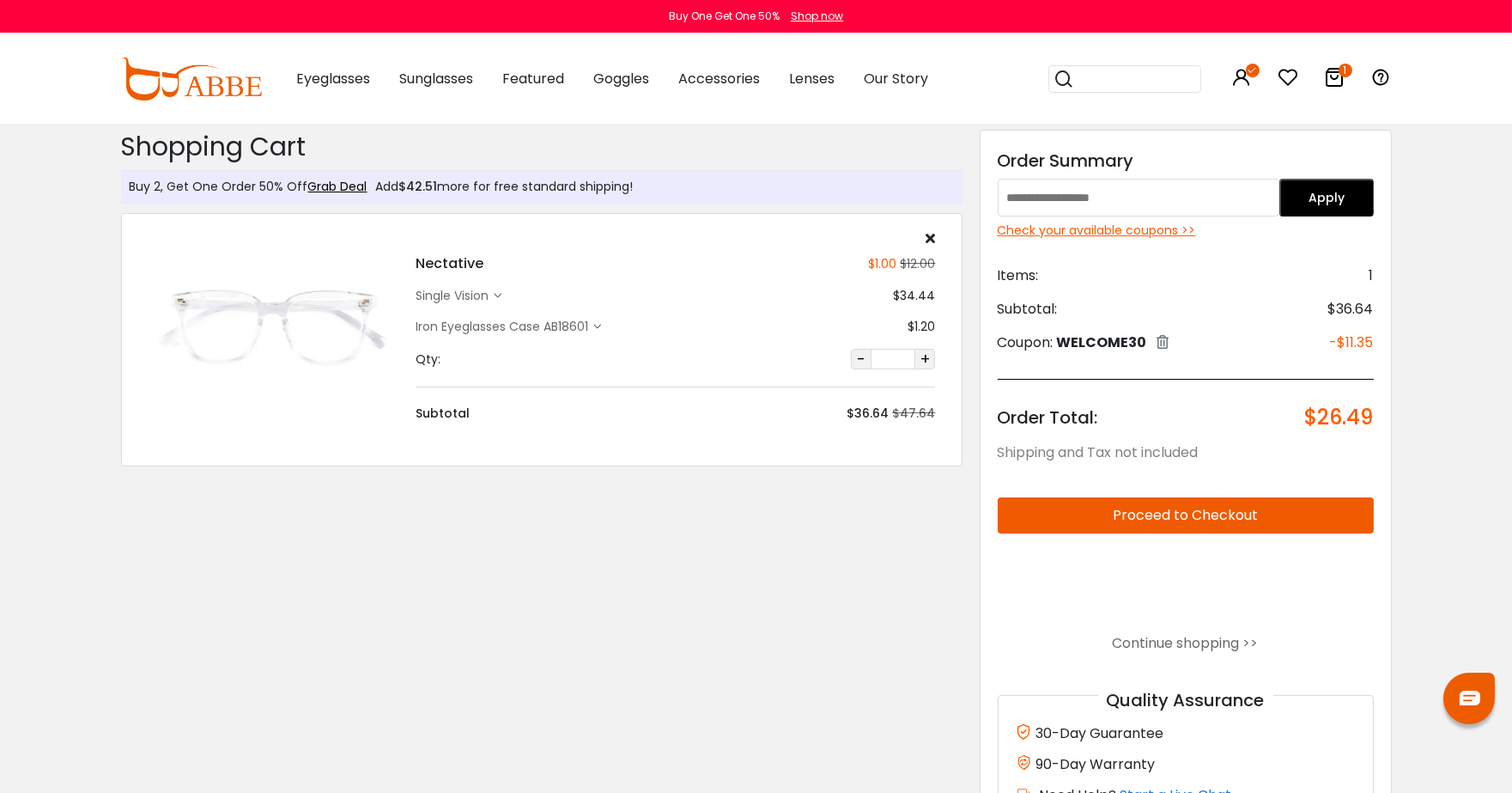
click at [1174, 505] on button "Proceed to Checkout" at bounding box center [1185, 515] width 376 height 36
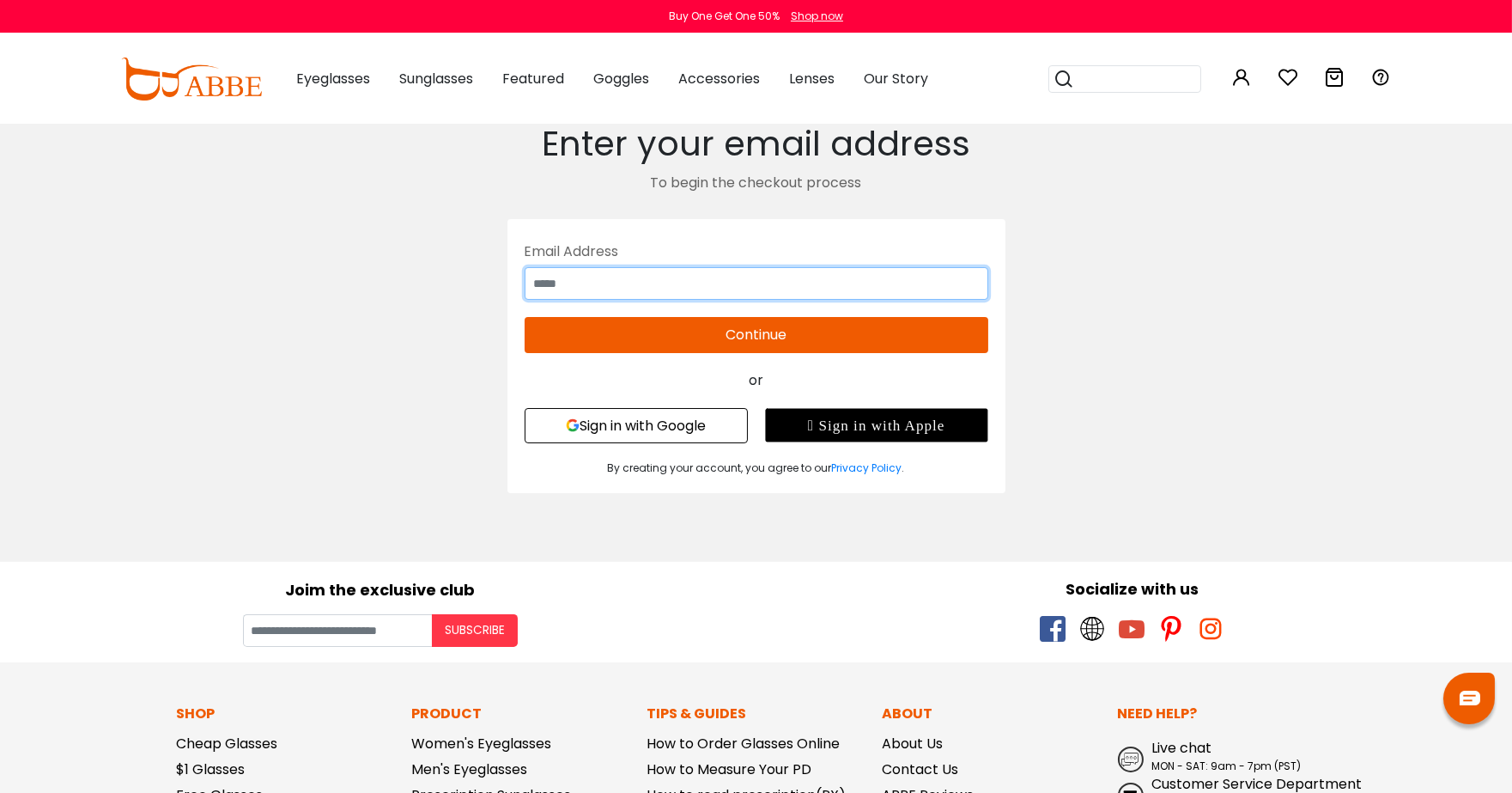
click at [942, 275] on input "text" at bounding box center [756, 283] width 464 height 32
type input "**********"
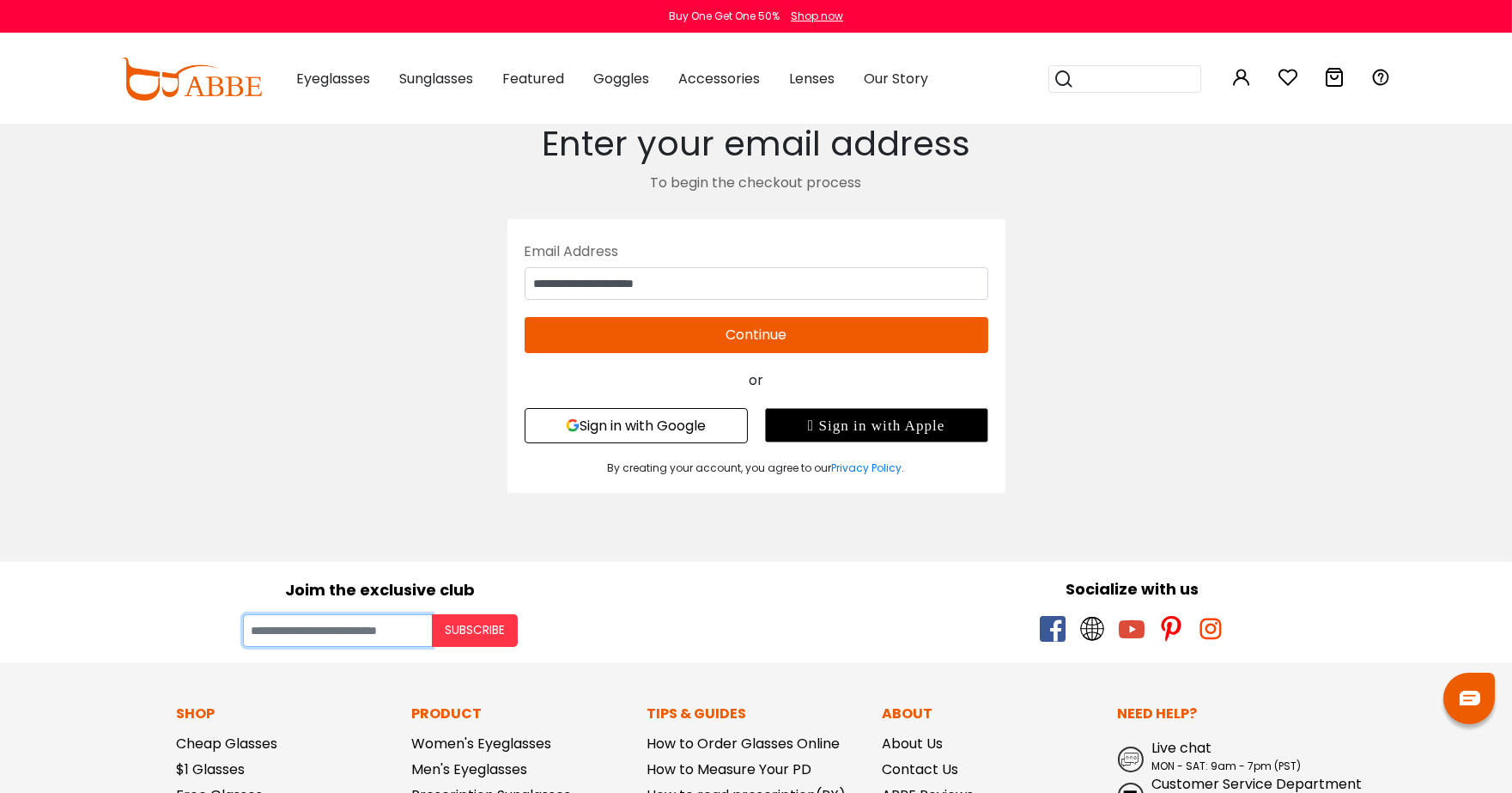
type input "**********"
click at [766, 337] on button "Continue" at bounding box center [756, 334] width 464 height 36
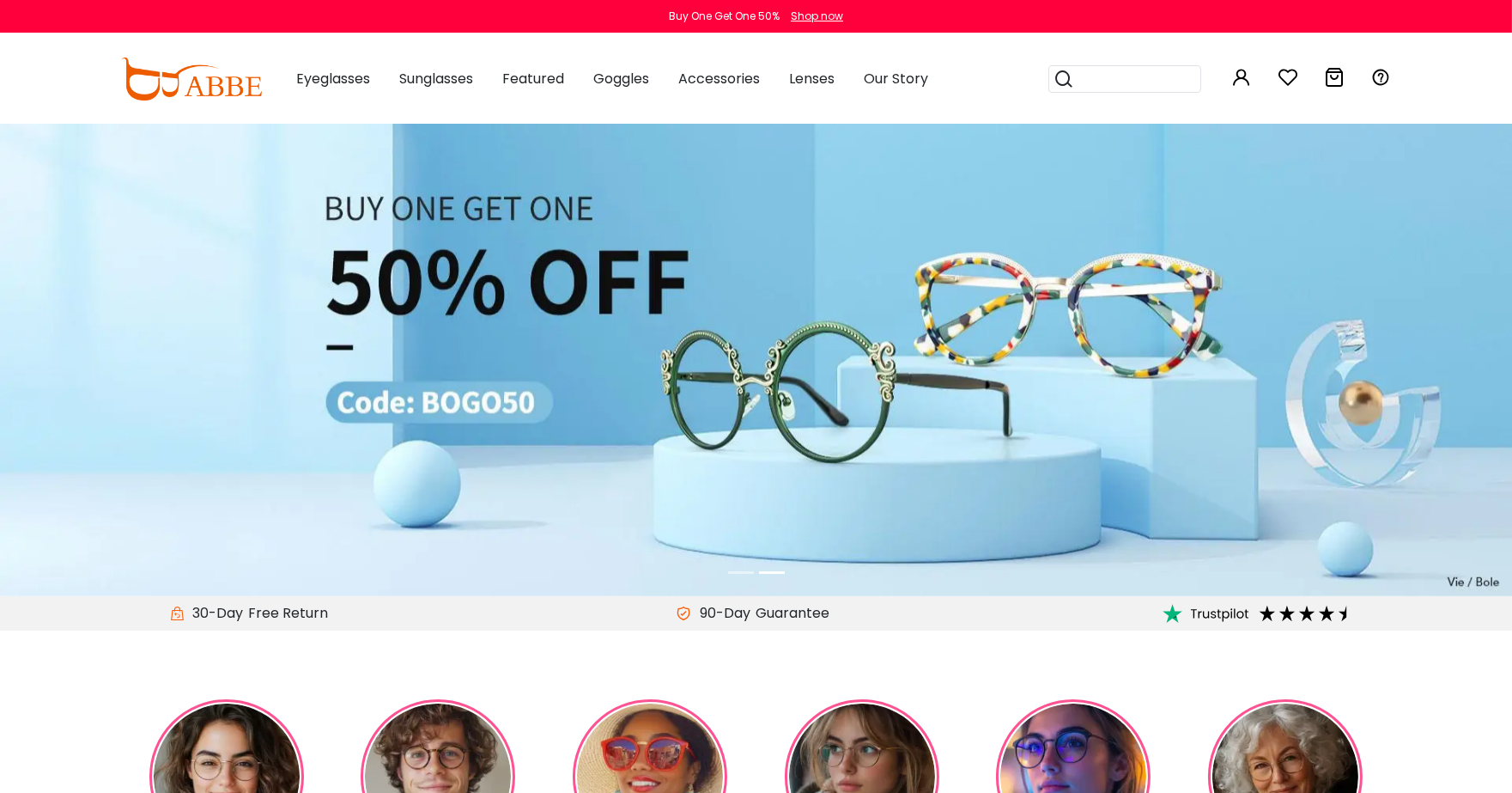
click at [1336, 70] on icon at bounding box center [1334, 77] width 21 height 21
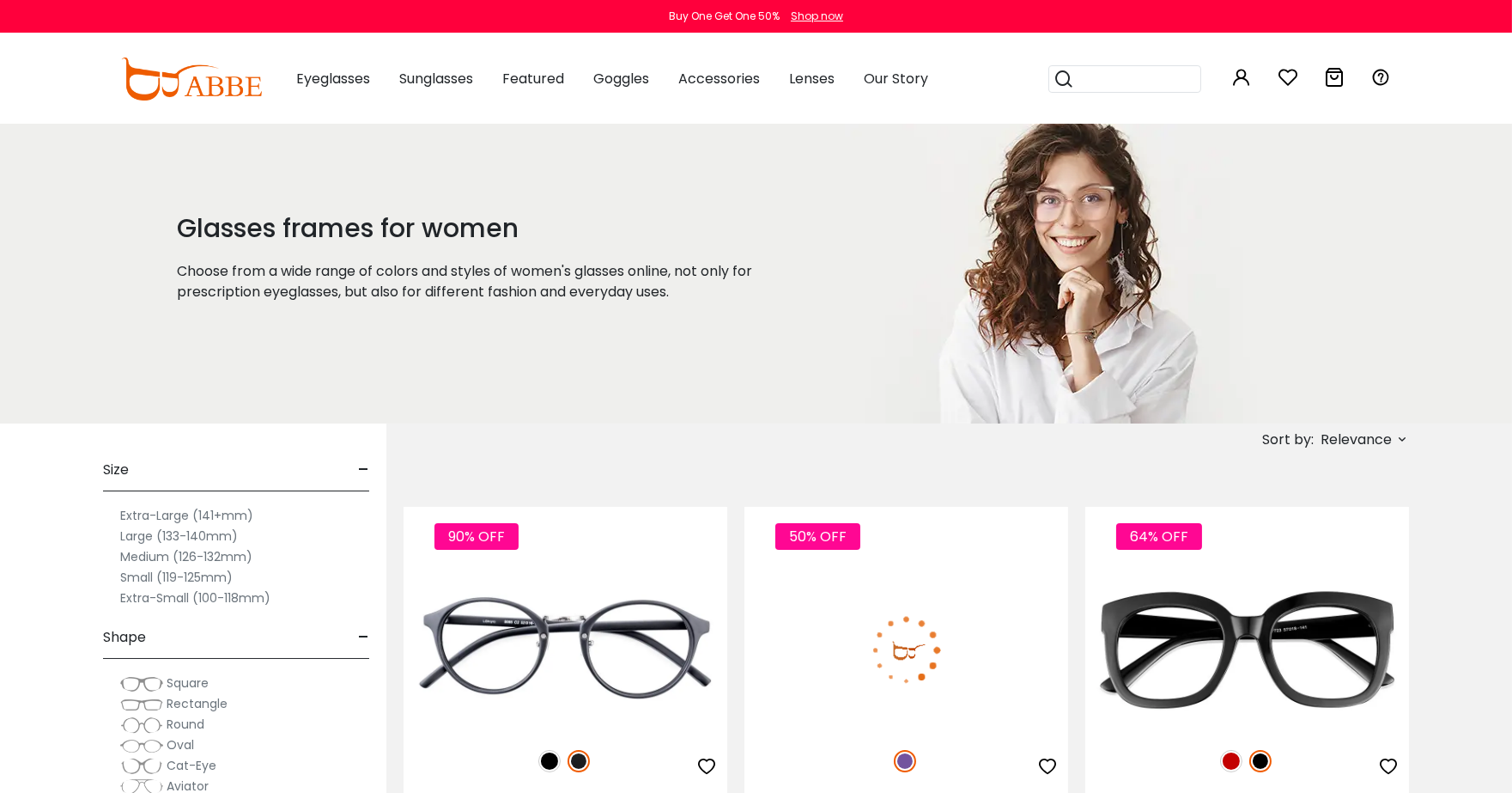
click at [1122, 78] on input "search" at bounding box center [1135, 79] width 120 height 26
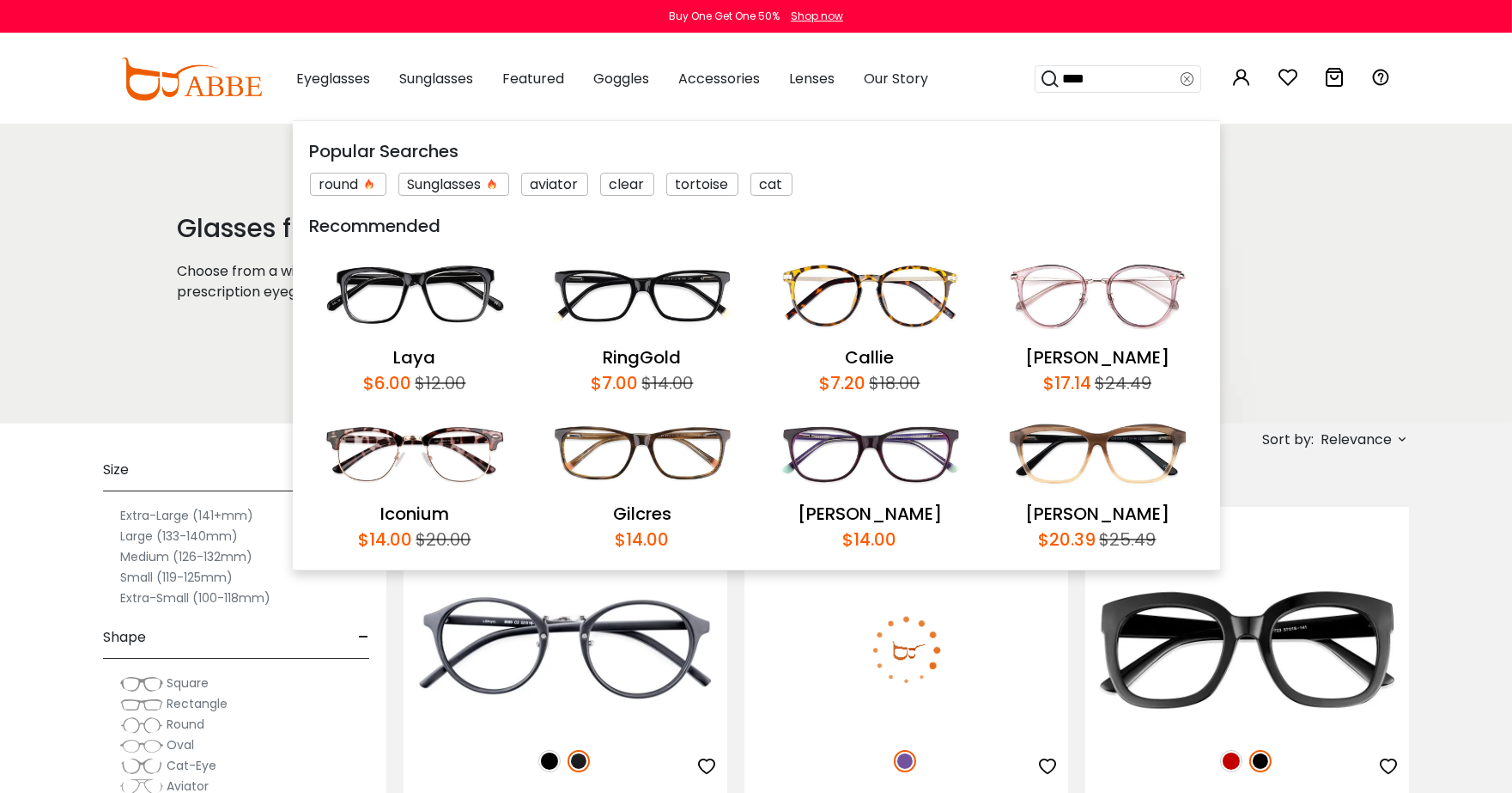
type input "*****"
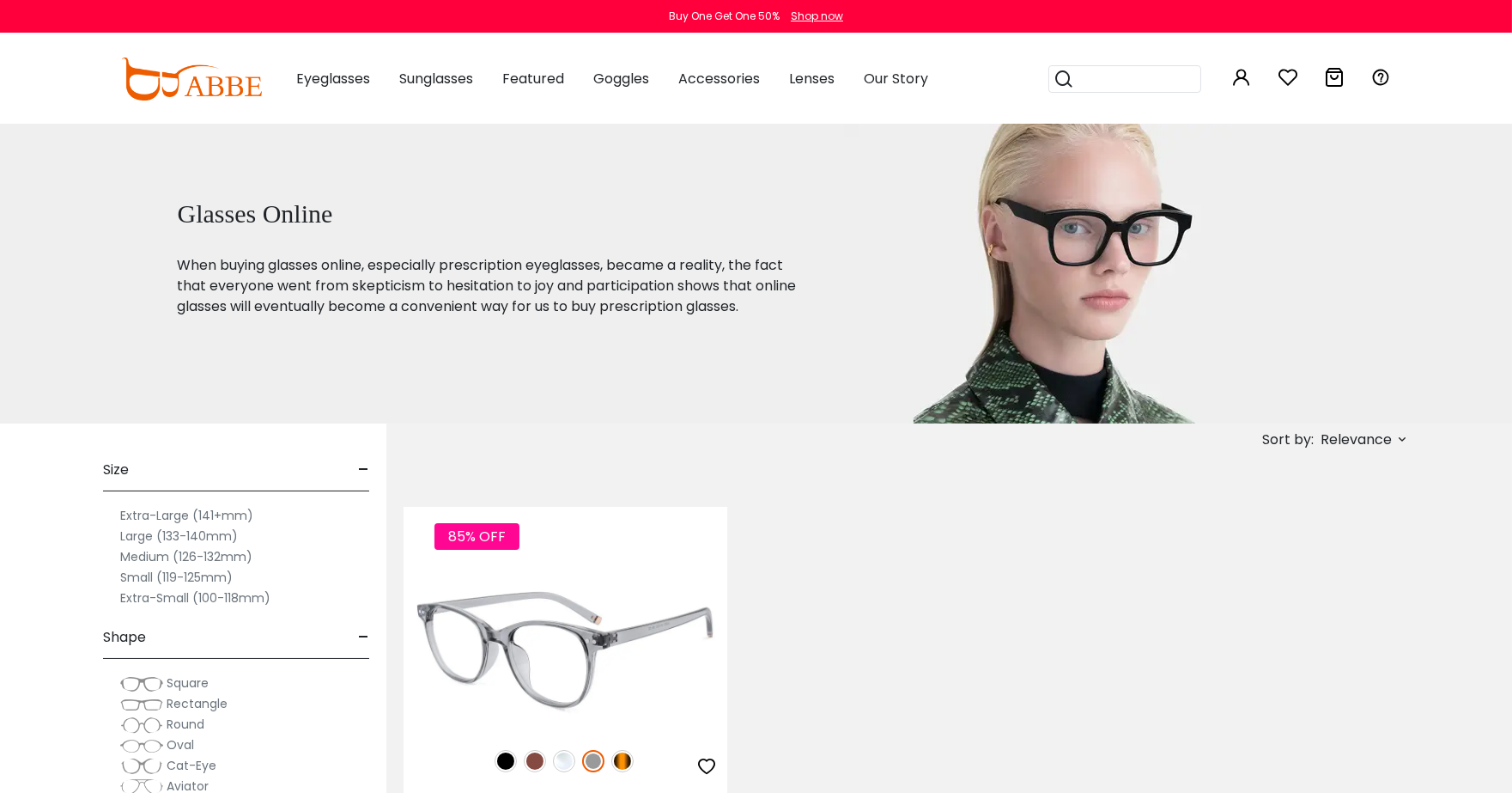
click at [562, 761] on img at bounding box center [564, 761] width 23 height 23
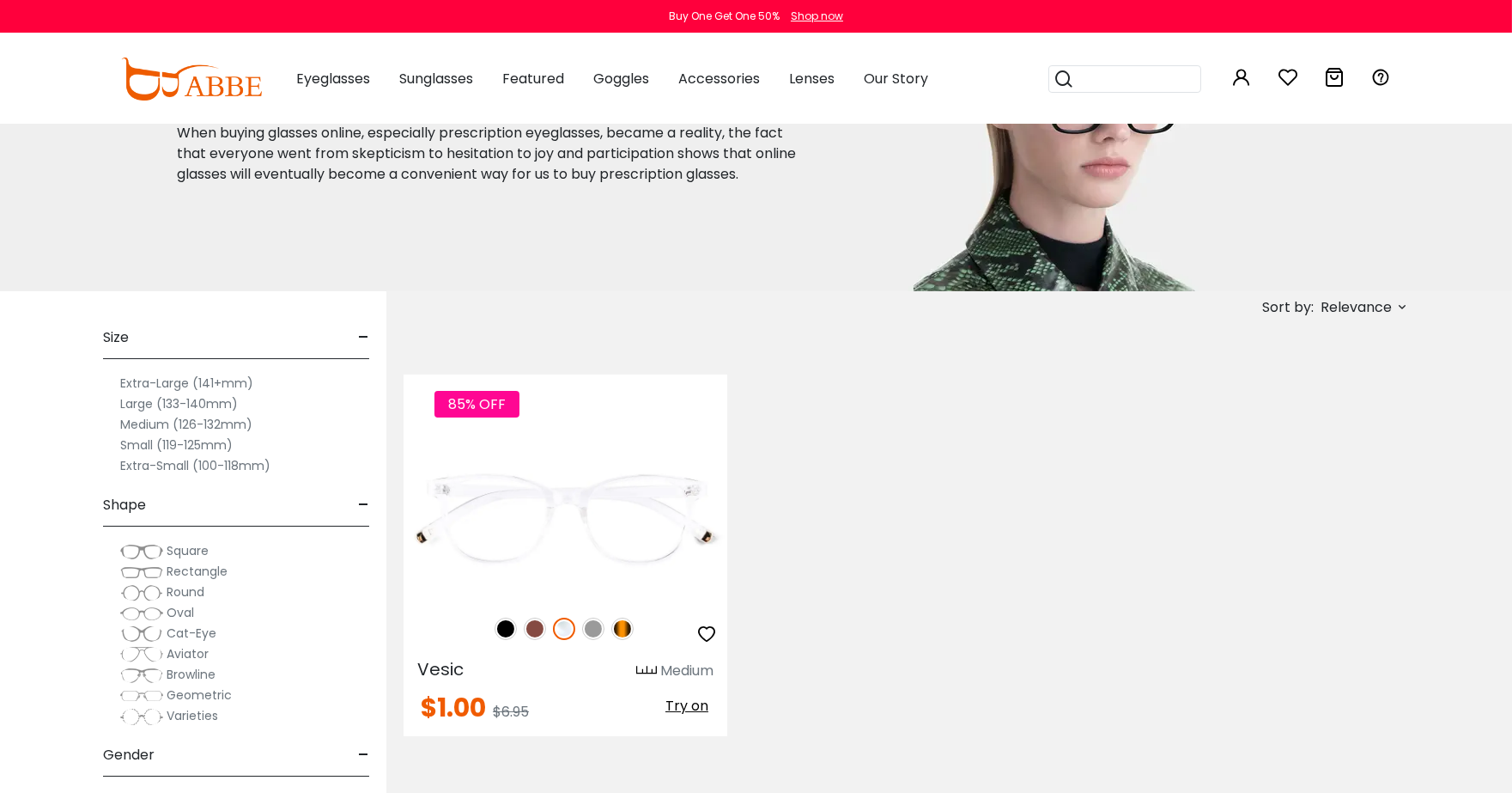
scroll to position [138, 0]
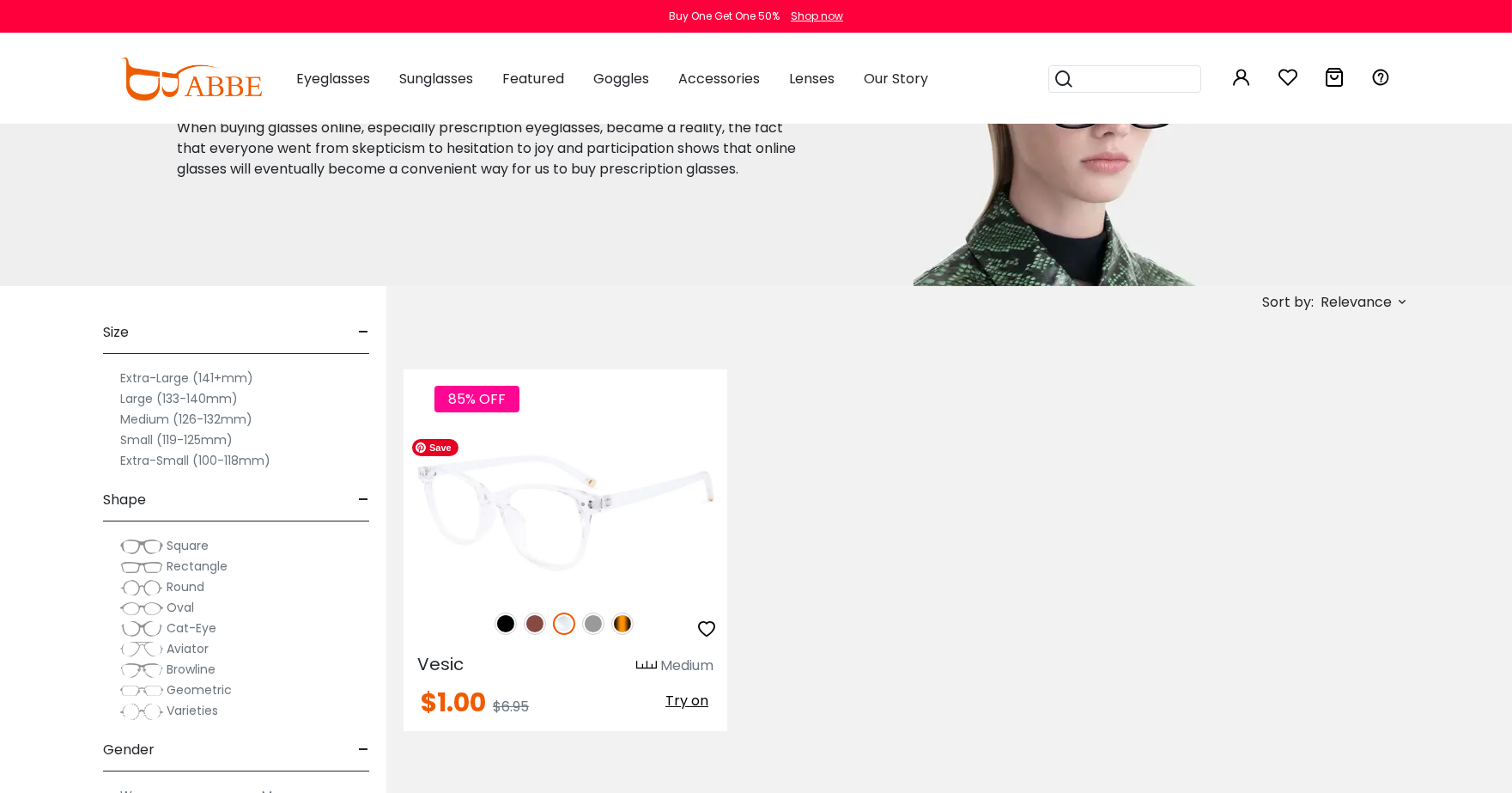
click at [561, 590] on img at bounding box center [565, 512] width 323 height 162
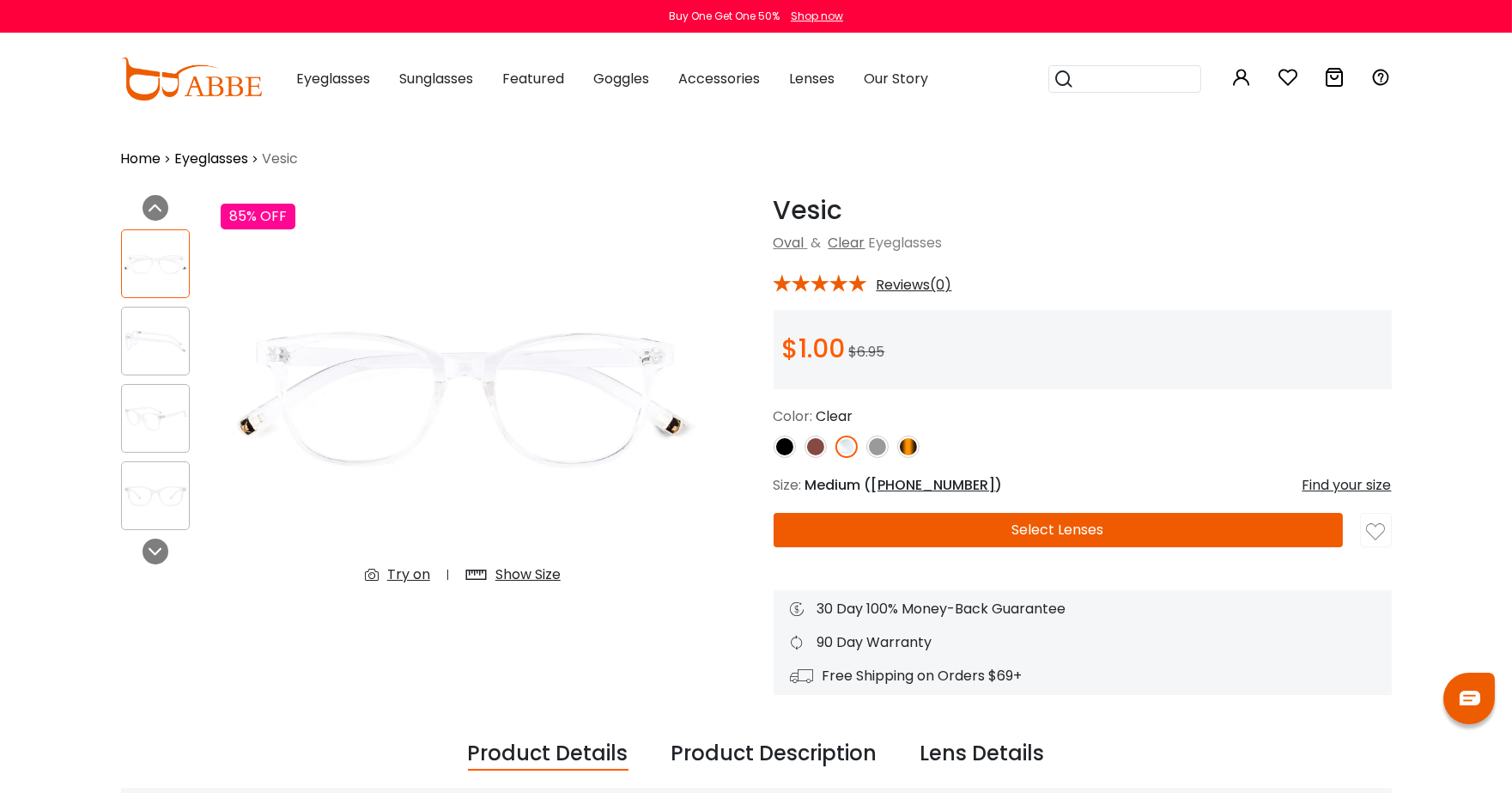
click at [854, 521] on button "Select Lenses" at bounding box center [1057, 530] width 569 height 34
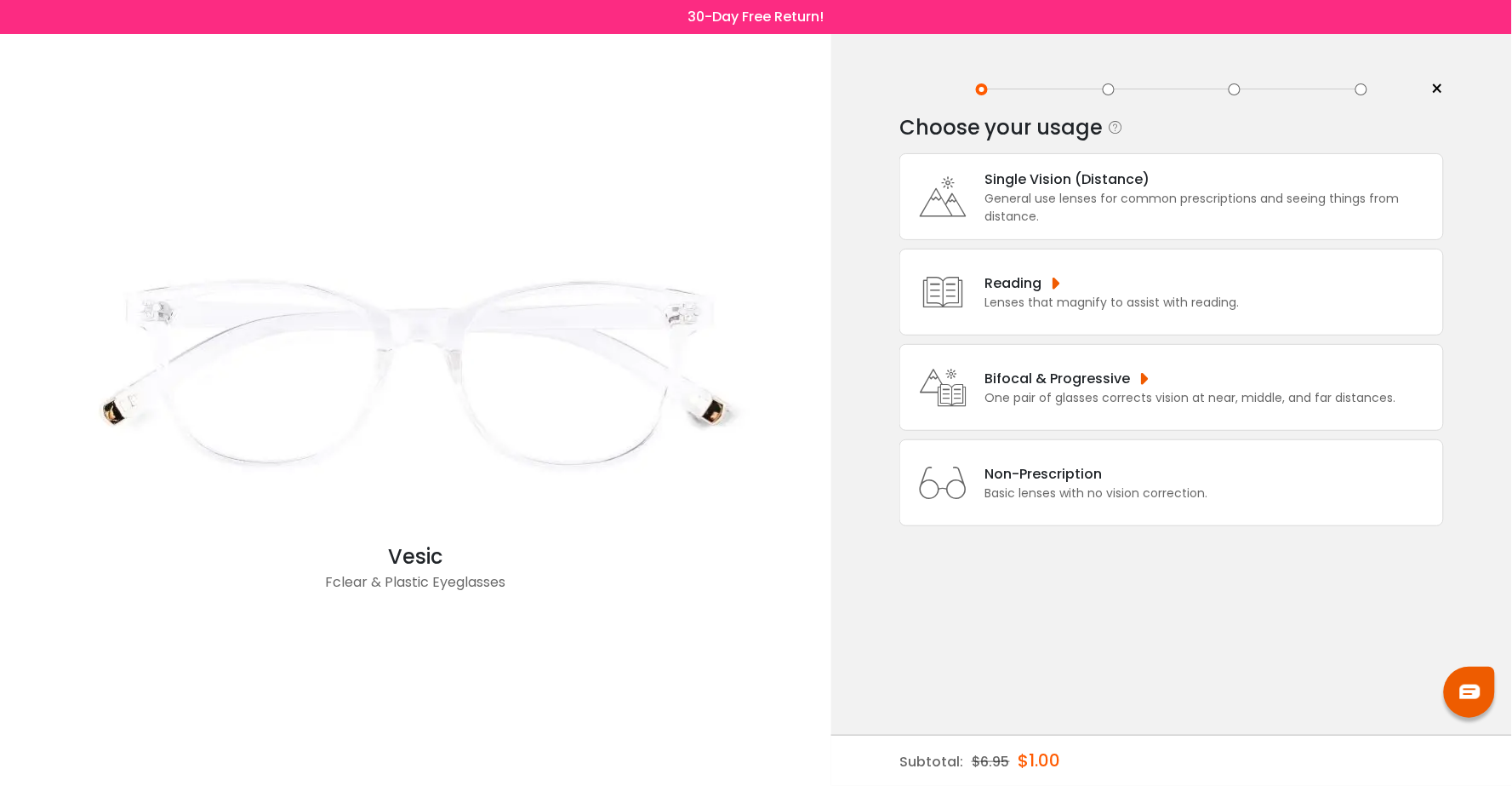
click at [1049, 219] on div "General use lenses for common prescriptions and seeing things from distance." at bounding box center [1209, 207] width 449 height 36
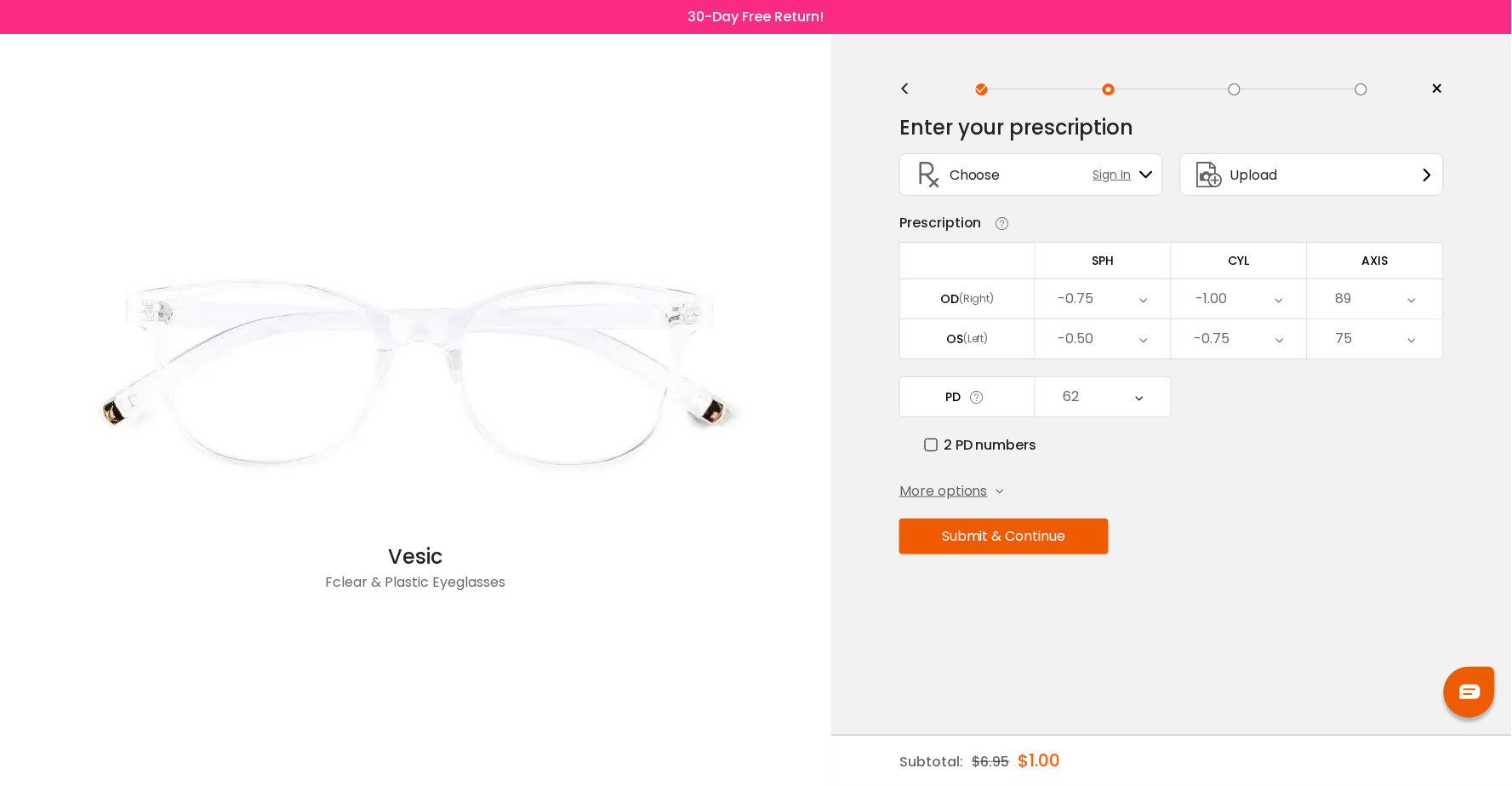
click at [992, 538] on button "Submit & Continue" at bounding box center [1004, 536] width 209 height 36
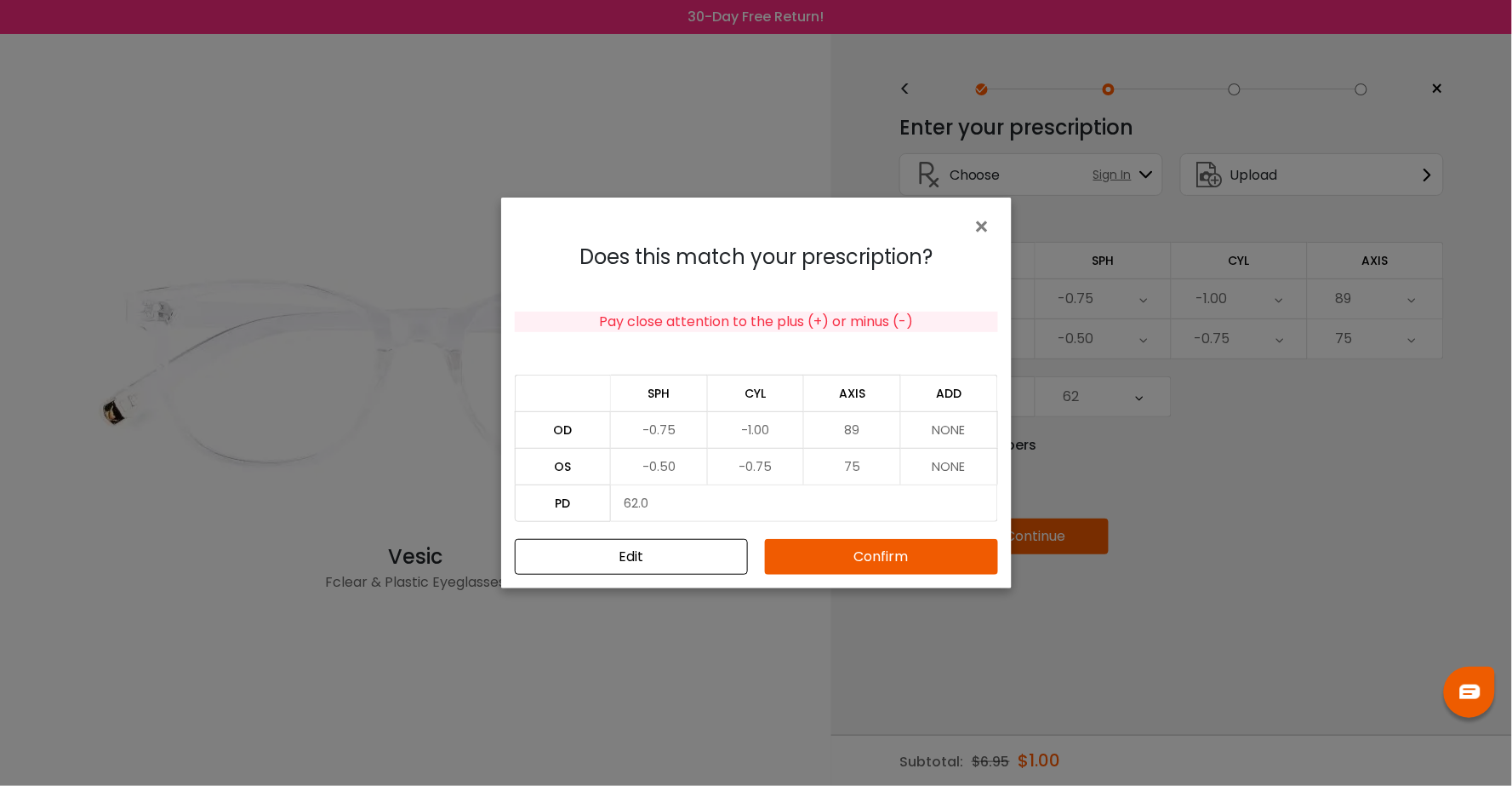
click at [956, 557] on button "Confirm" at bounding box center [881, 556] width 233 height 36
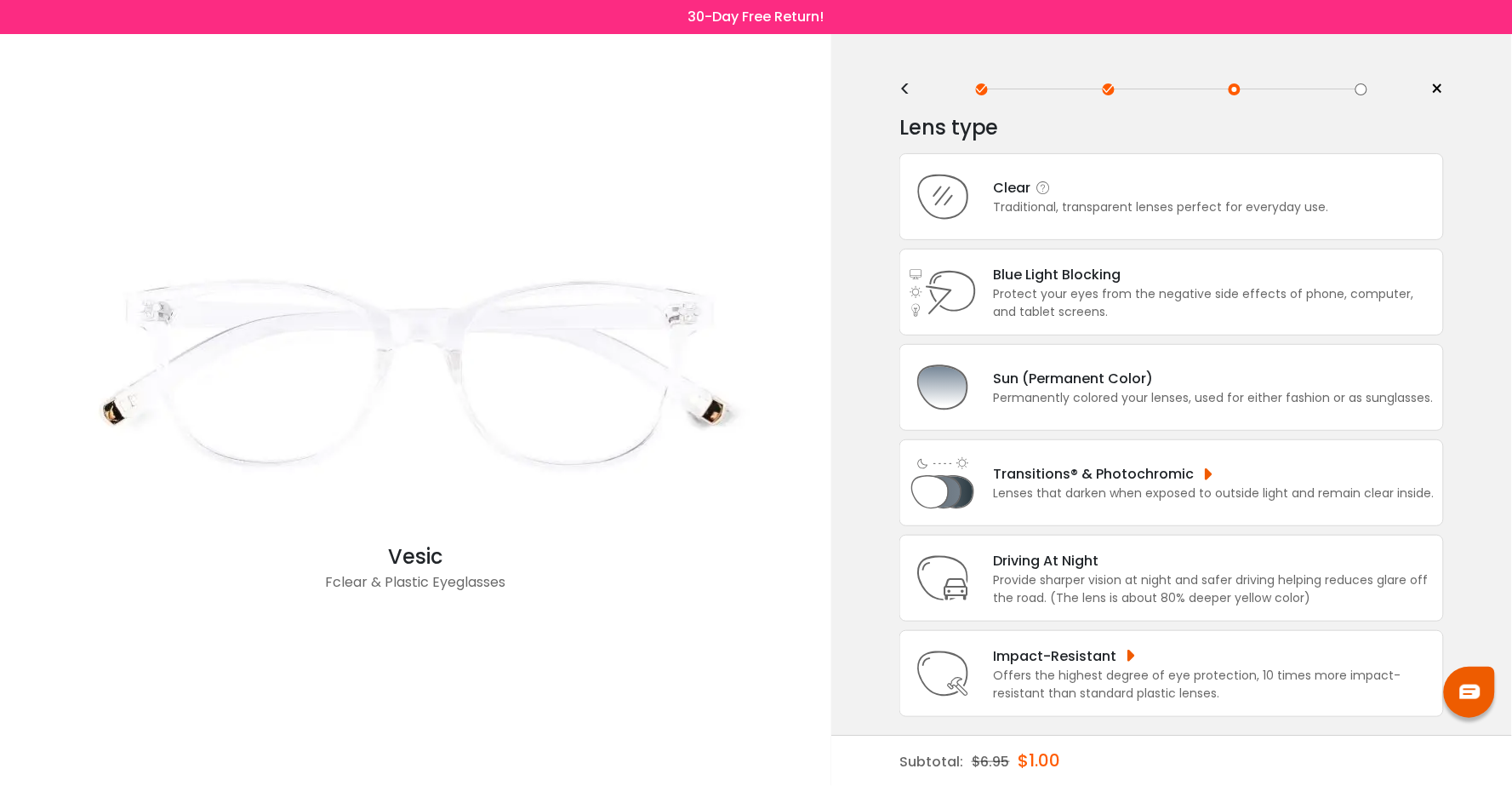
click at [970, 206] on icon at bounding box center [942, 197] width 68 height 68
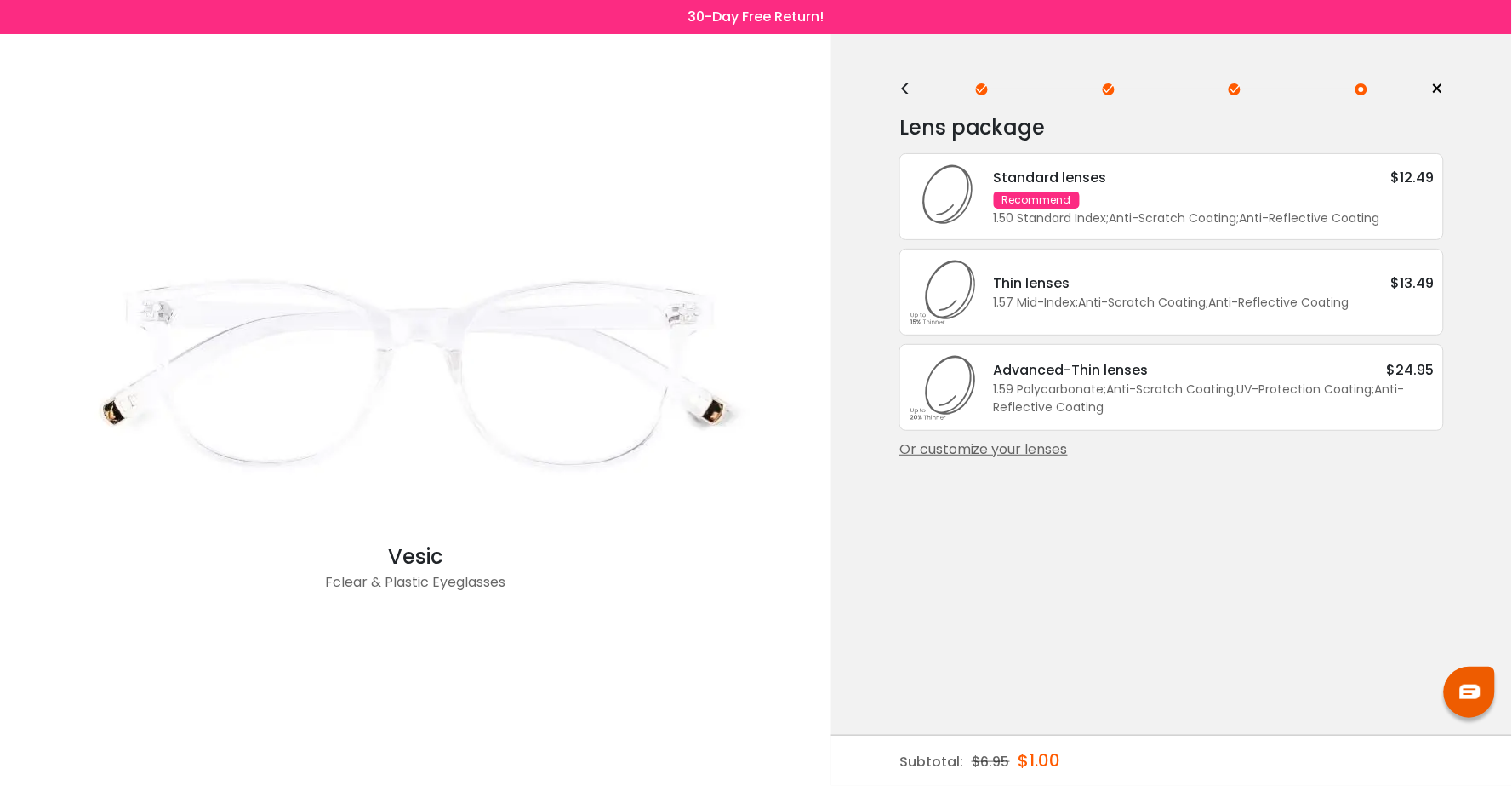
click at [1017, 410] on div "1.59 Polycarbonate ; Anti-Scratch Coating ; UV-Protection Coating ; Anti-Reflec…" at bounding box center [1214, 398] width 441 height 36
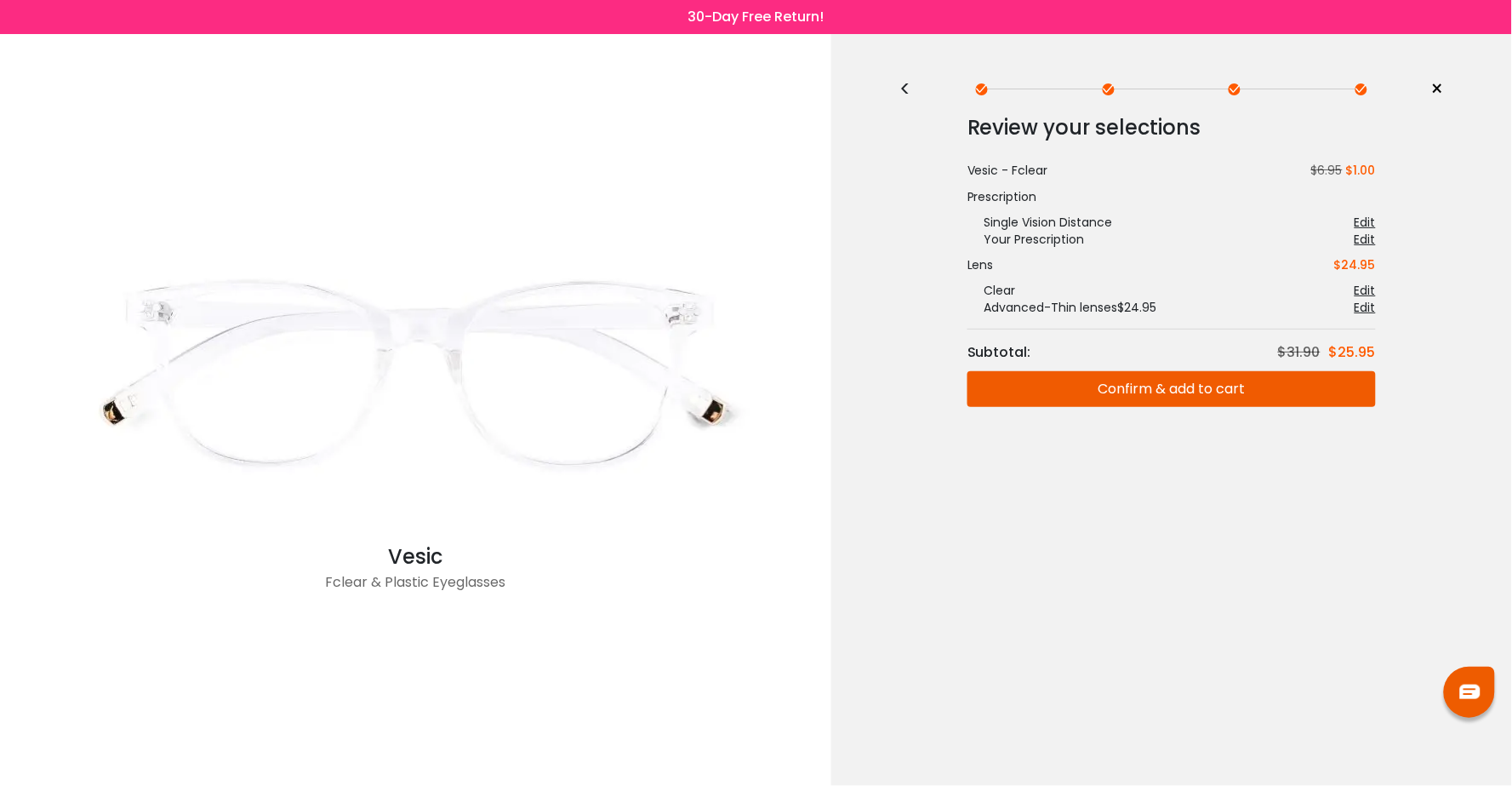
click at [903, 94] on div "<" at bounding box center [912, 90] width 25 height 14
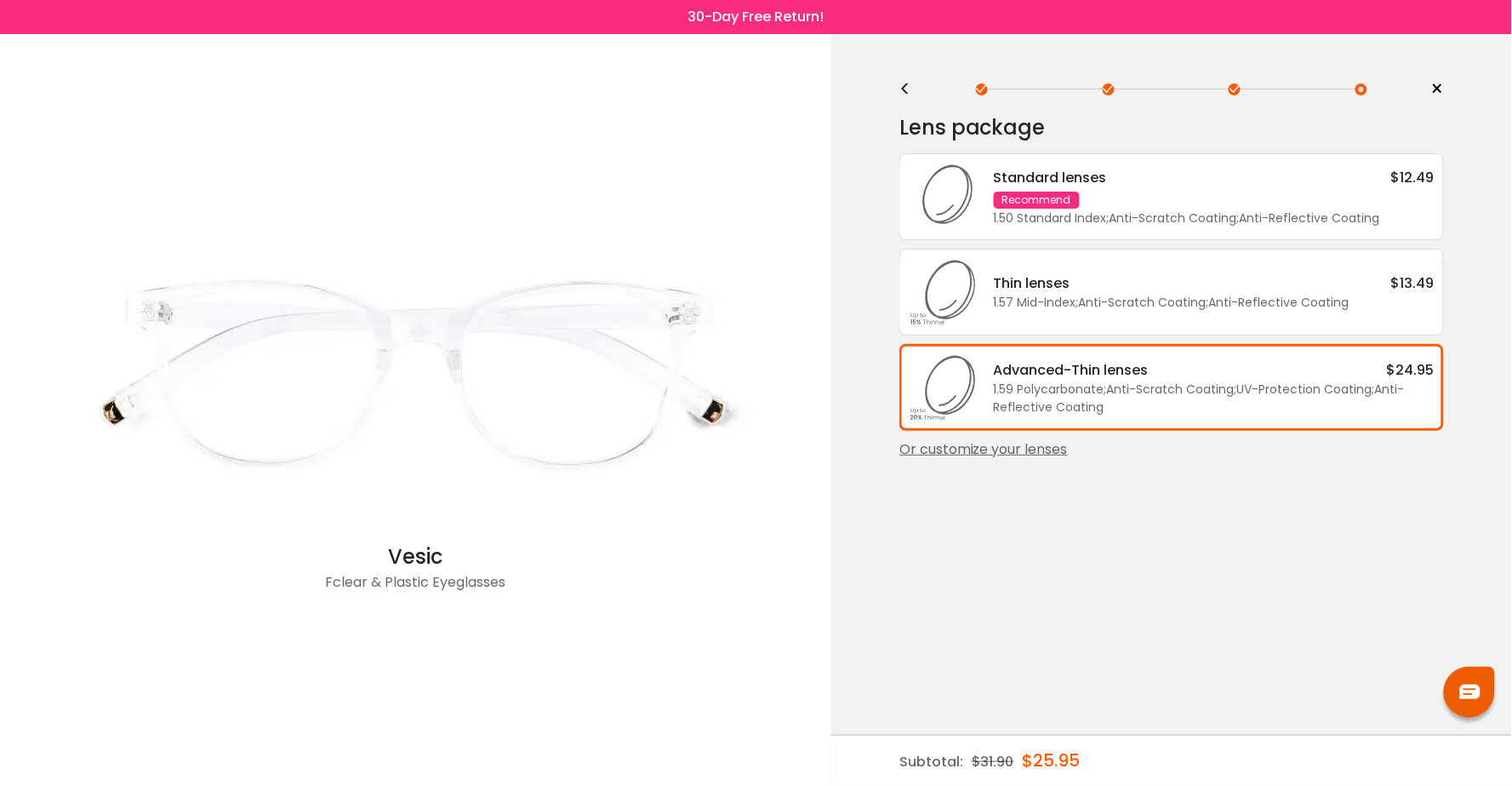
click at [938, 448] on div "Or customize your lenses" at bounding box center [1171, 449] width 544 height 20
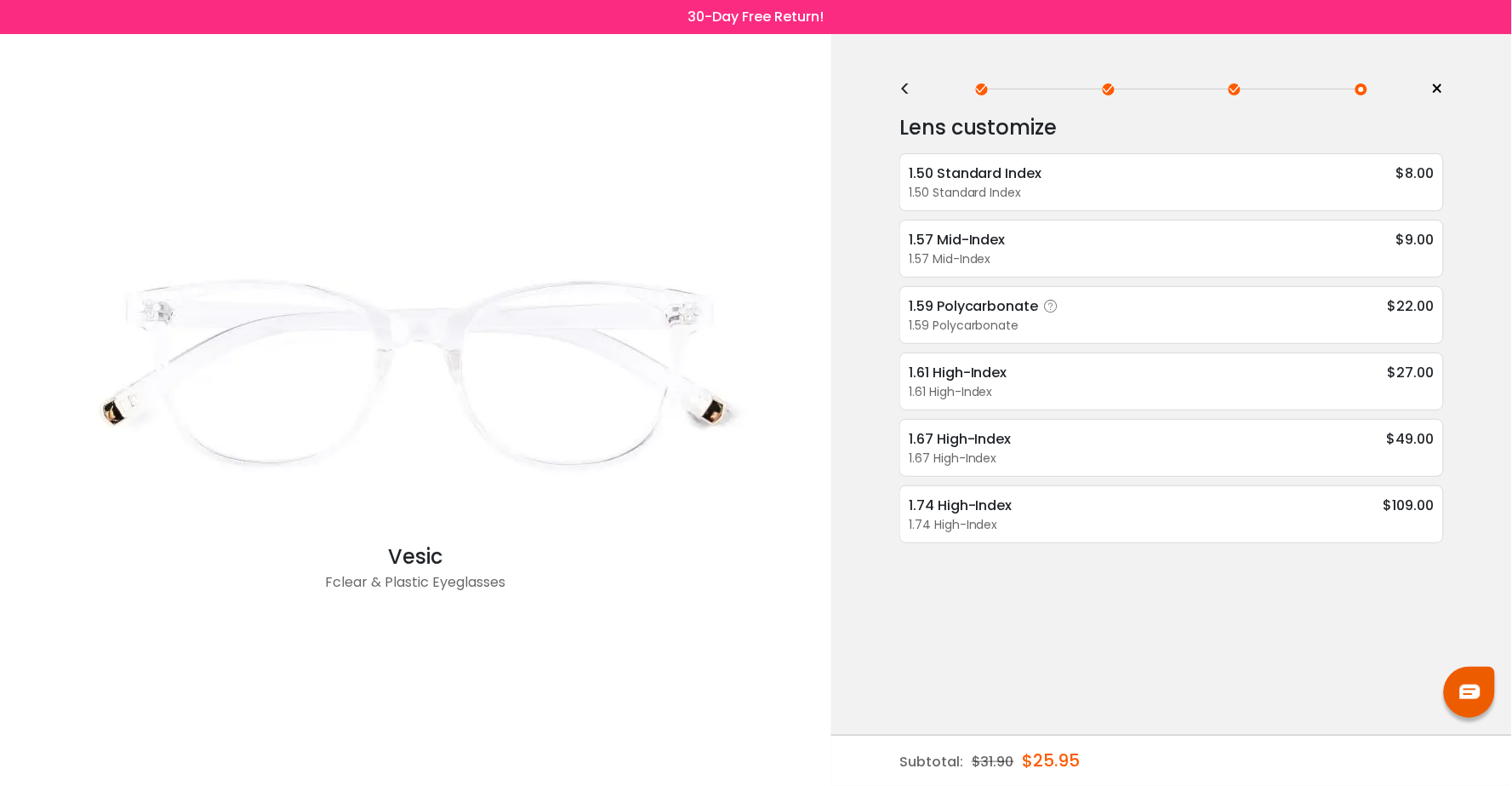
click at [940, 317] on div "1.59 Polycarbonate" at bounding box center [1171, 325] width 526 height 18
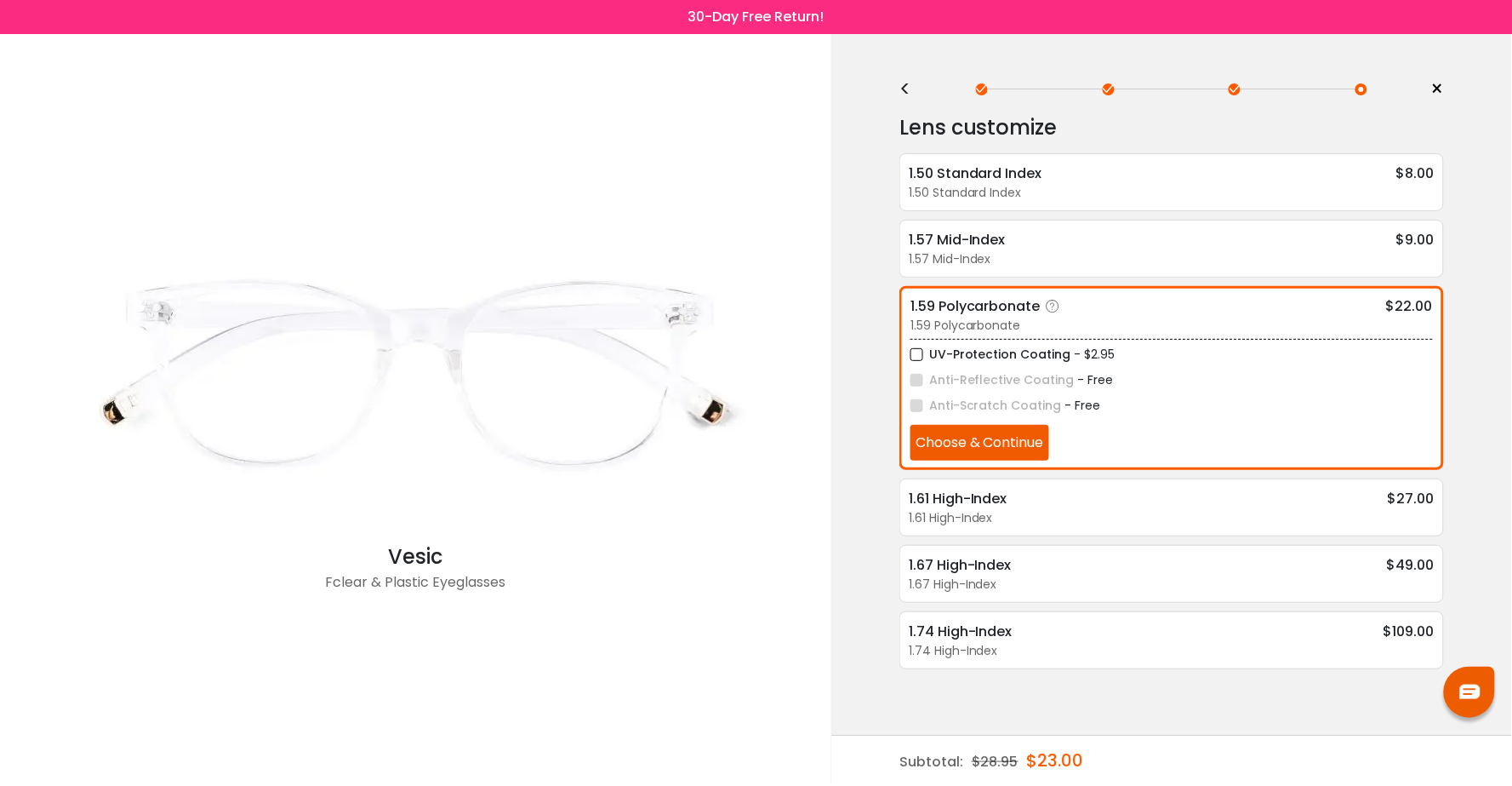
click at [944, 353] on label "UV-Protection Coating" at bounding box center [990, 355] width 161 height 21
click at [953, 440] on button "Choose & Continue" at bounding box center [979, 442] width 138 height 36
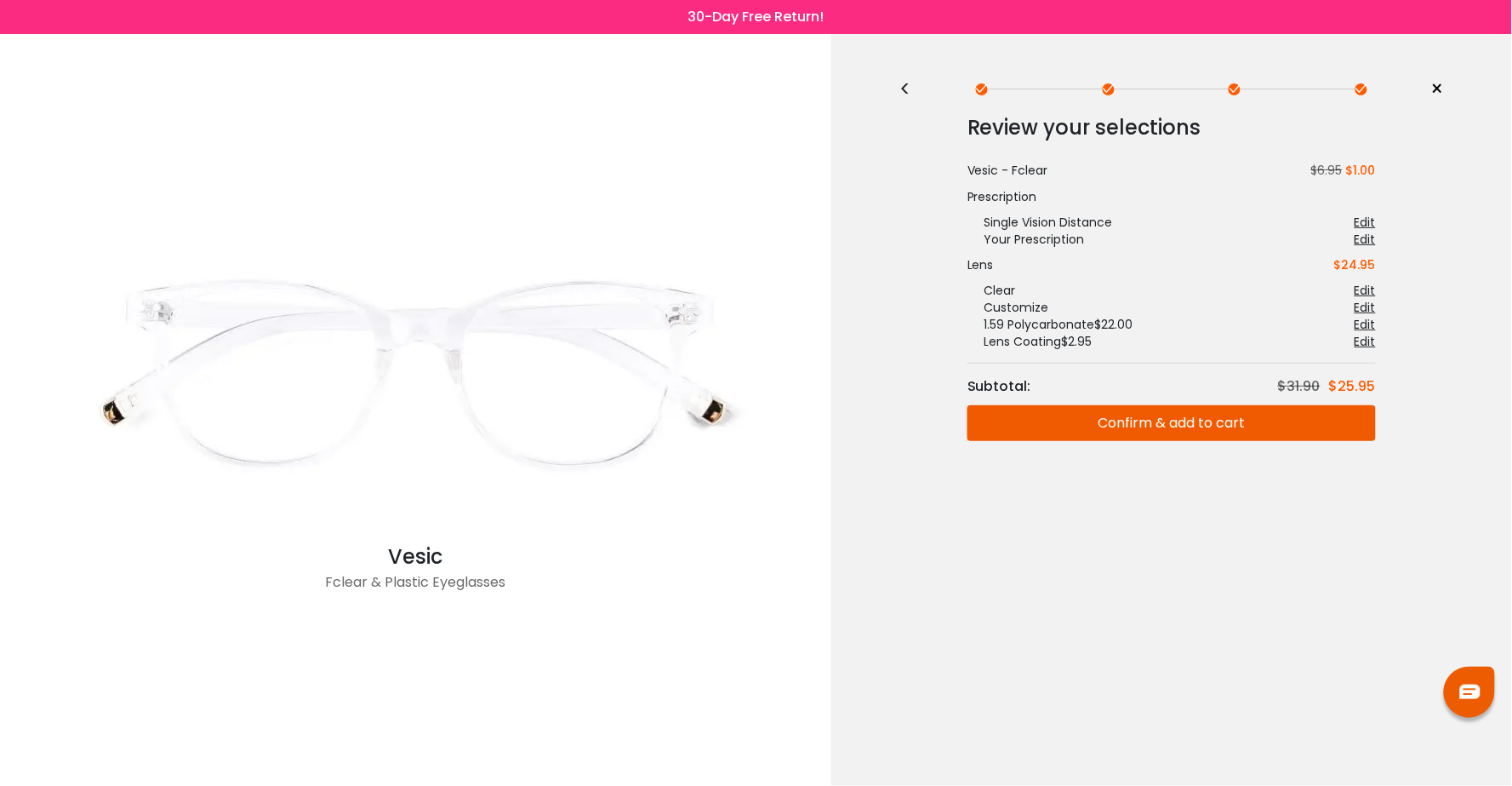
click at [998, 427] on button "Confirm & add to cart" at bounding box center [1170, 423] width 408 height 36
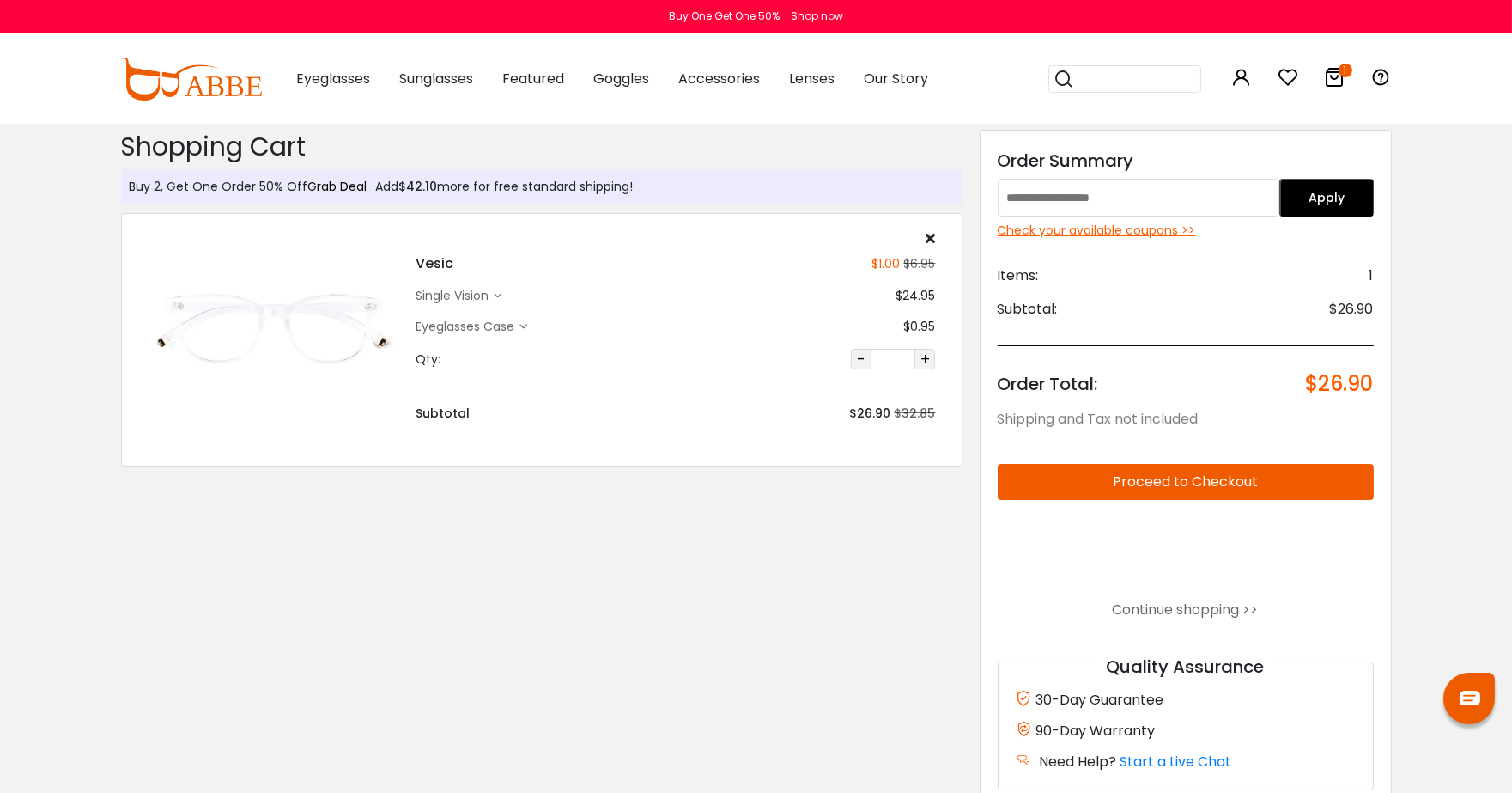
click at [1064, 202] on input "text" at bounding box center [1138, 198] width 282 height 37
click at [1328, 192] on button "Apply" at bounding box center [1326, 198] width 94 height 37
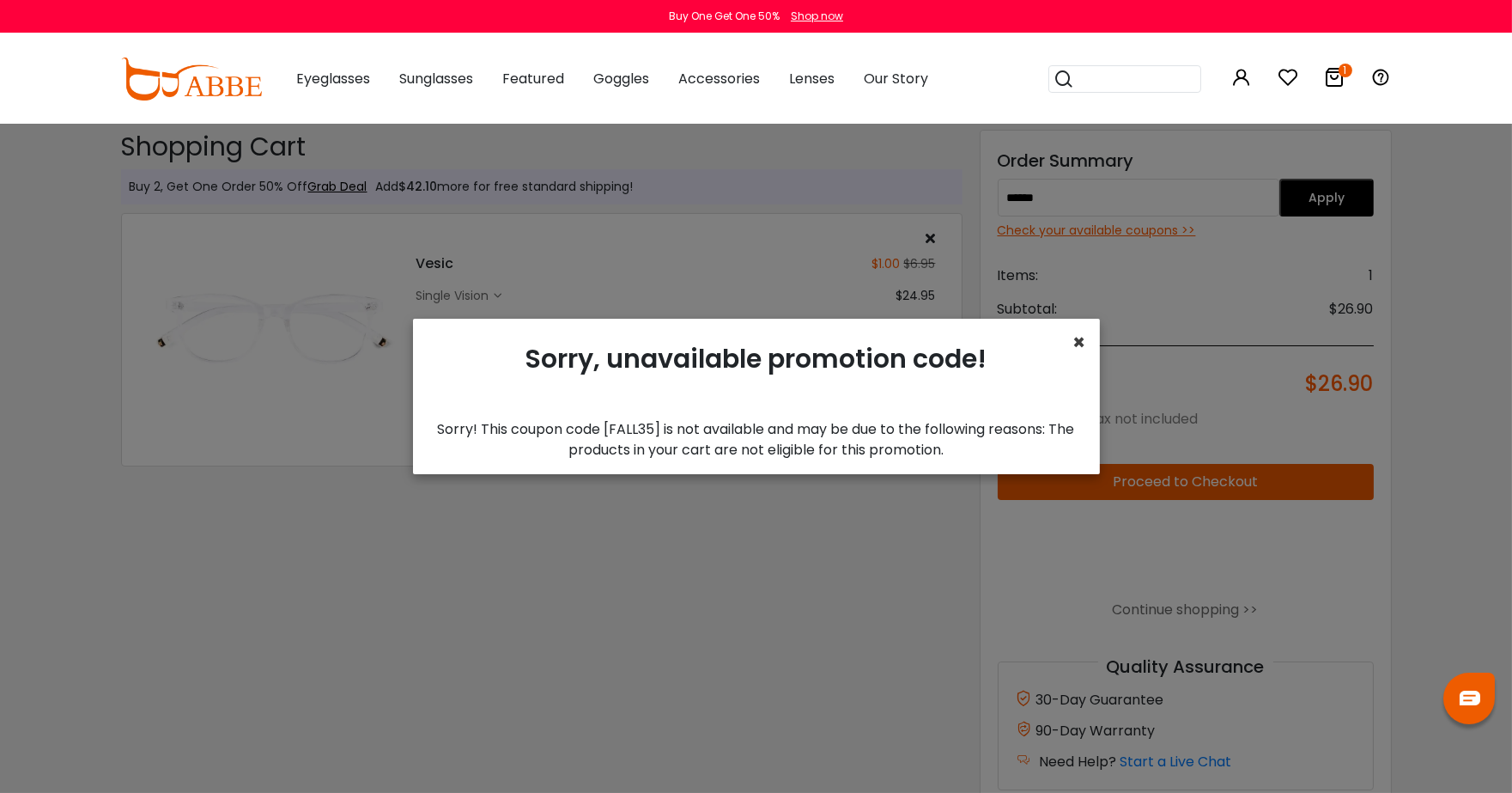
click at [1078, 340] on span "×" at bounding box center [1079, 342] width 13 height 28
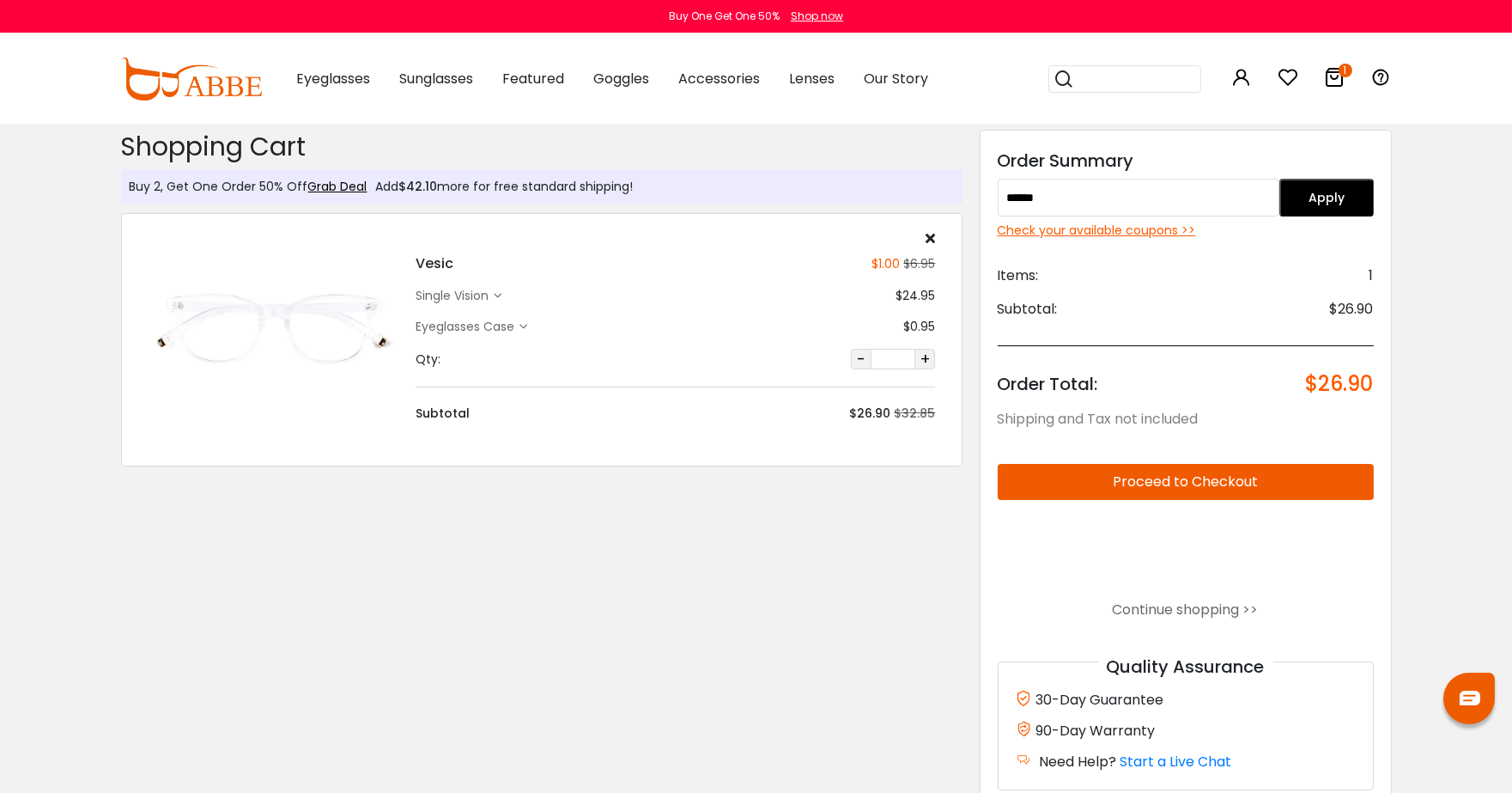
click at [1147, 206] on input "******" at bounding box center [1138, 198] width 282 height 37
type input "********"
click at [1303, 195] on button "Apply" at bounding box center [1326, 198] width 94 height 37
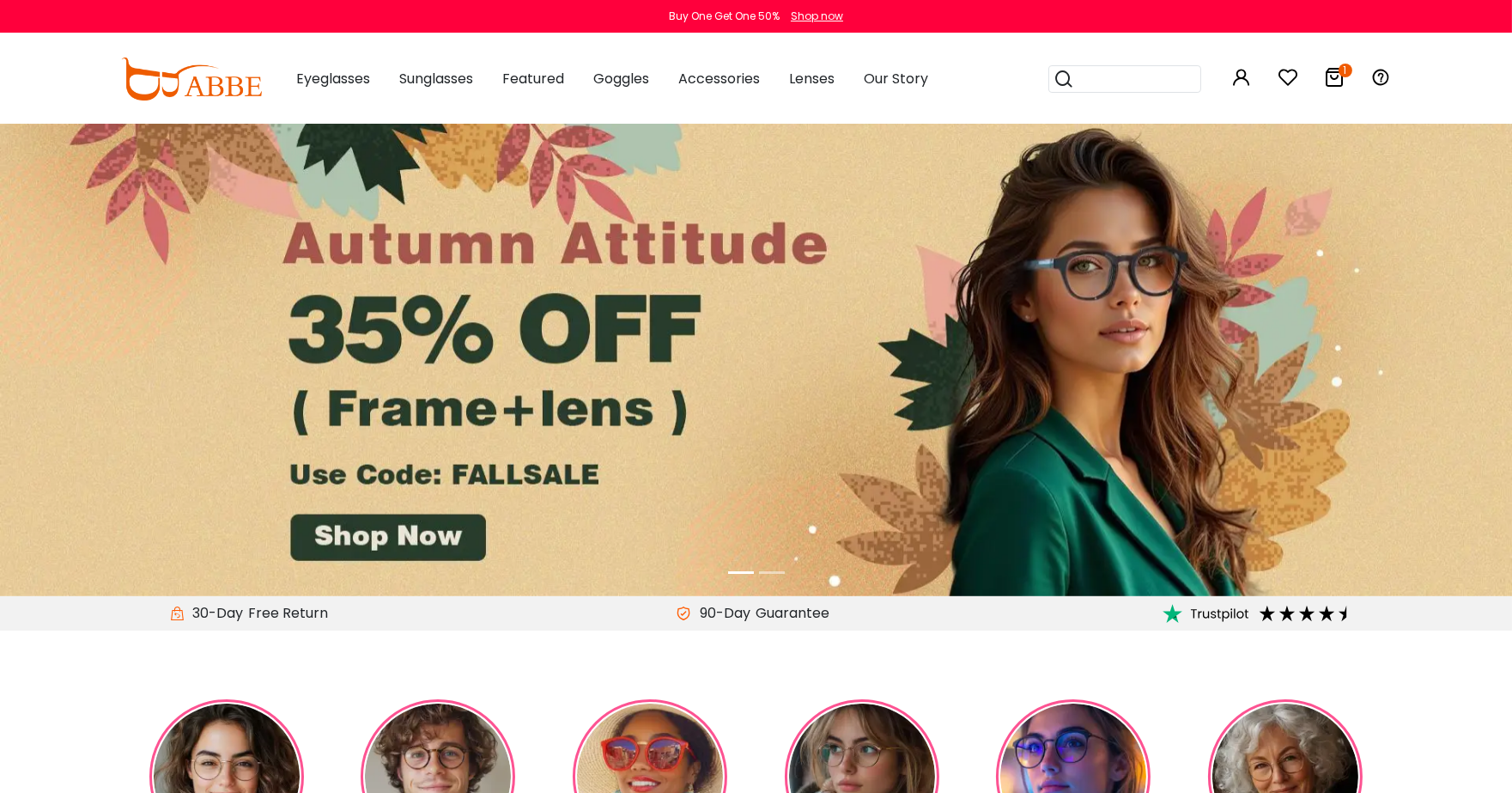
click at [1338, 71] on icon "1" at bounding box center [1345, 71] width 14 height 14
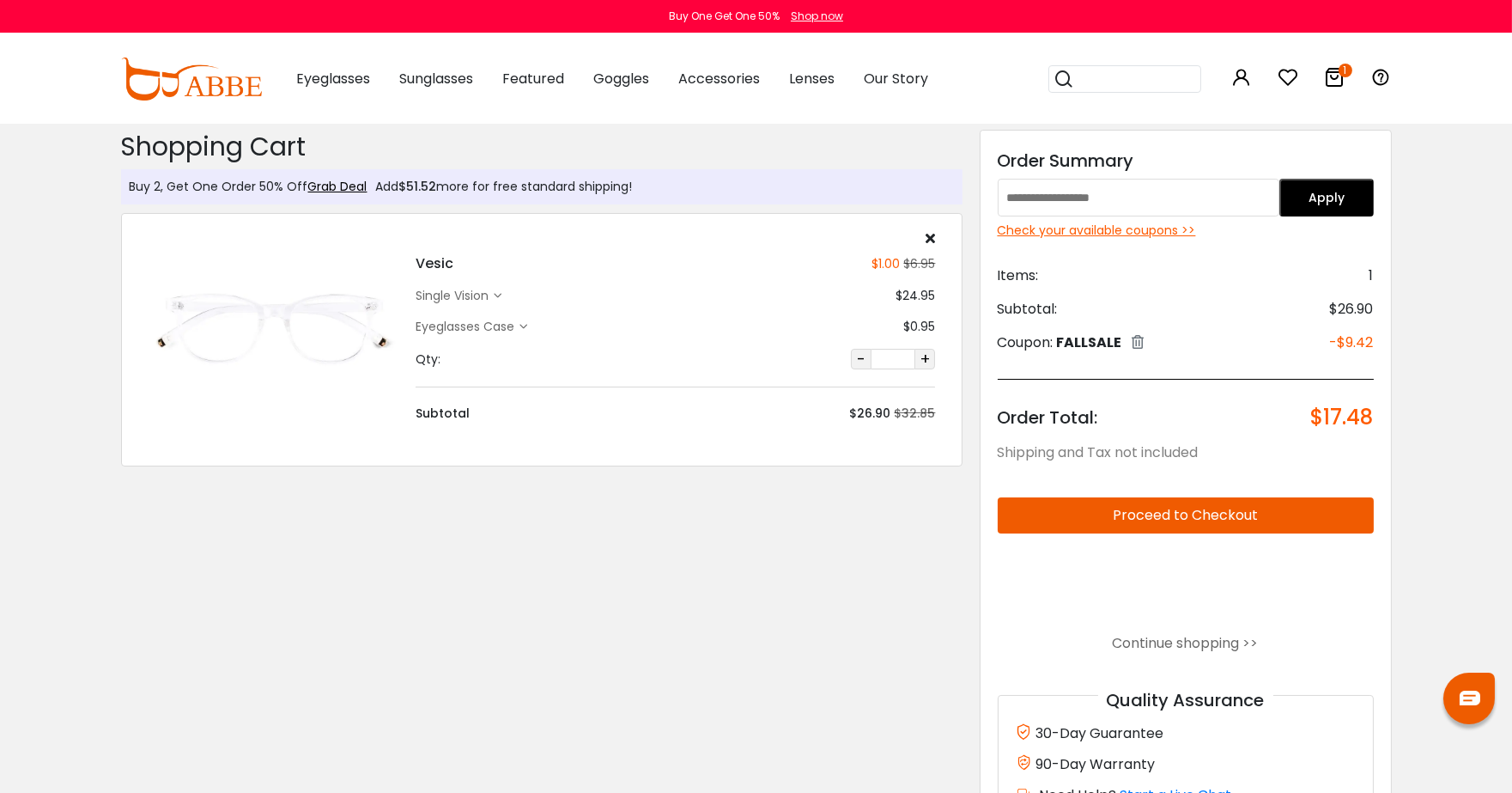
click at [1144, 194] on input "text" at bounding box center [1138, 198] width 282 height 37
type input "********"
click at [1325, 207] on button "Apply" at bounding box center [1326, 198] width 94 height 37
drag, startPoint x: 1200, startPoint y: 186, endPoint x: 896, endPoint y: 189, distance: 304.0
click at [896, 189] on div "Buy 2, Get One Order 50% Off Grab Deal Add $44.05 more for free standard shippi…" at bounding box center [756, 495] width 1288 height 745
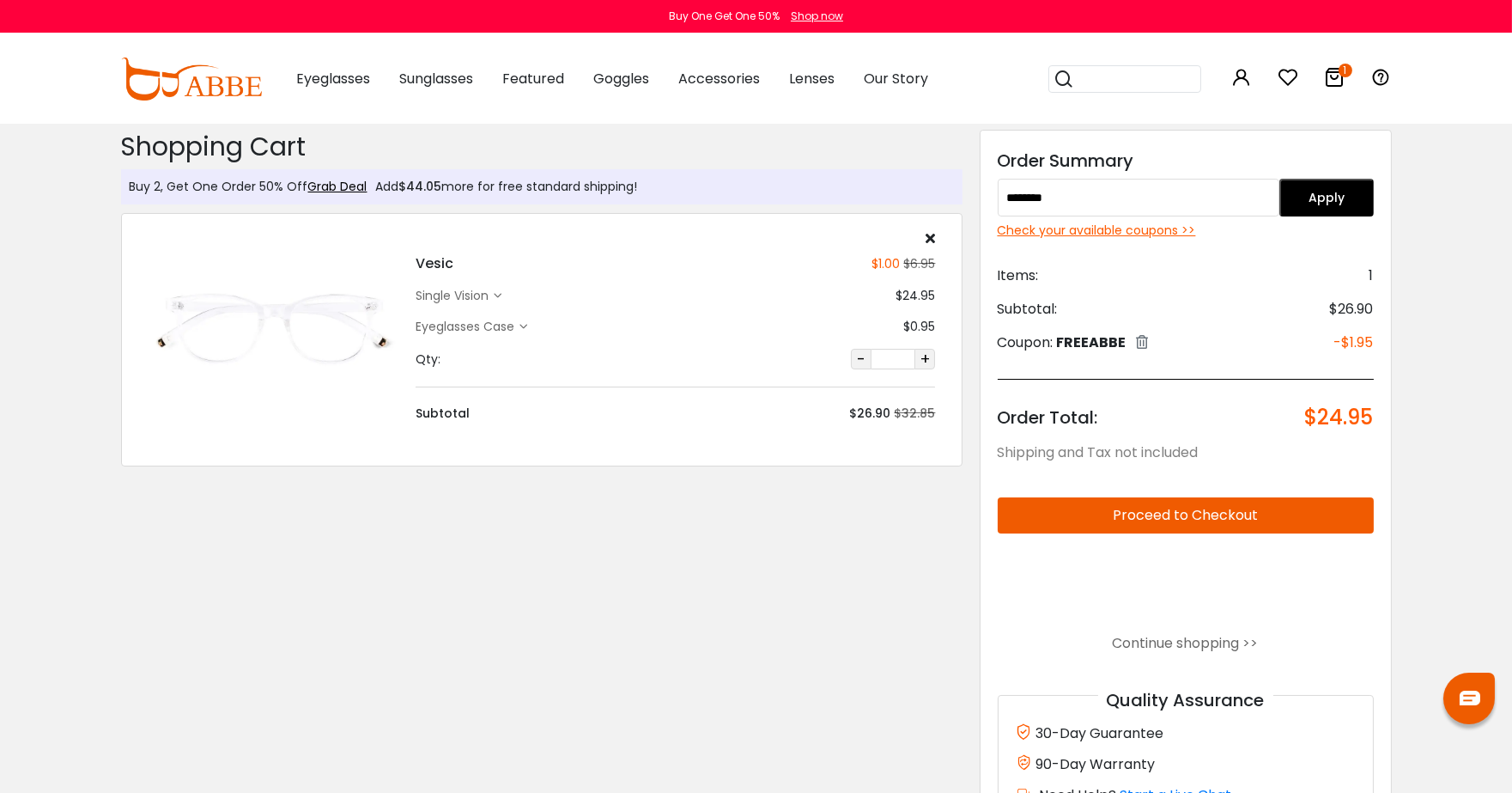
type input "********"
click at [1341, 200] on button "Apply" at bounding box center [1326, 198] width 94 height 37
click at [1275, 511] on button "Proceed to Checkout" at bounding box center [1185, 515] width 376 height 36
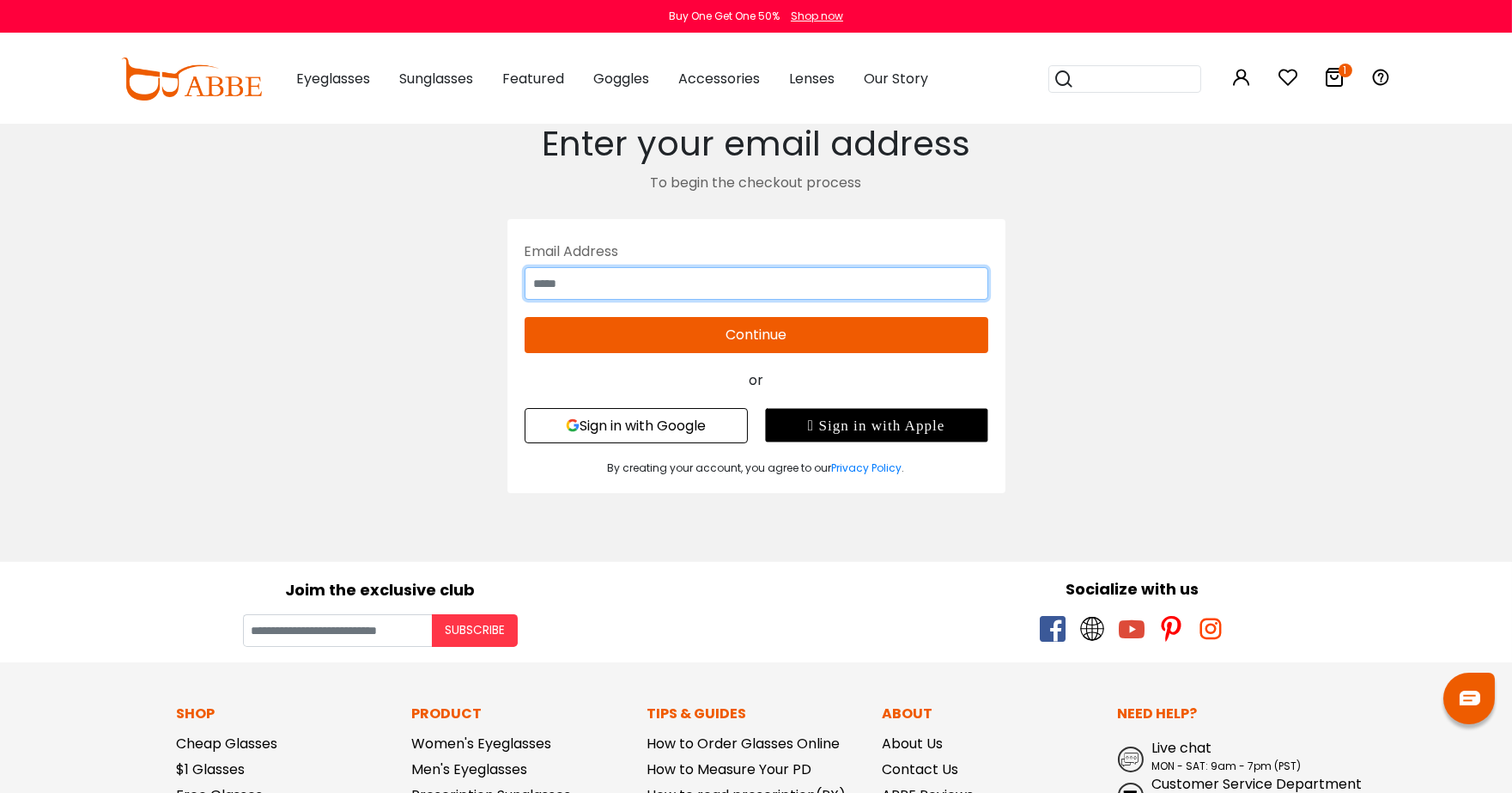
click at [826, 276] on input "text" at bounding box center [756, 283] width 464 height 32
type input "**********"
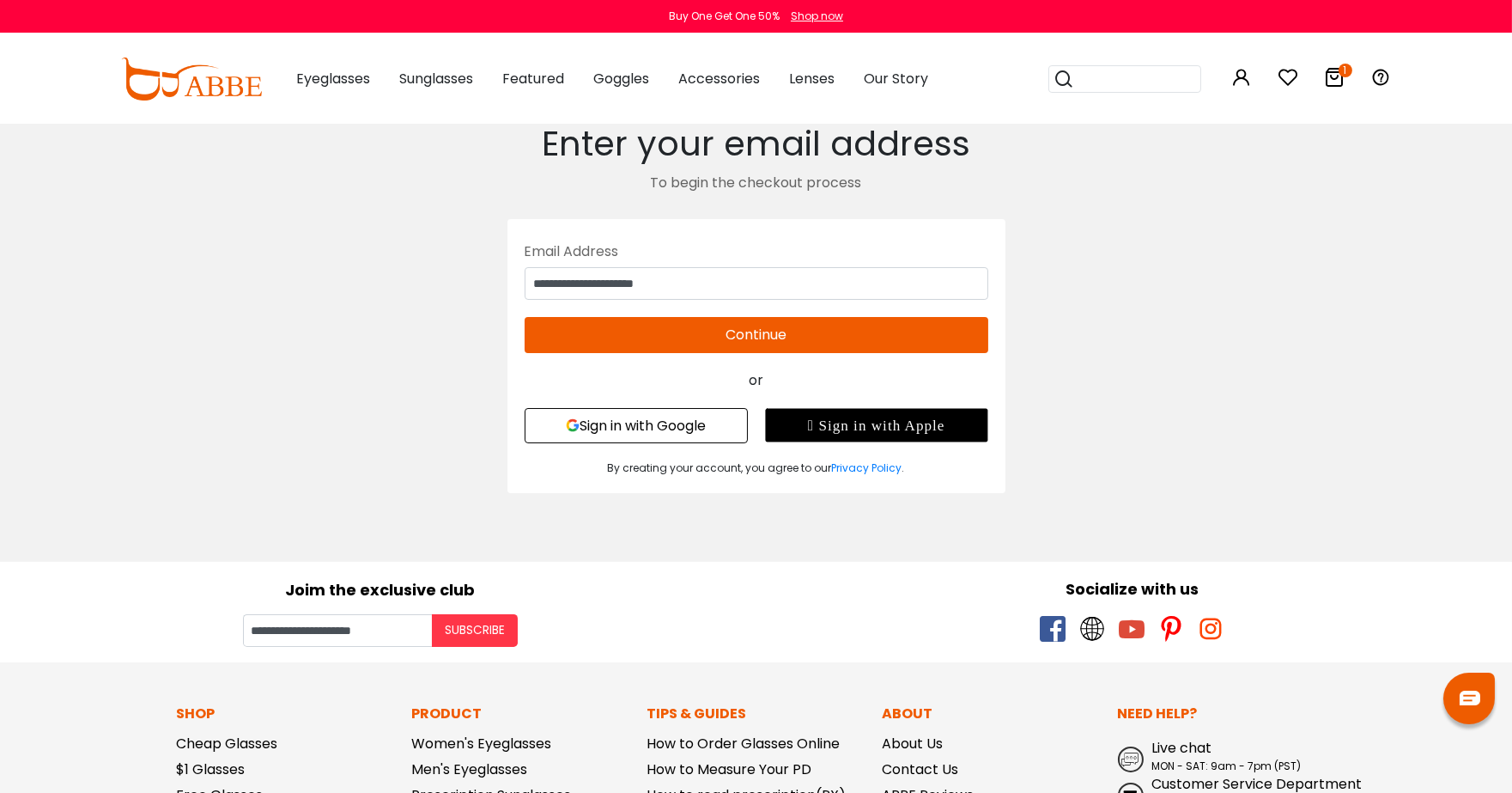
click at [802, 333] on button "Continue" at bounding box center [756, 334] width 464 height 36
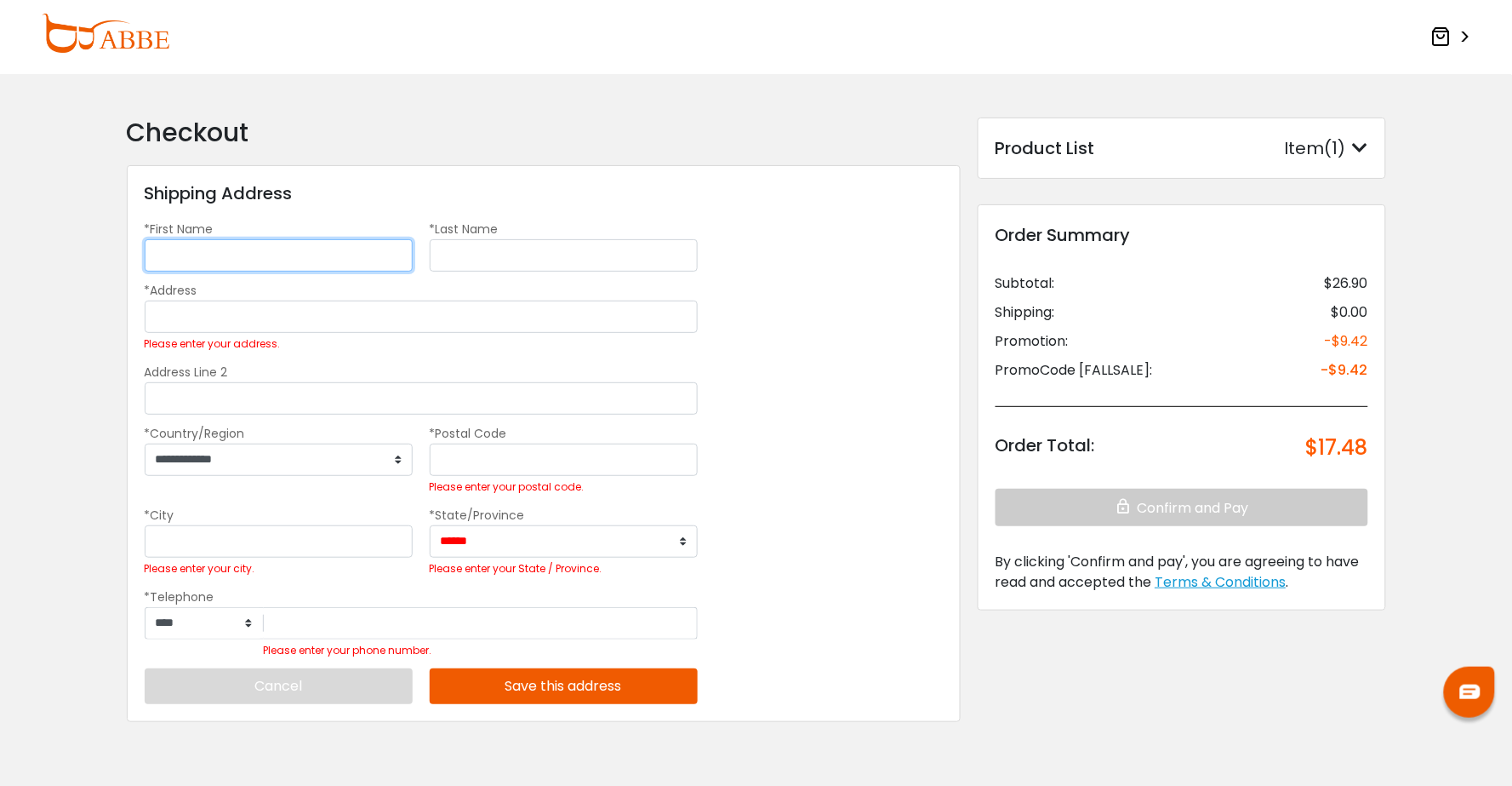
click at [259, 250] on input "*First Name" at bounding box center [278, 255] width 268 height 32
type input "********"
type input "*********"
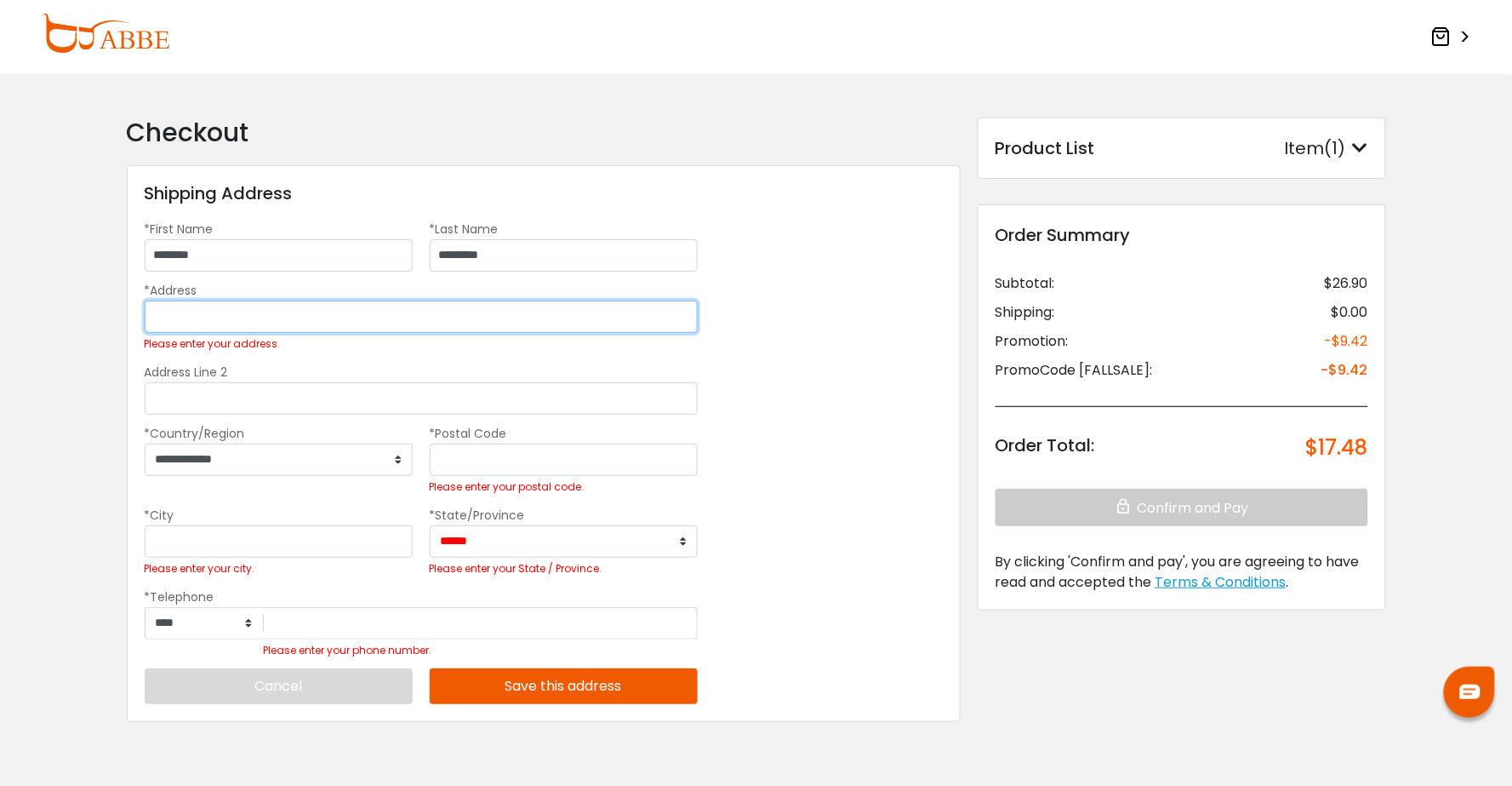
type input "**********"
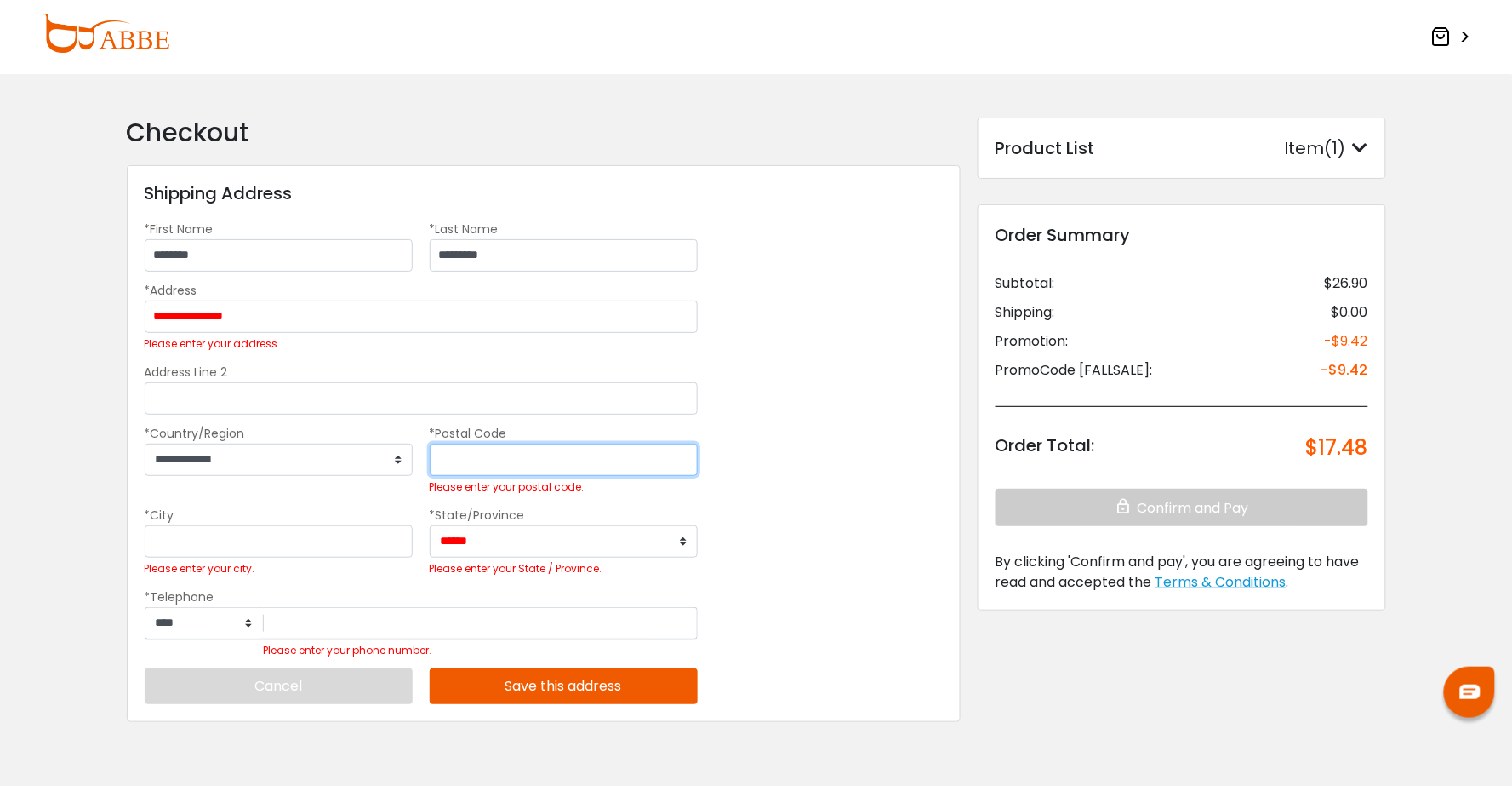
type input "*****"
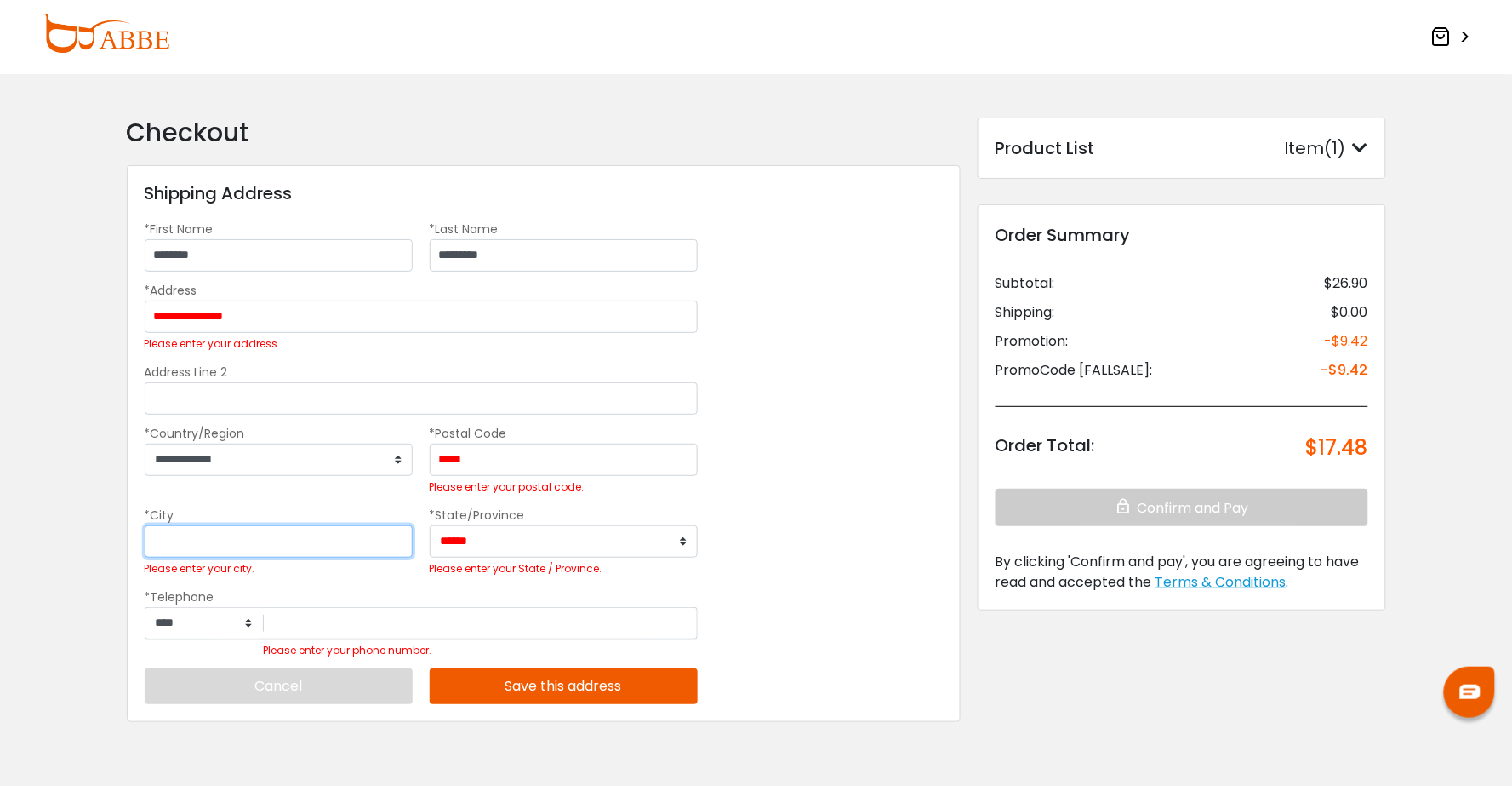
type input "**********"
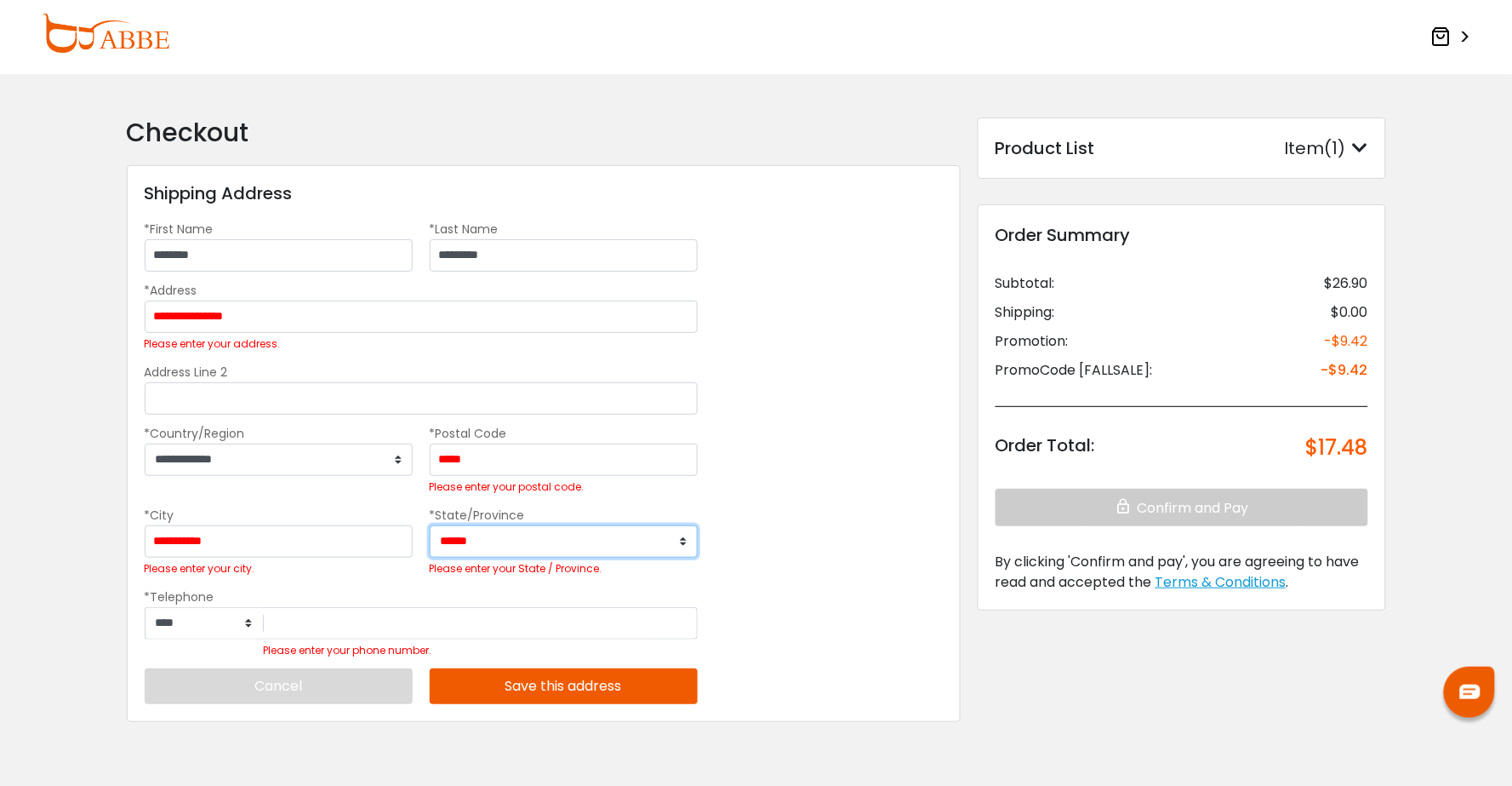
select select "**"
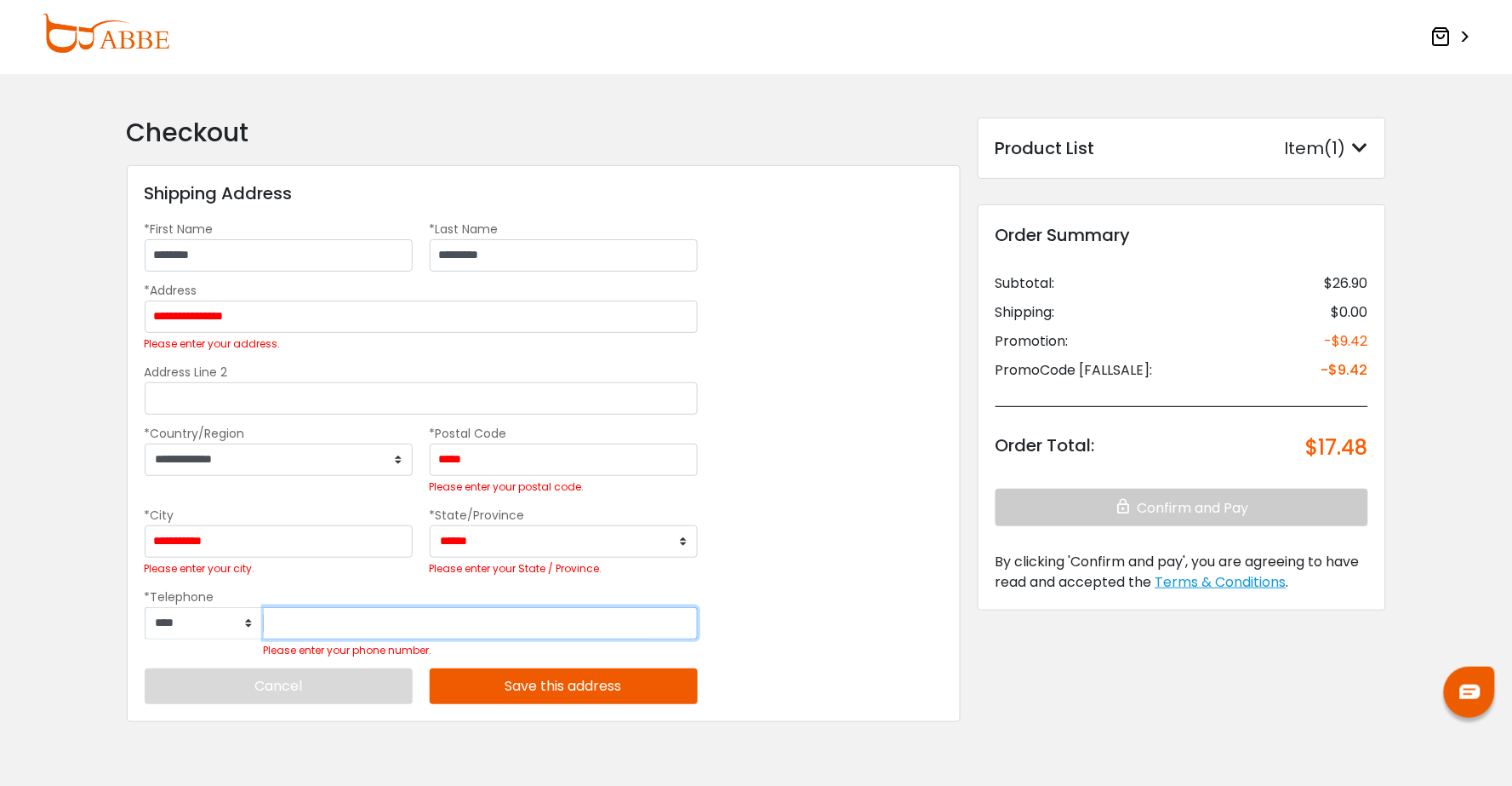
type input "**********"
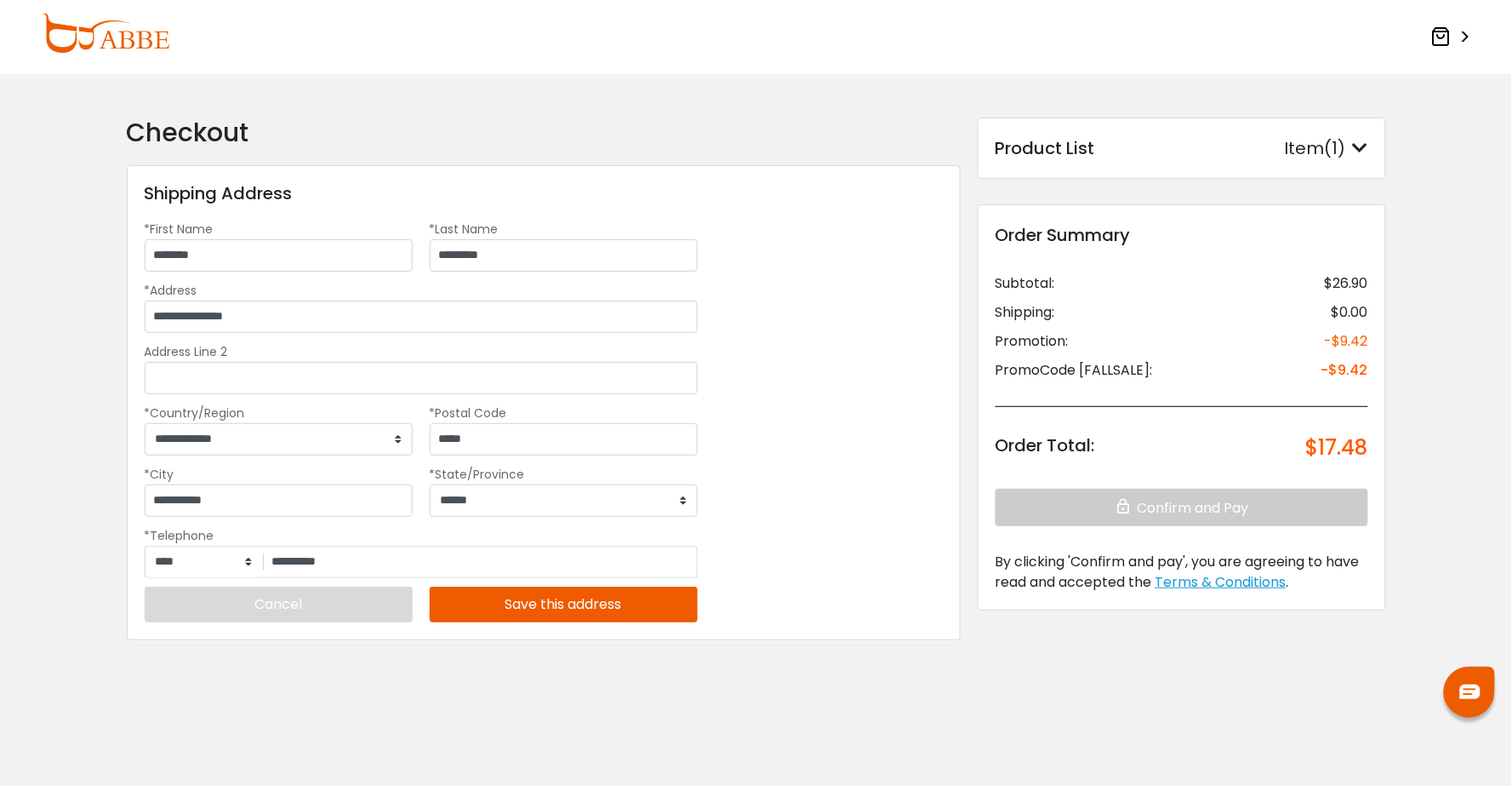
click at [529, 611] on button "Save this address" at bounding box center [563, 604] width 268 height 36
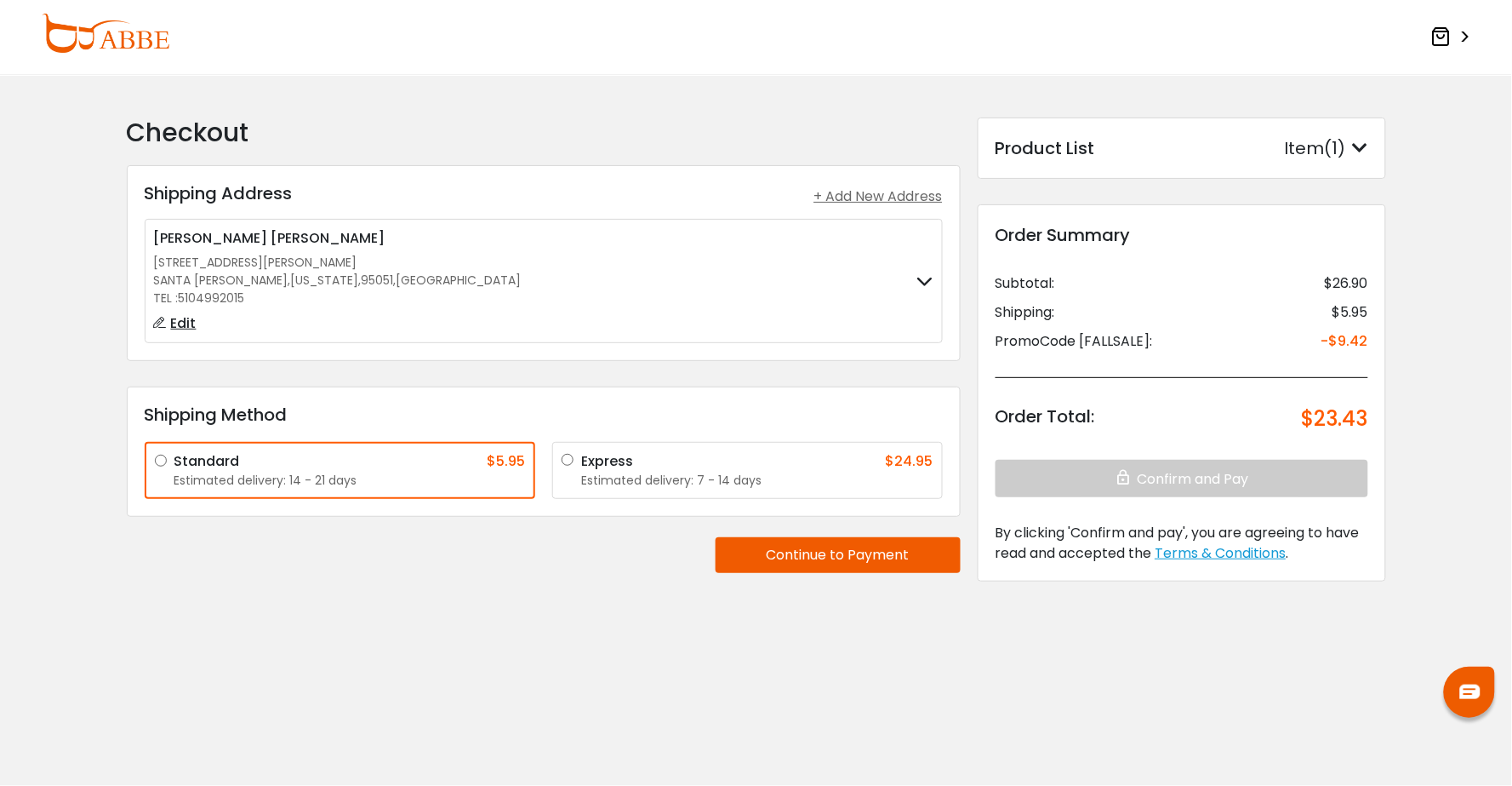
click at [810, 550] on button "Continue to Payment" at bounding box center [838, 554] width 245 height 36
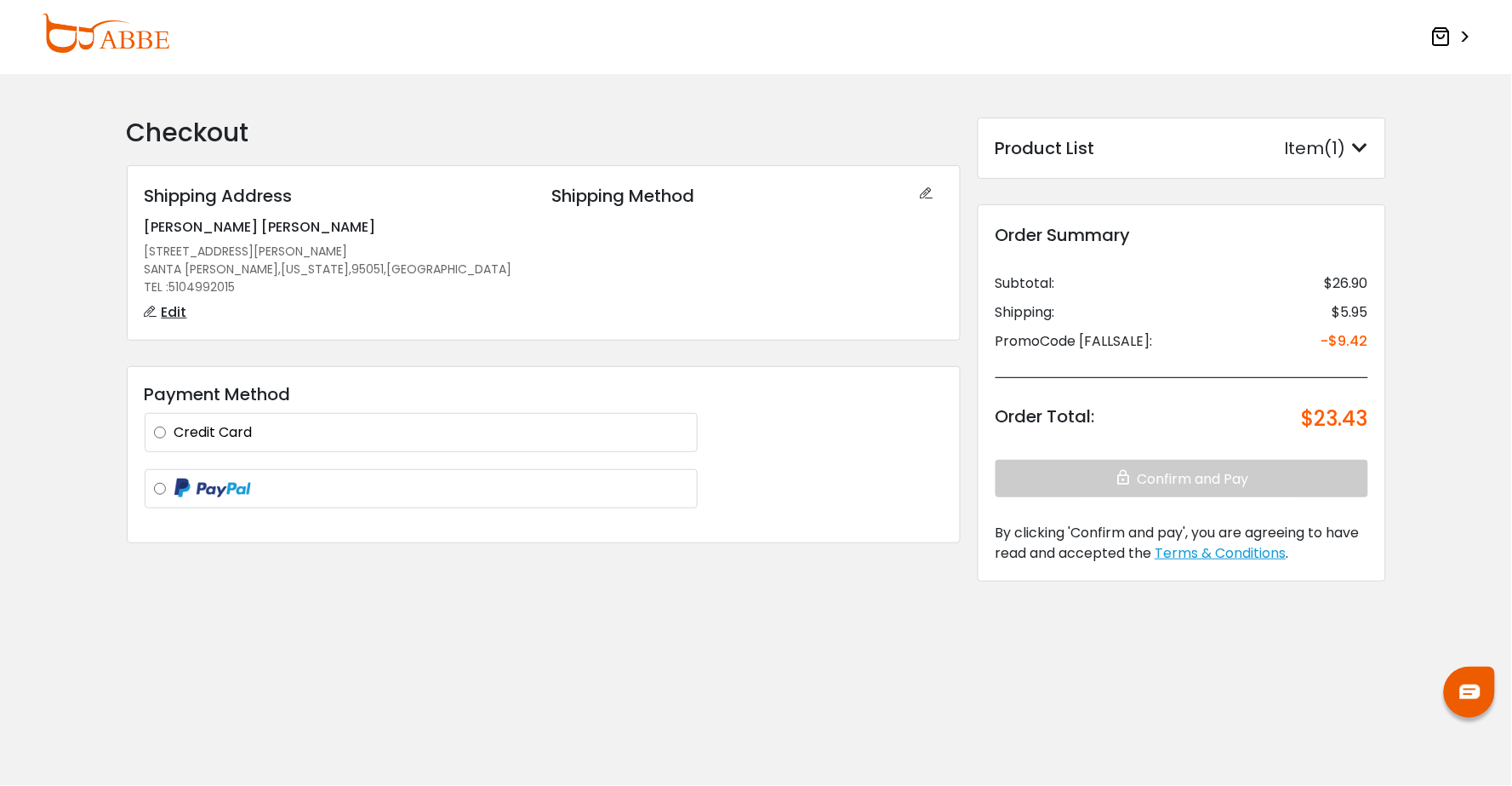
click at [622, 443] on div "**********" at bounding box center [422, 432] width 553 height 39
click at [573, 435] on label "Credit Card" at bounding box center [431, 431] width 514 height 20
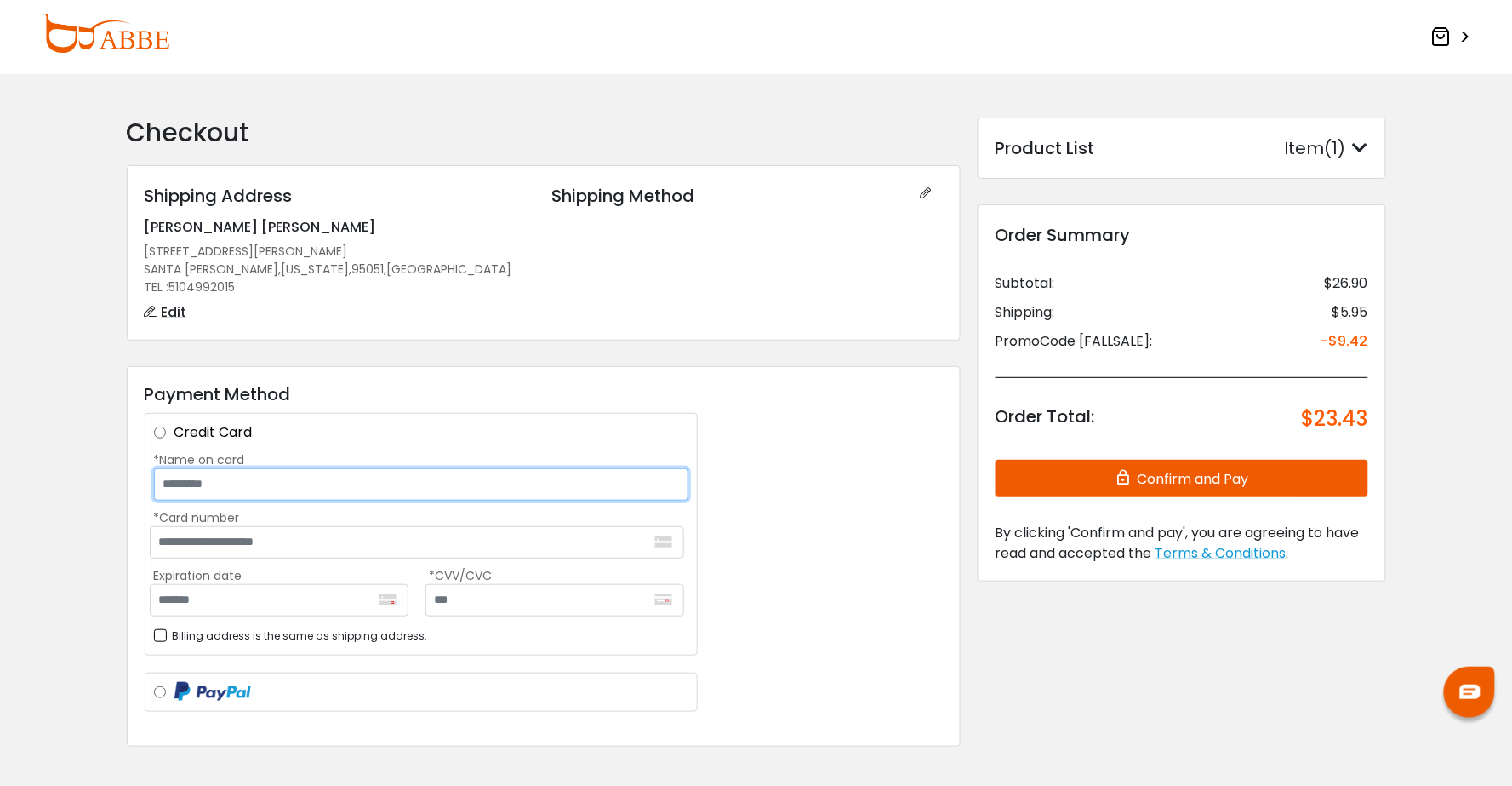
click at [581, 481] on input "*Name on card" at bounding box center [421, 484] width 535 height 32
type input "**********"
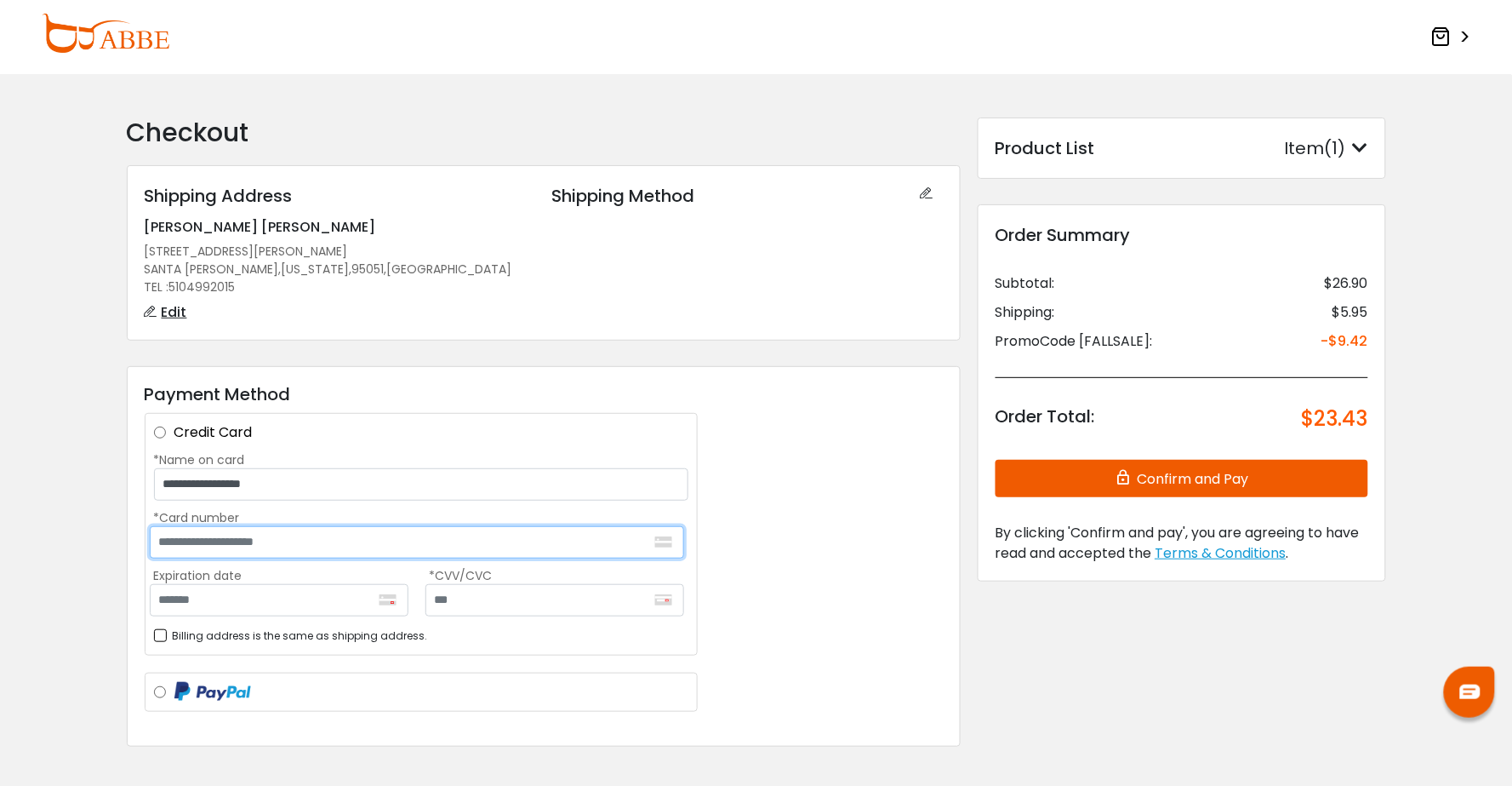
type input "**********"
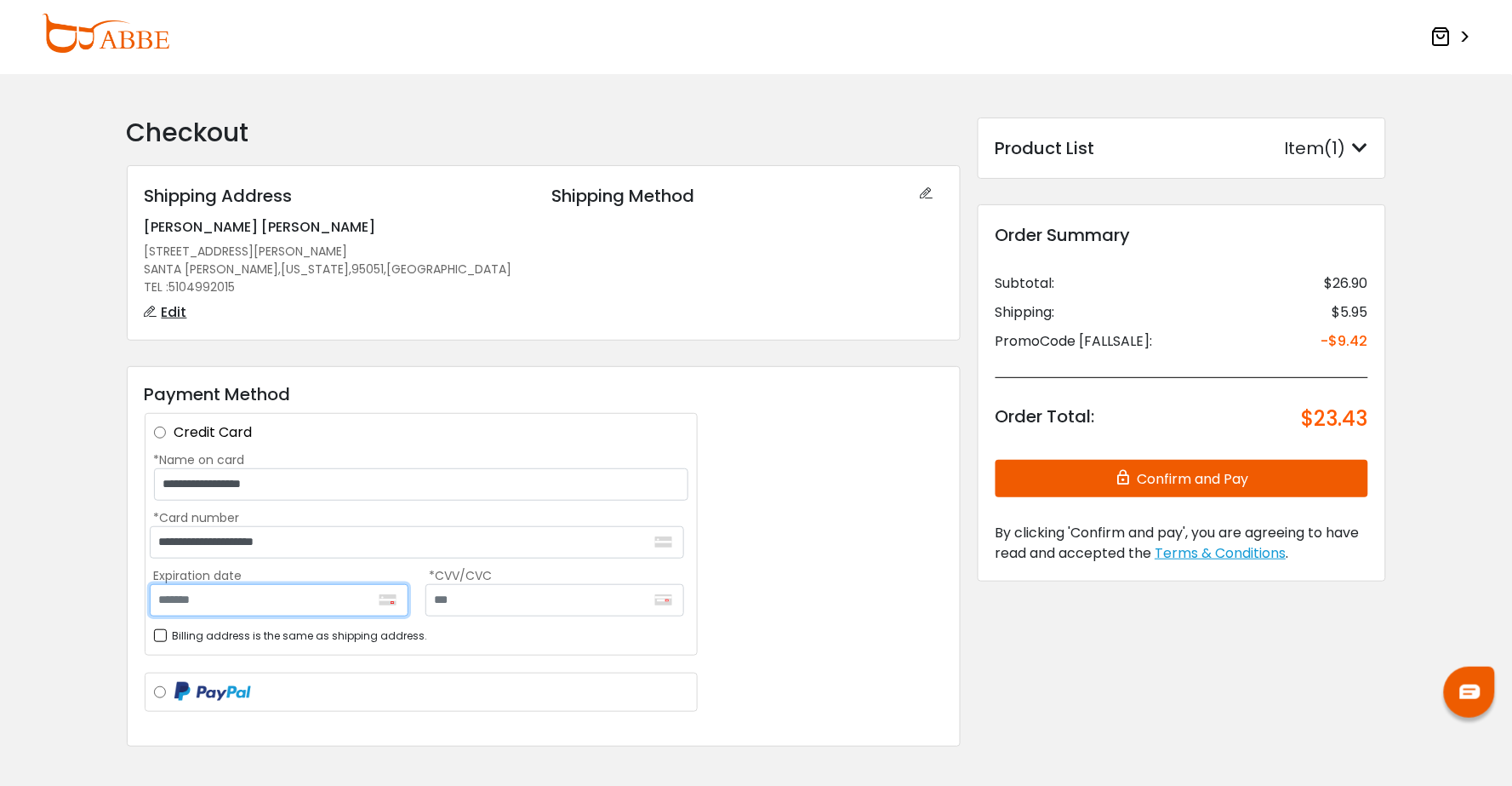
type input "*******"
type input "***"
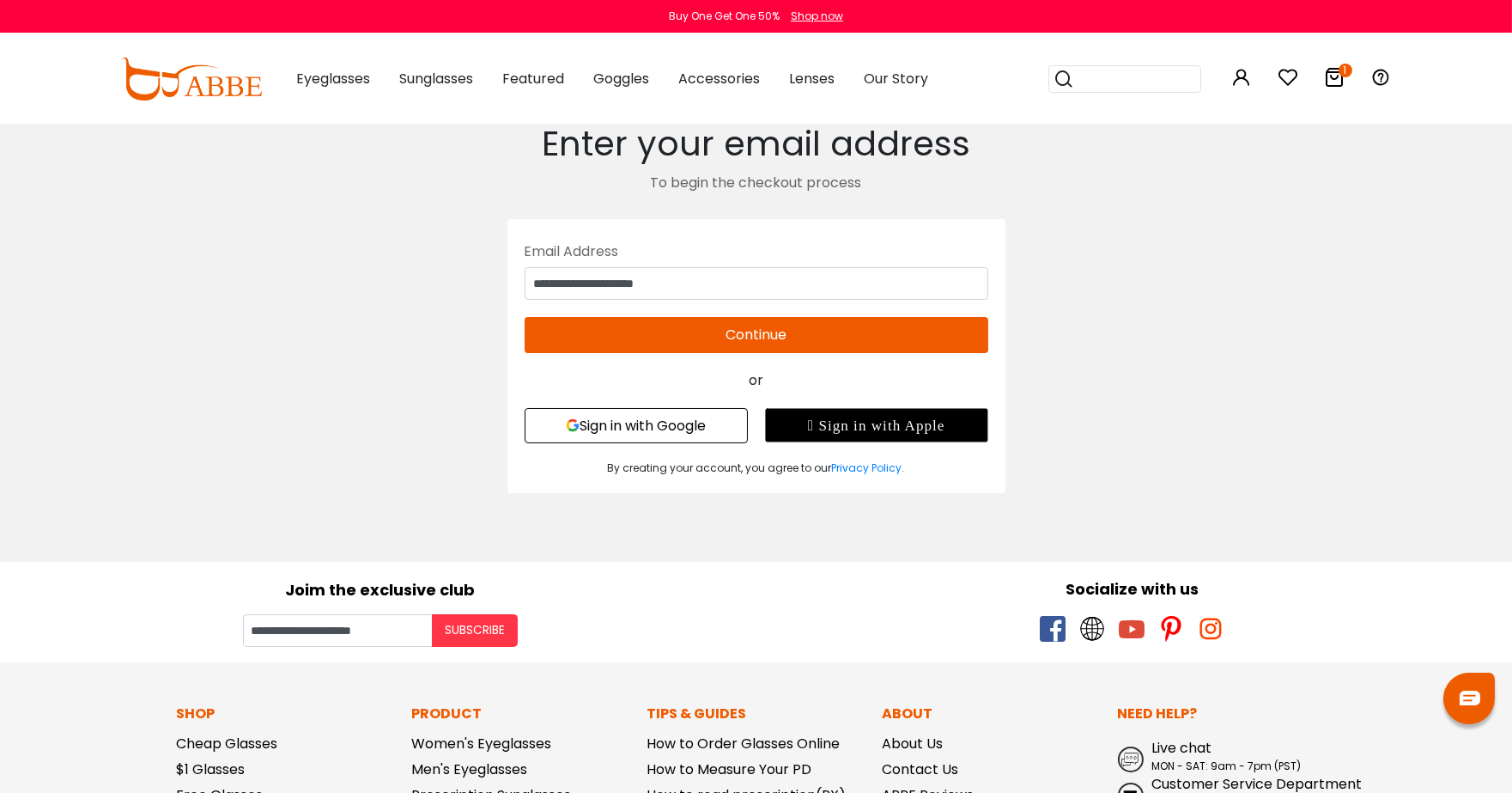
click at [1460, 702] on img at bounding box center [1469, 698] width 21 height 15
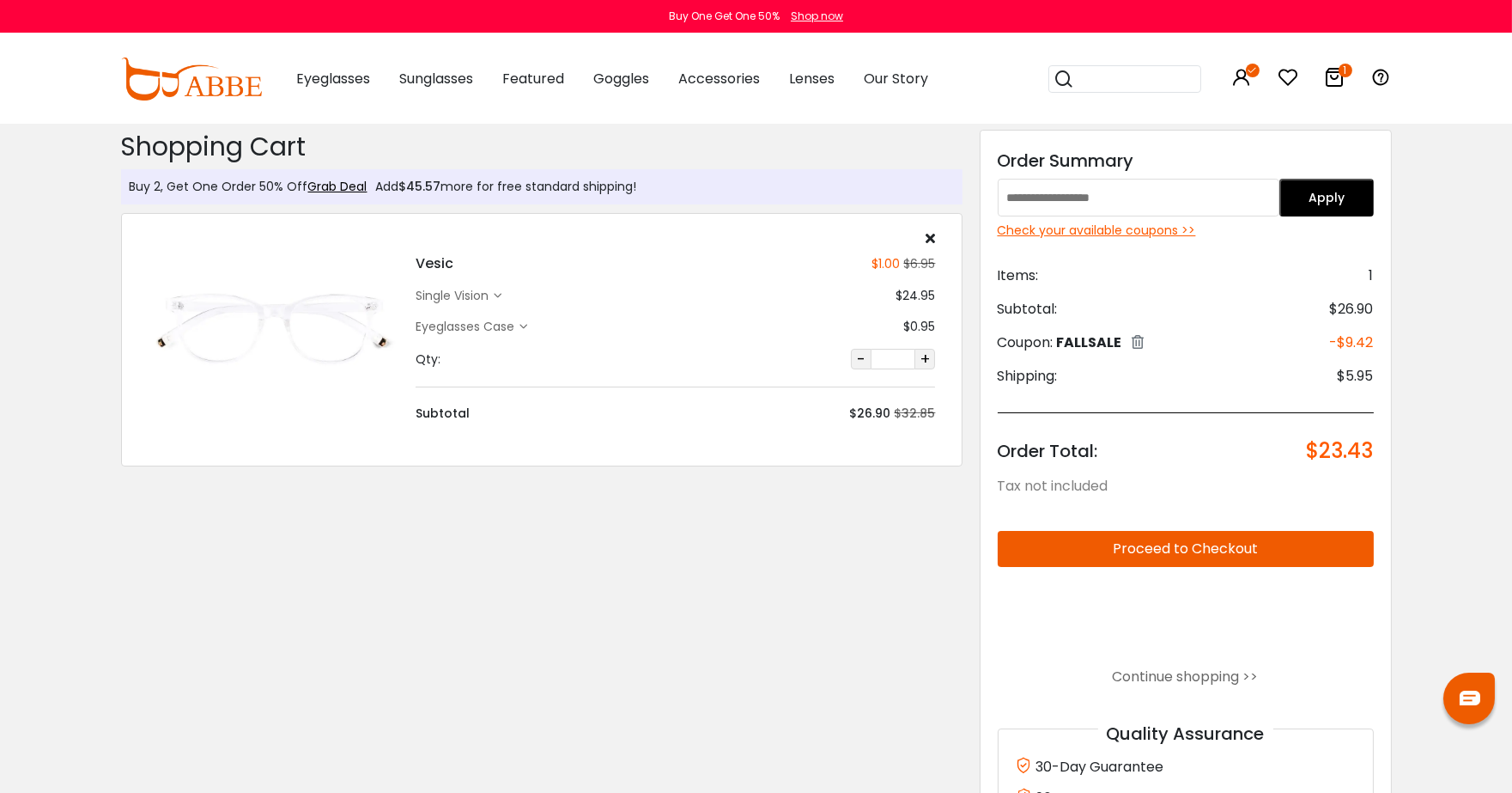
click at [1285, 538] on button "Proceed to Checkout" at bounding box center [1185, 548] width 376 height 36
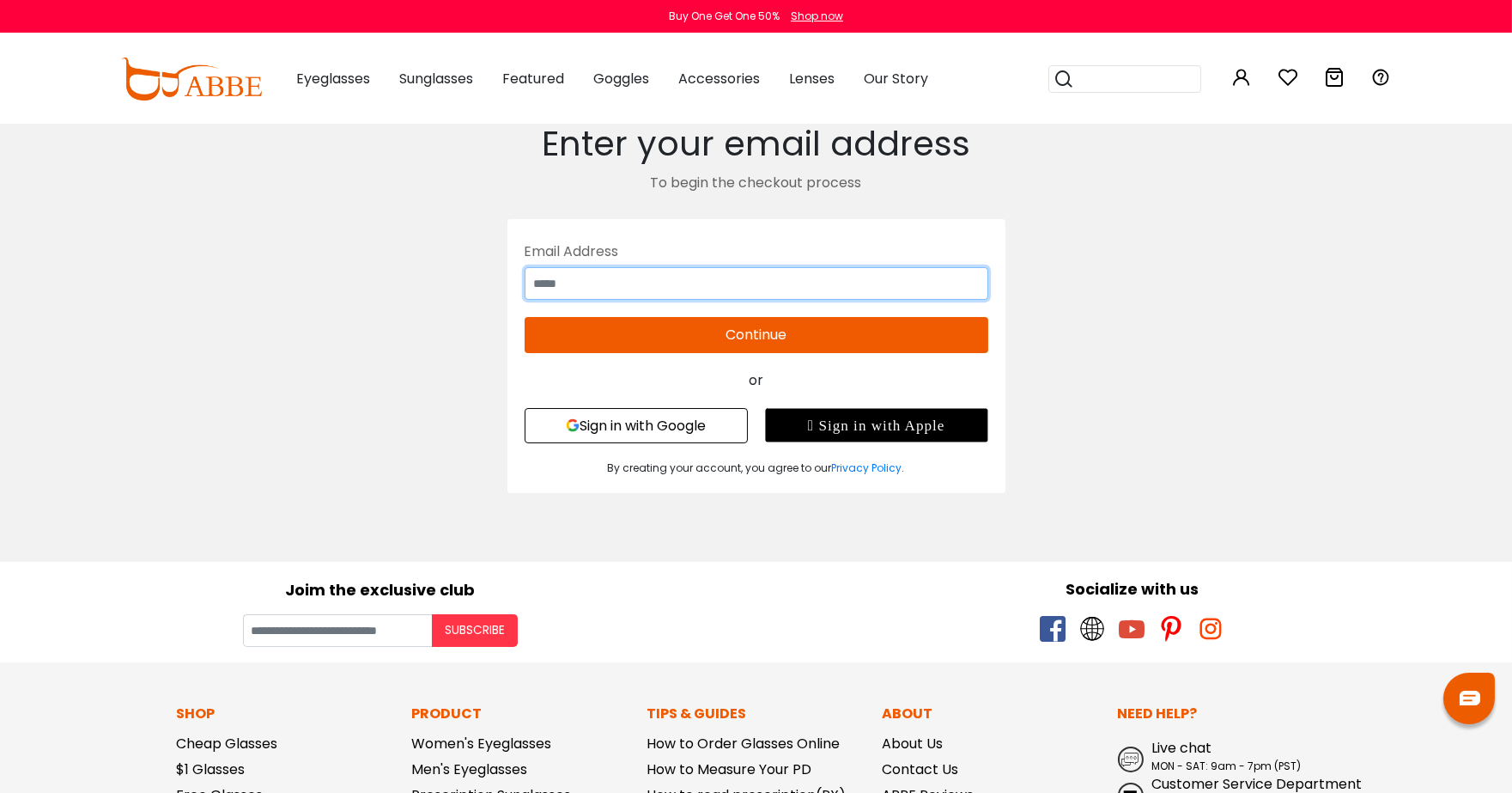
click at [973, 267] on input "text" at bounding box center [756, 283] width 464 height 32
type input "**********"
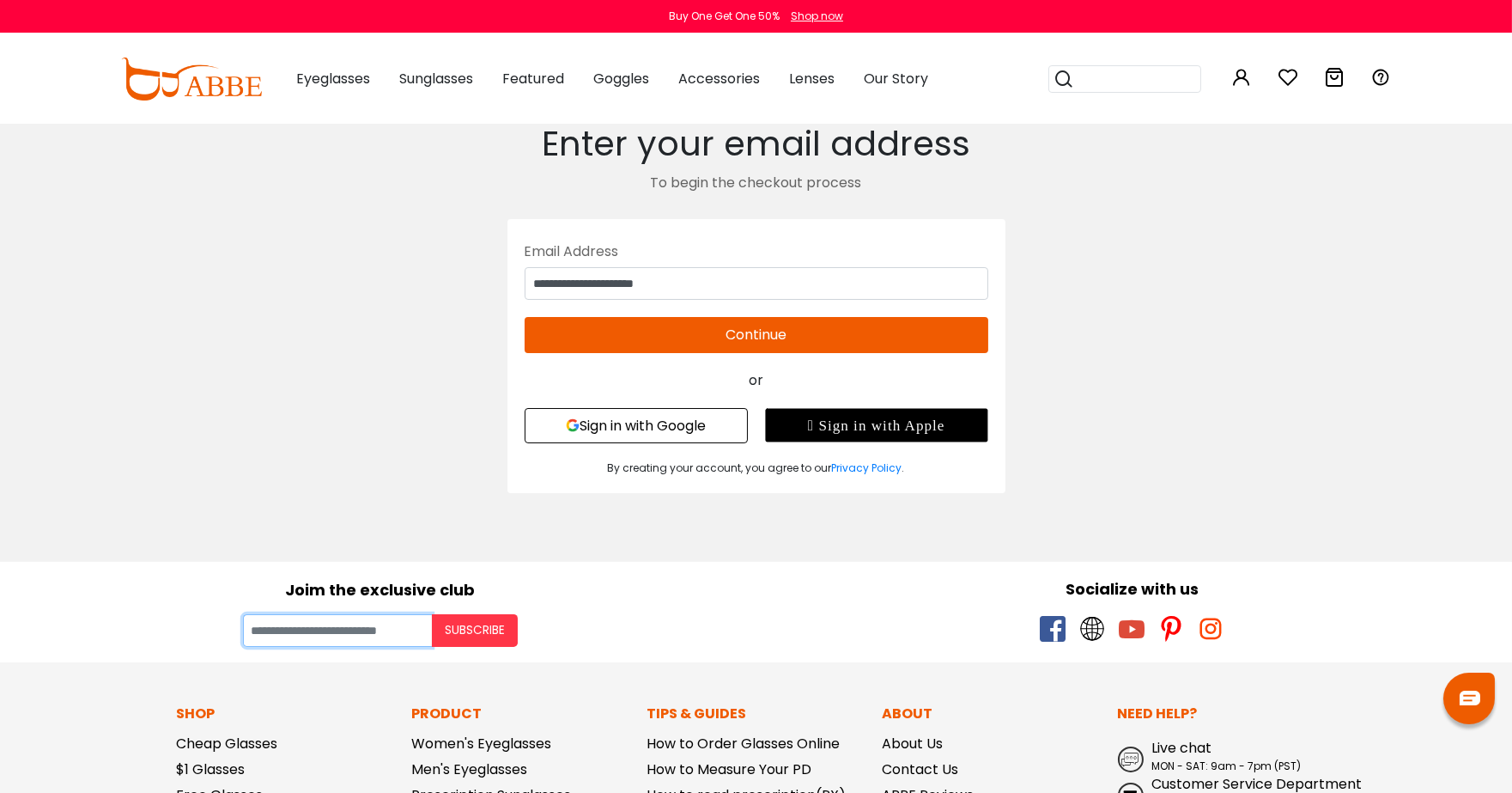
type input "**********"
click at [775, 337] on button "Continue" at bounding box center [756, 334] width 464 height 36
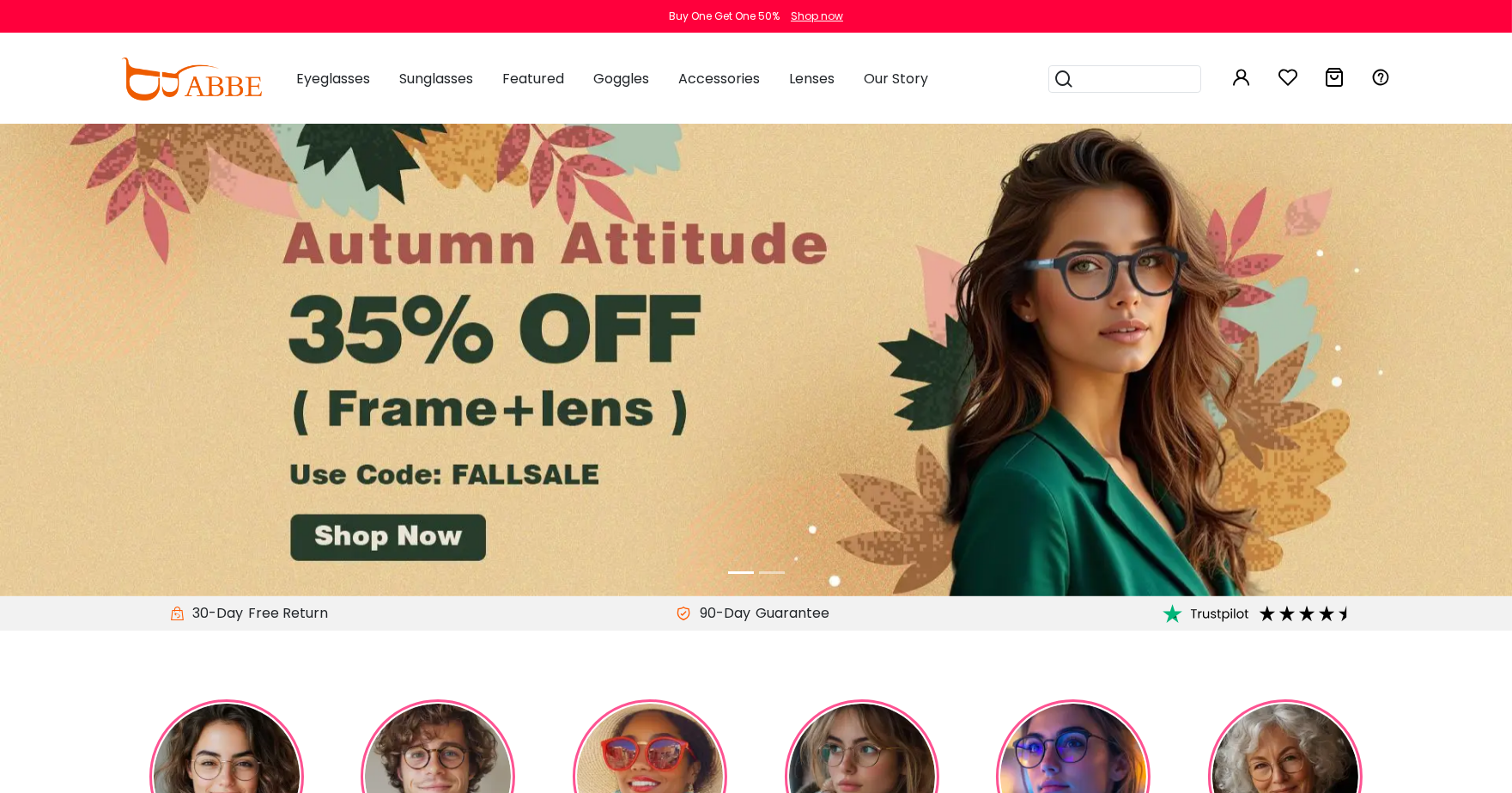
click at [1337, 70] on icon at bounding box center [1334, 77] width 21 height 21
